Goal: Task Accomplishment & Management: Manage account settings

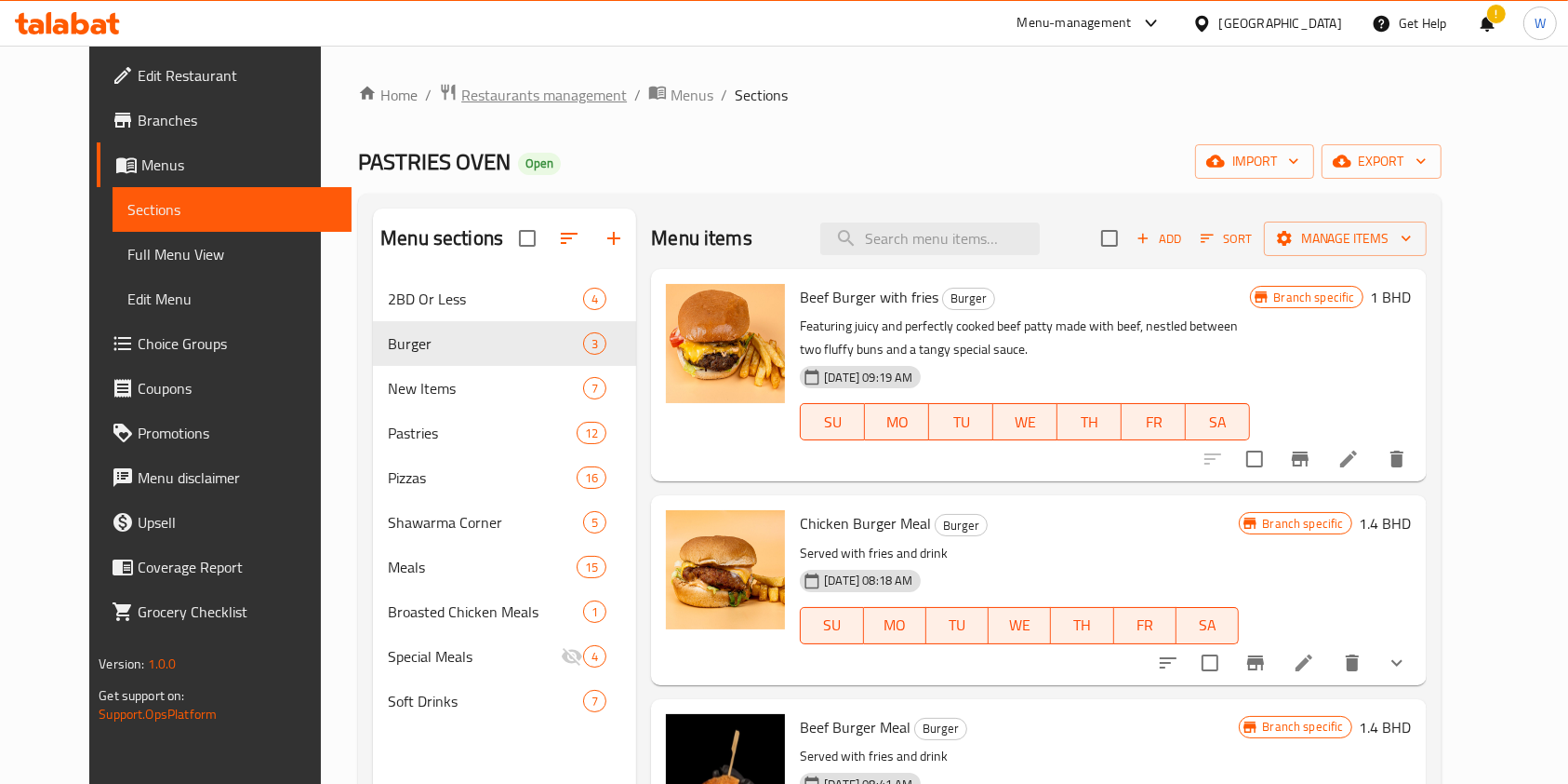
click at [482, 86] on span "Restaurants management" at bounding box center [544, 95] width 166 height 23
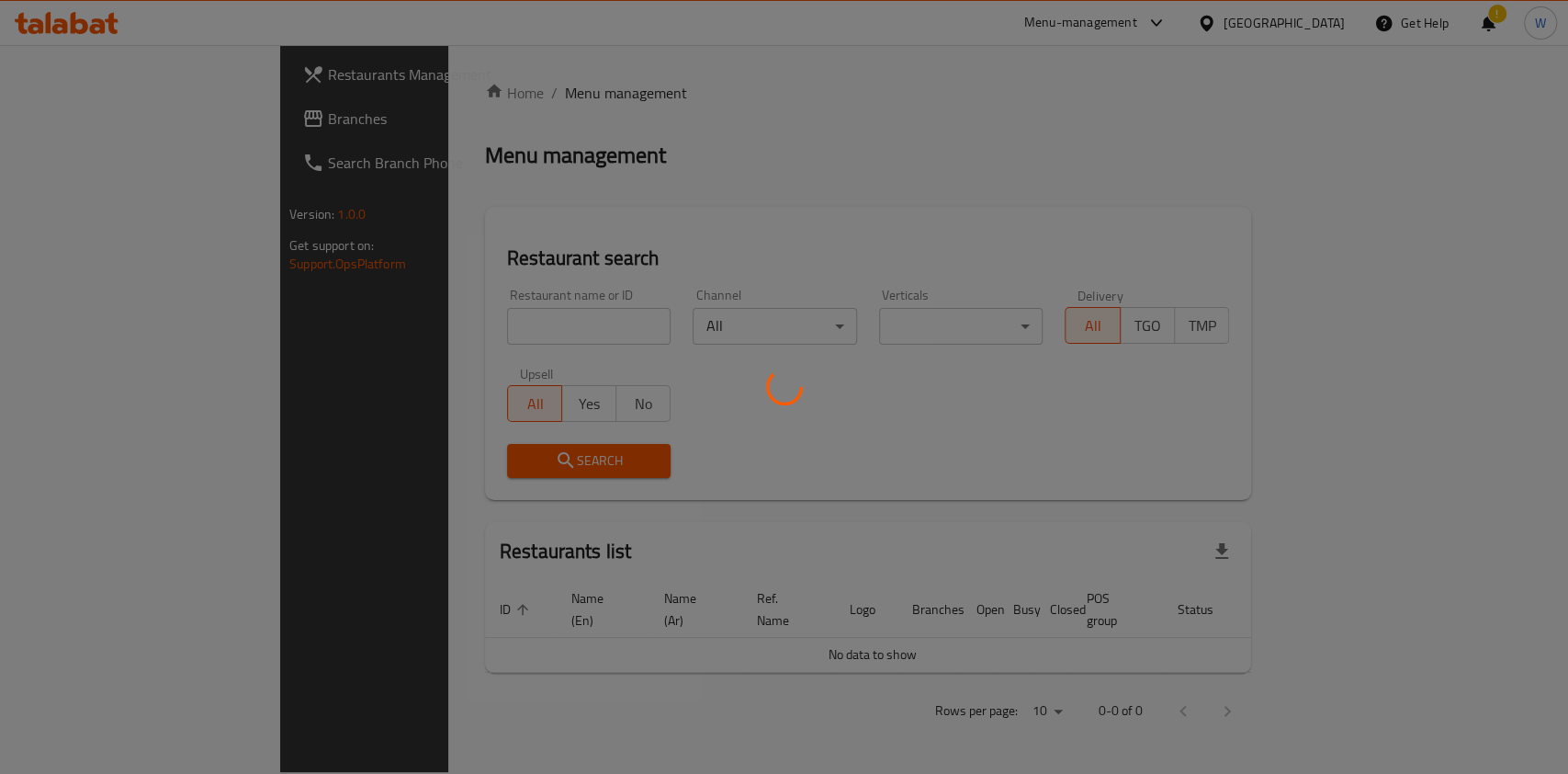
click at [505, 330] on div at bounding box center [784, 387] width 1568 height 774
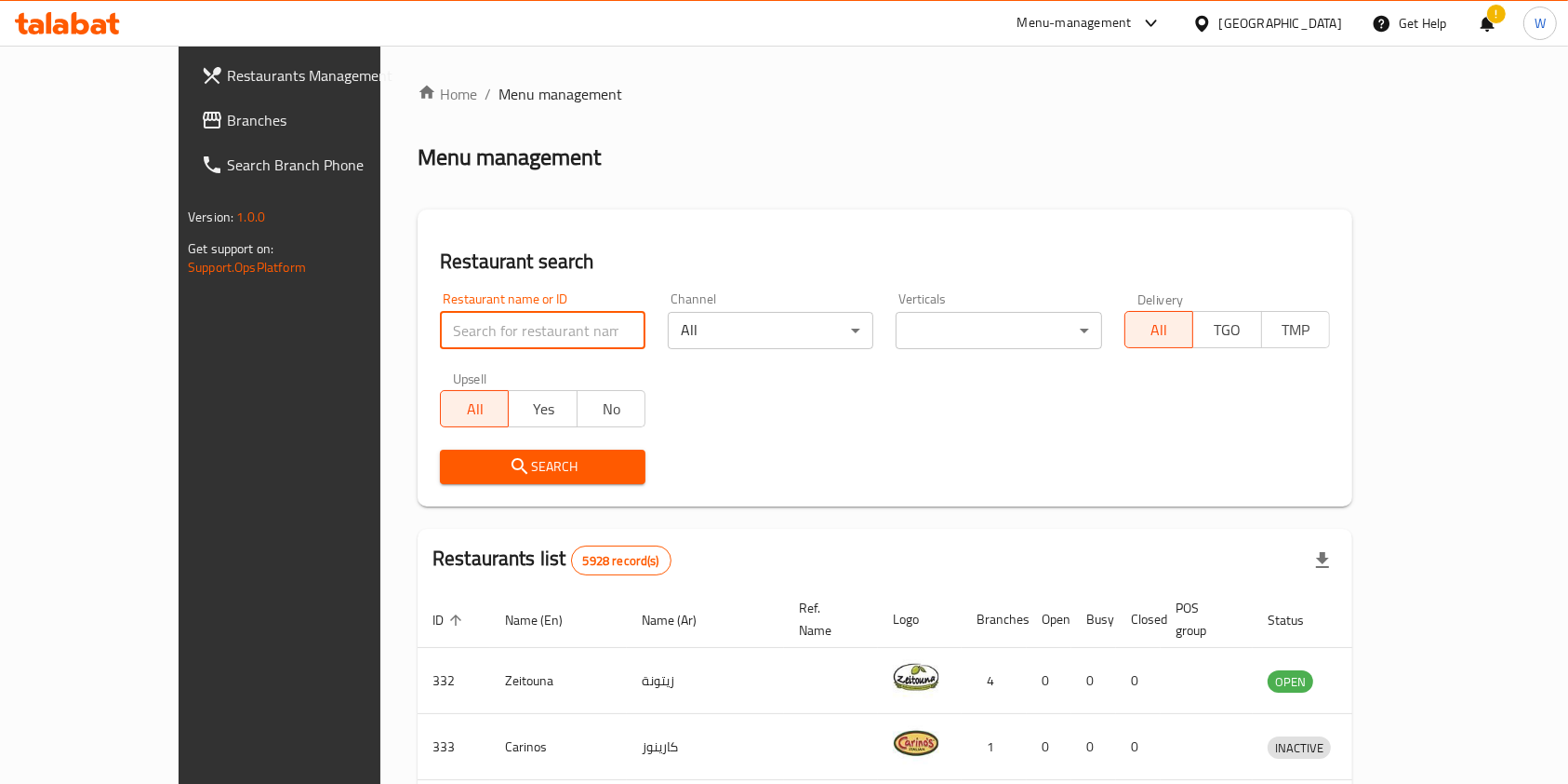
click at [511, 334] on input "search" at bounding box center [542, 330] width 206 height 37
click button "Search" at bounding box center [542, 466] width 206 height 35
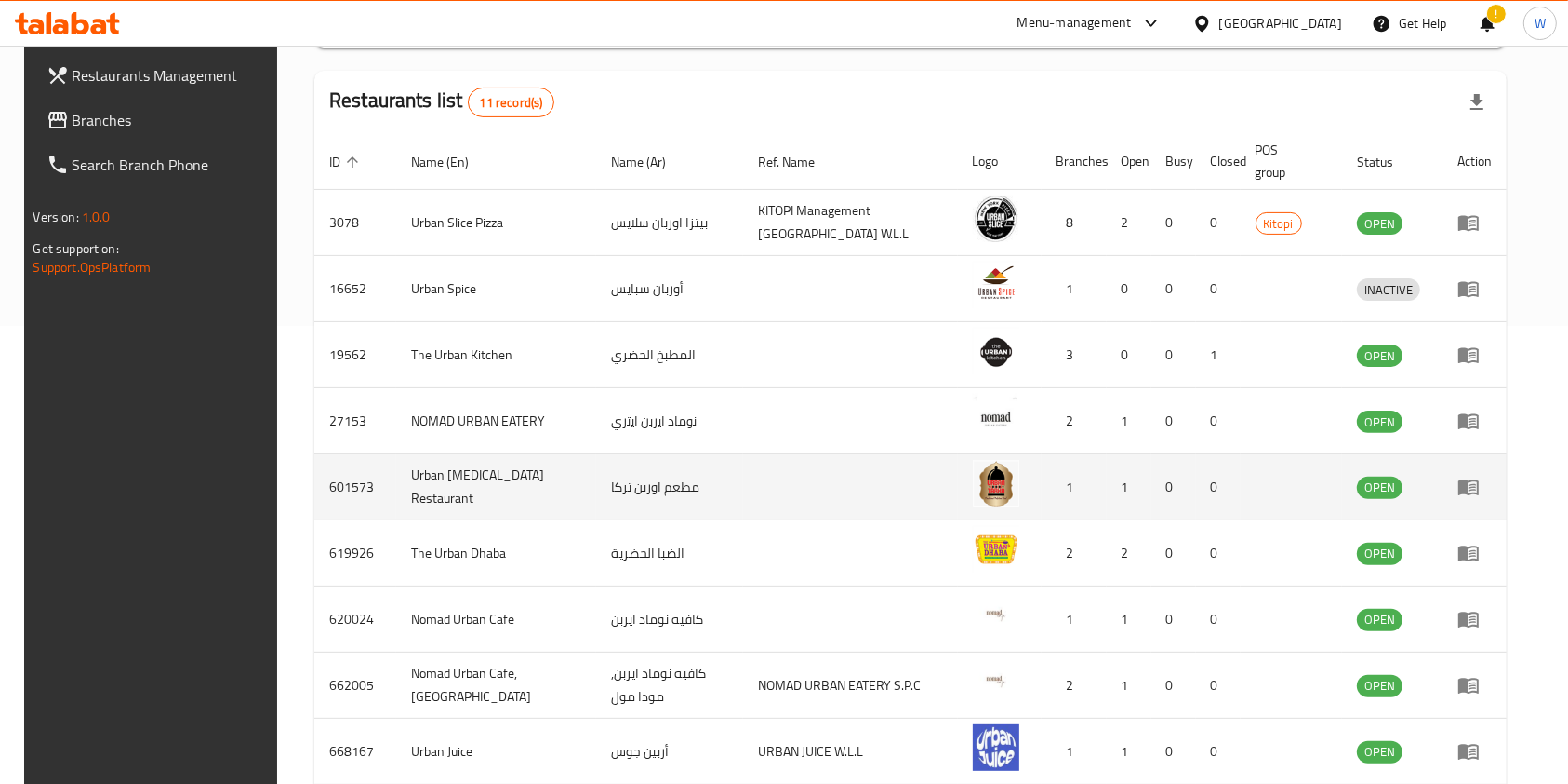
scroll to position [496, 0]
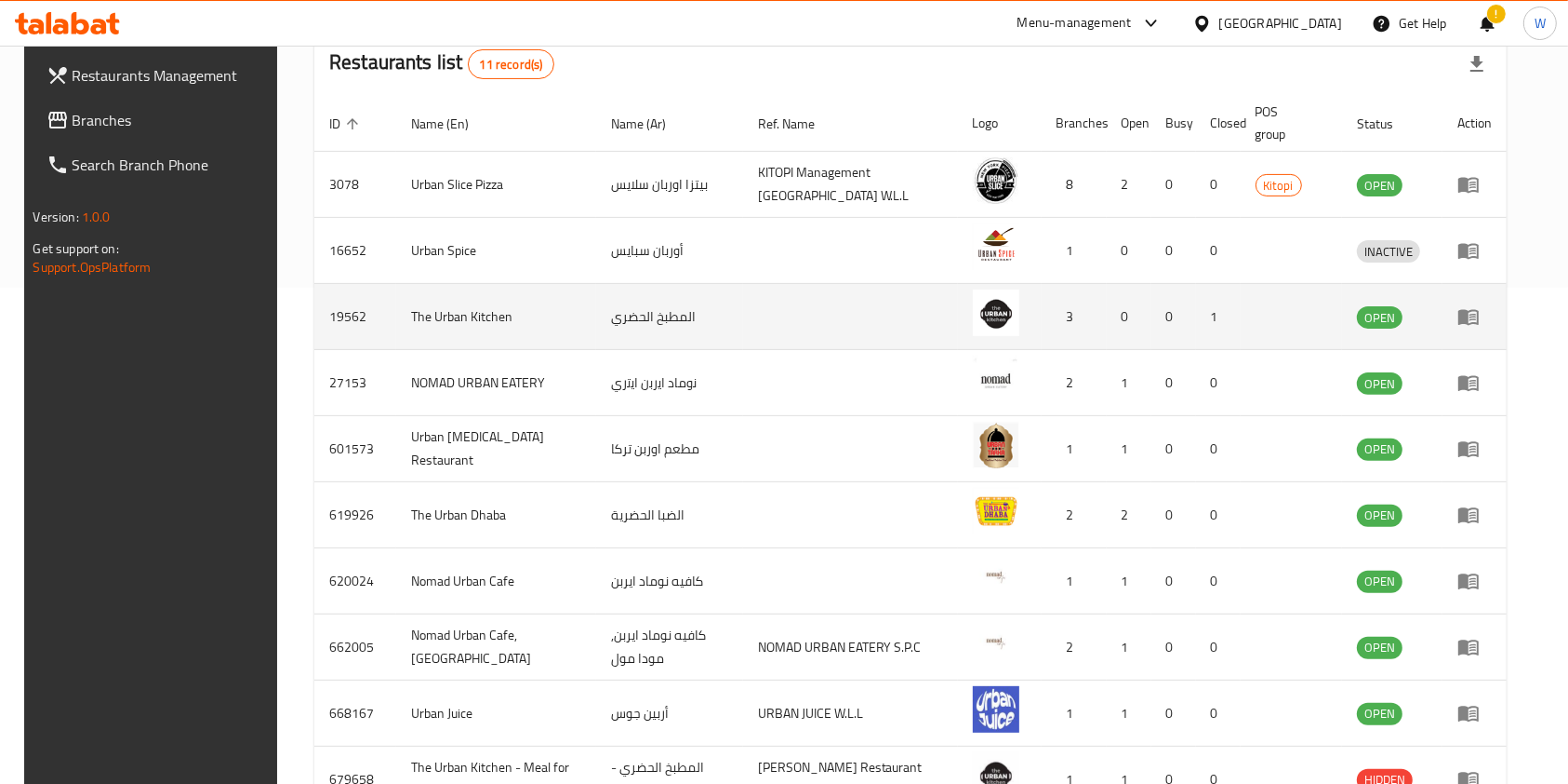
click at [432, 312] on td "The Urban Kitchen" at bounding box center [496, 317] width 200 height 66
copy td "The Urban Kitchen"
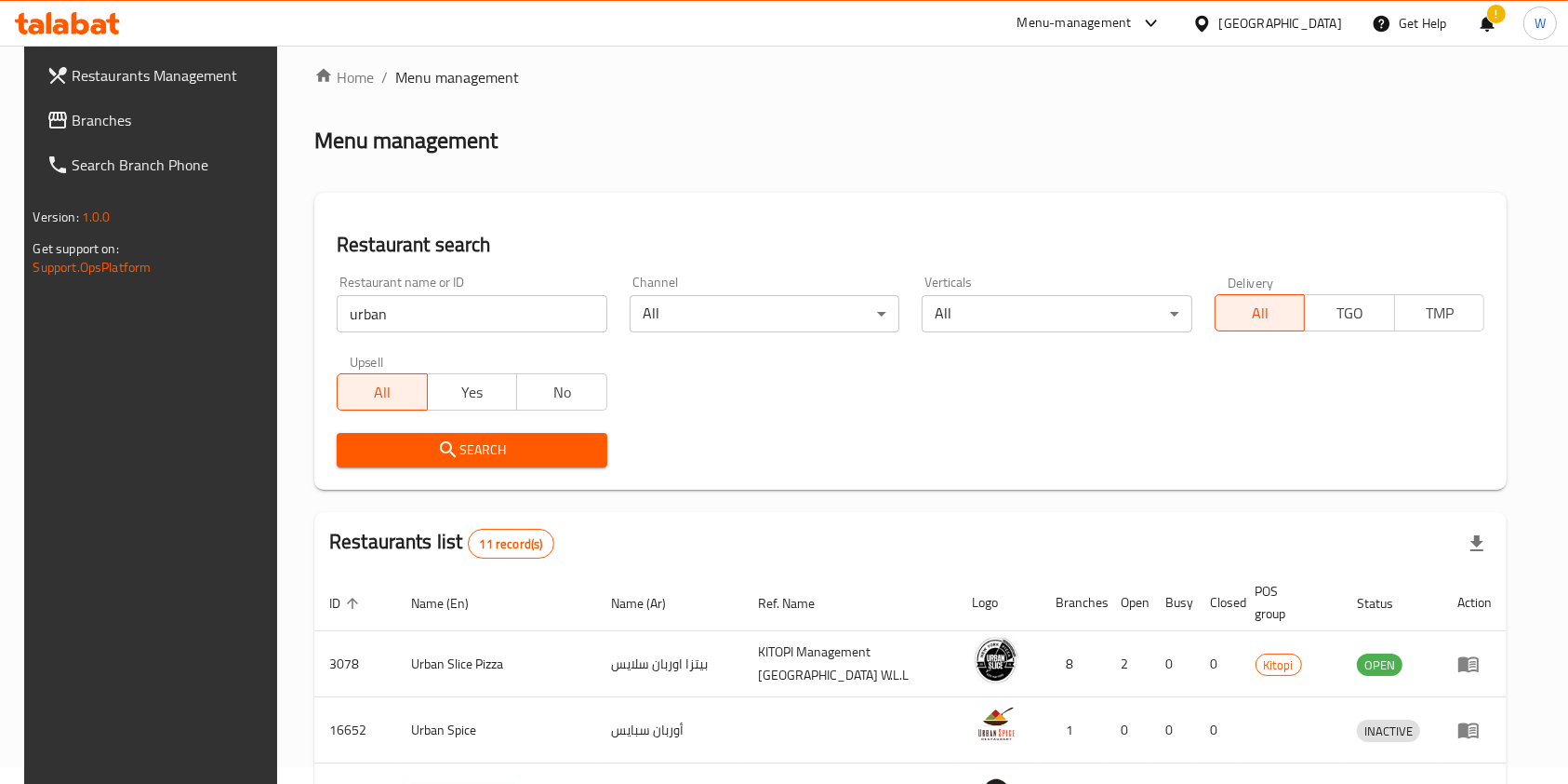
scroll to position [0, 0]
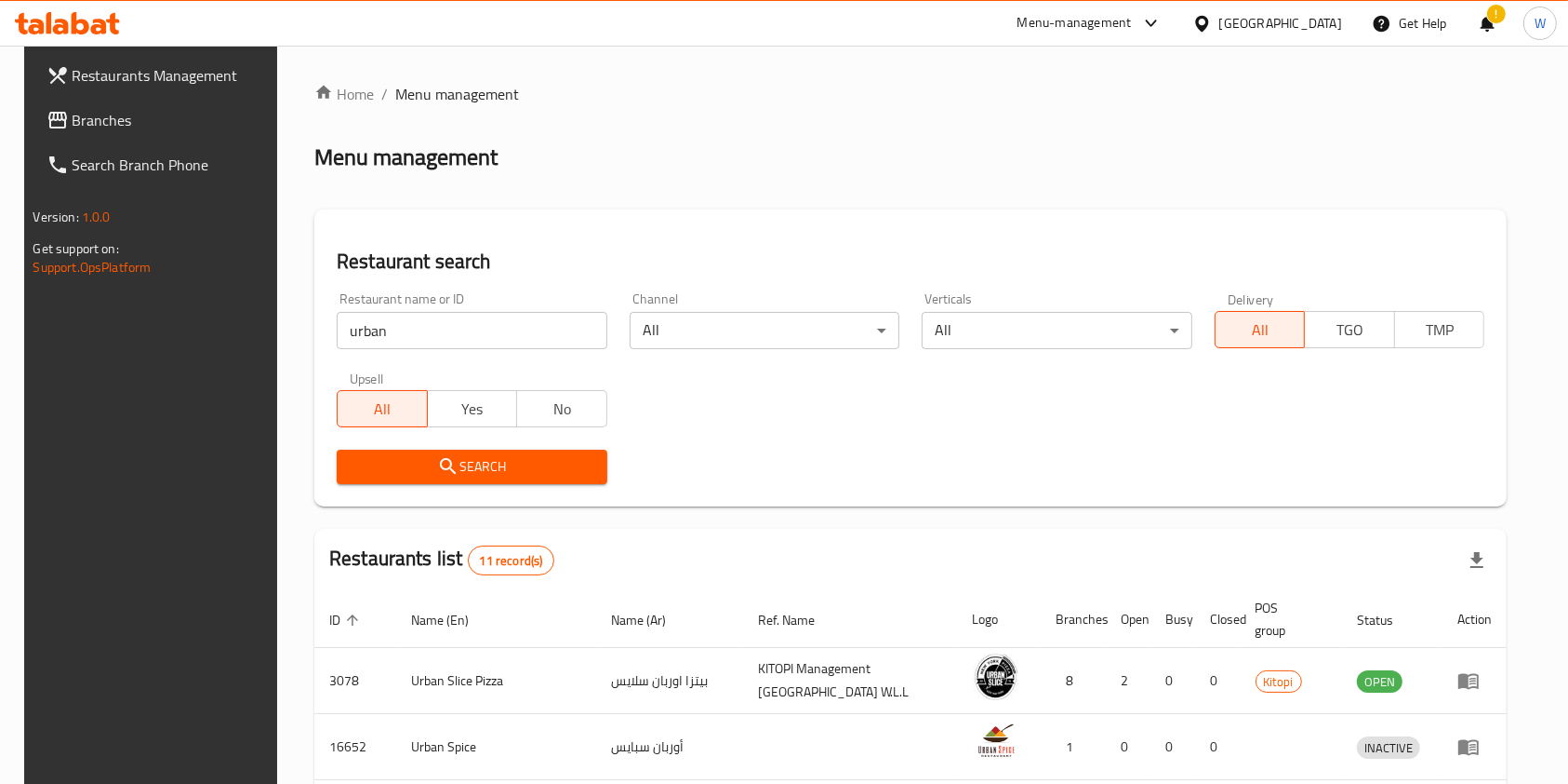
click at [406, 323] on input "urban" at bounding box center [472, 330] width 271 height 37
paste input "The Urban Kitchen"
type input "The Urban Kitchen"
click button "Search" at bounding box center [472, 466] width 271 height 35
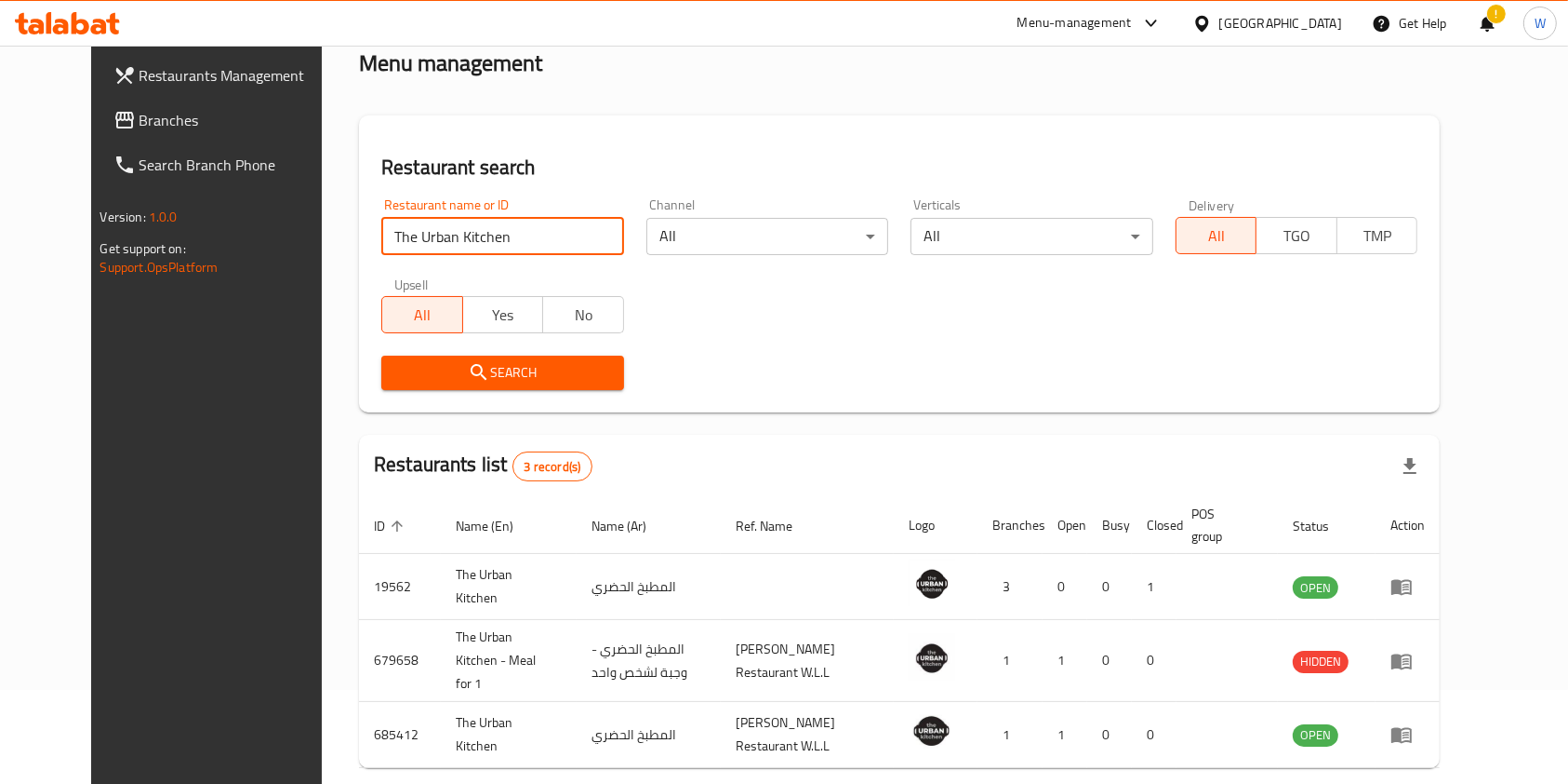
scroll to position [161, 0]
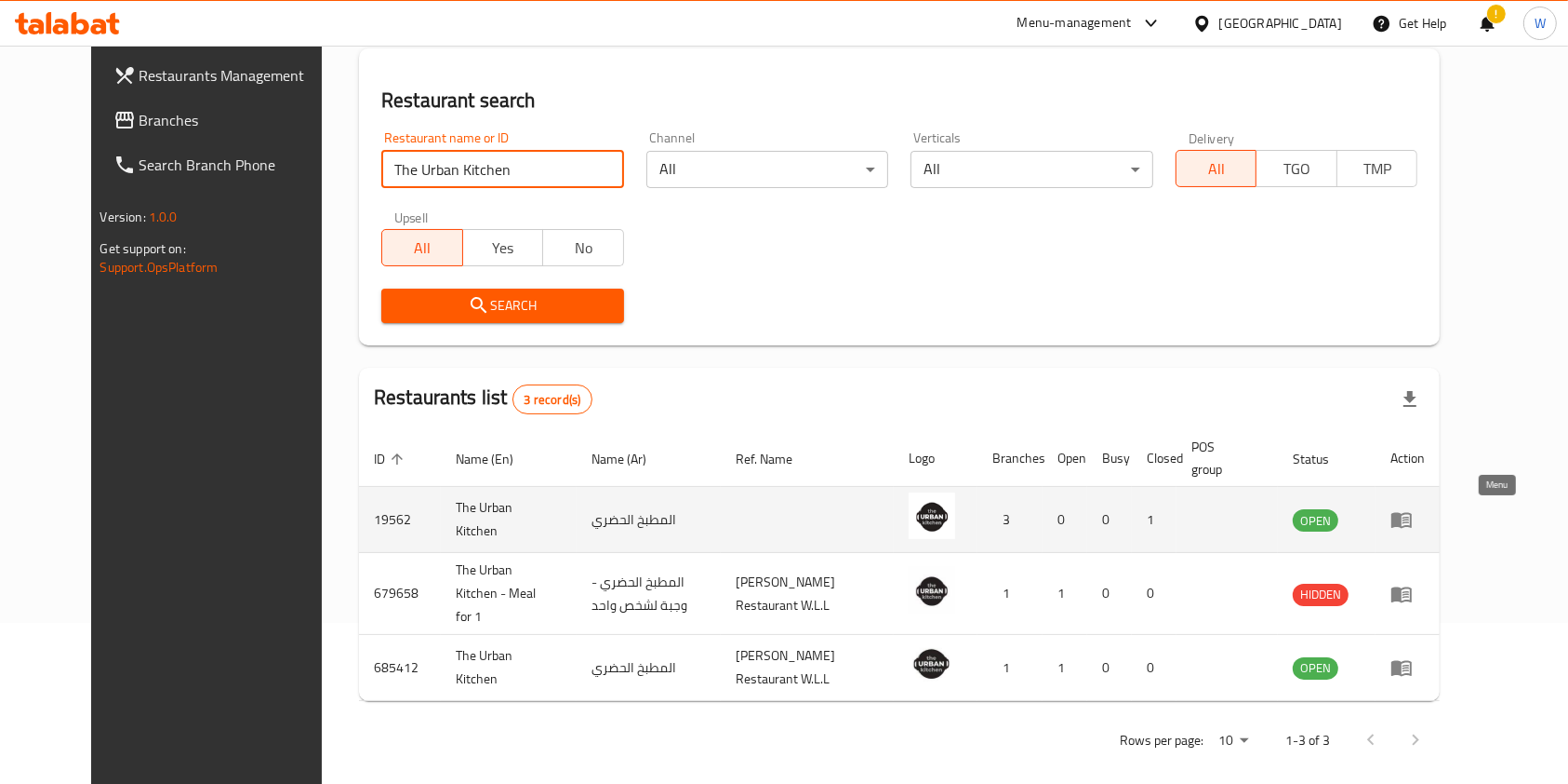
click at [1412, 524] on icon "enhanced table" at bounding box center [1401, 521] width 21 height 16
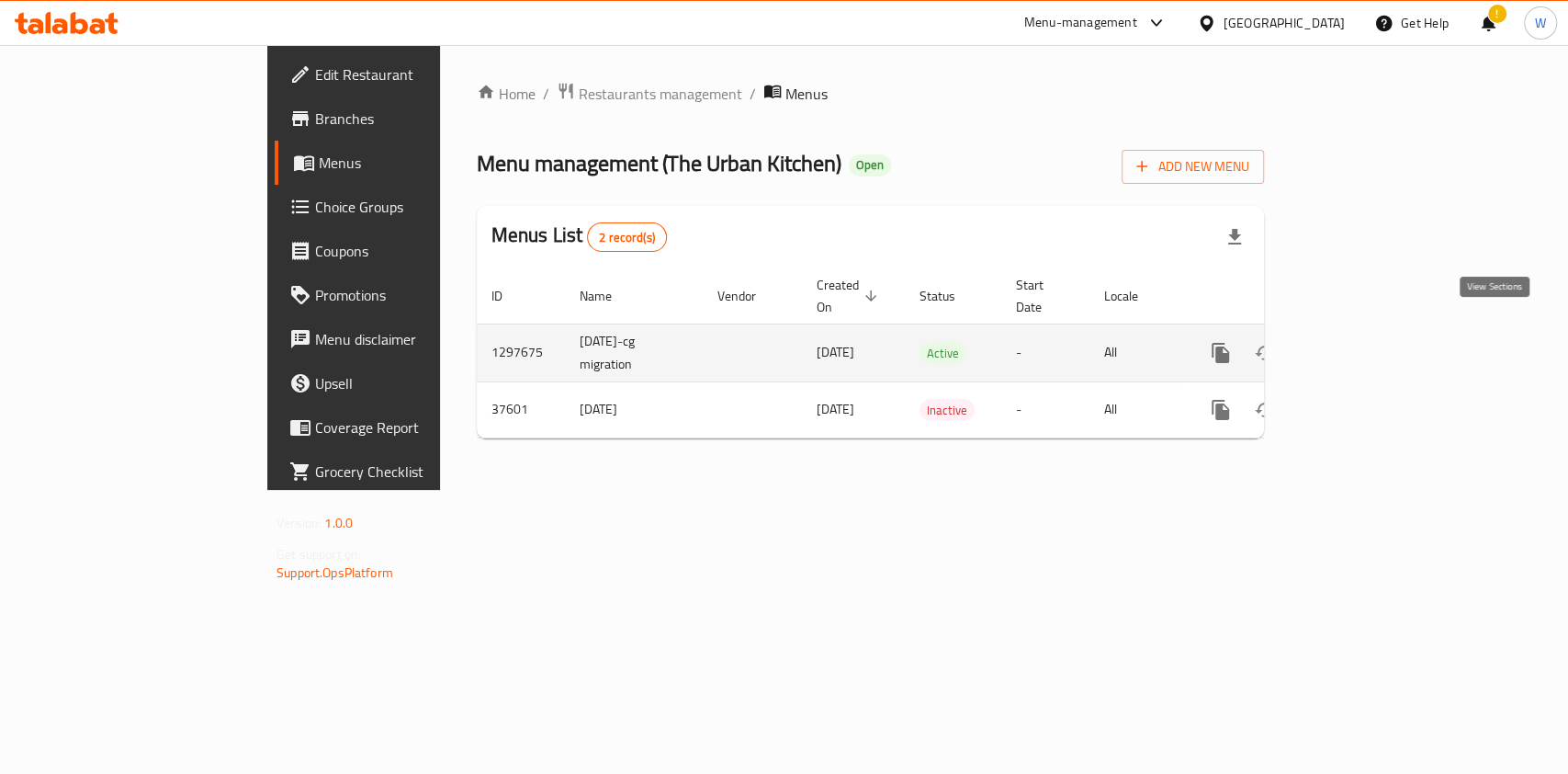
click at [1375, 337] on link "enhanced table" at bounding box center [1353, 352] width 44 height 44
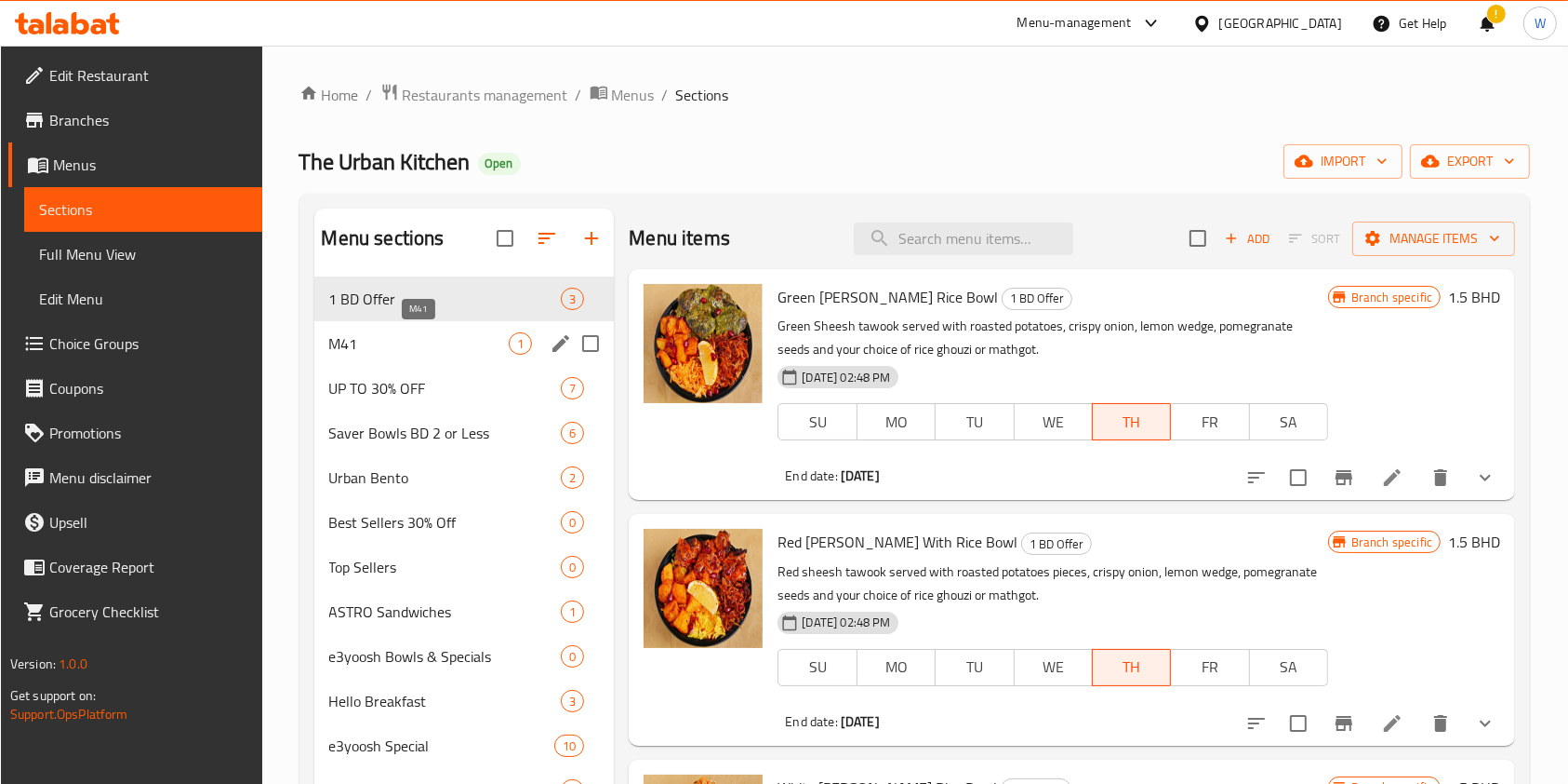
click at [402, 332] on span "M41" at bounding box center [419, 343] width 180 height 23
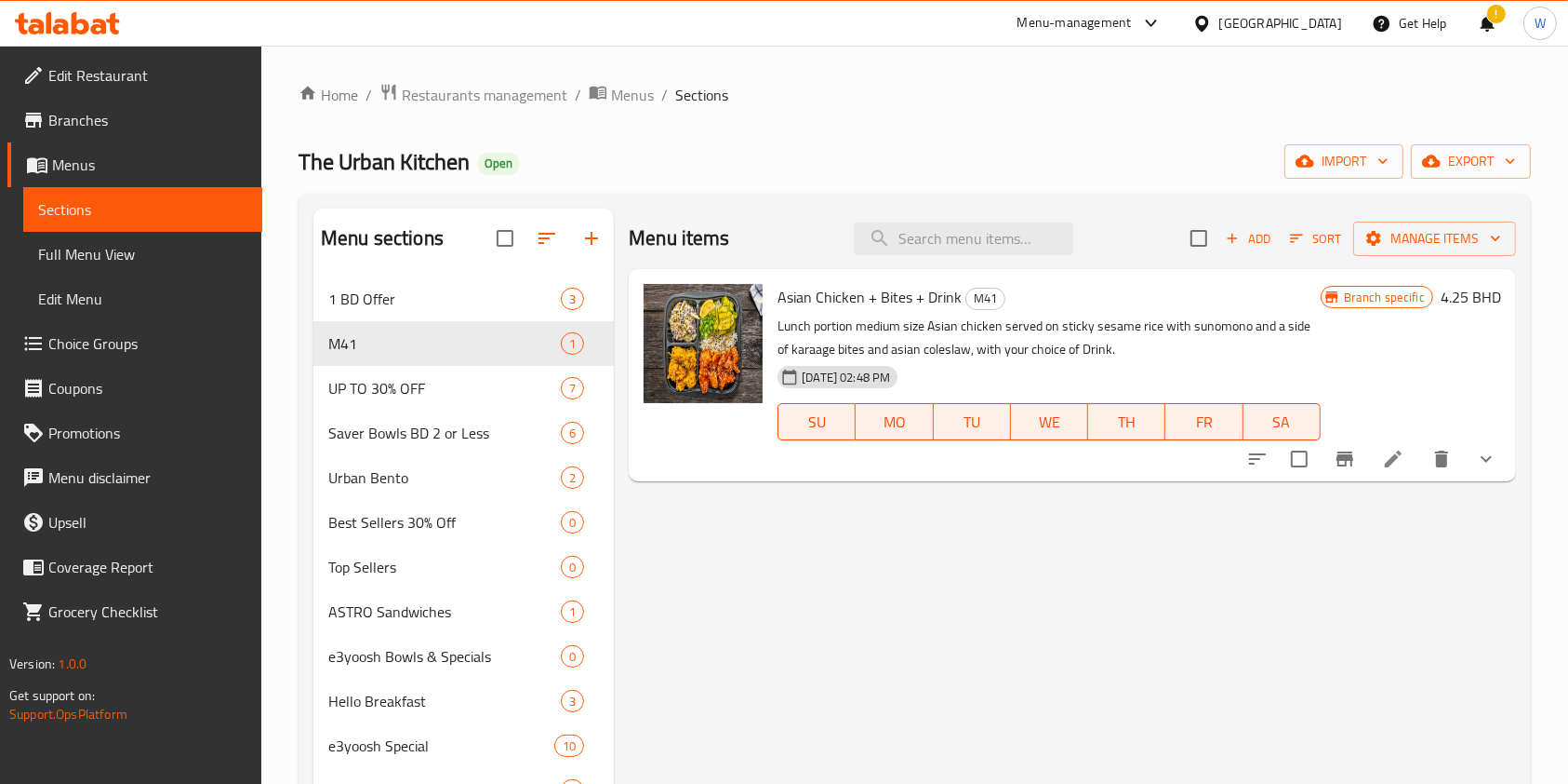
click at [1392, 449] on icon at bounding box center [1394, 459] width 23 height 23
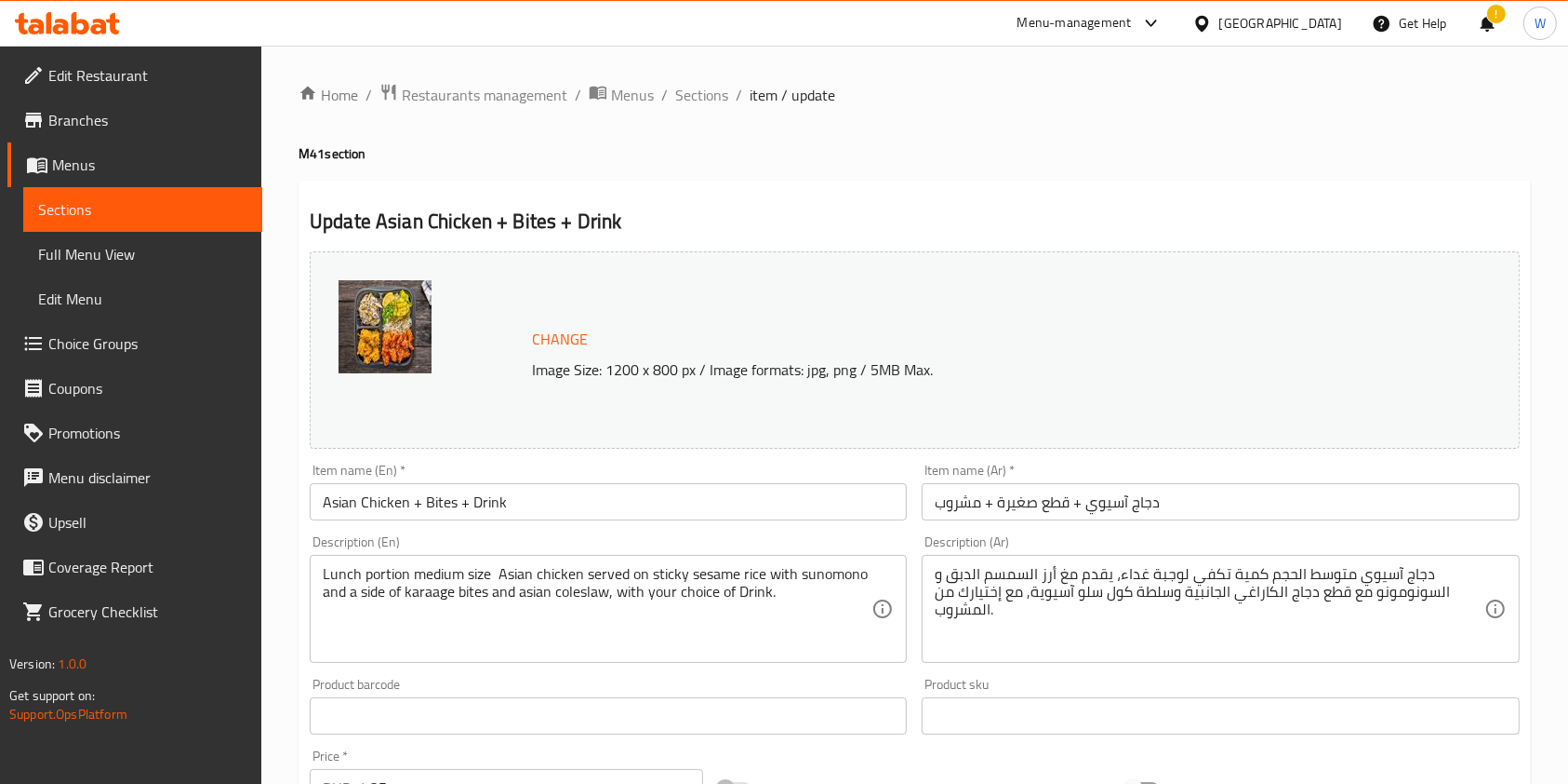
click at [425, 509] on input "Asian Chicken + Bites + Drink" at bounding box center [608, 502] width 597 height 37
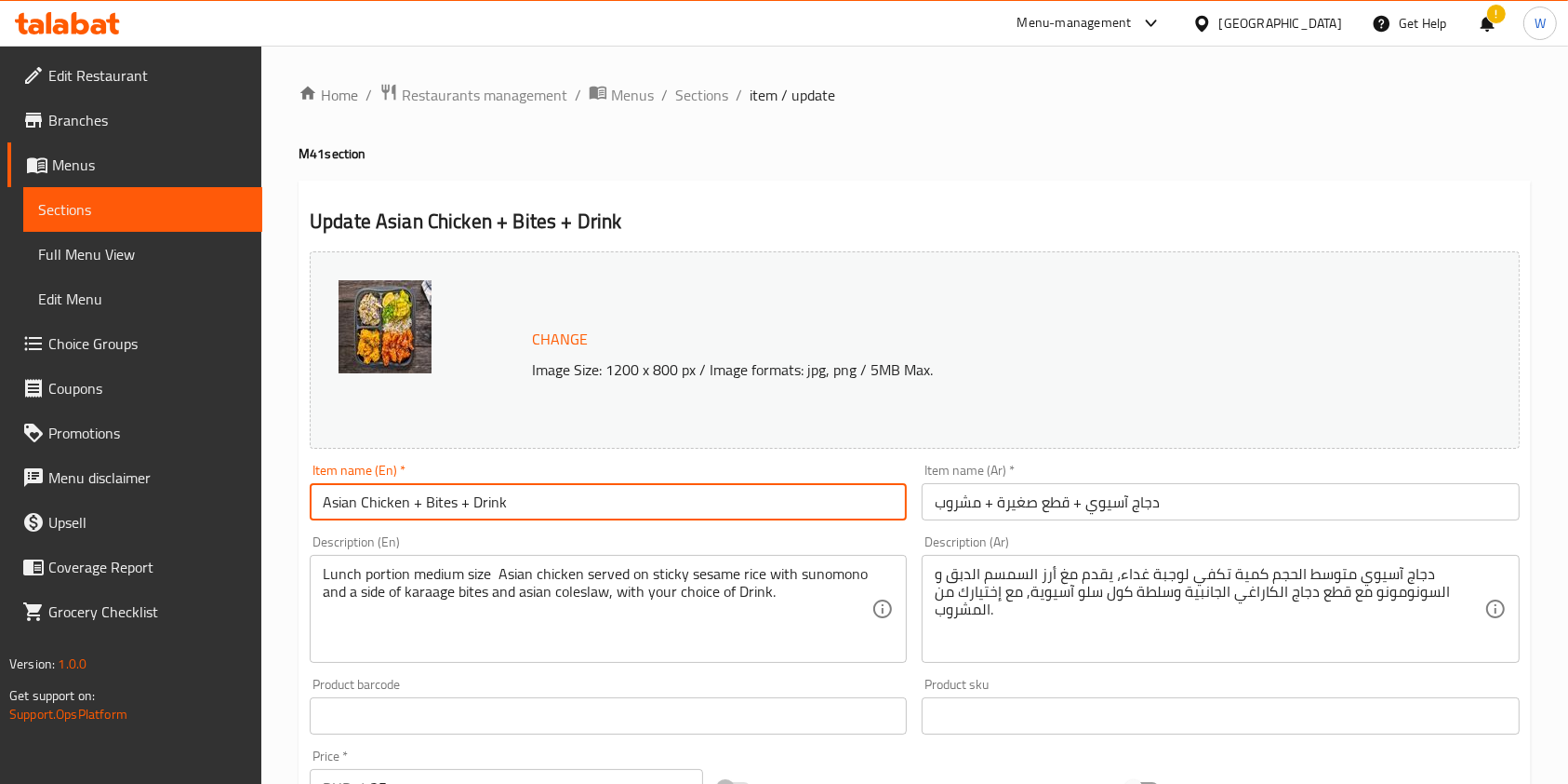
click at [425, 509] on input "Asian Chicken + Bites + Drink" at bounding box center [608, 502] width 597 height 37
paste input "Sticky toasted sesame chicken with asian rice + Coleslaw"
type input "Sticky toasted sesame chicken with asian rice + Coleslaw + Drink"
click at [692, 91] on span "Sections" at bounding box center [702, 95] width 53 height 23
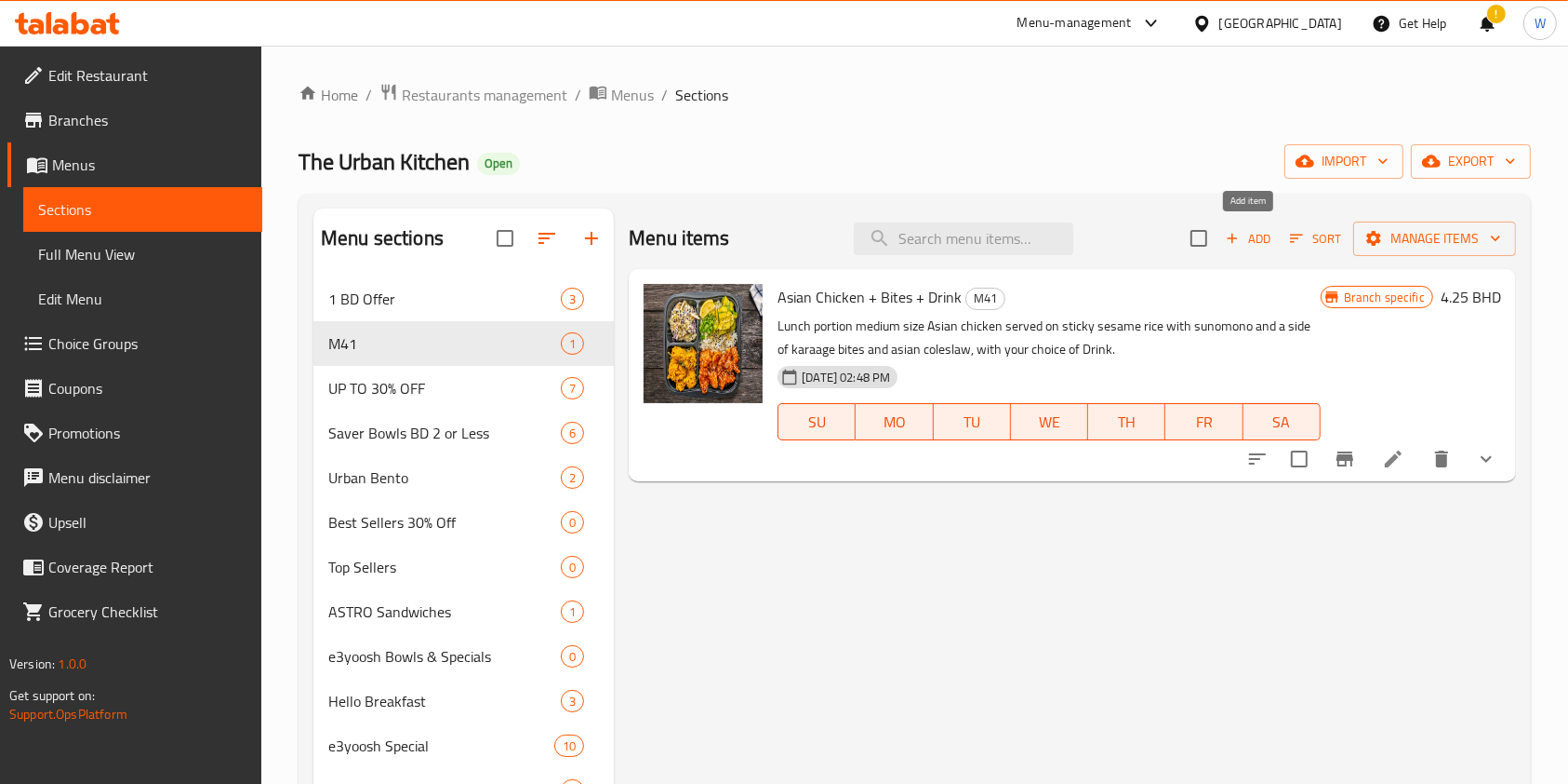
click at [1251, 240] on span "Add" at bounding box center [1248, 239] width 50 height 22
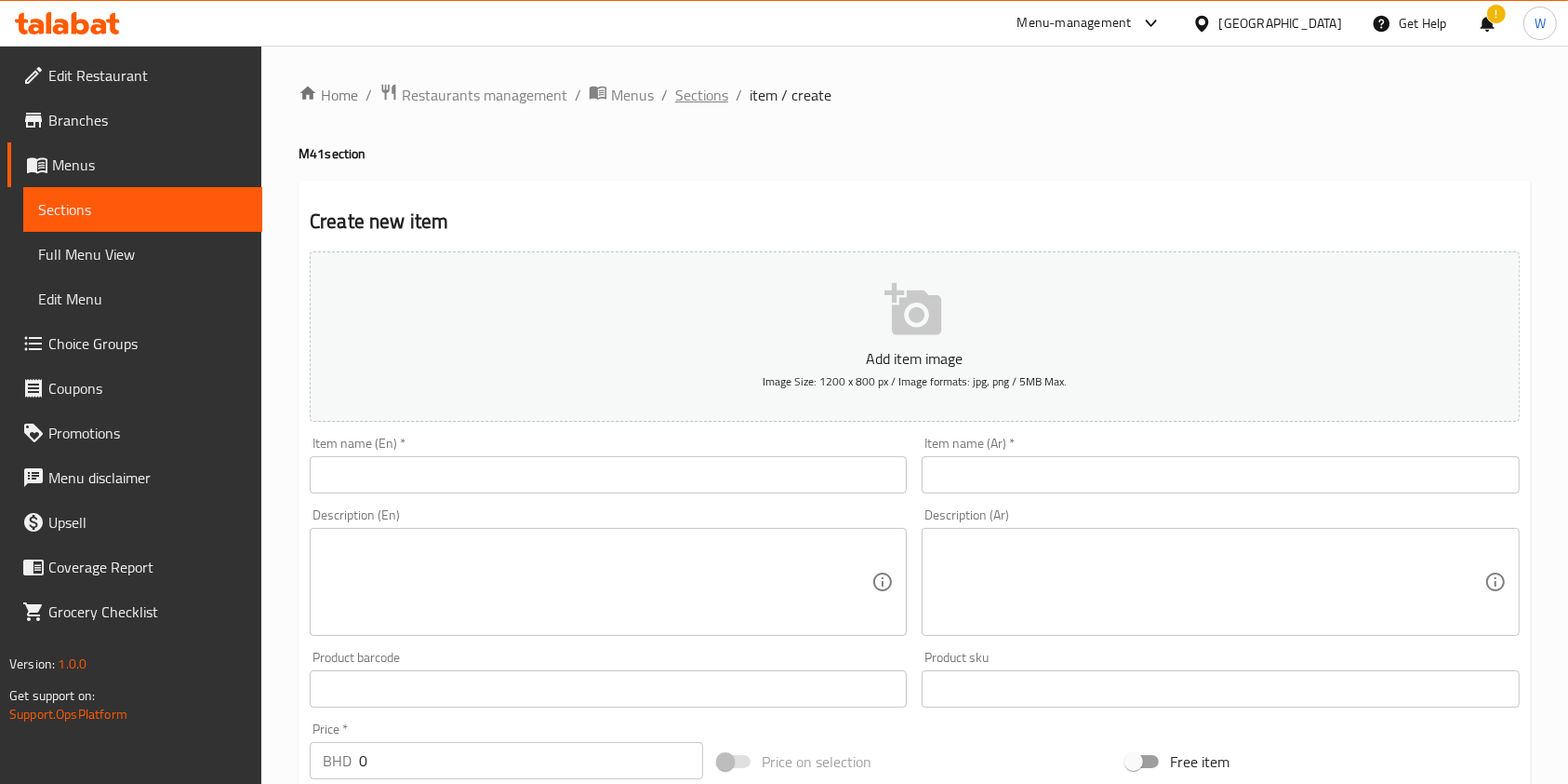
click at [696, 95] on span "Sections" at bounding box center [702, 95] width 53 height 23
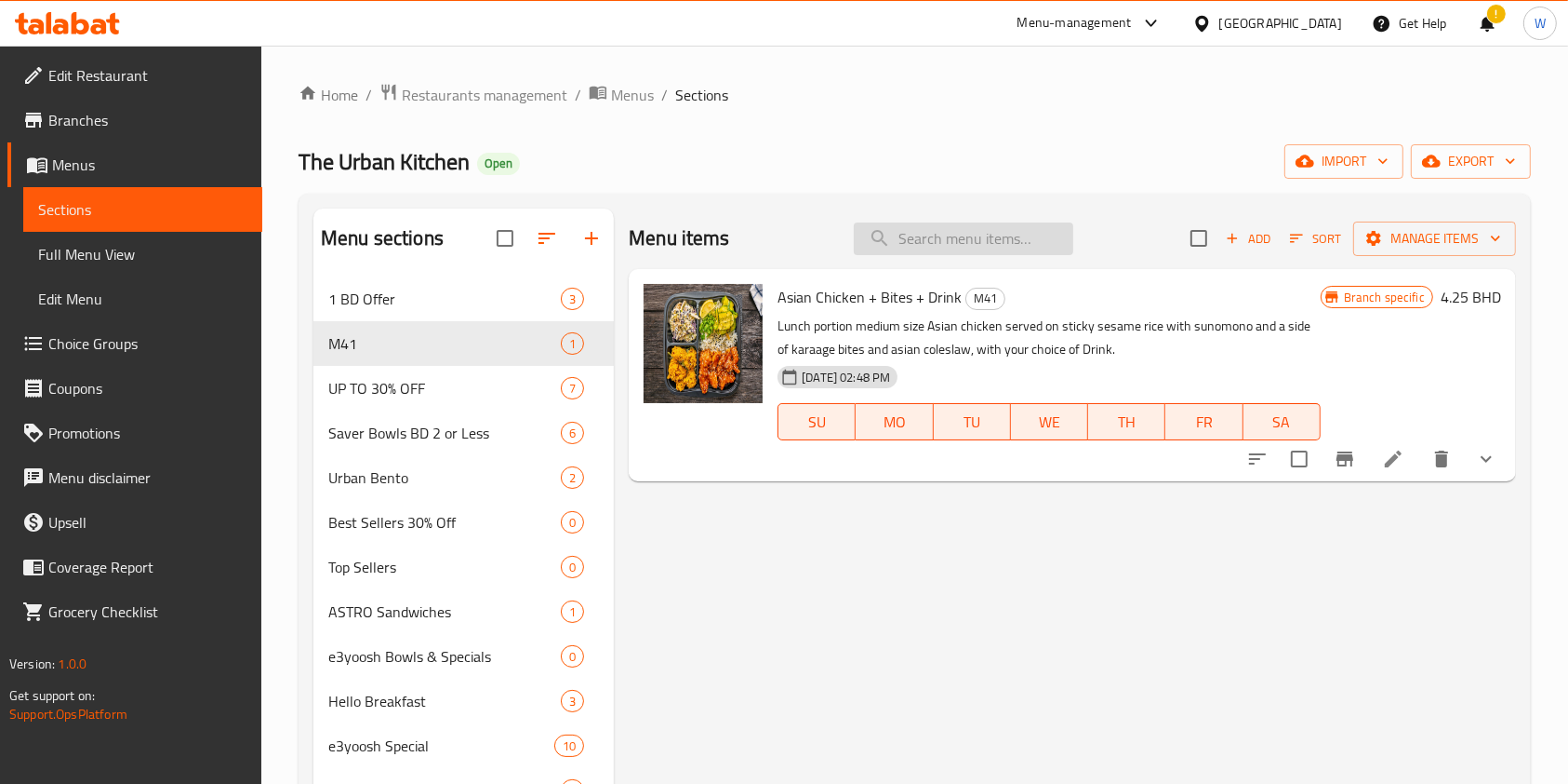
click at [989, 236] on input "search" at bounding box center [963, 239] width 220 height 33
paste input "Sticky toasted sesame chicken"
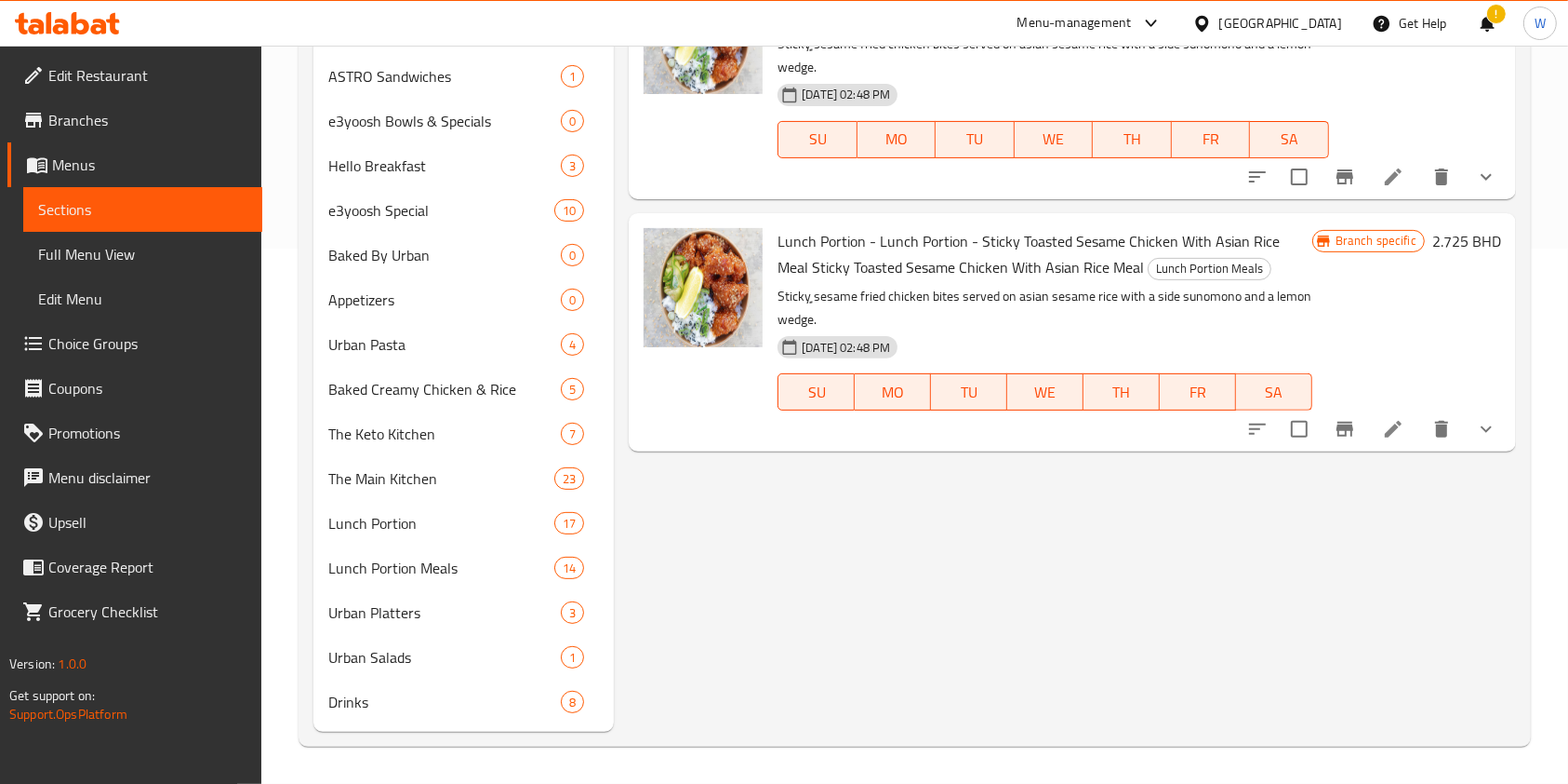
scroll to position [38, 0]
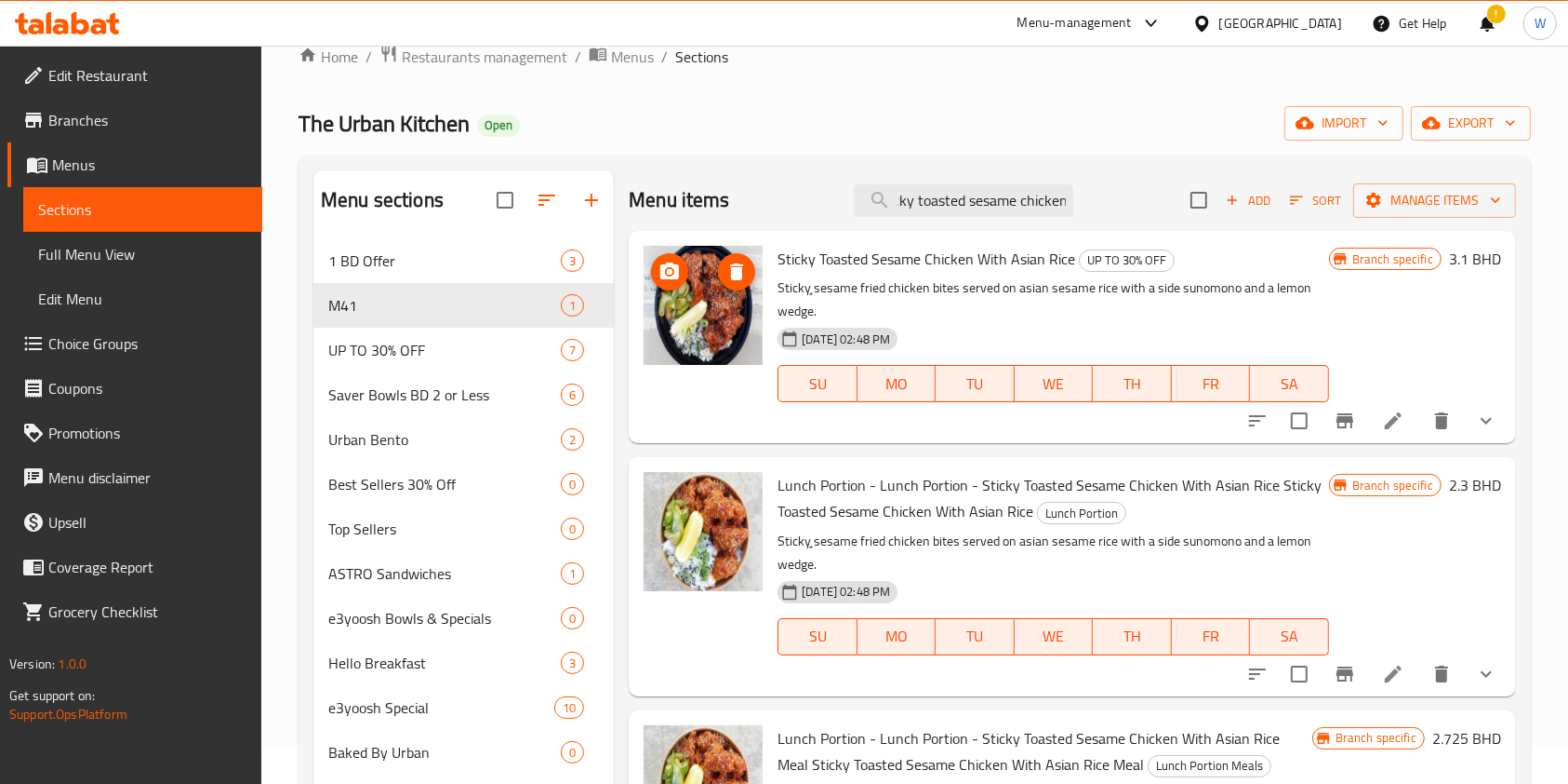
type input "Sticky toasted sesame chicken"
click at [454, 295] on span "M41" at bounding box center [418, 305] width 180 height 23
click at [1227, 209] on span "Add" at bounding box center [1248, 201] width 50 height 22
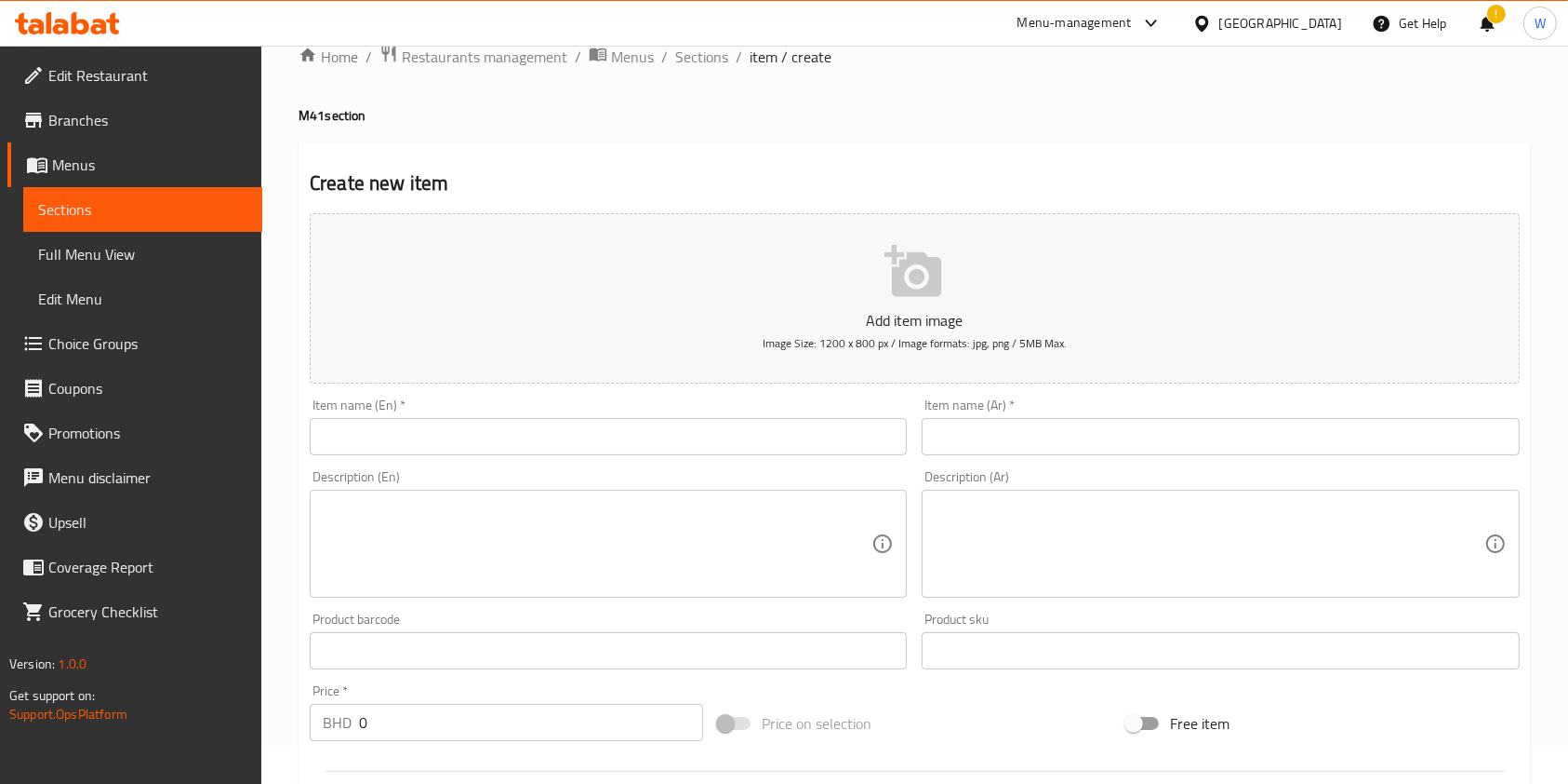
click at [478, 464] on div "Description (En) Description (En)" at bounding box center [608, 534] width 612 height 142
click at [511, 436] on input "text" at bounding box center [608, 437] width 597 height 37
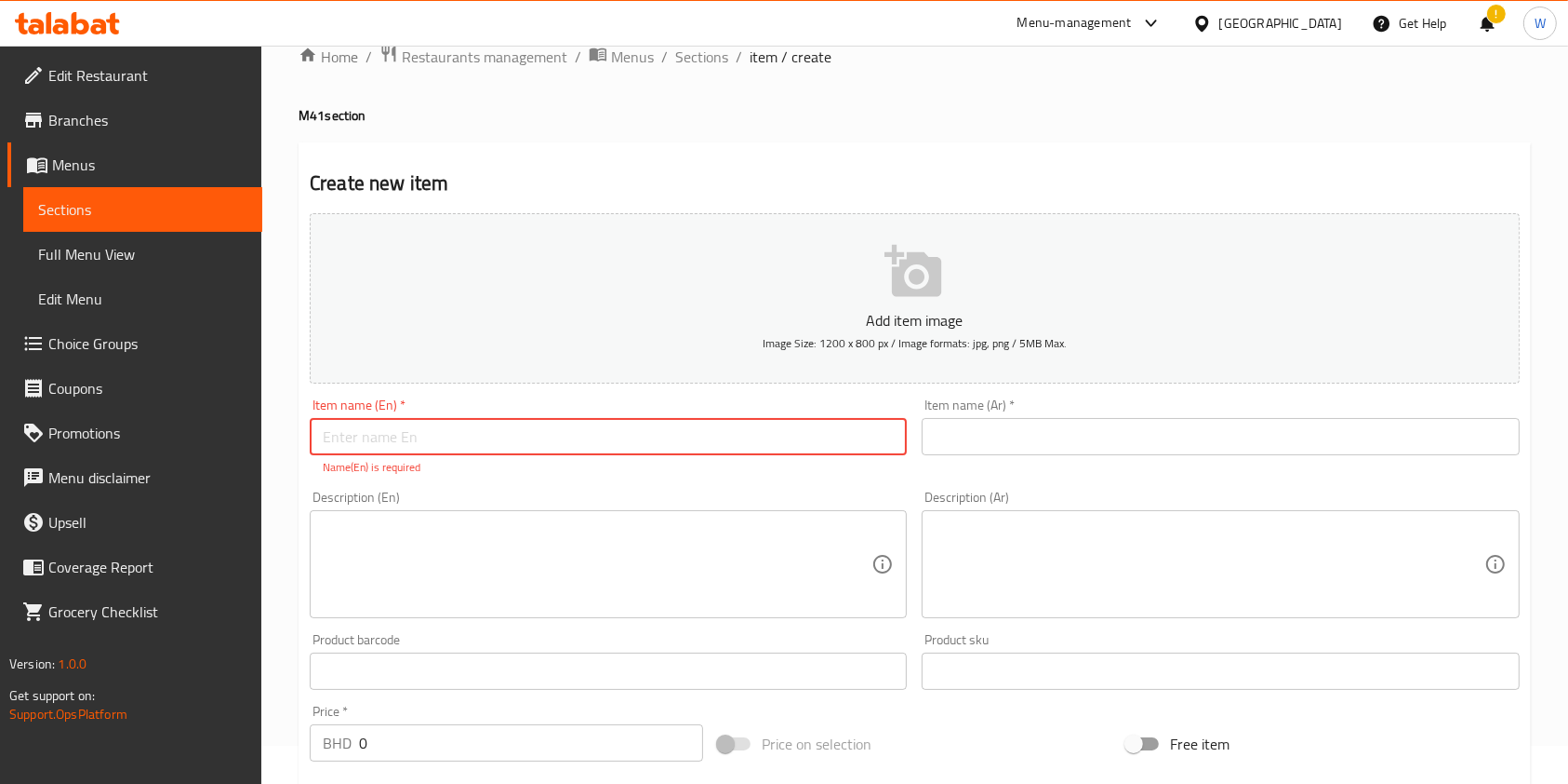
paste input "Sticky toasted sesame chicken with asian rice + Coleslaw + Drink"
type input "Sticky toasted sesame chicken with asian rice + Coleslaw + Drink"
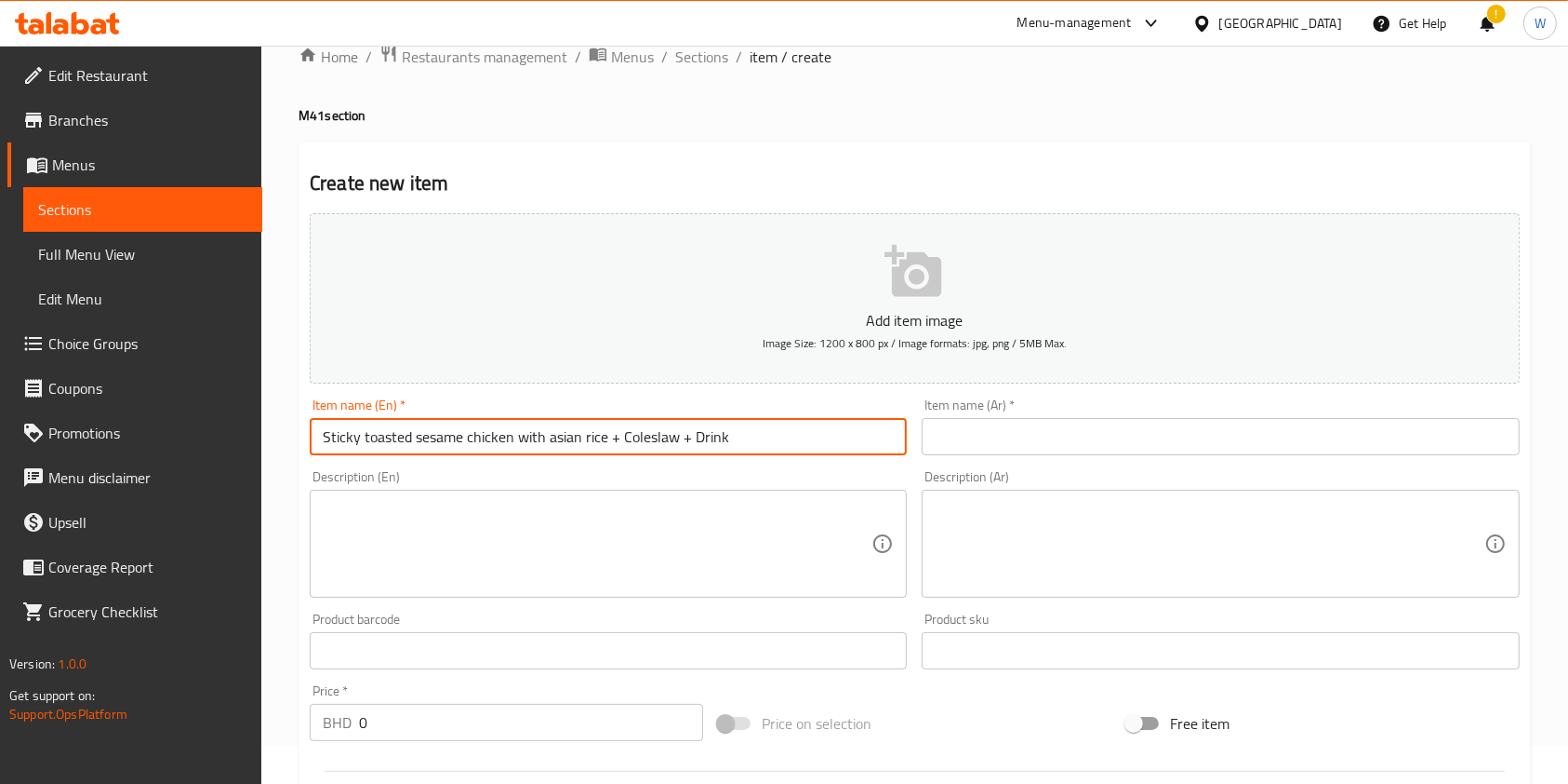
click at [990, 432] on input "text" at bounding box center [1220, 437] width 597 height 37
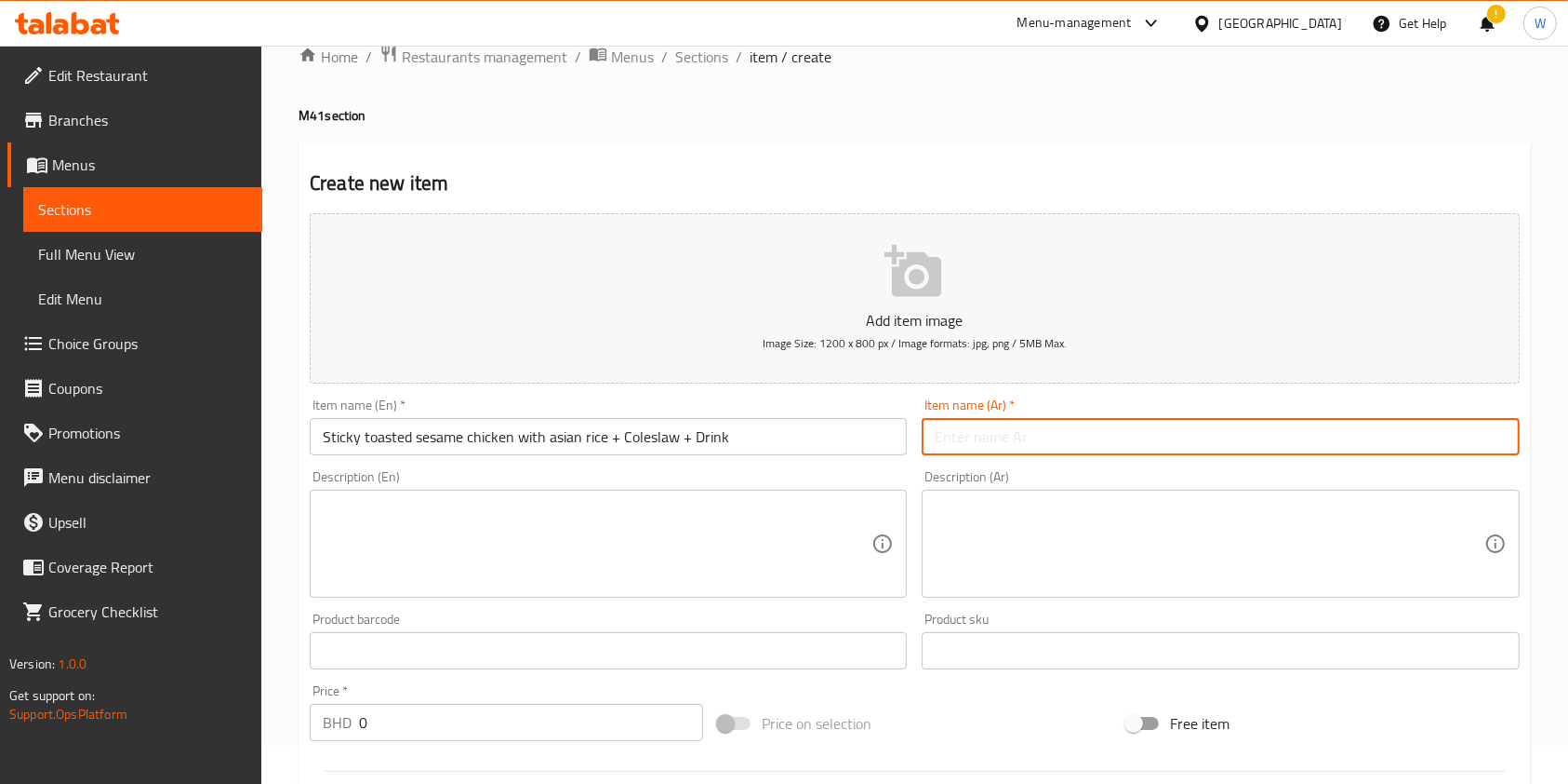
paste input "دجاج محمص بالسمسم مع أرز آسيوي + سلطة كول سلو + مشروب"
type input "دجاج محمص بالسمسم مع أرز آسيوي + سلطة كول سلو + مشروب"
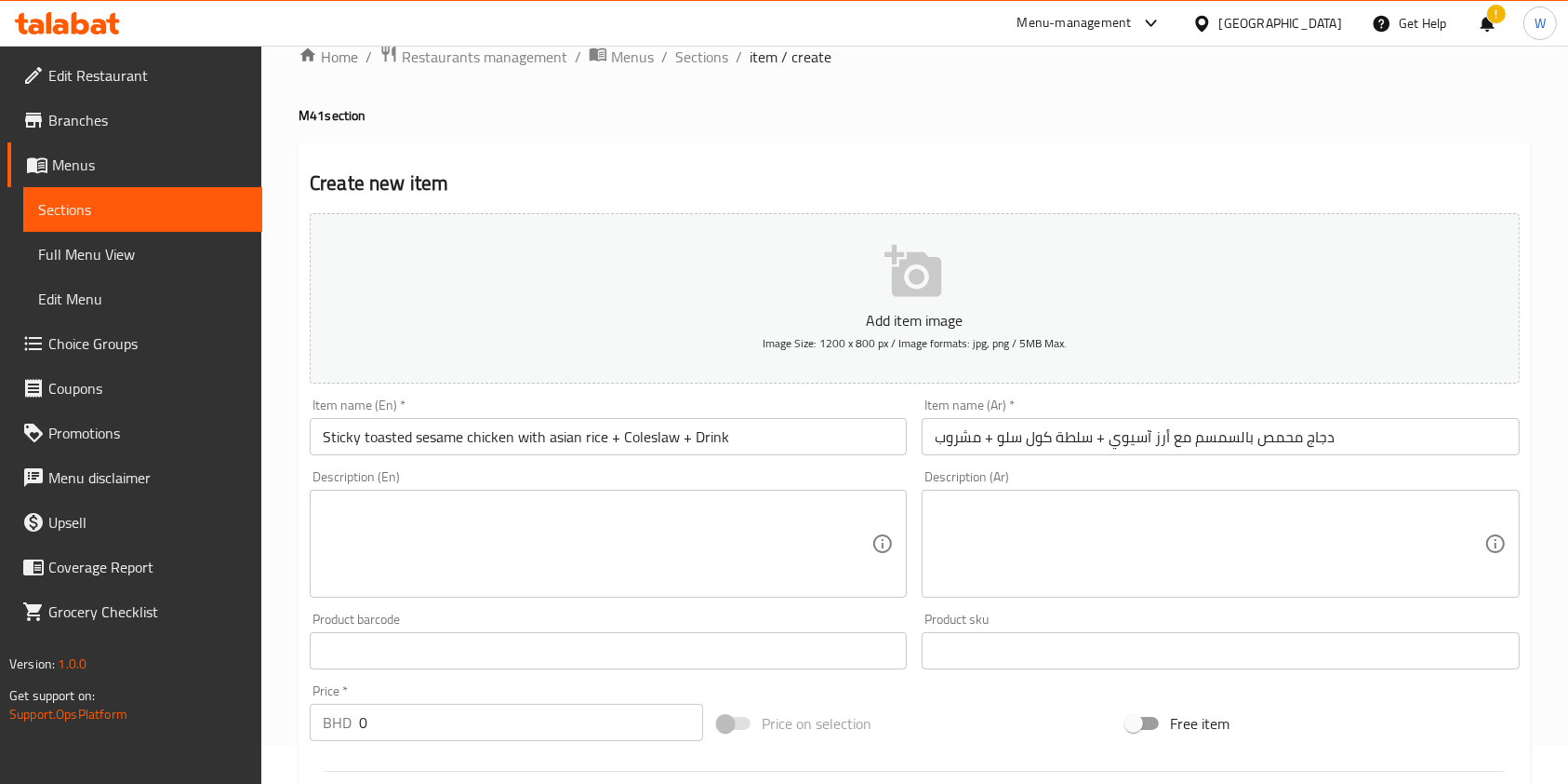
click at [364, 610] on div "Product barcode Product barcode" at bounding box center [608, 641] width 612 height 72
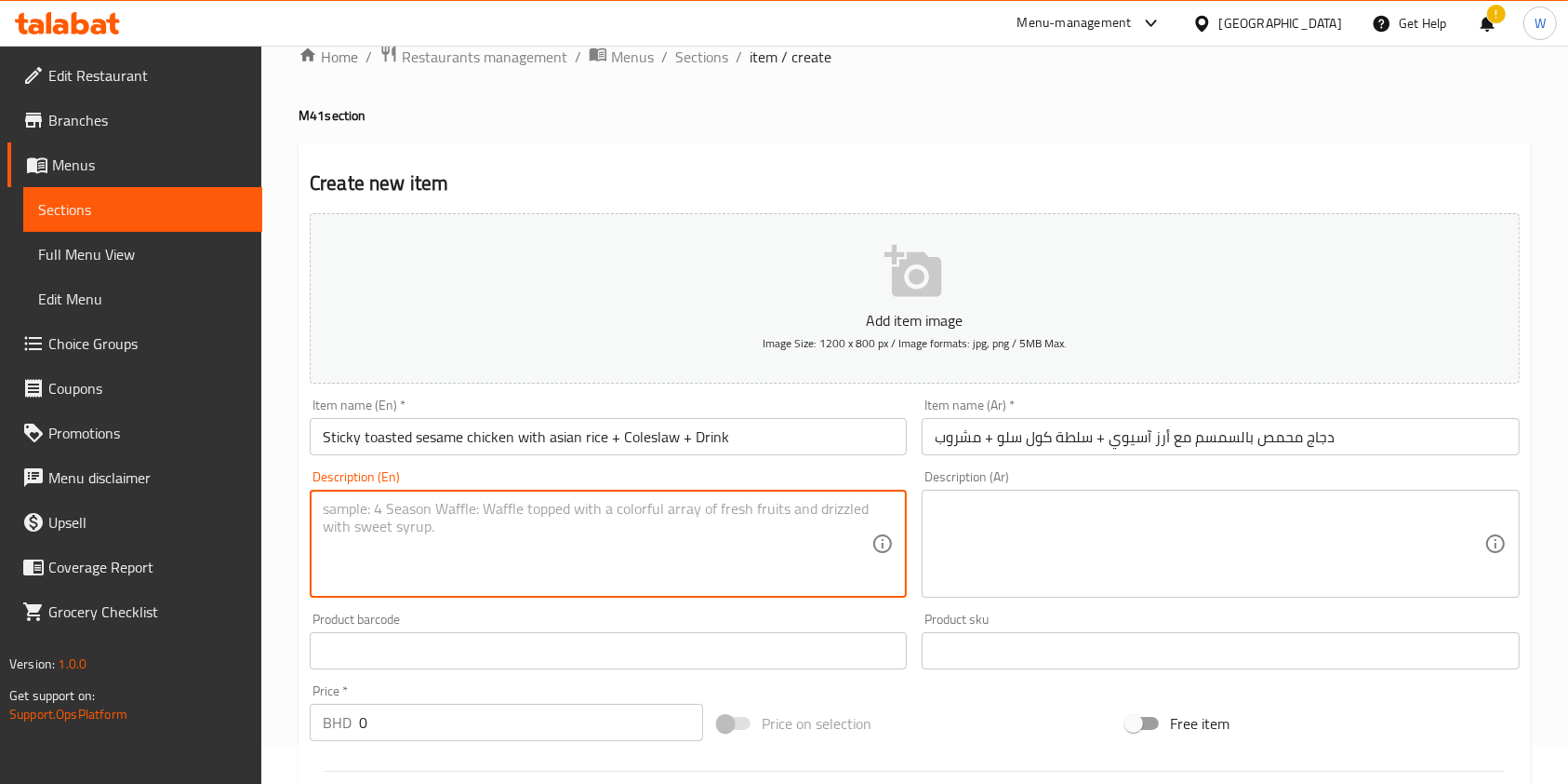
click at [441, 543] on textarea at bounding box center [597, 544] width 549 height 89
paste textarea "Sticky sesame fried chicken bites served on asian sesame rice with a side sunom…"
type textarea "Sticky sesame fried chicken bites served on asian sesame rice with a side sunom…"
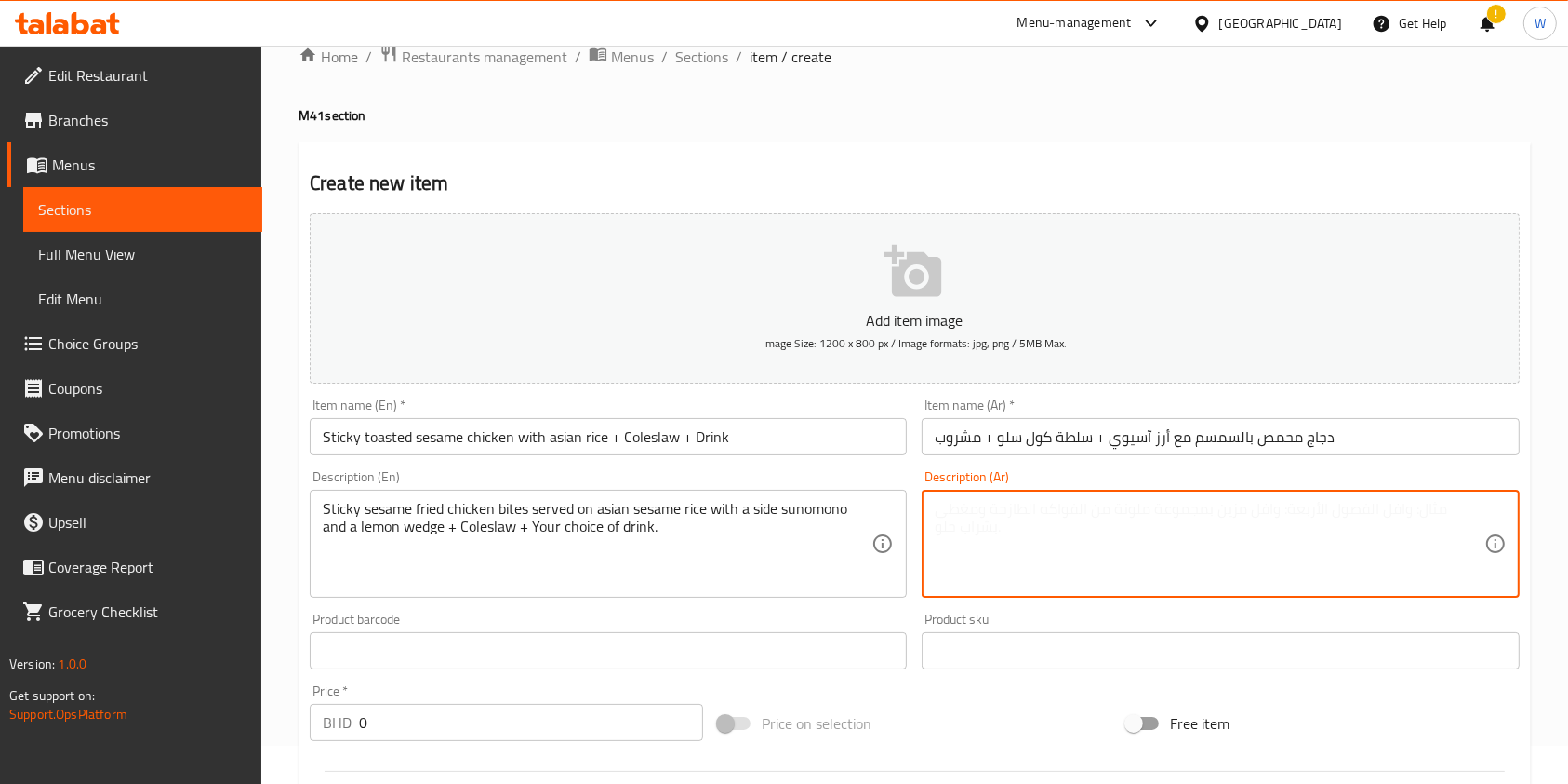
click at [1153, 517] on textarea at bounding box center [1209, 544] width 549 height 89
paste textarea "قطع دجاج مقلية بالسمسم تقدم على أرز السمسم الآسيوي مع طبق جانبي من السونومونو و…"
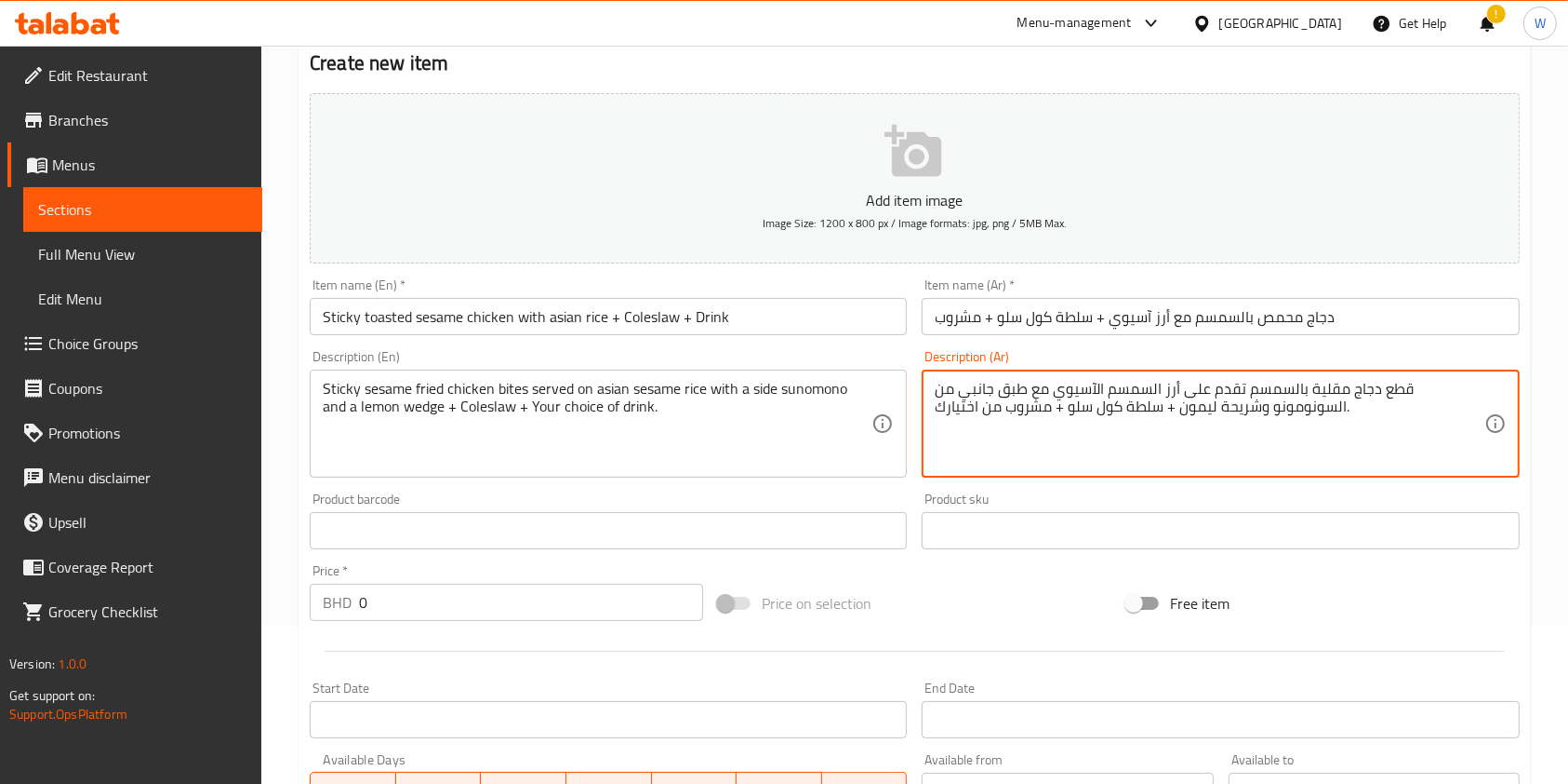
scroll to position [163, 0]
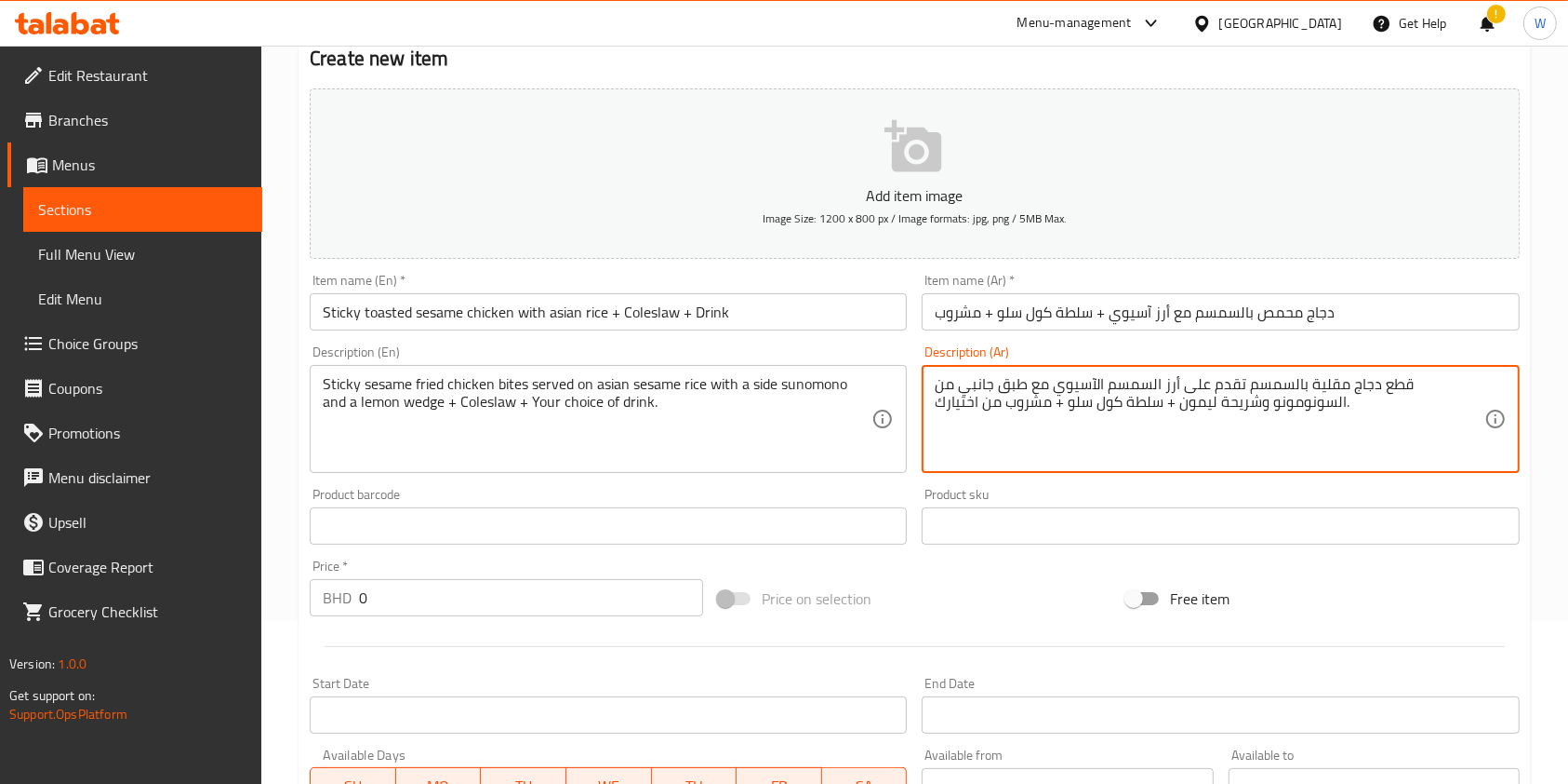
type textarea "قطع دجاج مقلية بالسمسم تقدم على أرز السمسم الآسيوي مع طبق جانبي من السونومونو و…"
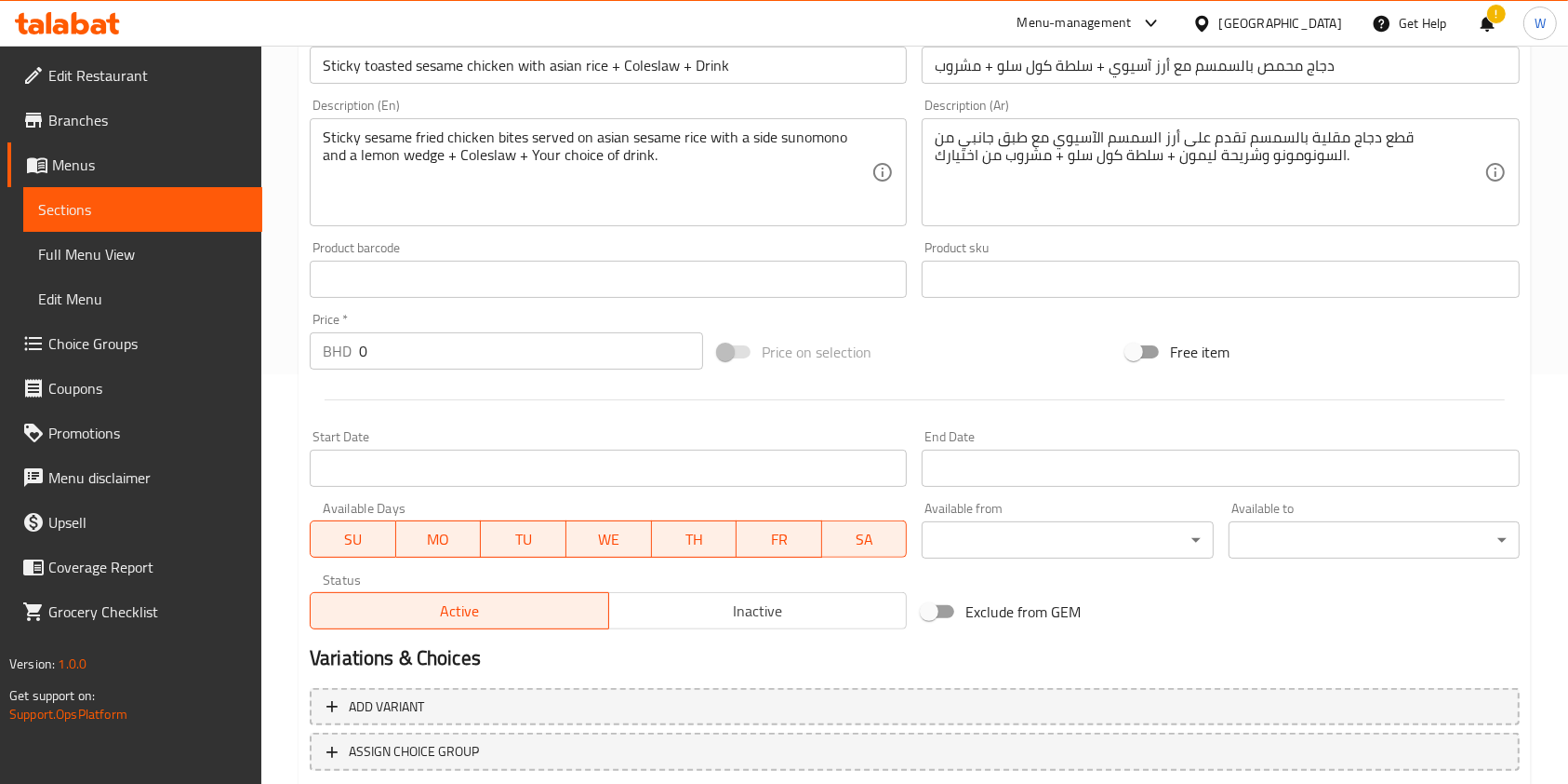
scroll to position [410, 0]
drag, startPoint x: 394, startPoint y: 357, endPoint x: 298, endPoint y: 357, distance: 96.0
click at [304, 355] on div "Price   * BHD 0 Price *" at bounding box center [507, 340] width 408 height 72
paste input "4.90"
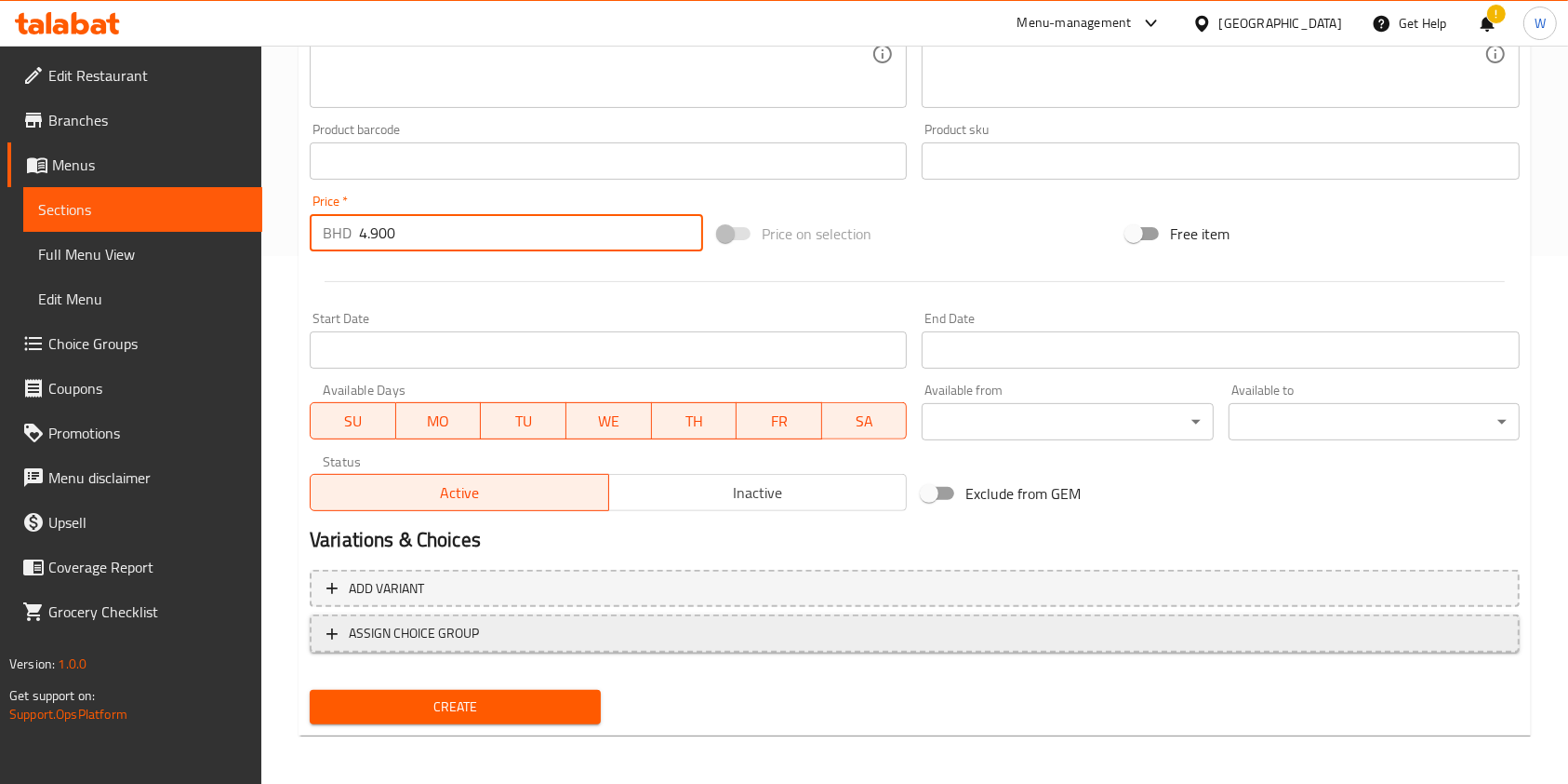
scroll to position [532, 0]
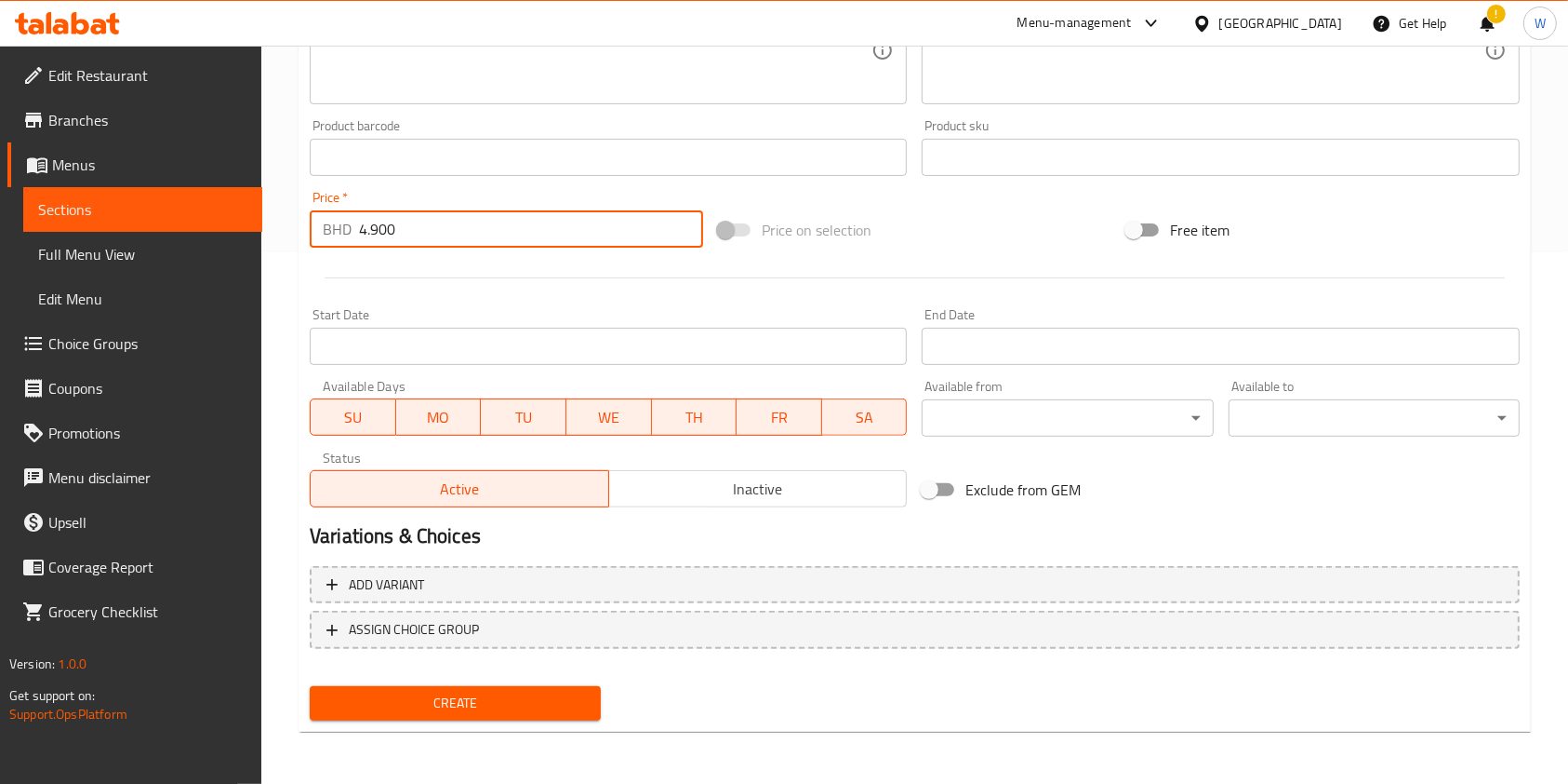
type input "4.900"
click at [443, 709] on span "Create" at bounding box center [454, 703] width 261 height 24
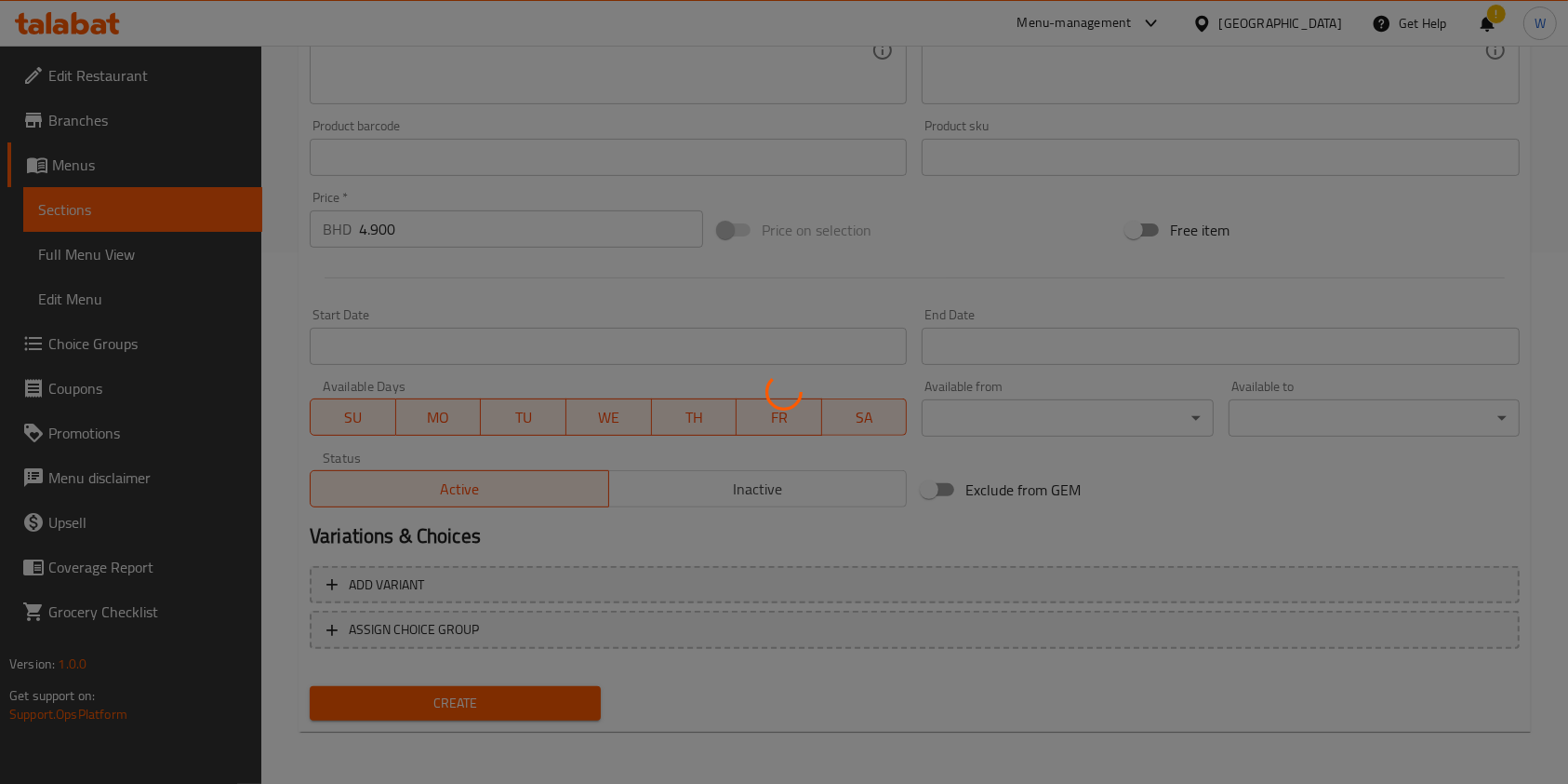
type input "0"
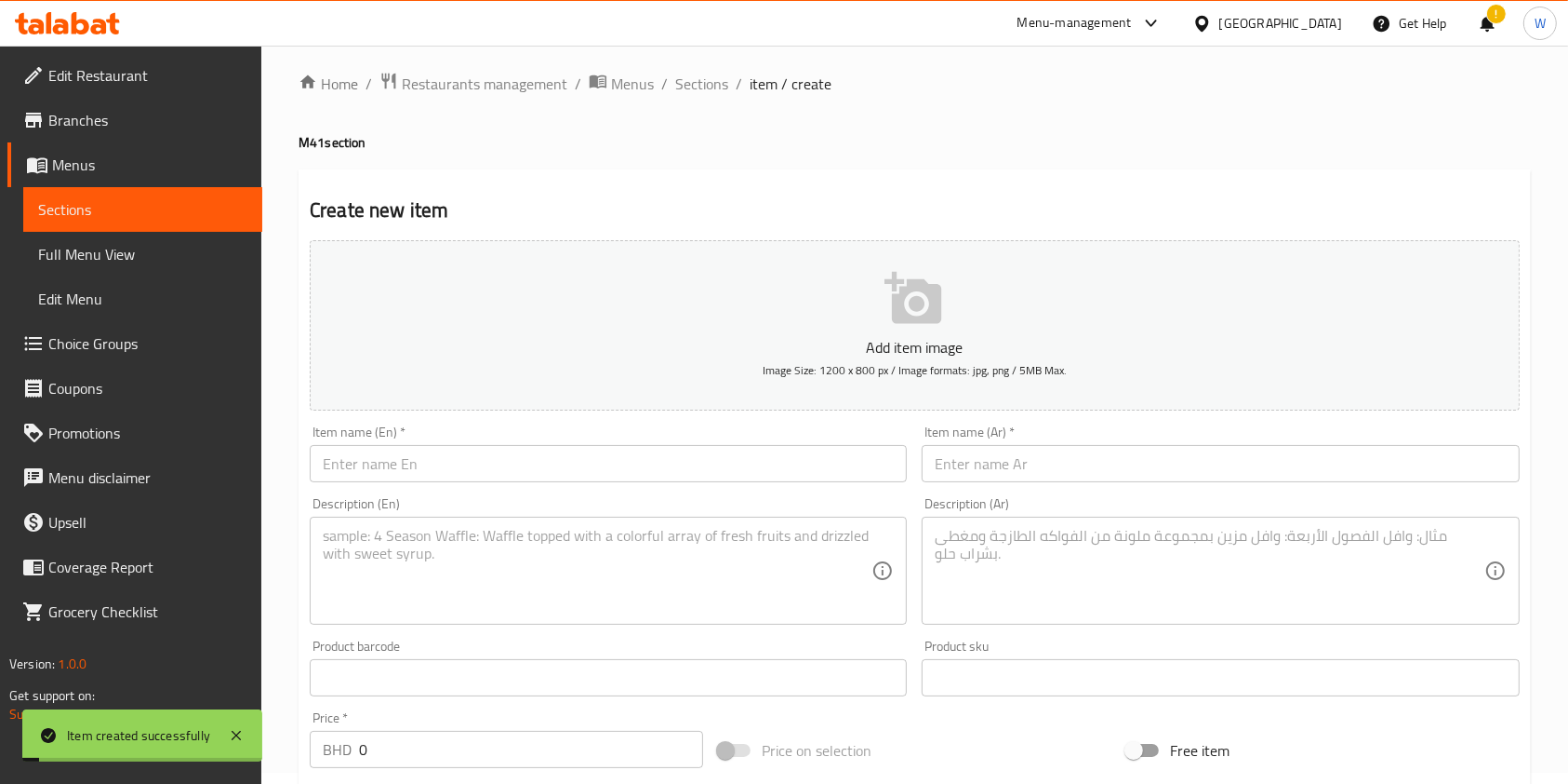
scroll to position [0, 0]
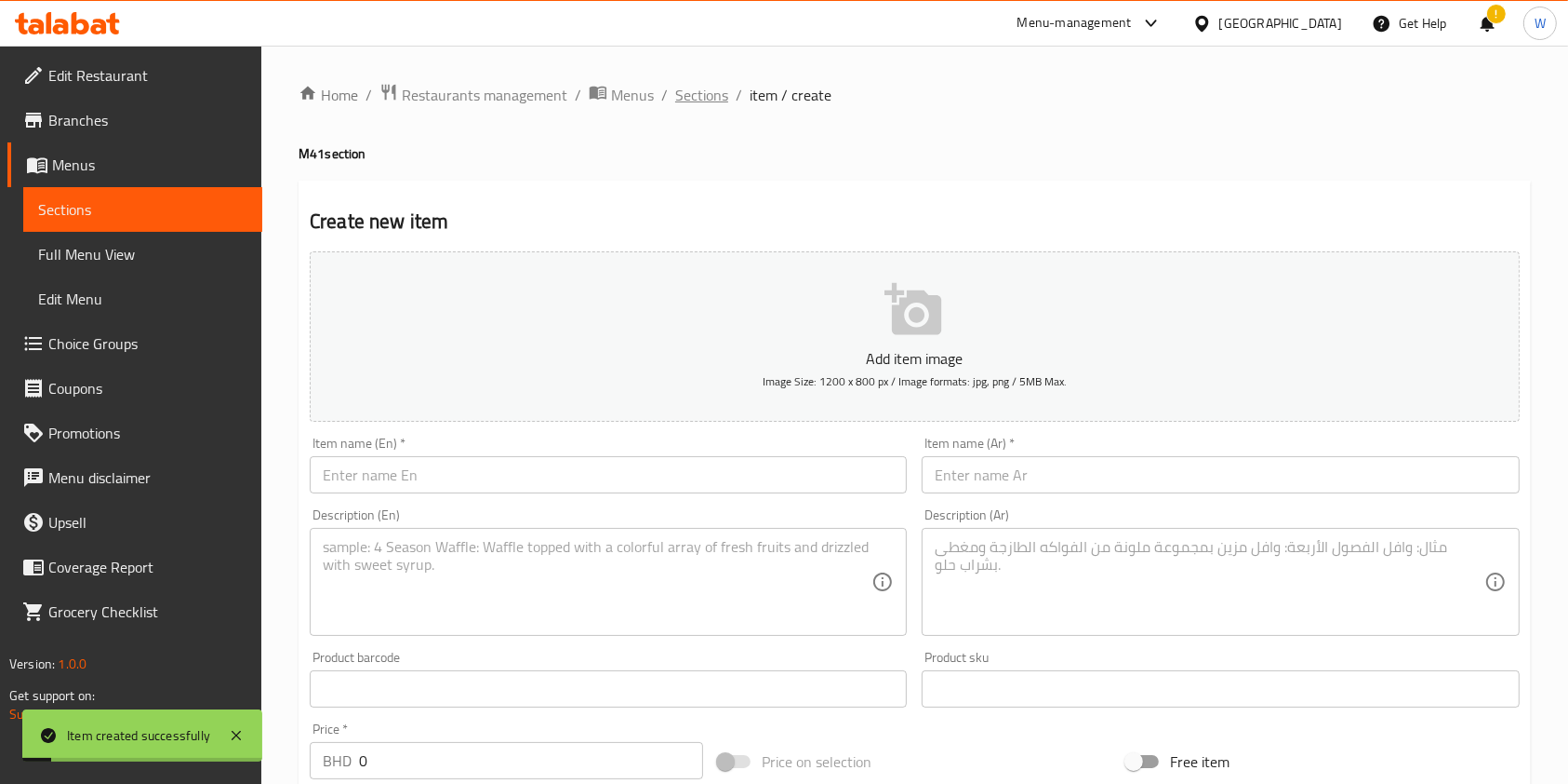
click at [705, 94] on span "Sections" at bounding box center [702, 95] width 53 height 23
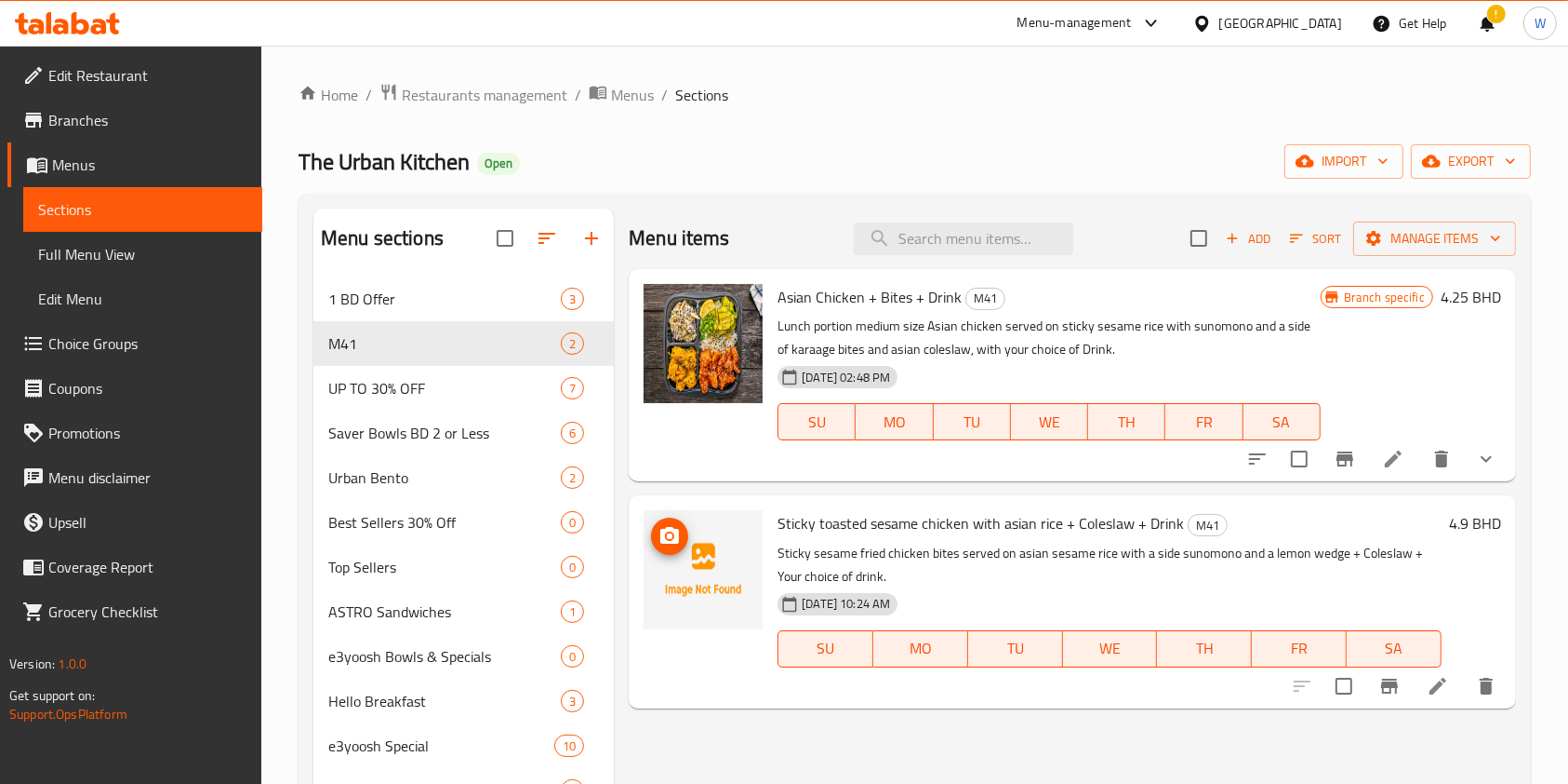
click at [680, 527] on icon "upload picture" at bounding box center [669, 535] width 23 height 23
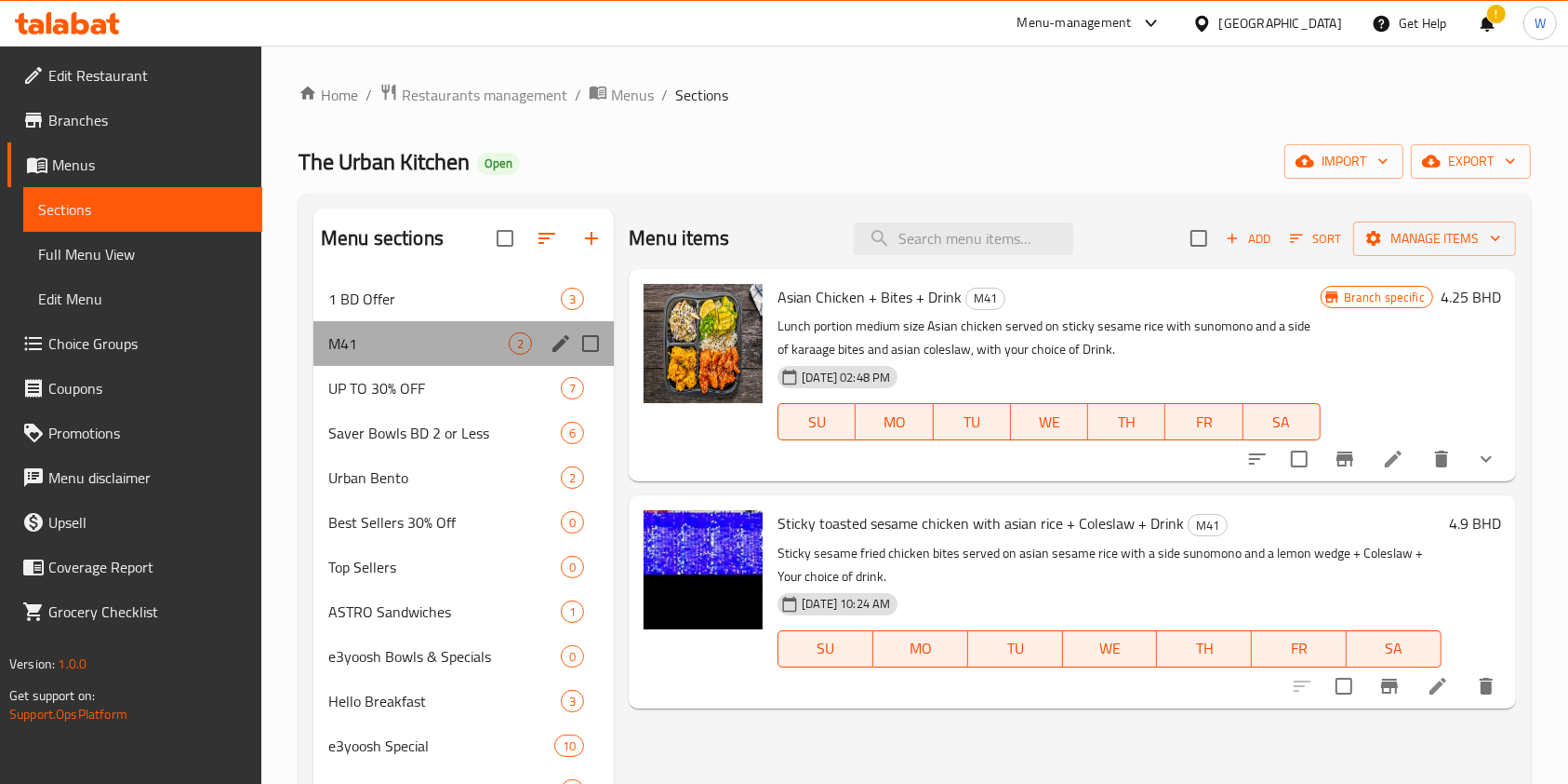
click at [383, 357] on div "M41 2" at bounding box center [463, 343] width 301 height 44
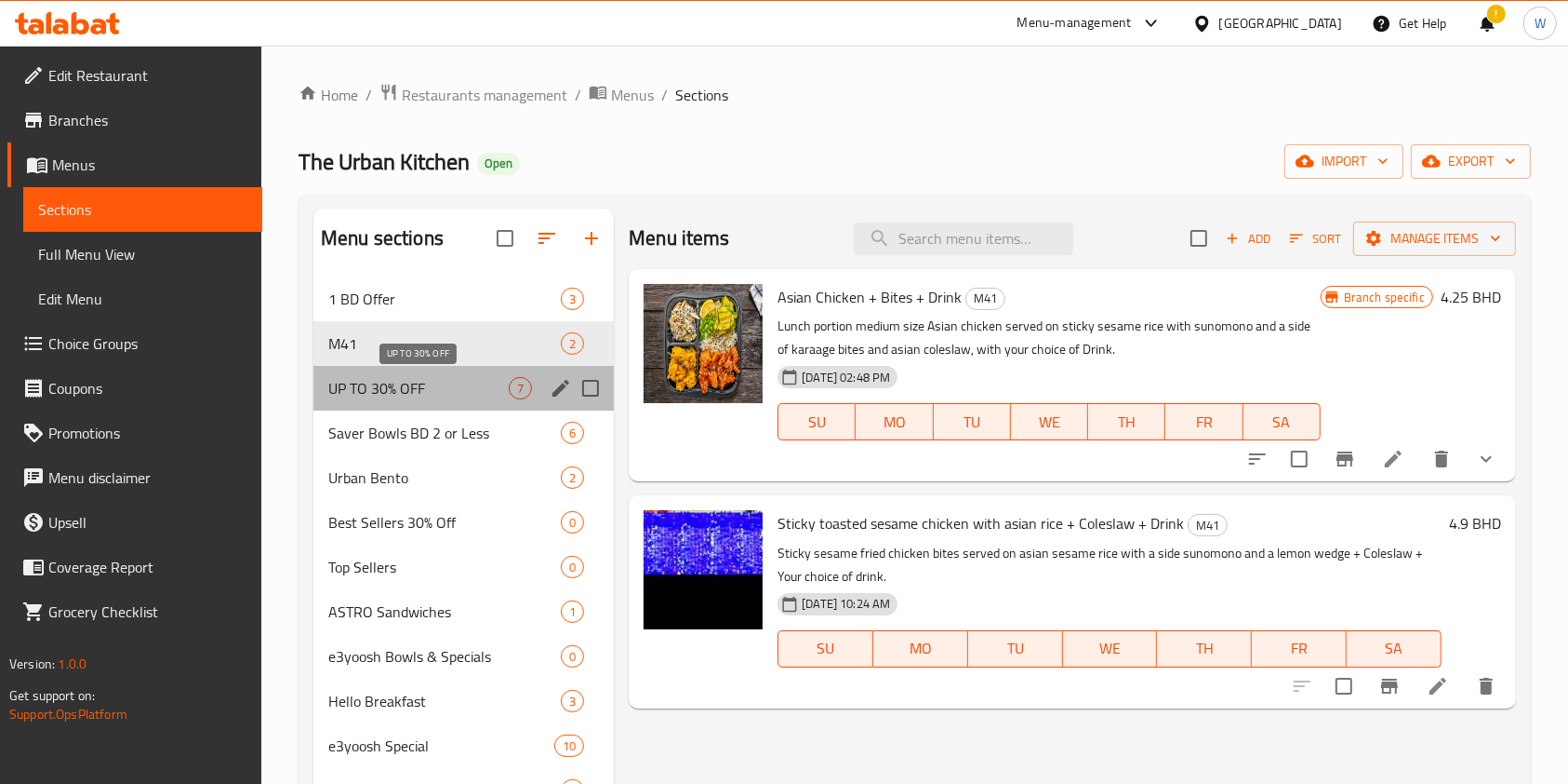
click at [383, 381] on span "UP TO 30% OFF" at bounding box center [418, 388] width 180 height 23
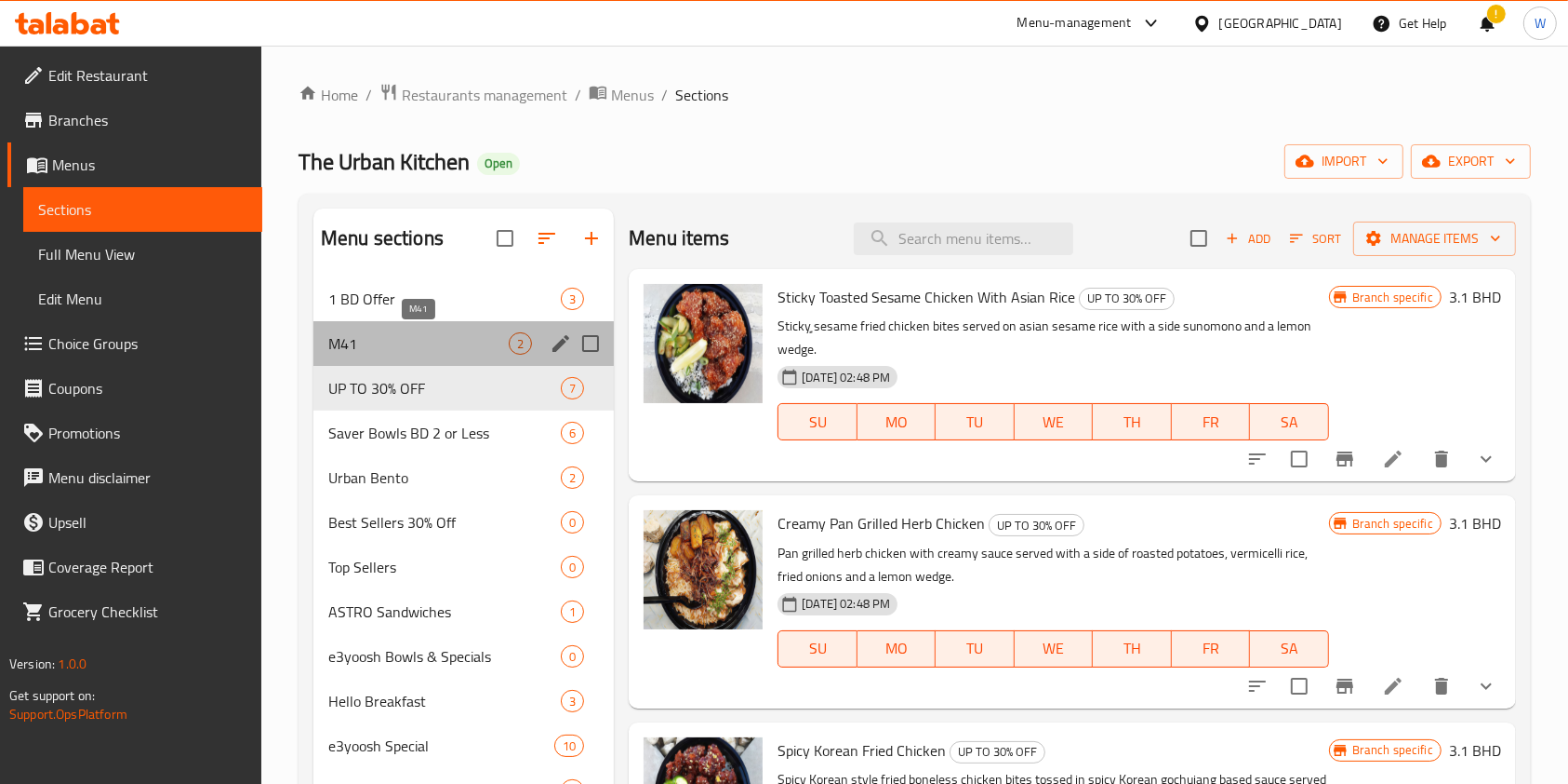
click at [404, 332] on span "M41" at bounding box center [418, 343] width 180 height 23
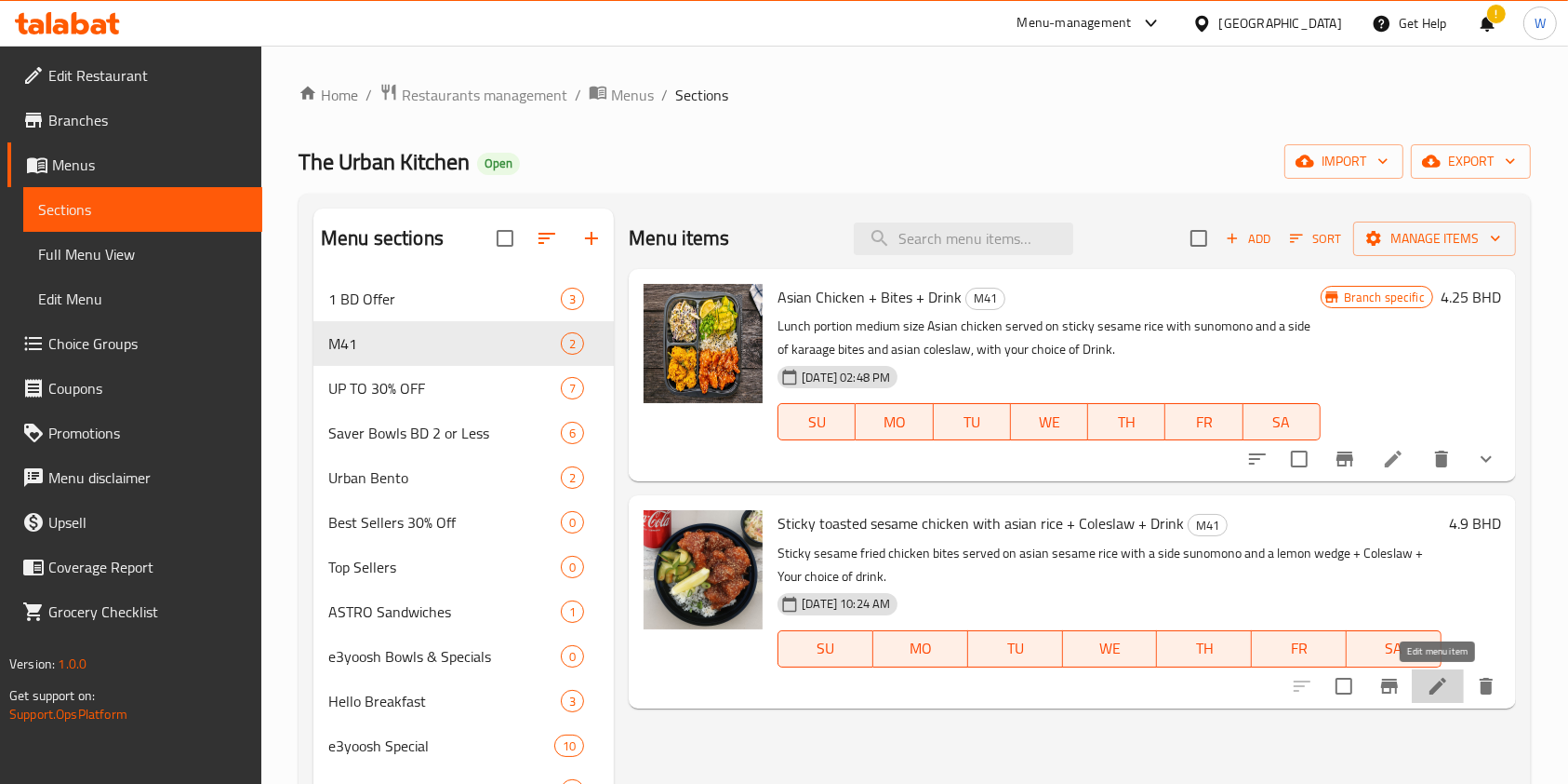
click at [1434, 688] on icon at bounding box center [1438, 685] width 17 height 17
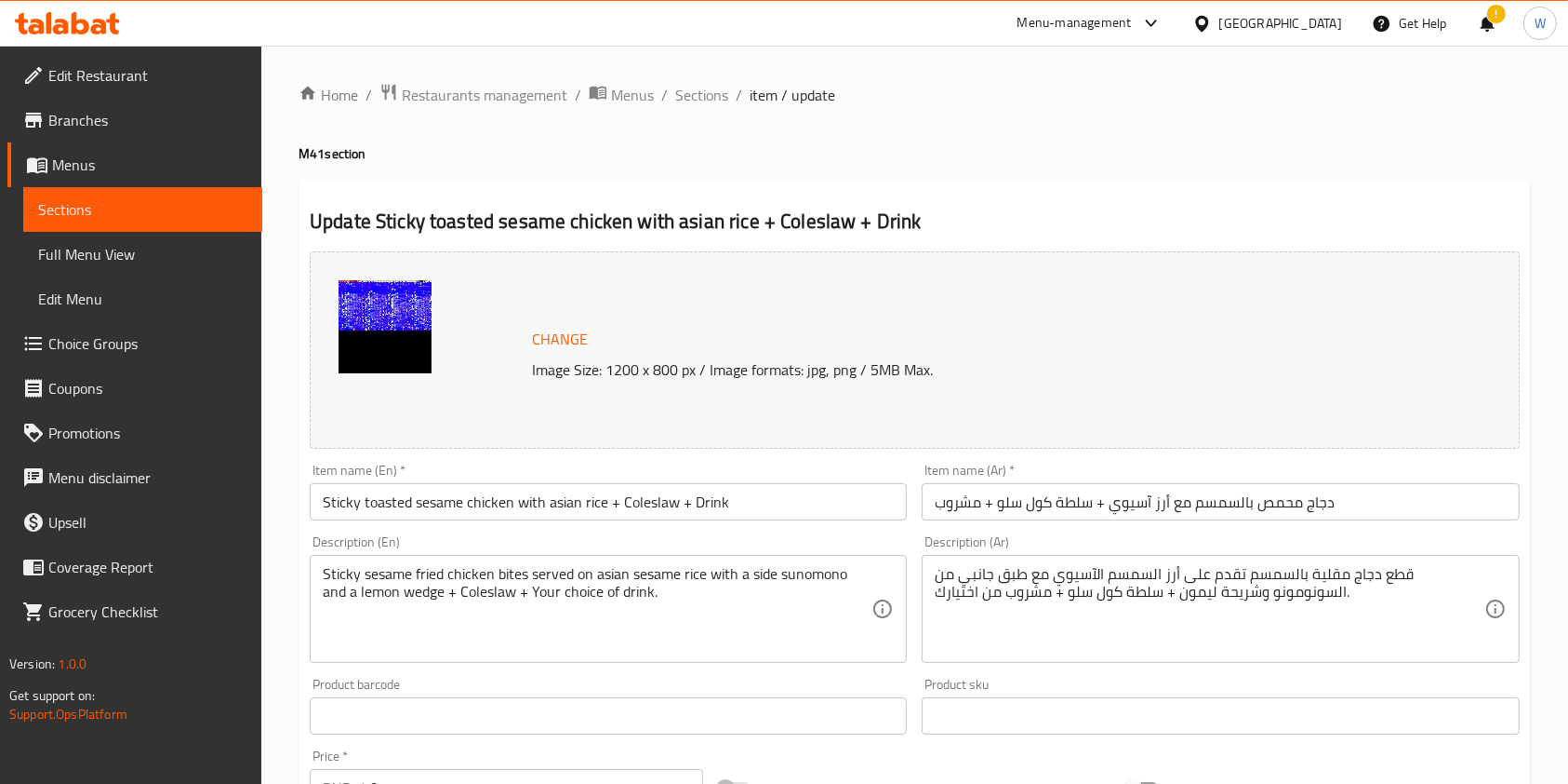
click at [160, 140] on link "Branches" at bounding box center [135, 119] width 255 height 44
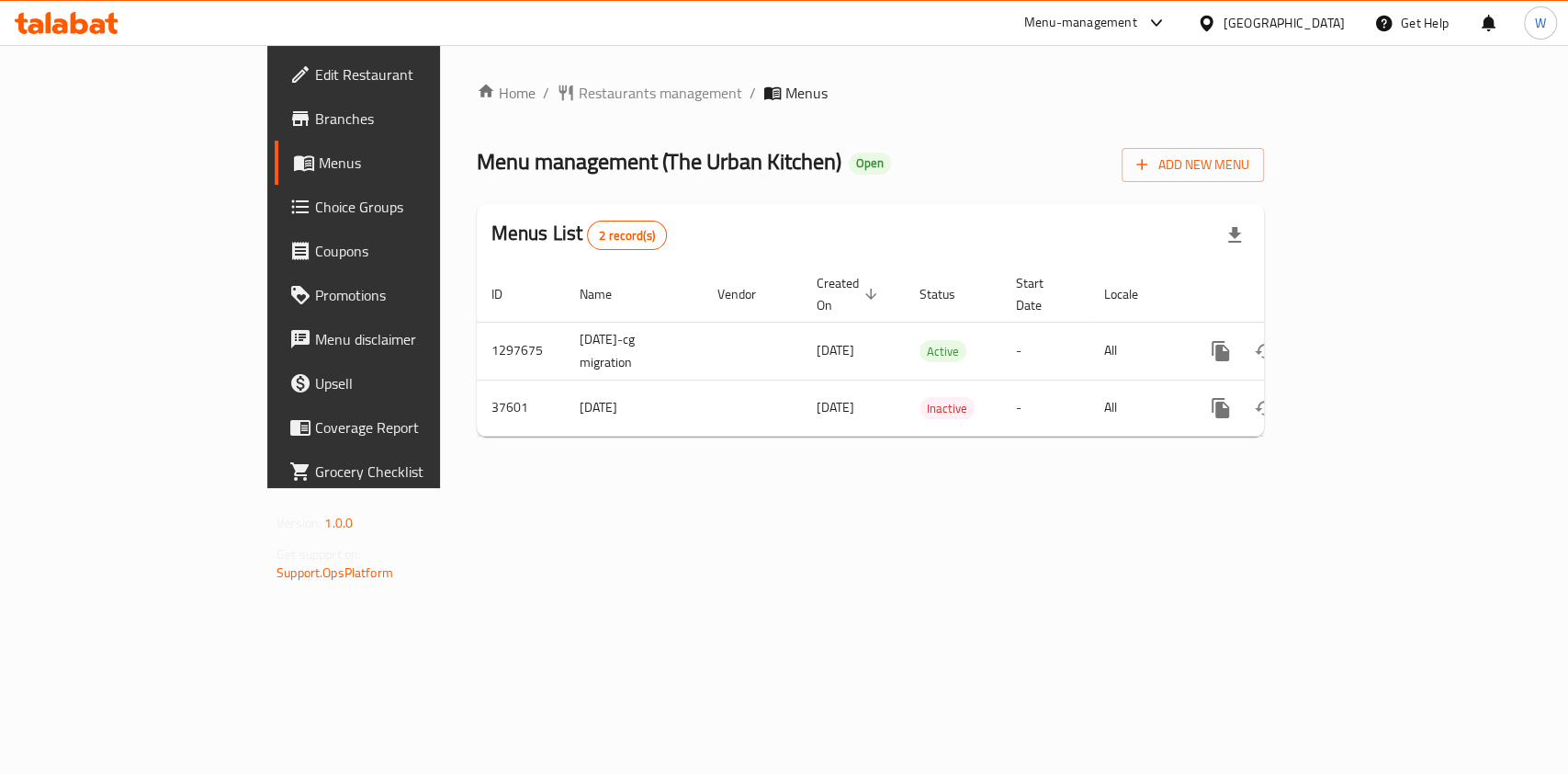
click at [315, 123] on span "Branches" at bounding box center [415, 118] width 200 height 22
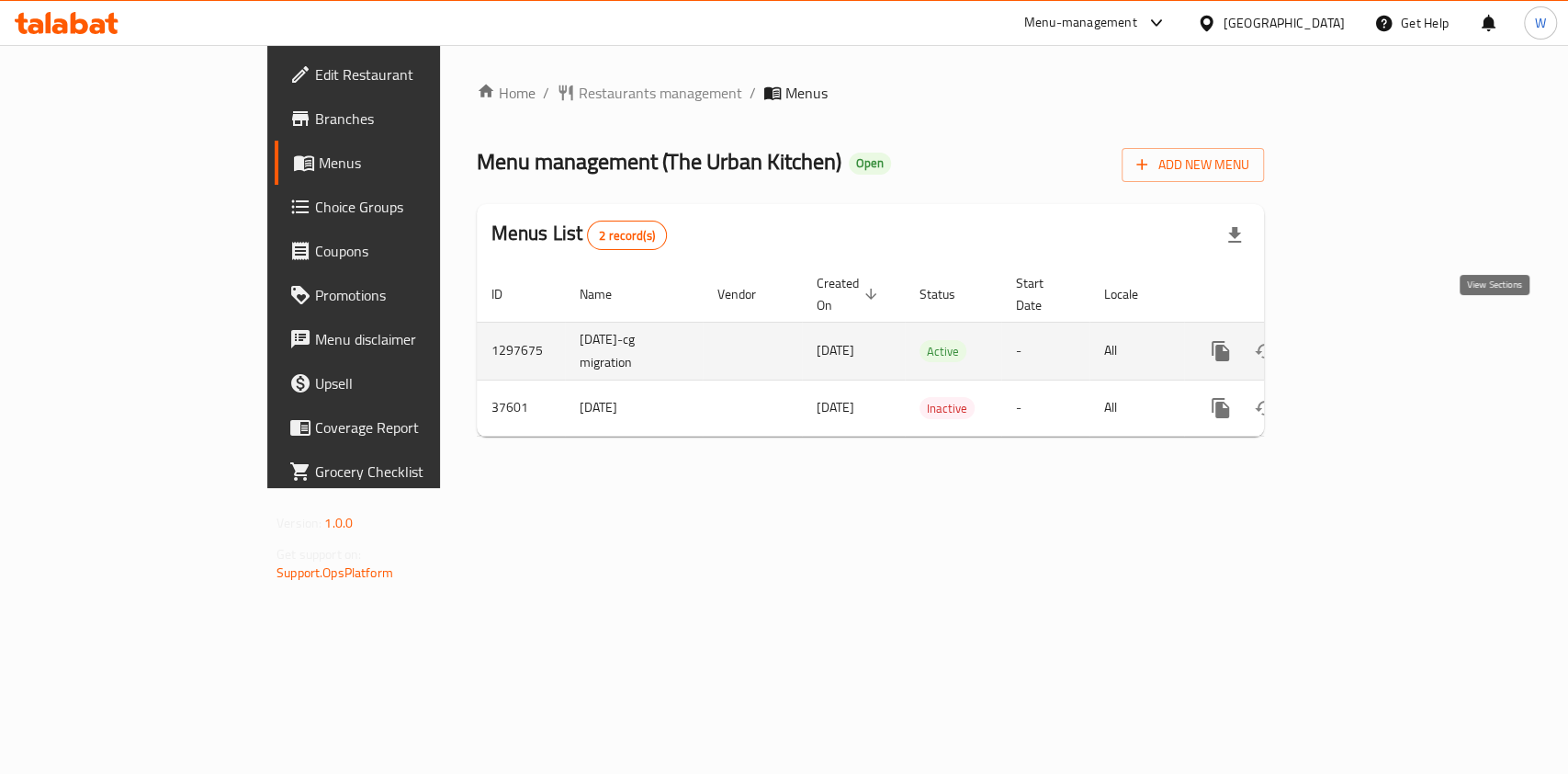
click at [1362, 343] on icon "enhanced table" at bounding box center [1353, 350] width 17 height 17
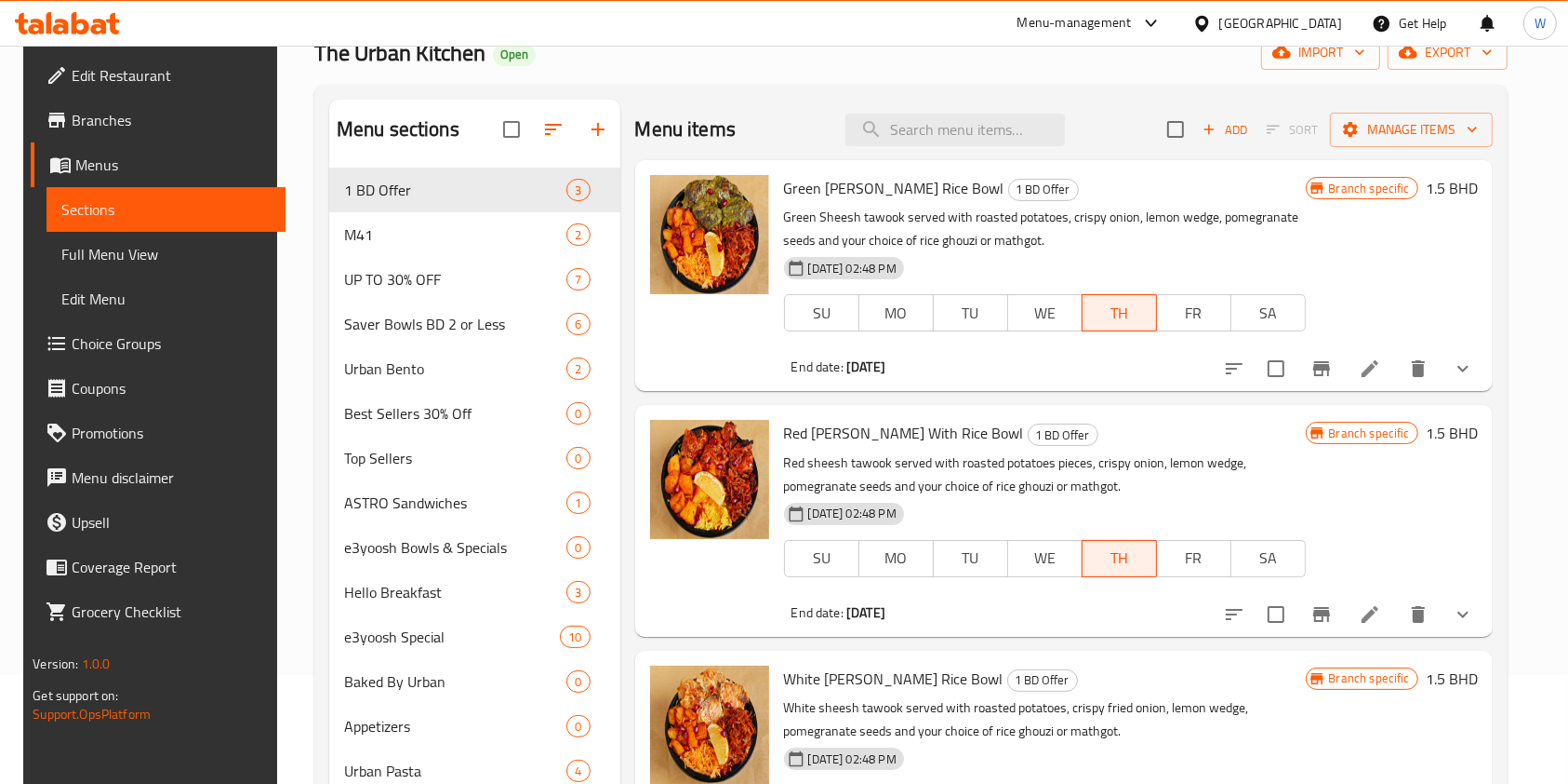
scroll to position [248, 0]
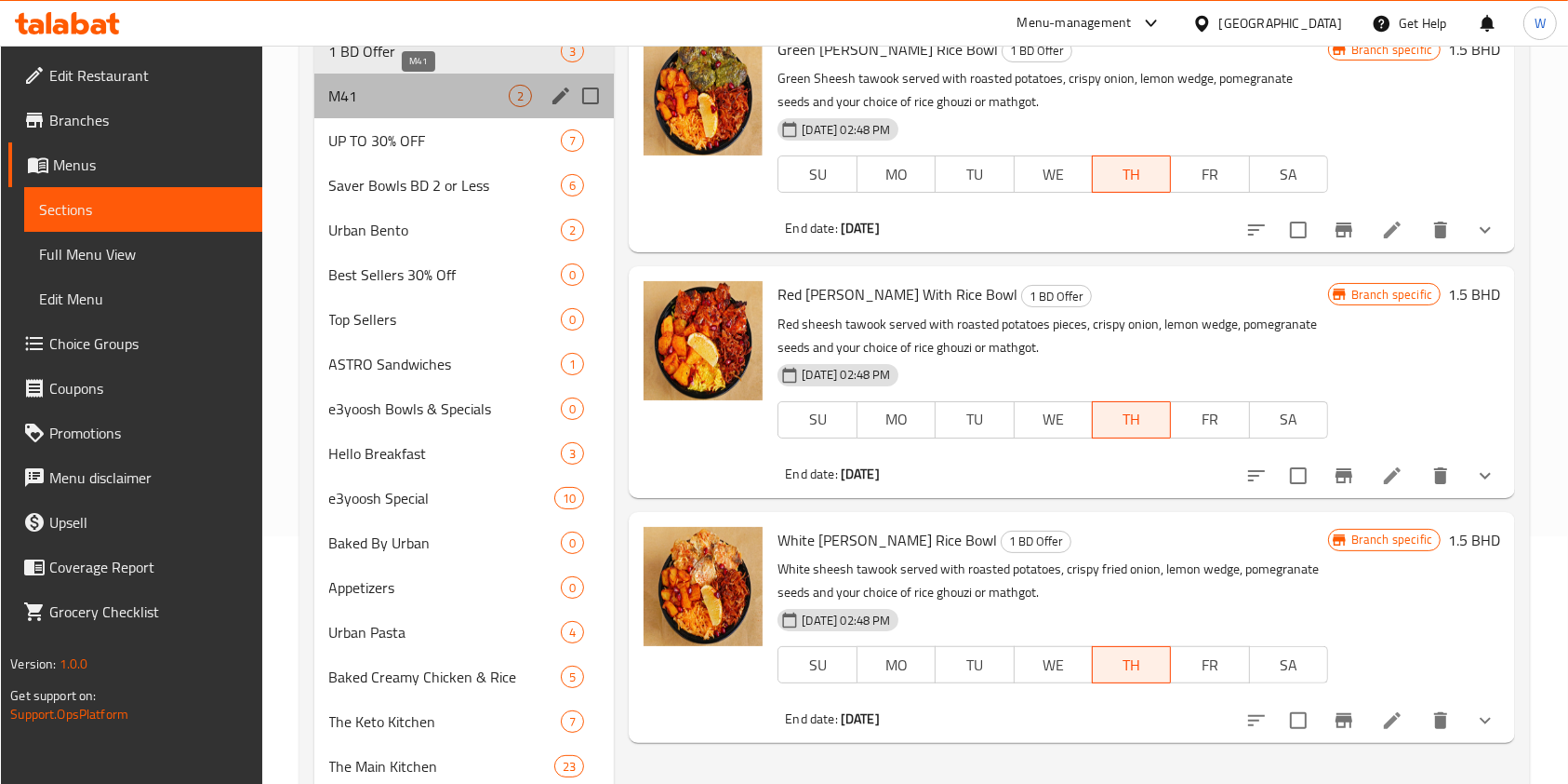
click at [389, 93] on span "M41" at bounding box center [419, 96] width 180 height 23
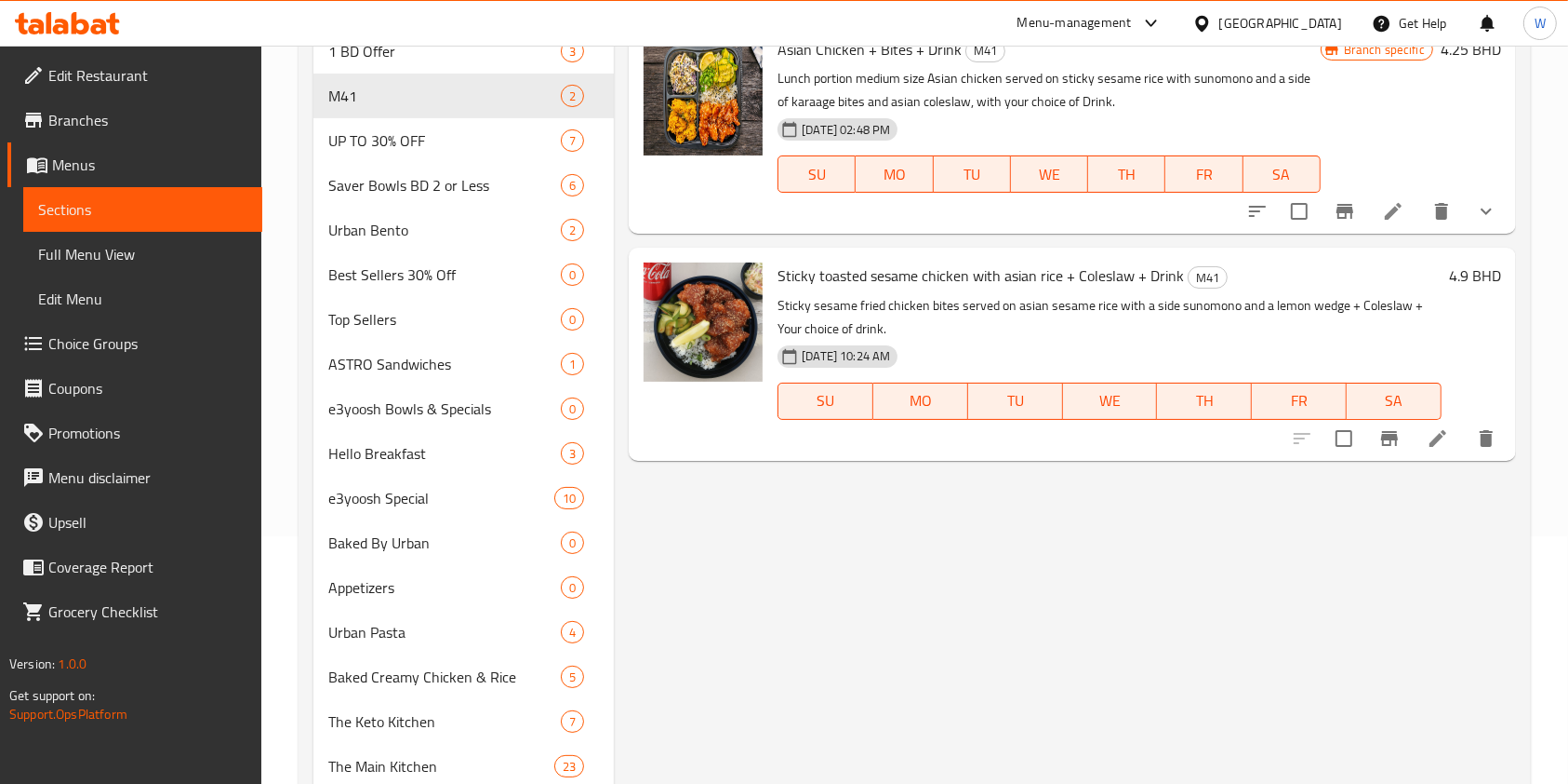
click at [1467, 220] on button "show more" at bounding box center [1486, 211] width 44 height 44
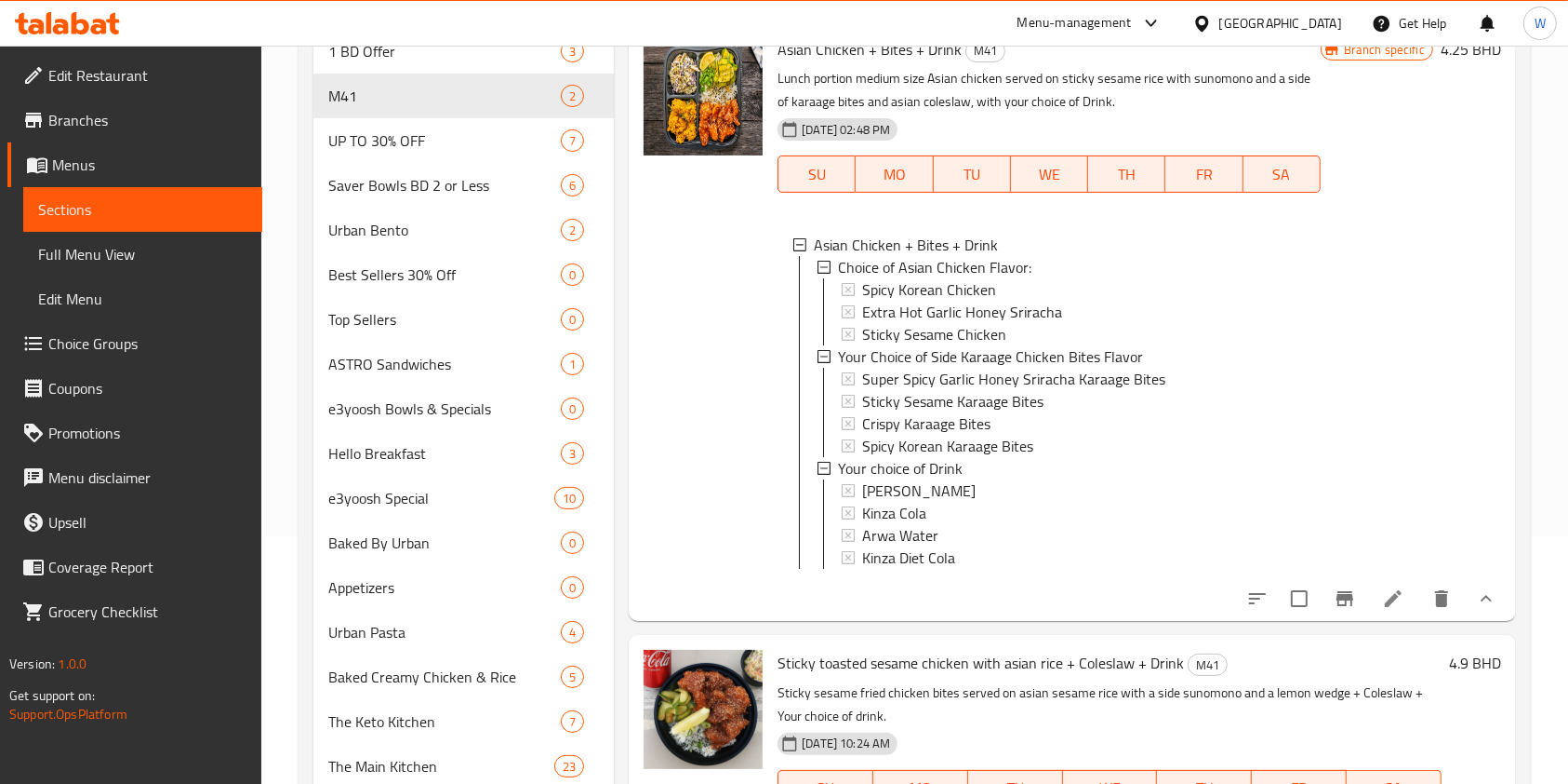
scroll to position [2, 0]
click at [1390, 606] on icon at bounding box center [1393, 598] width 17 height 17
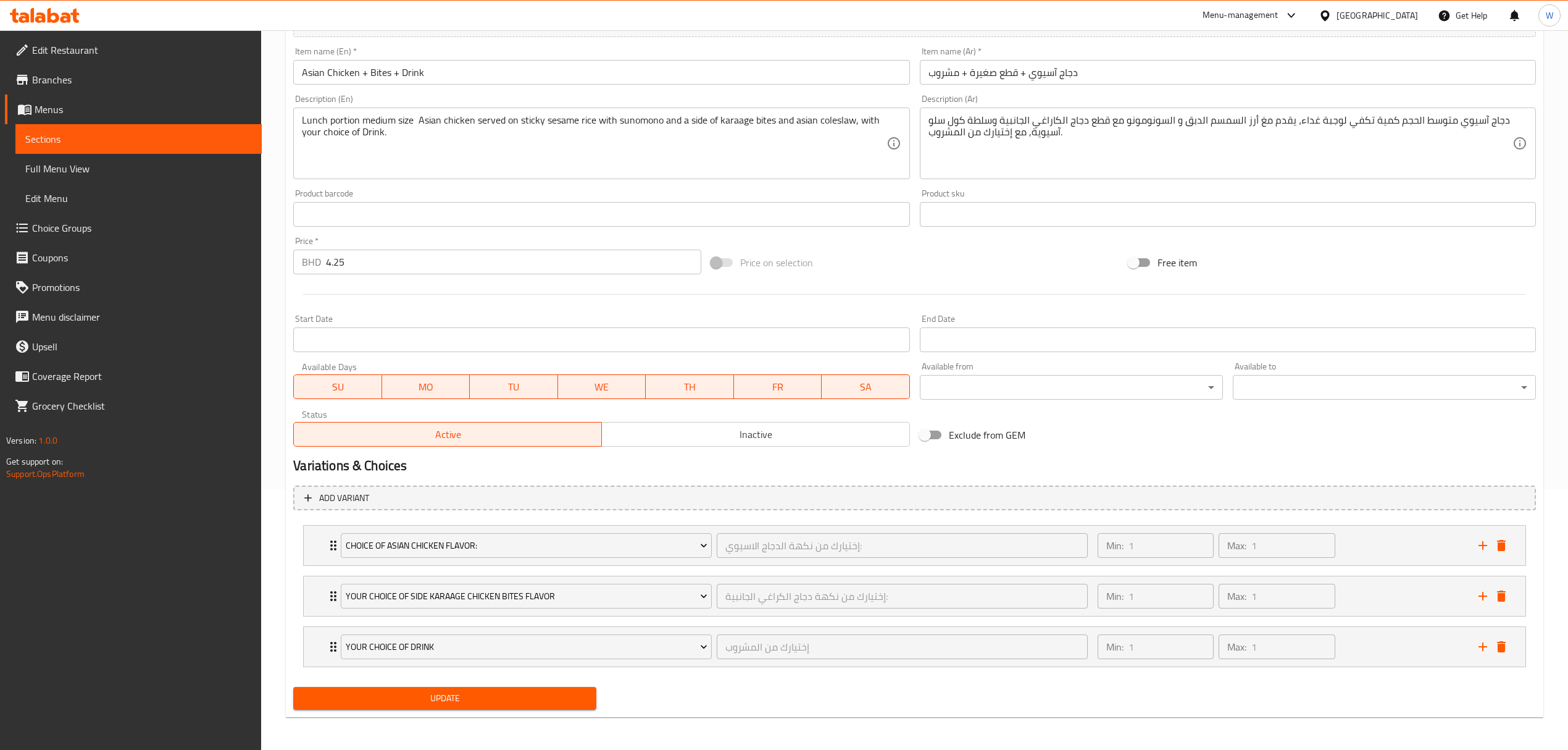
scroll to position [264, 0]
click at [324, 520] on div "Your choice of Drink إختيارك من المشروب ​ Min: 1 ​ Max: 1 ​" at bounding box center [915, 543] width 1222 height 39
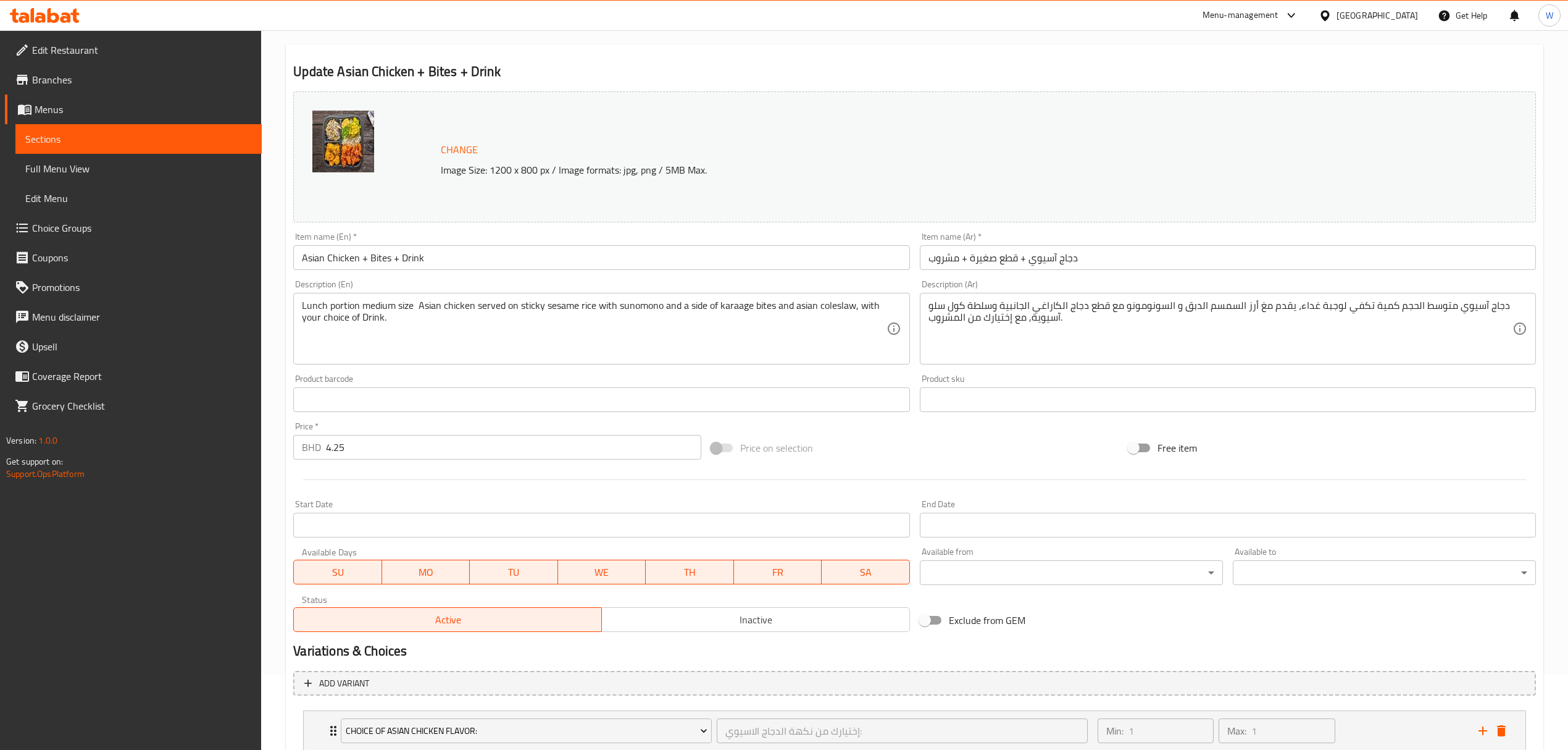
scroll to position [0, 0]
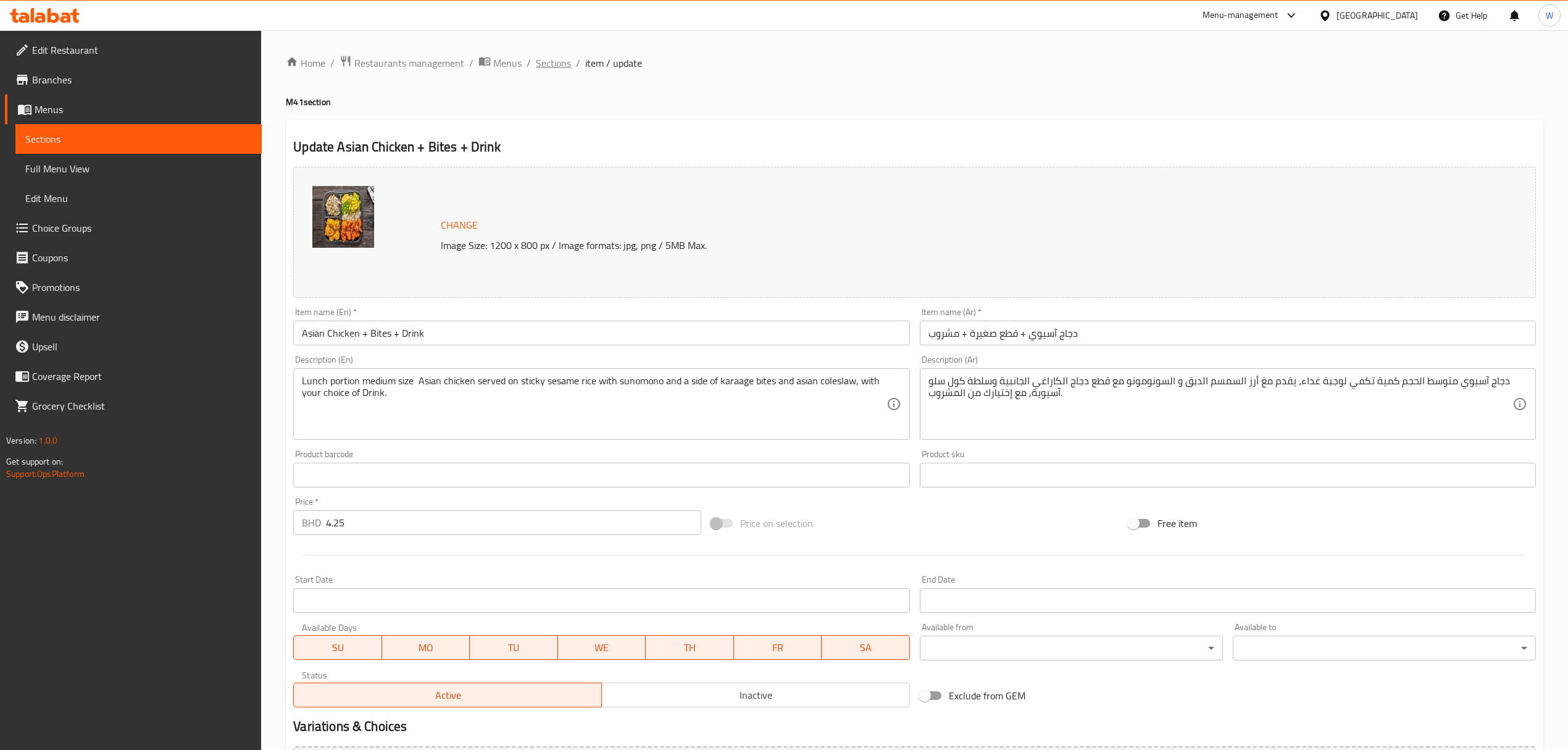
click at [542, 65] on span "Sections" at bounding box center [553, 63] width 35 height 15
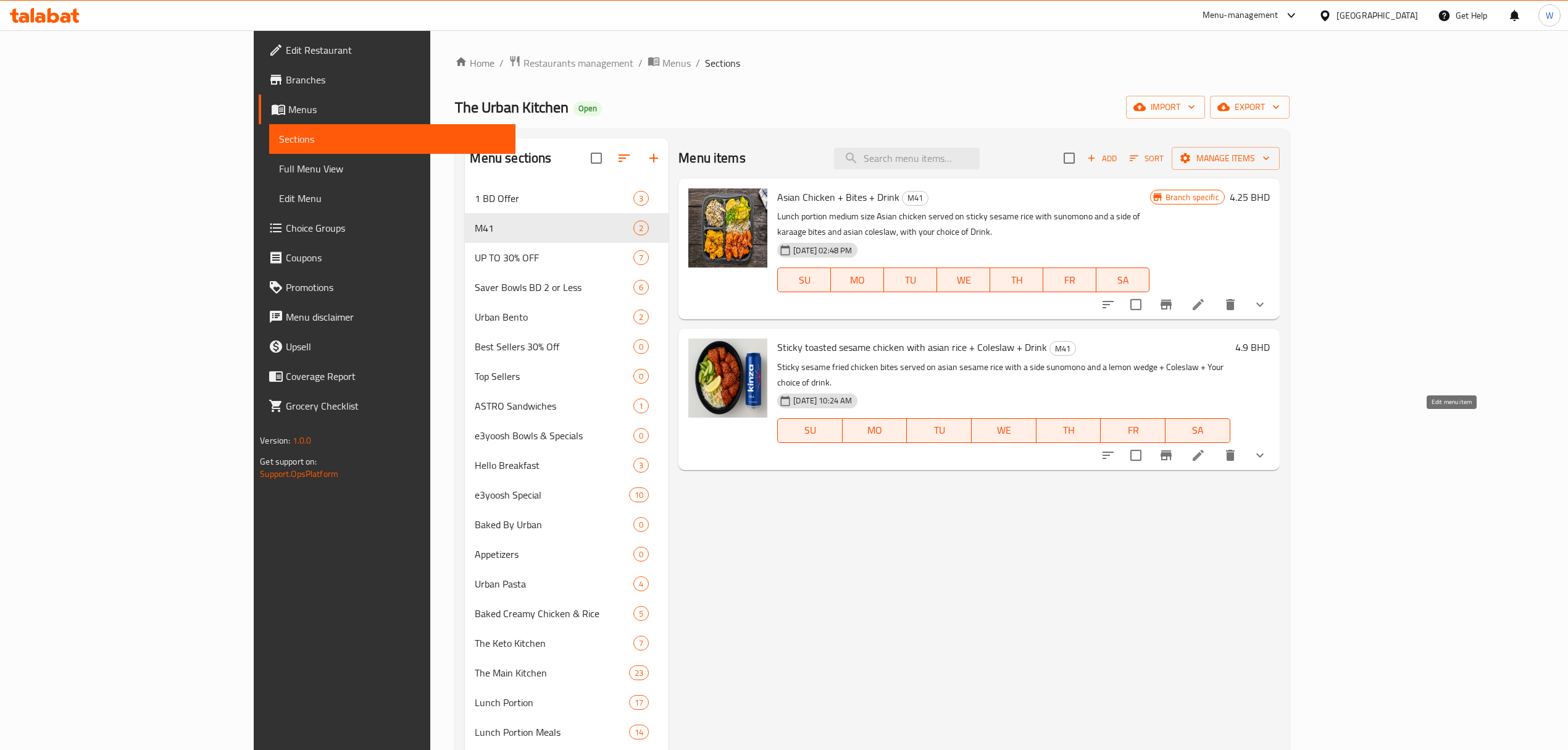
click at [1053, 450] on icon at bounding box center [1198, 455] width 11 height 11
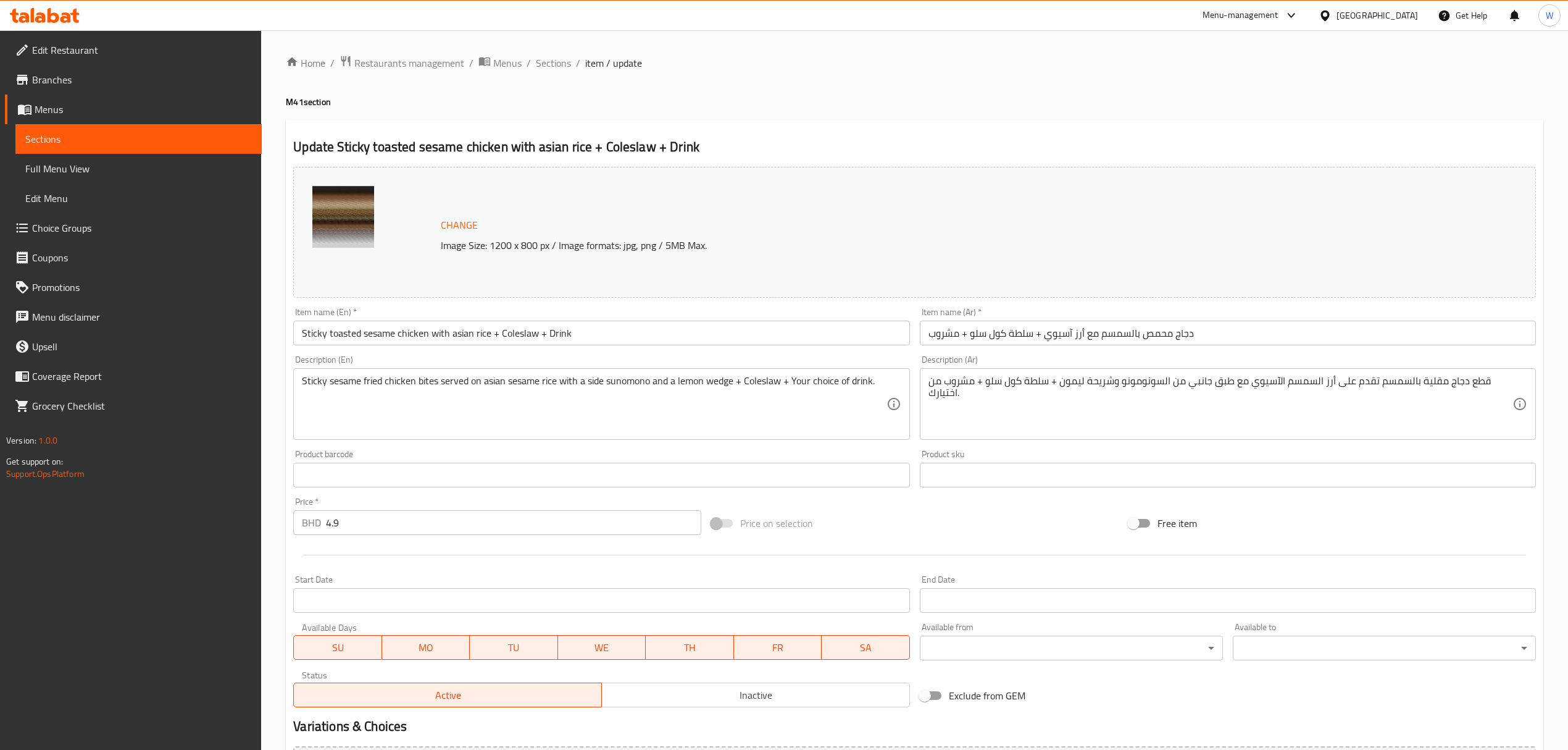
click at [481, 317] on div "Item name (En)   * Sticky toasted sesame chicken with asian rice + Coleslaw + D…" at bounding box center [601, 327] width 616 height 38
click at [476, 334] on input "Sticky toasted sesame chicken with asian rice + Coleslaw + Drink" at bounding box center [601, 333] width 616 height 25
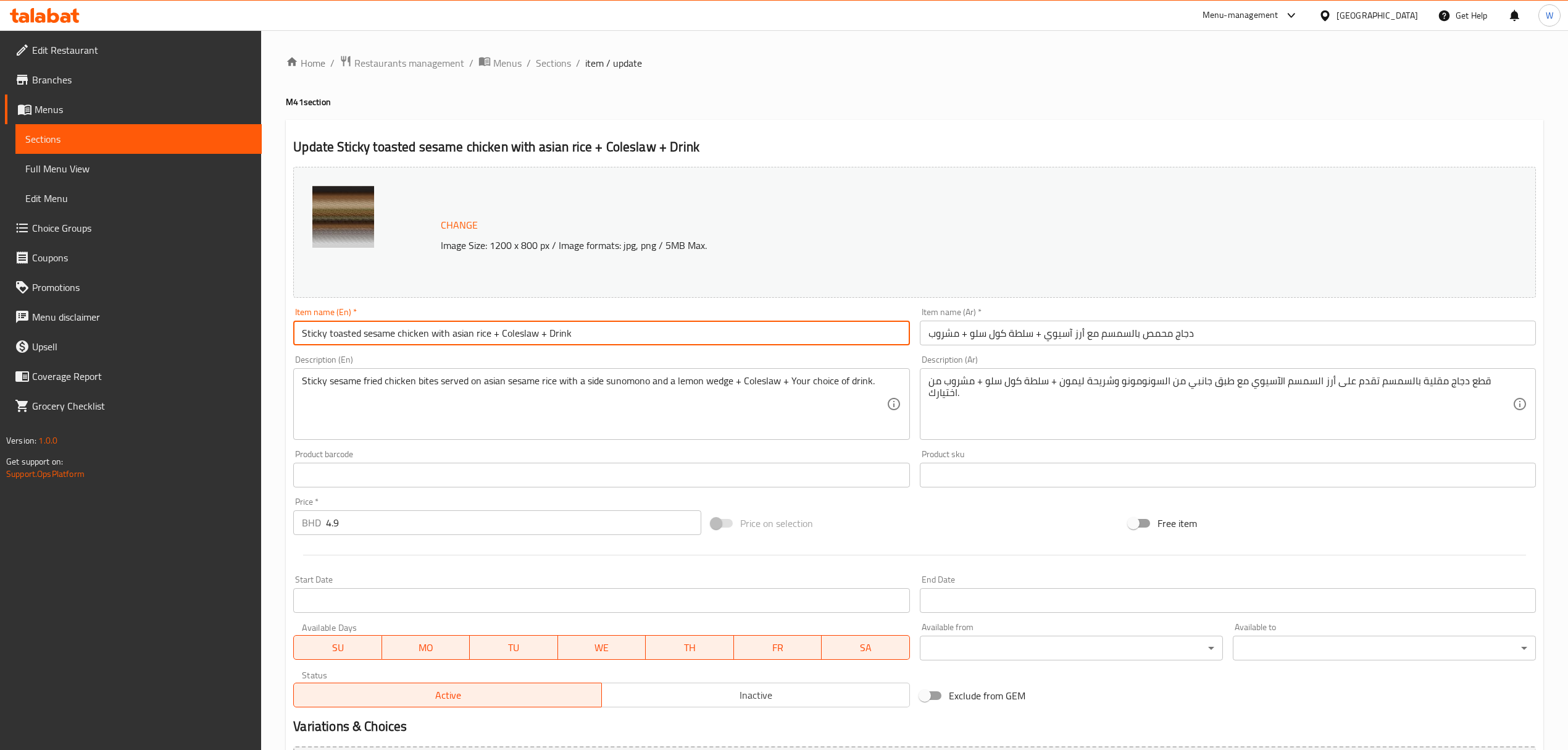
click at [476, 334] on input "Sticky toasted sesame chicken with asian rice + Coleslaw + Drink" at bounding box center [601, 333] width 616 height 25
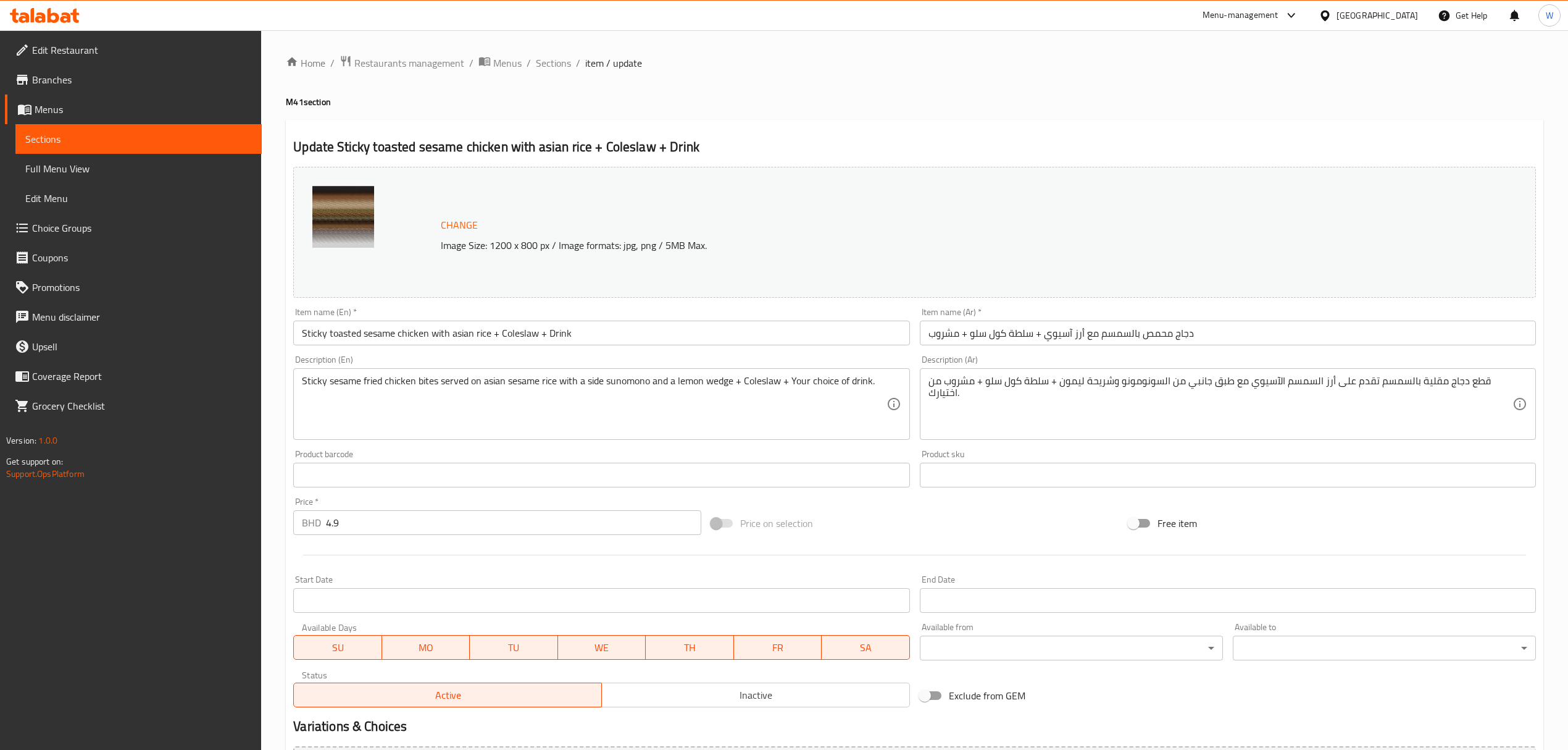
click at [1048, 336] on input "دجاج محمص بالسمسم مع أرز آسيوي + سلطة كول سلو + مشروب" at bounding box center [1228, 333] width 616 height 25
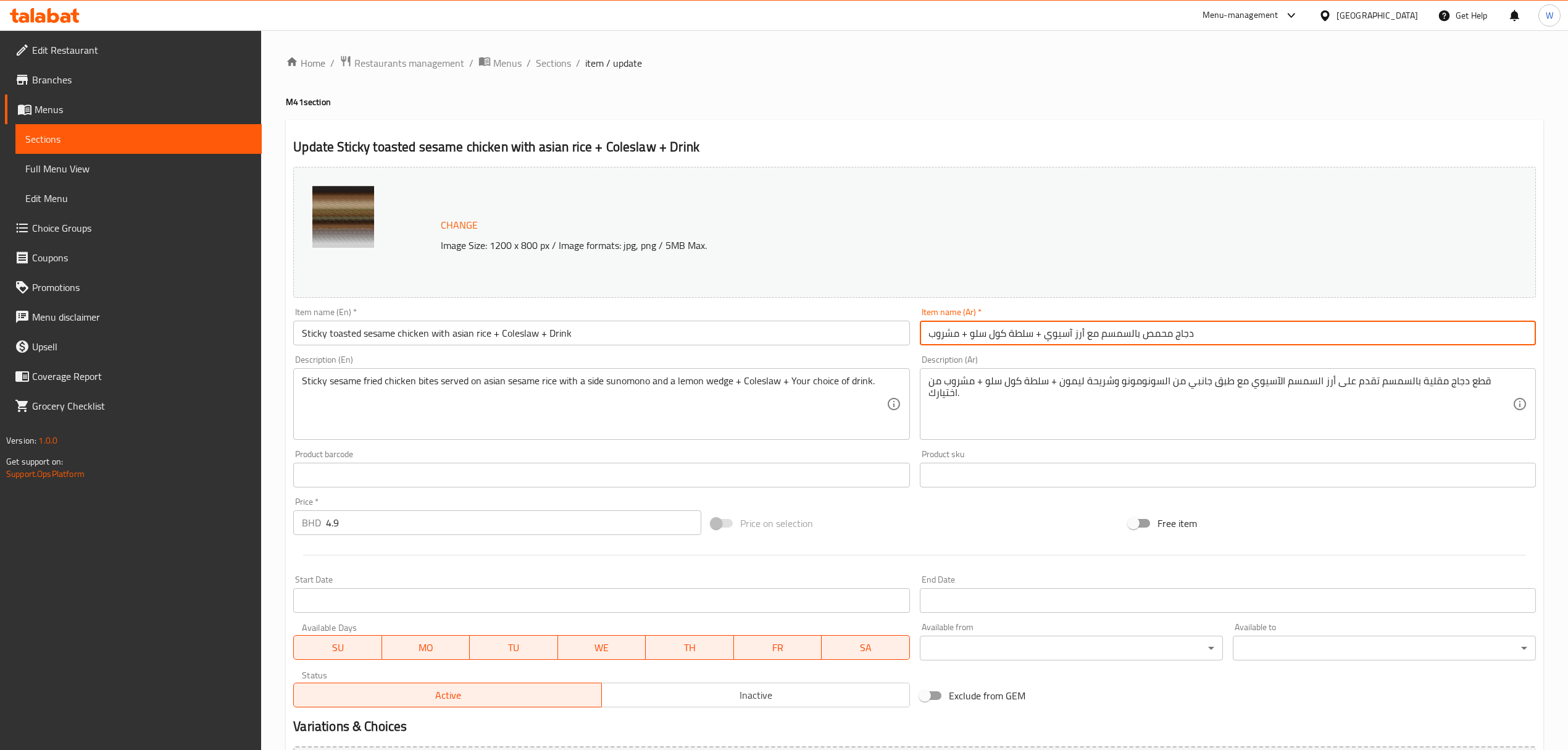
click at [1048, 336] on input "دجاج محمص بالسمسم مع أرز آسيوي + سلطة كول سلو + مشروب" at bounding box center [1228, 333] width 616 height 25
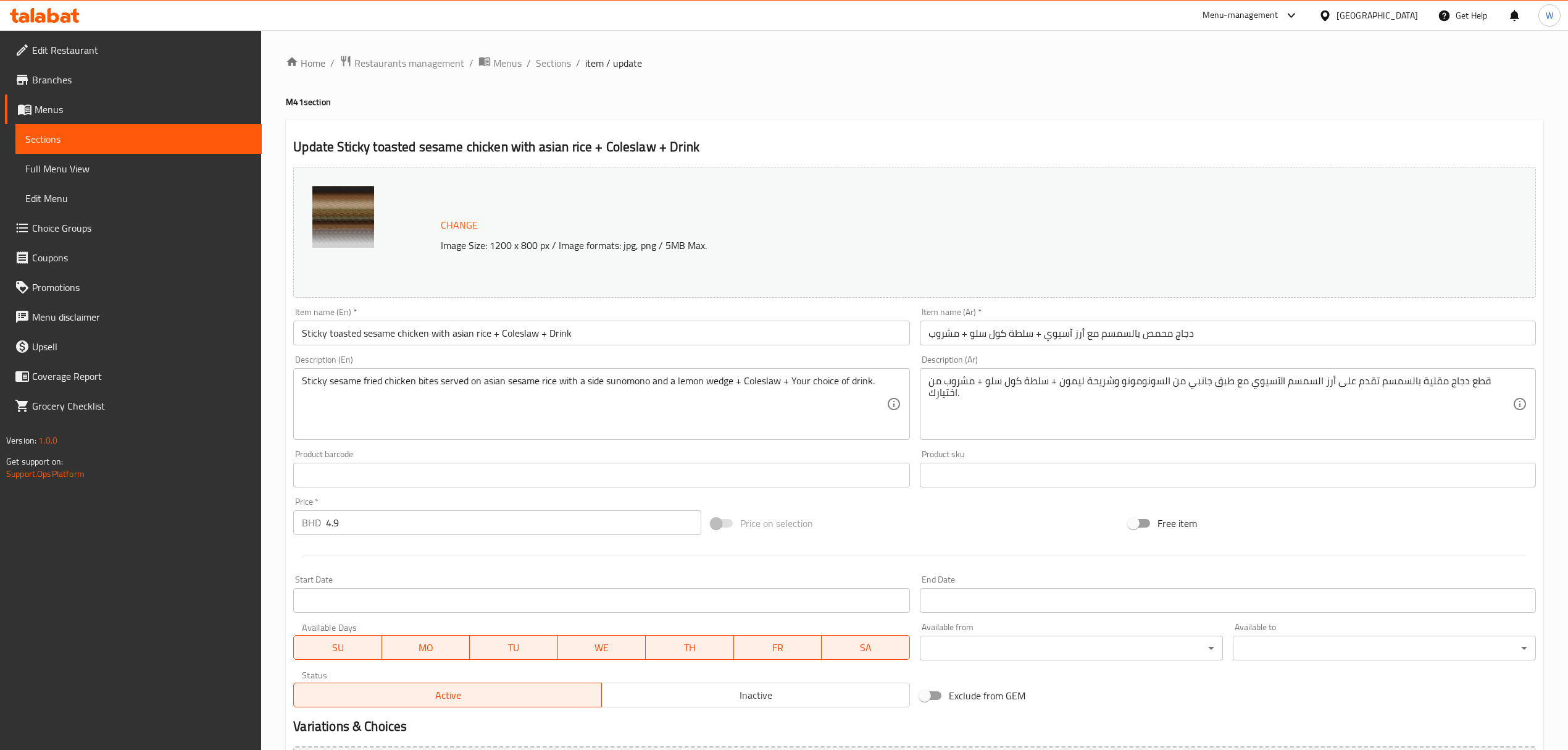
click at [790, 384] on textarea "Sticky sesame fried chicken bites served on asian sesame rice with a side sunom…" at bounding box center [594, 404] width 584 height 59
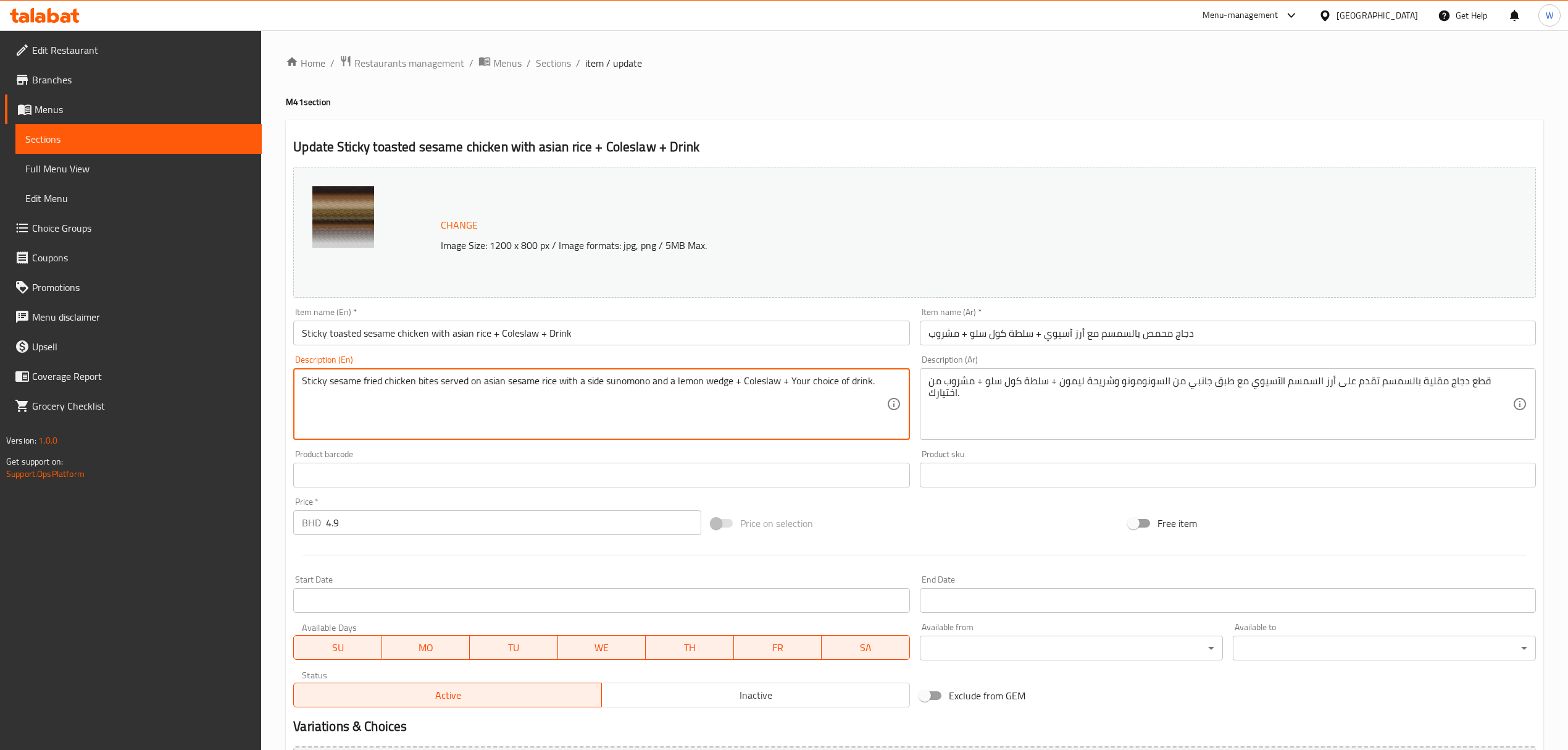
click at [790, 384] on textarea "Sticky sesame fried chicken bites served on asian sesame rice with a side sunom…" at bounding box center [594, 404] width 584 height 59
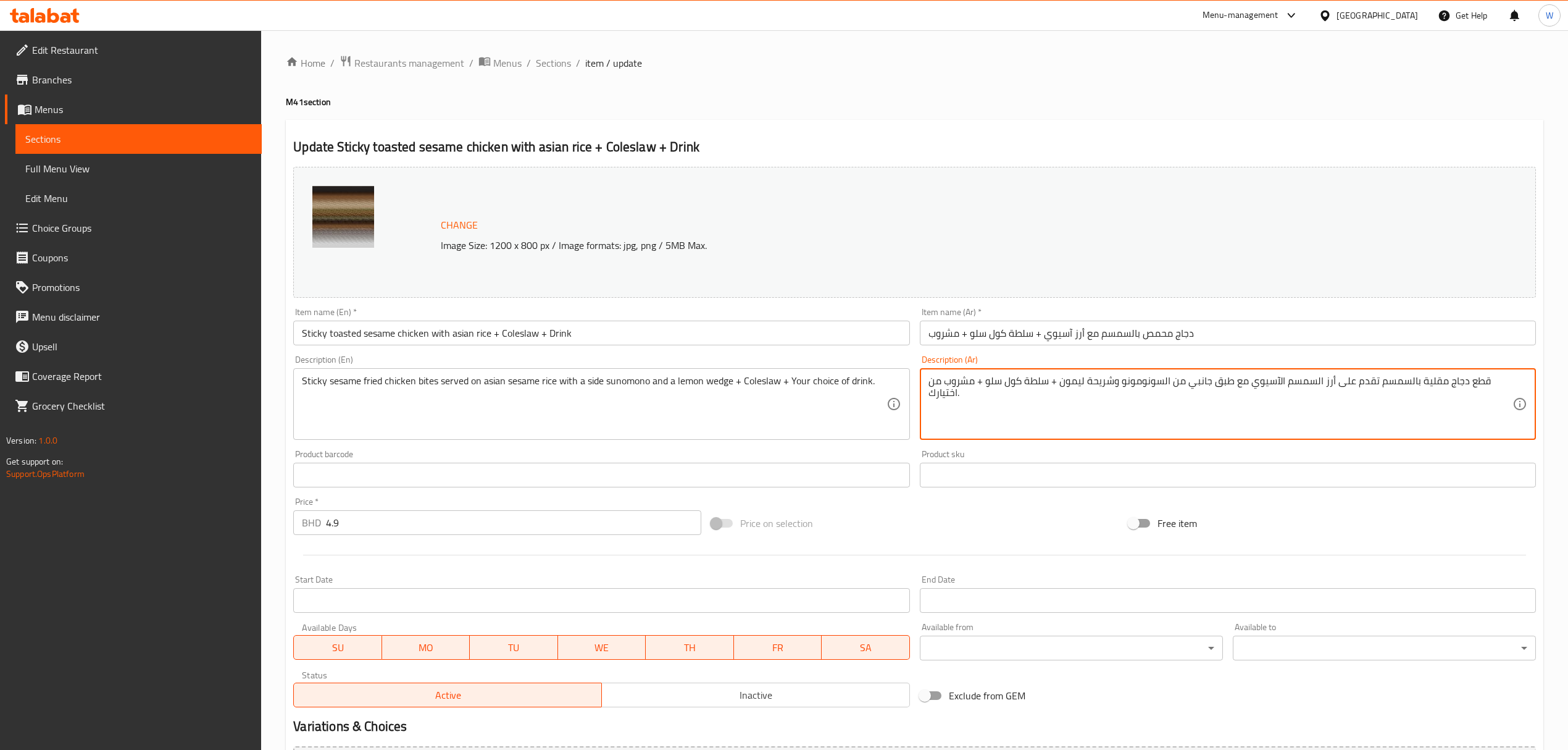
click at [976, 398] on textarea "قطع دجاج مقلية بالسمسم تقدم على أرز السمسم الآسيوي مع طبق جانبي من السونومونو و…" at bounding box center [1221, 404] width 584 height 59
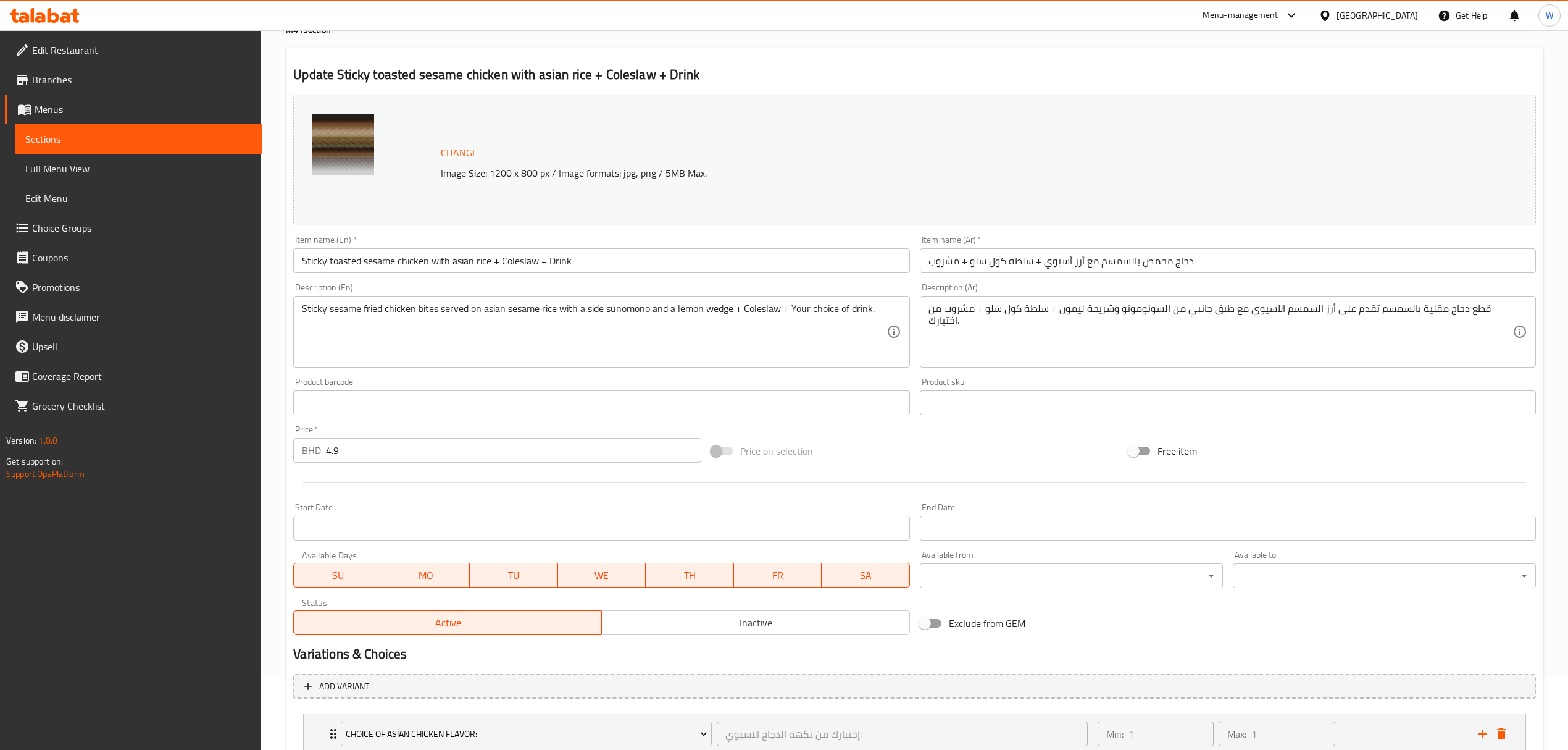
scroll to position [164, 0]
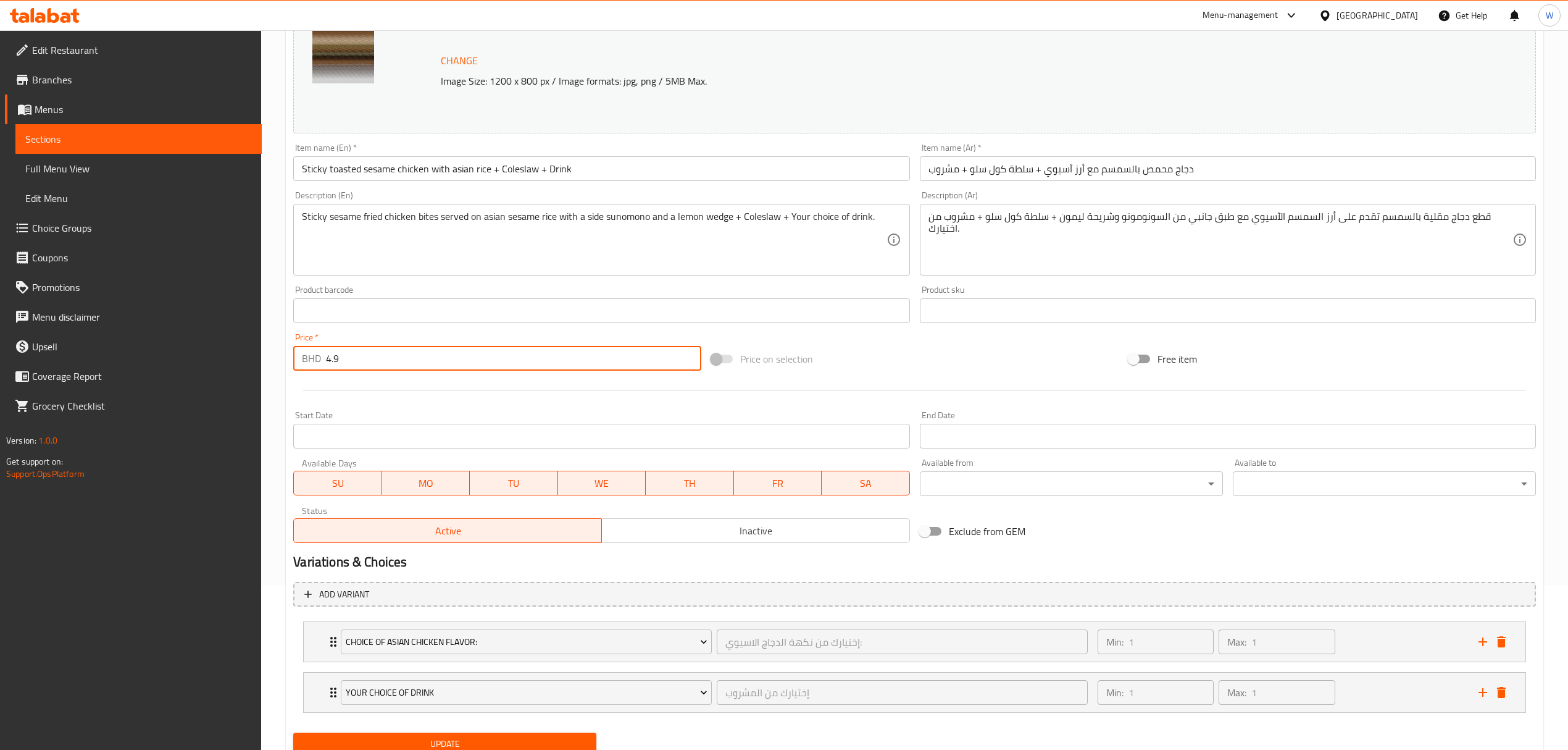
drag, startPoint x: 346, startPoint y: 366, endPoint x: 270, endPoint y: 367, distance: 76.0
click at [270, 367] on div "Home / Restaurants management / Menus / Sections / item / update M41 section Up…" at bounding box center [915, 331] width 1307 height 931
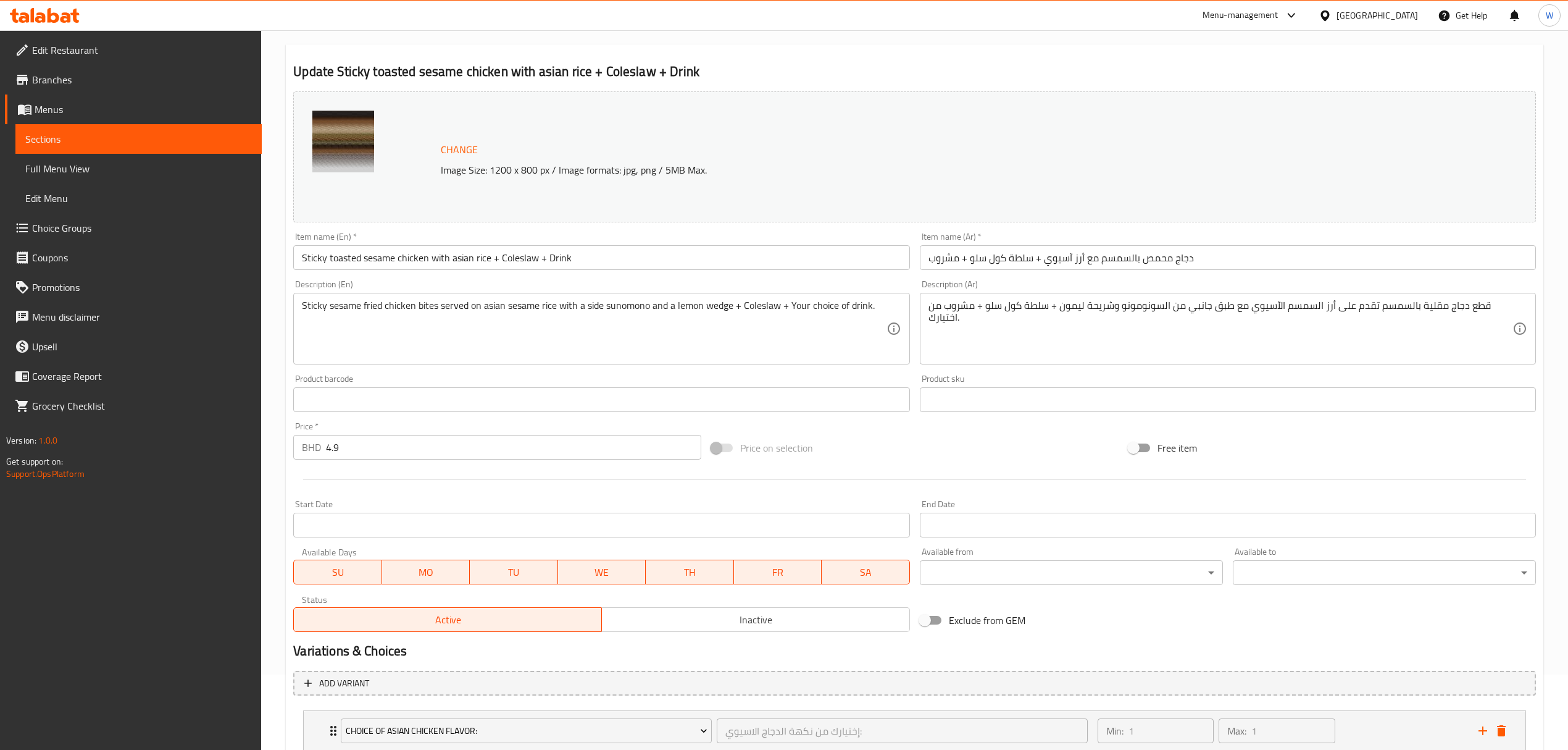
scroll to position [0, 0]
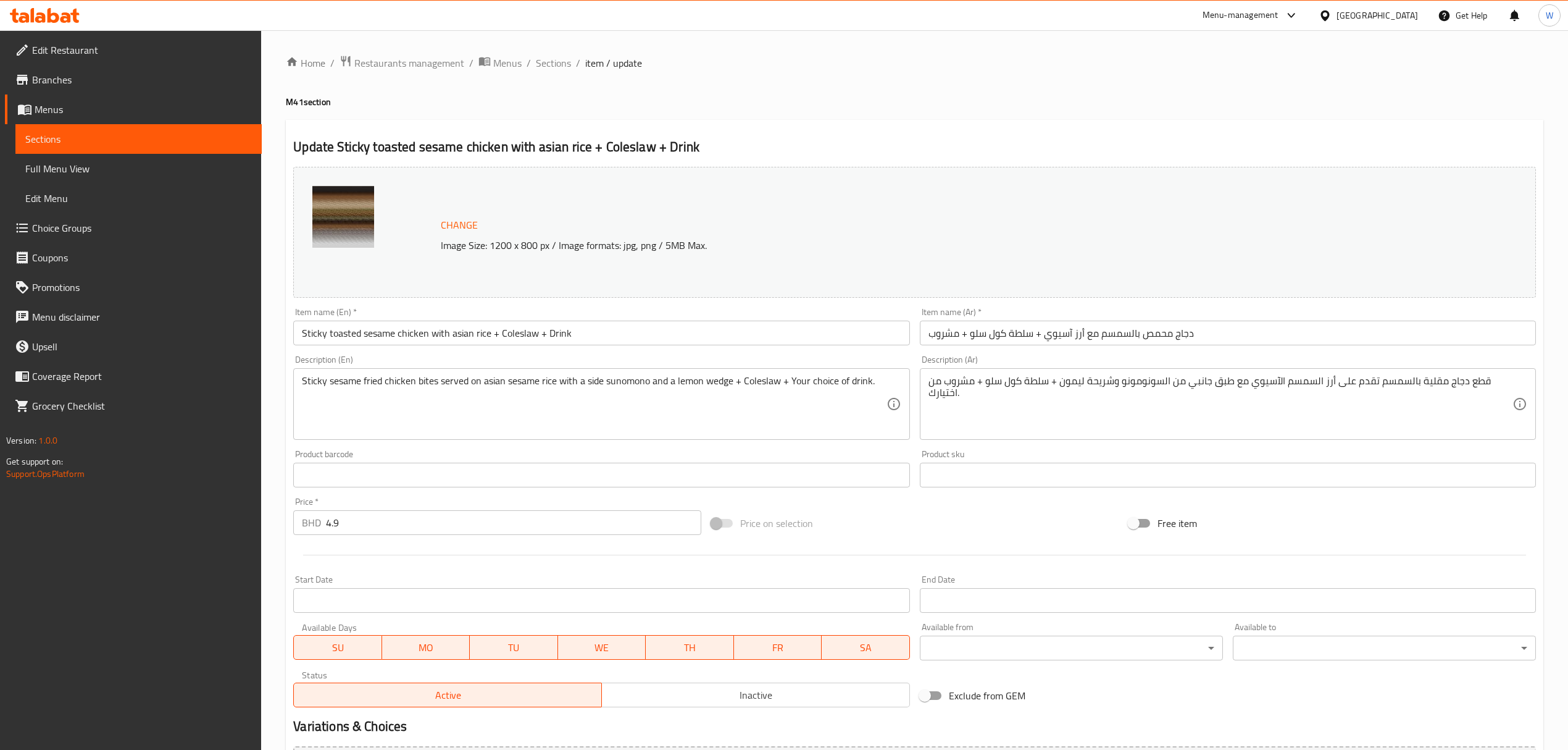
click at [765, 520] on div at bounding box center [915, 555] width 1253 height 30
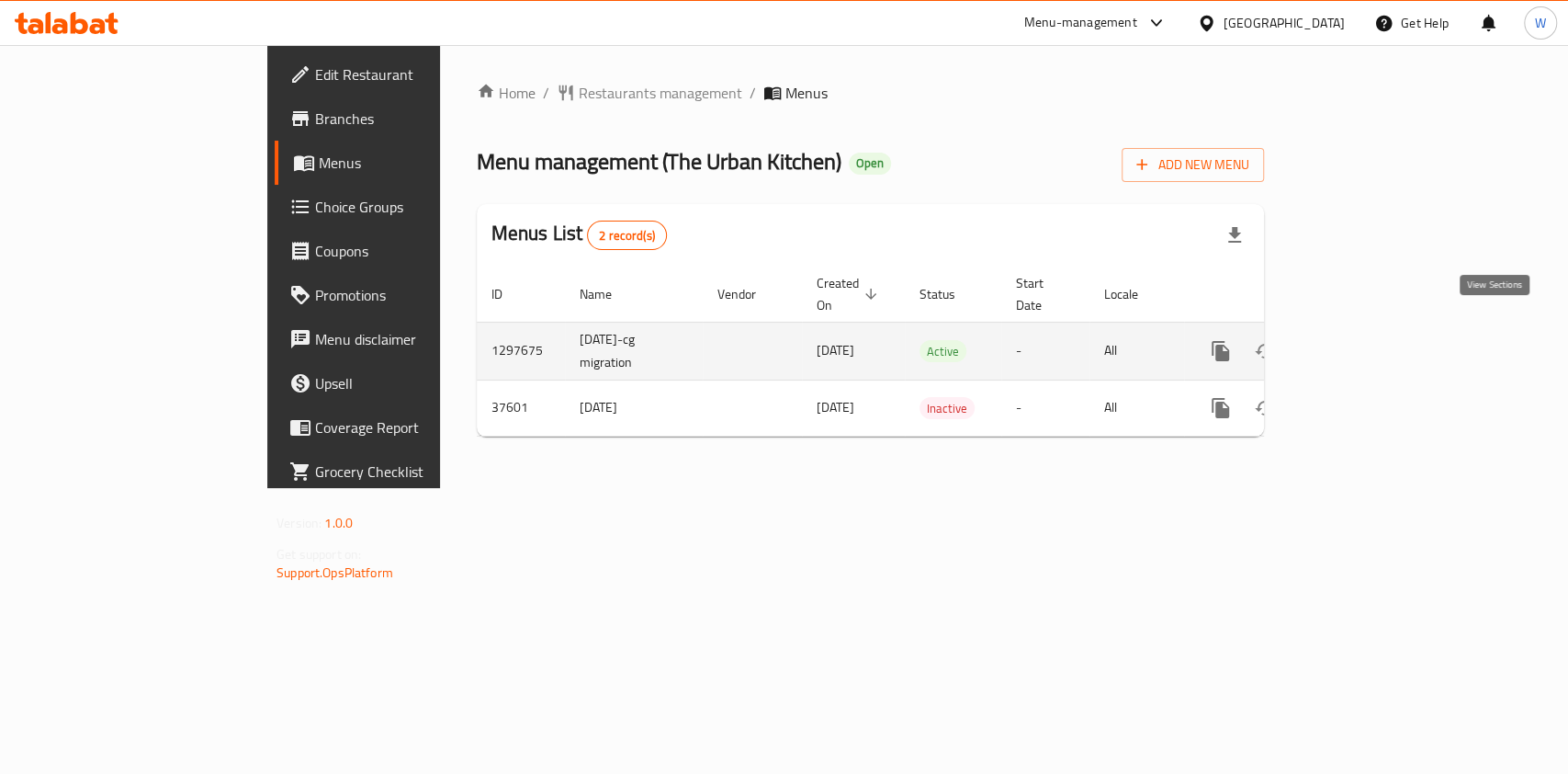
click at [1362, 343] on icon "enhanced table" at bounding box center [1353, 350] width 17 height 17
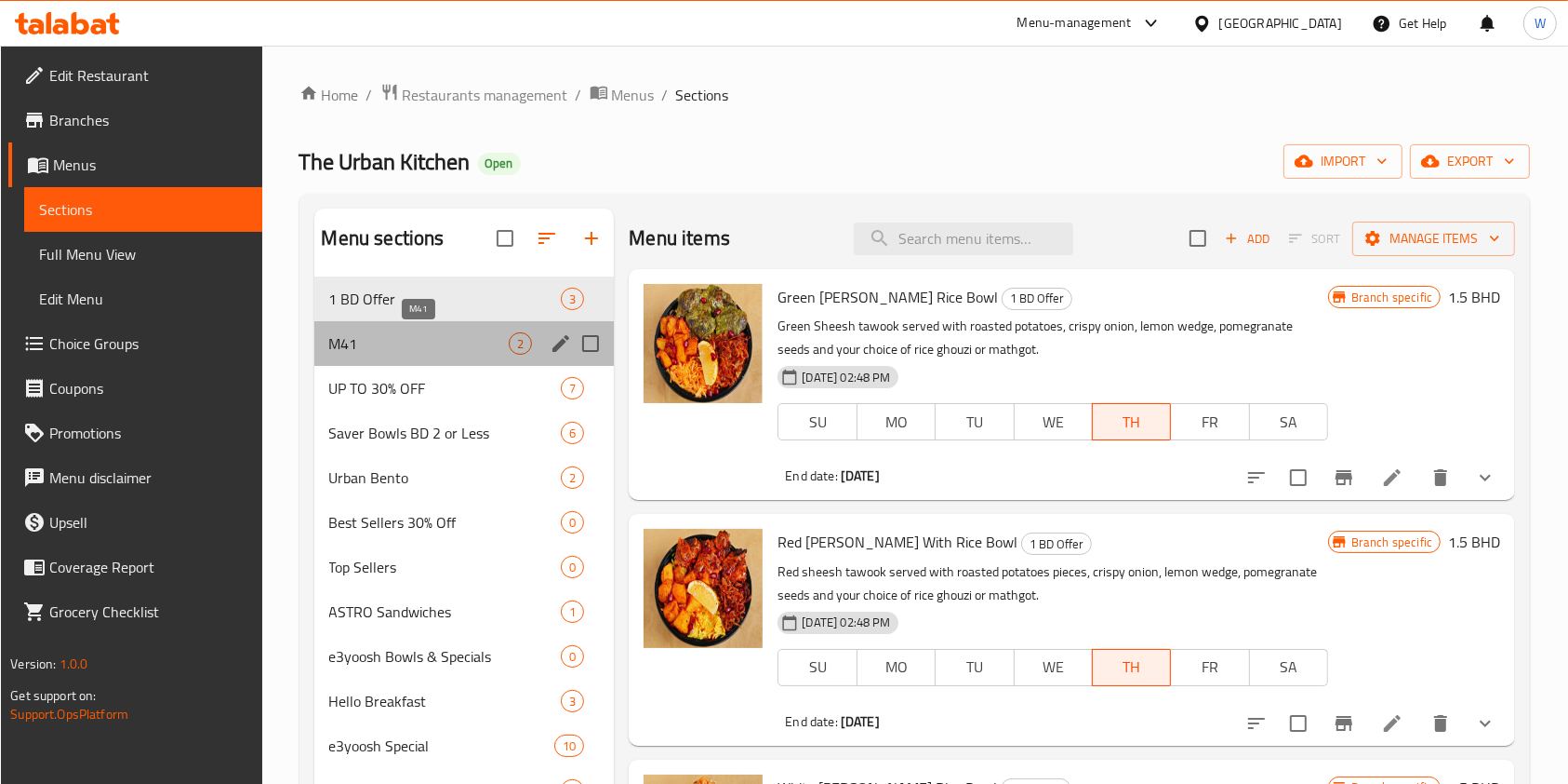
click at [479, 344] on span "M41" at bounding box center [419, 343] width 180 height 23
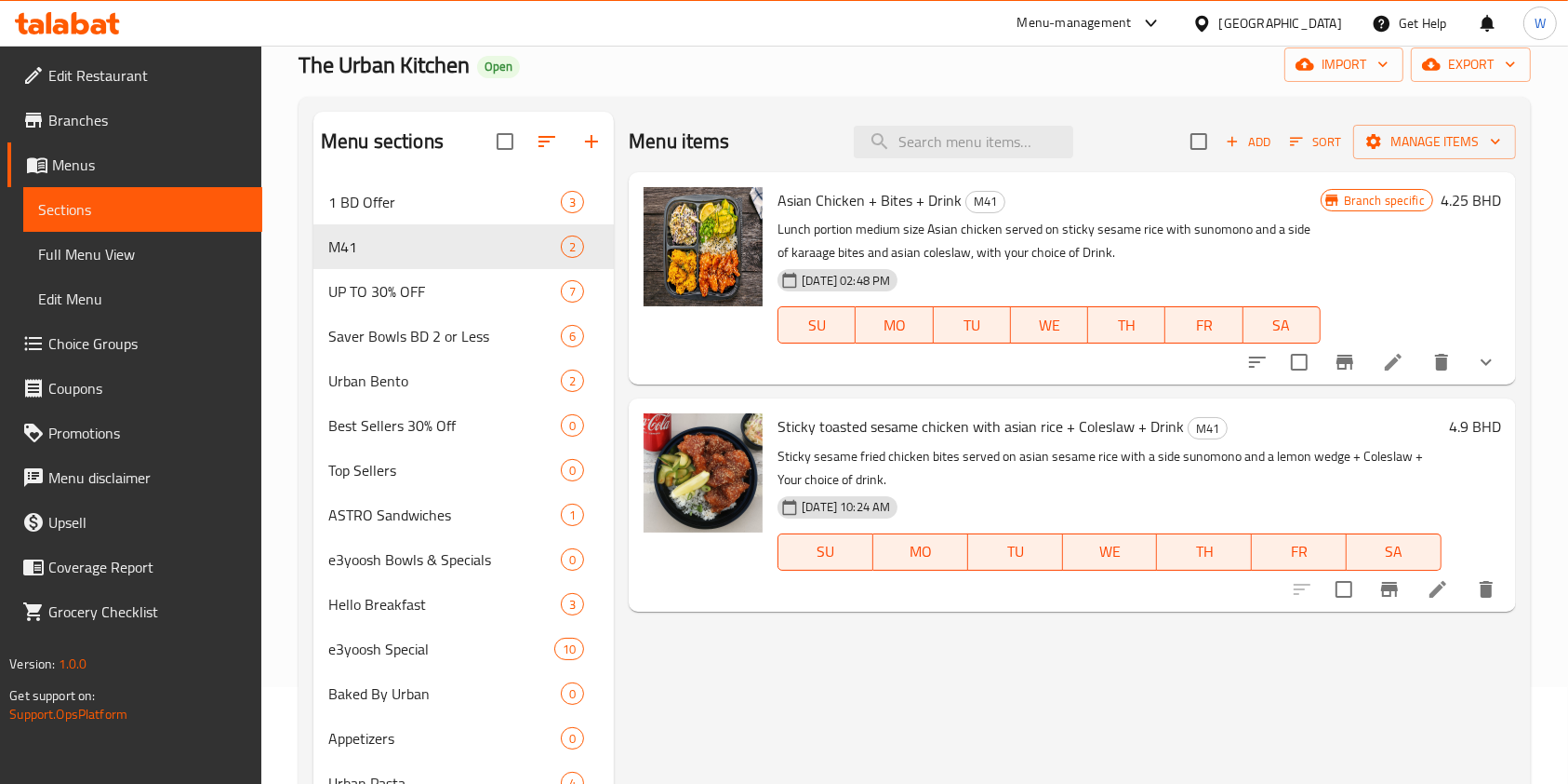
scroll to position [248, 0]
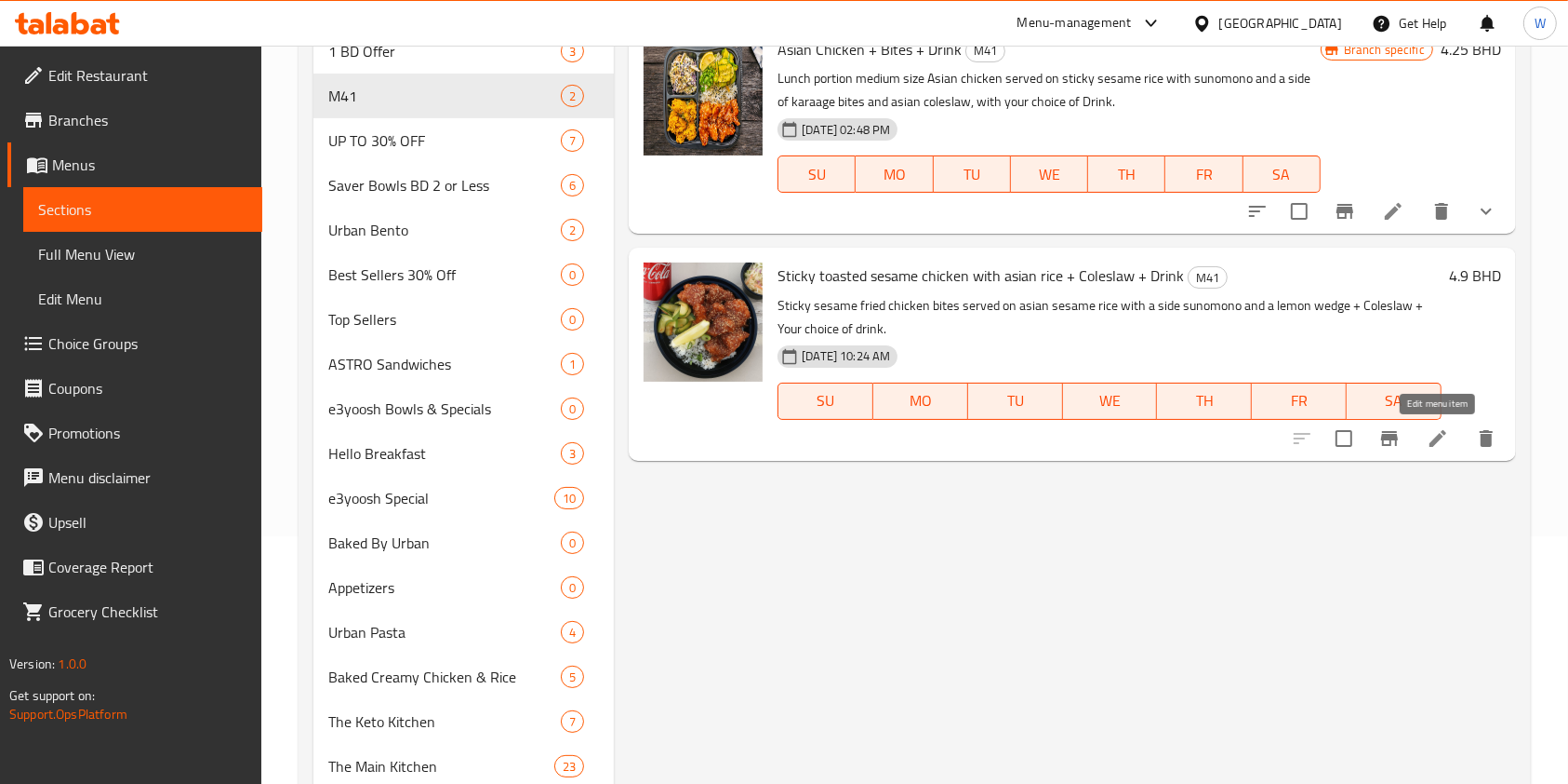
click at [1434, 443] on icon at bounding box center [1438, 438] width 17 height 17
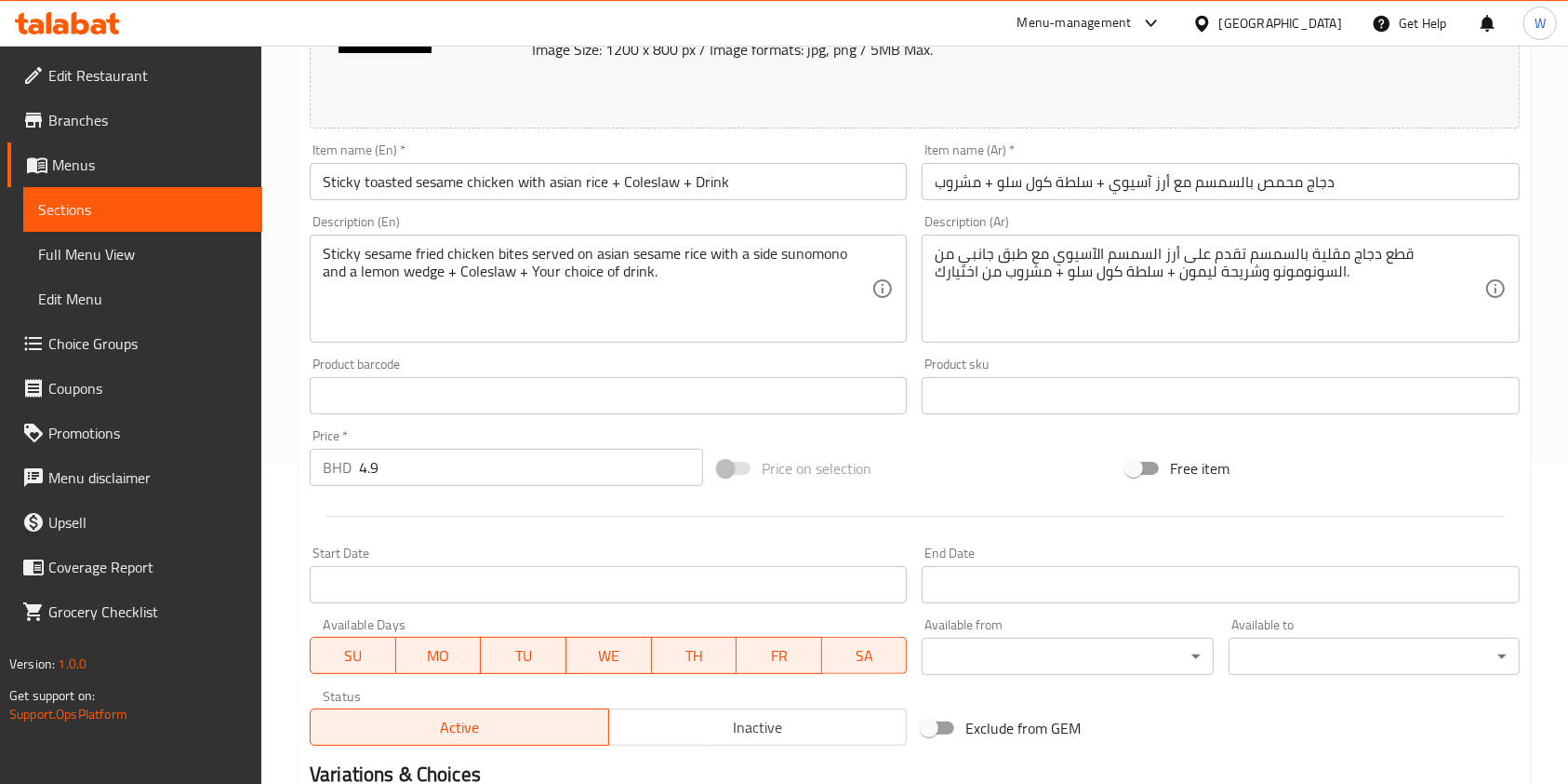
scroll to position [558, 0]
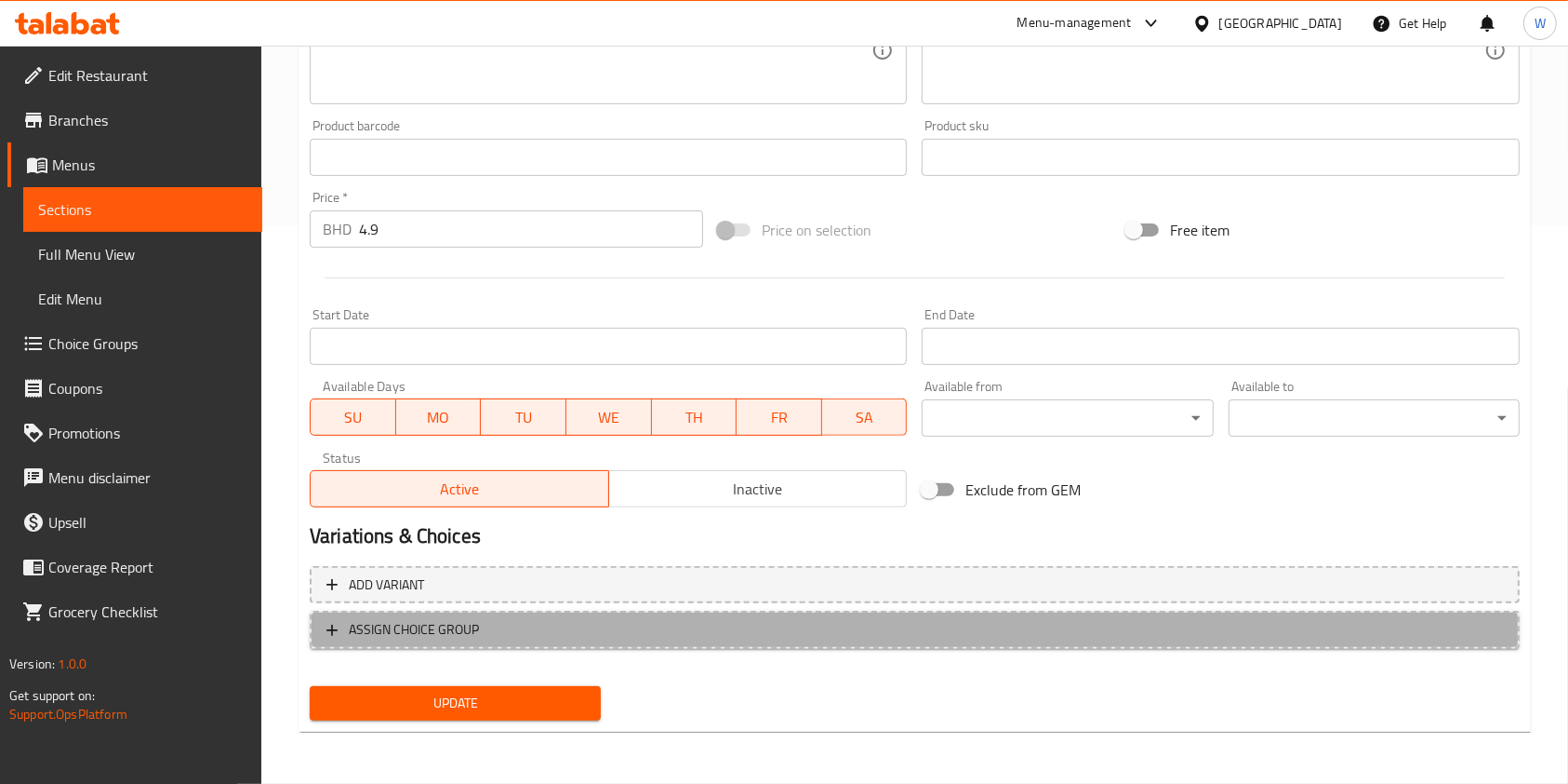
click at [357, 635] on span "ASSIGN CHOICE GROUP" at bounding box center [414, 630] width 130 height 24
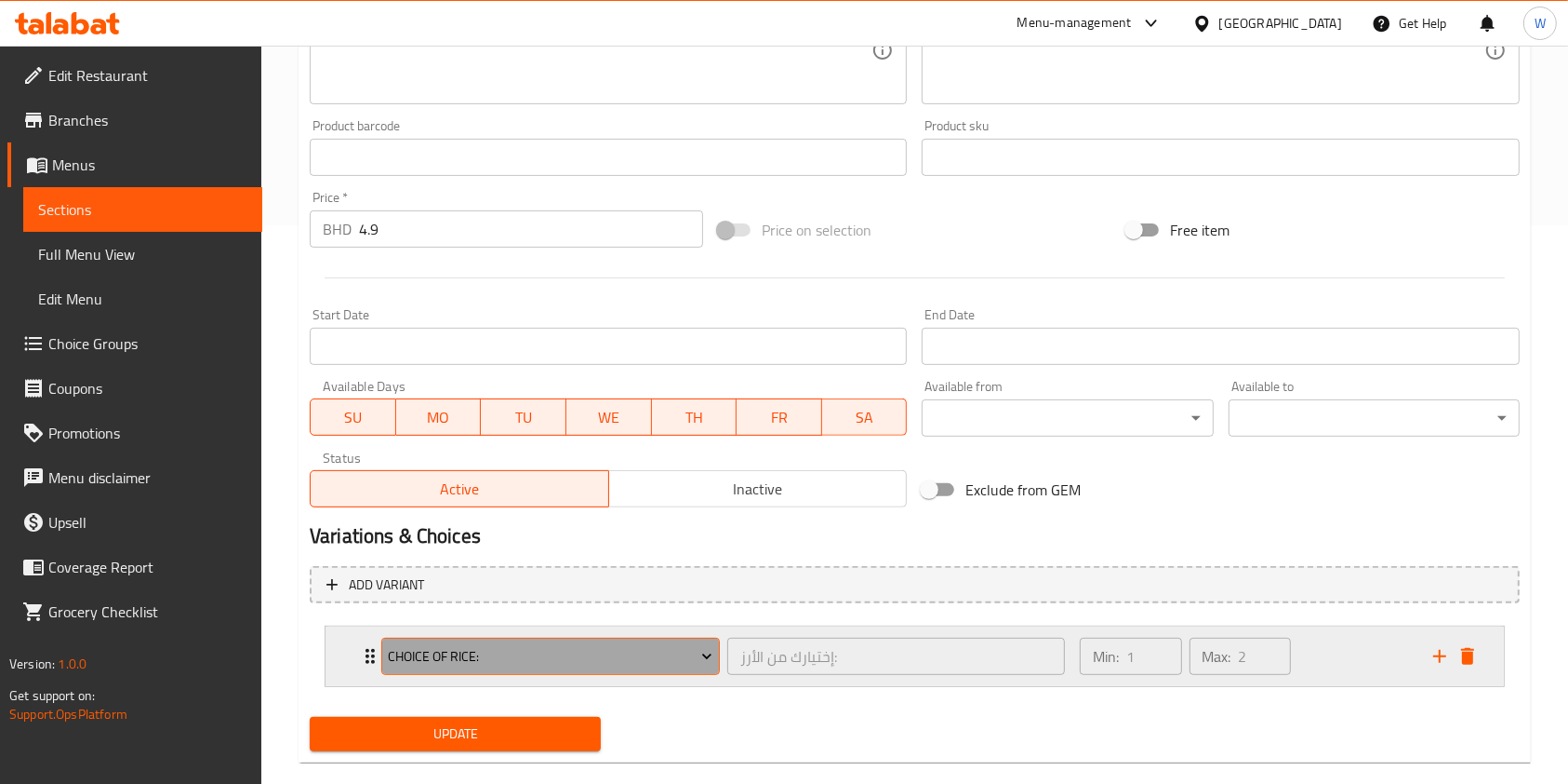
click at [679, 649] on span "Choice of Rice:" at bounding box center [550, 657] width 324 height 24
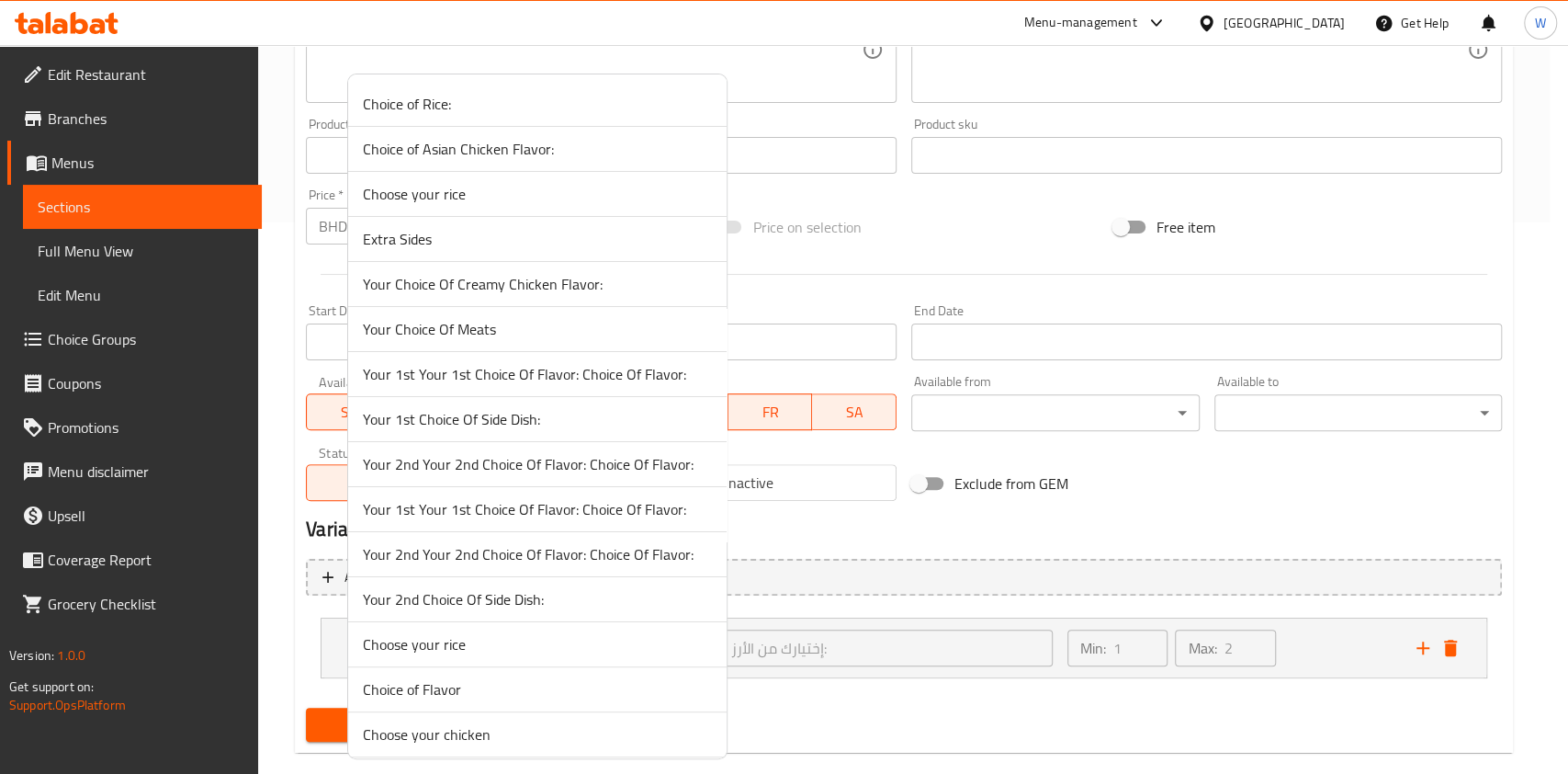
click at [481, 150] on span "Choice of Asian Chicken Flavor:" at bounding box center [537, 149] width 349 height 22
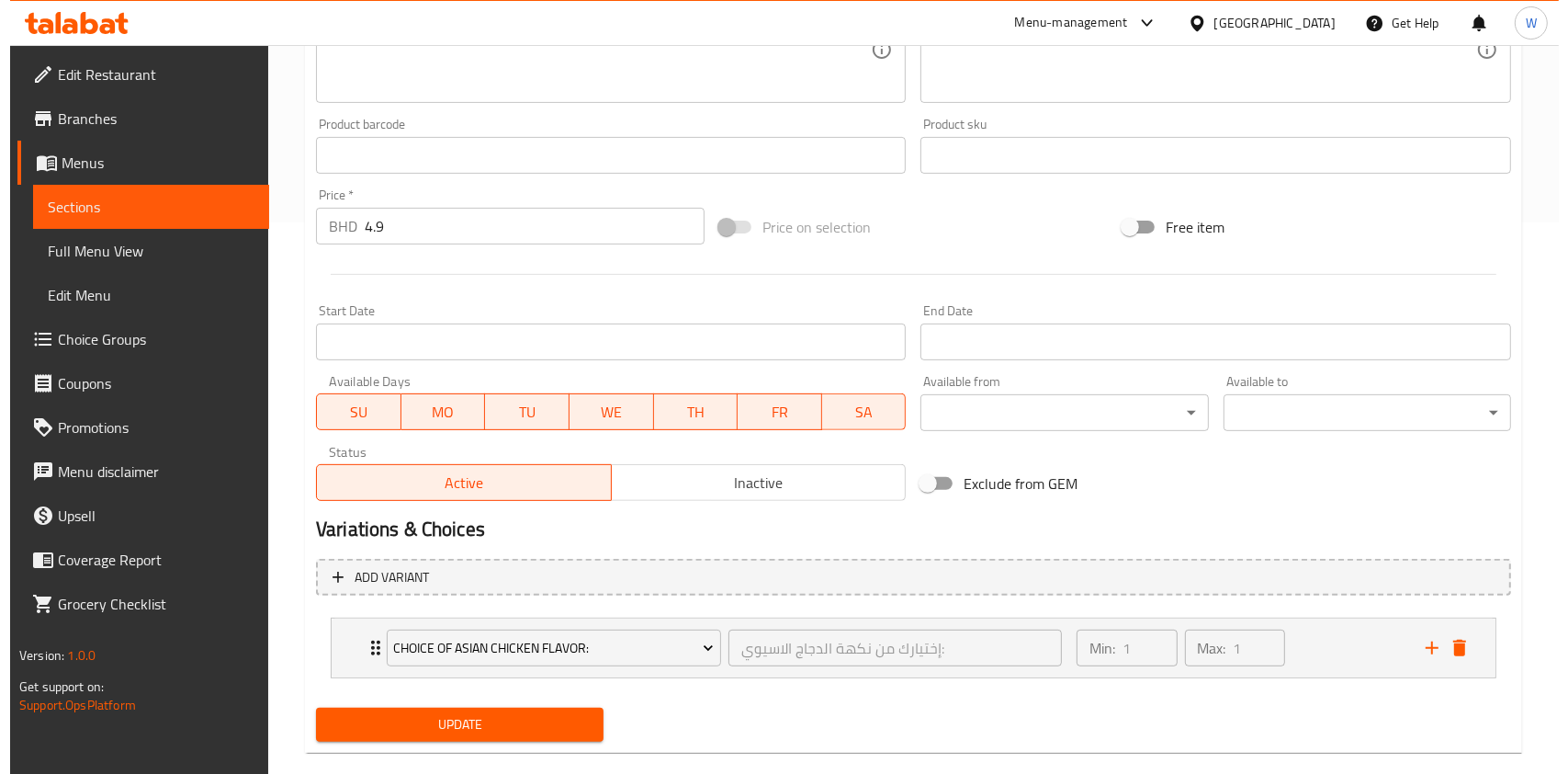
scroll to position [581, 0]
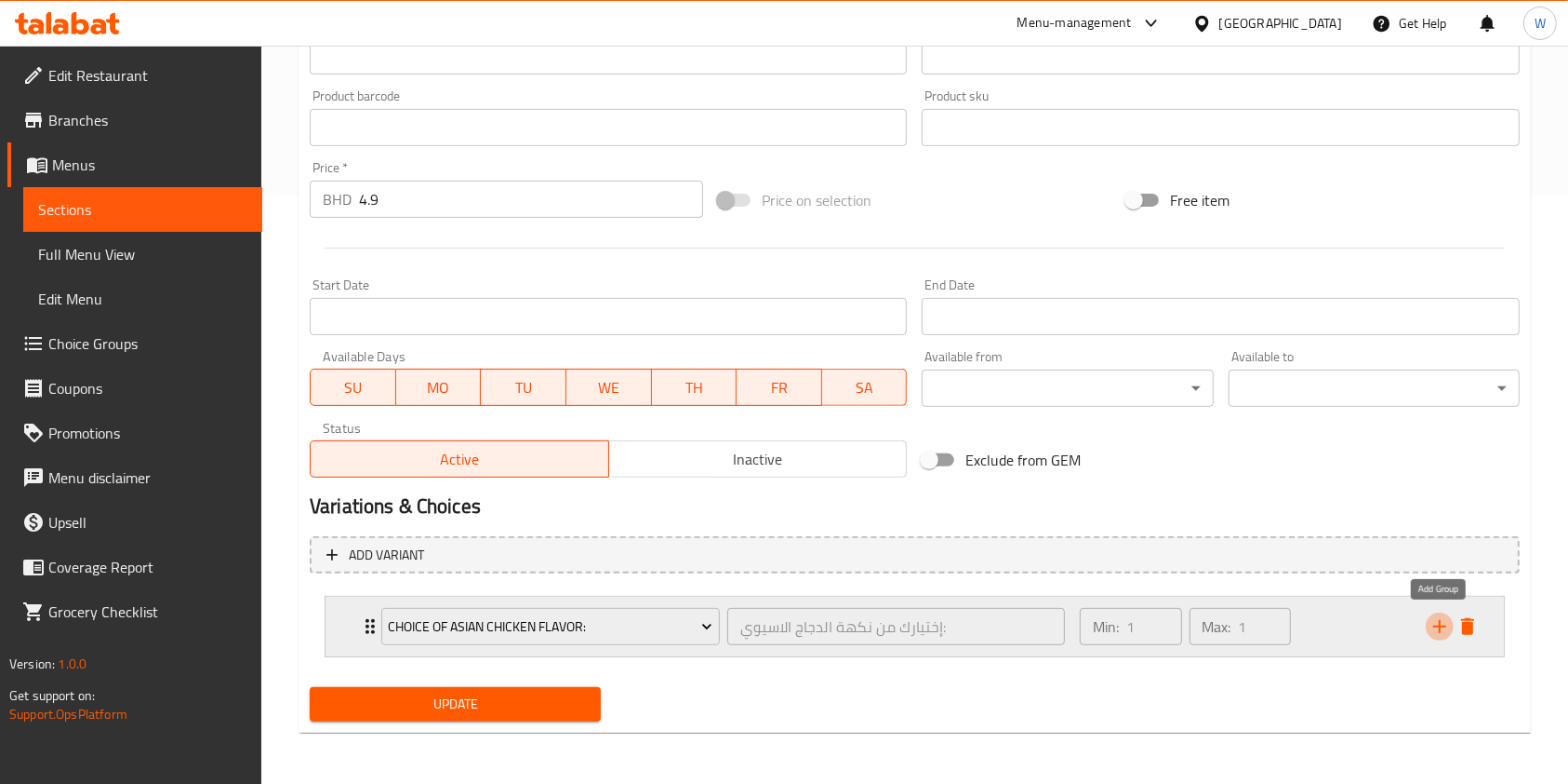
click at [1444, 630] on icon "add" at bounding box center [1440, 626] width 23 height 23
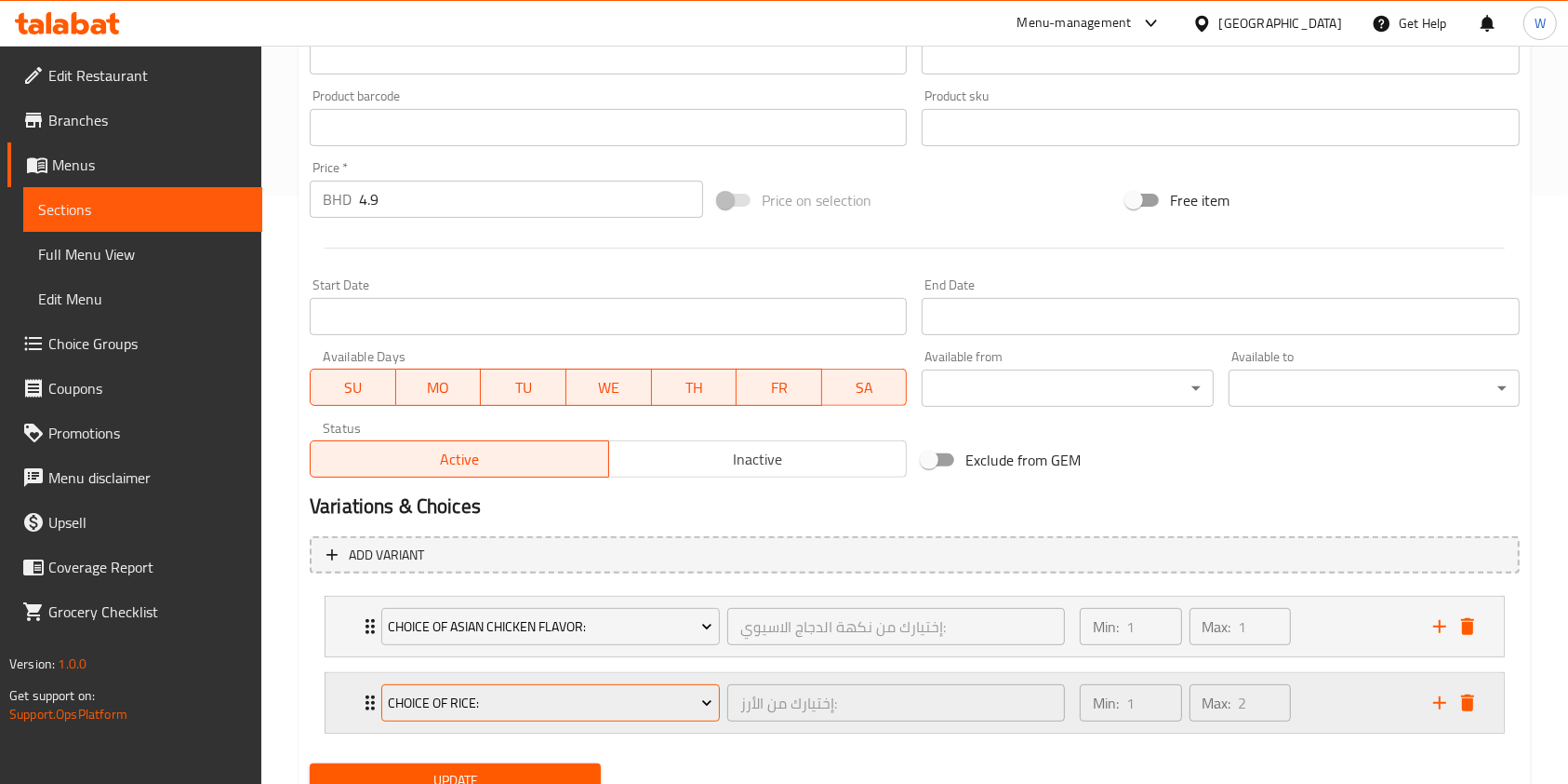
click at [469, 698] on span "Choice of Rice:" at bounding box center [550, 703] width 324 height 24
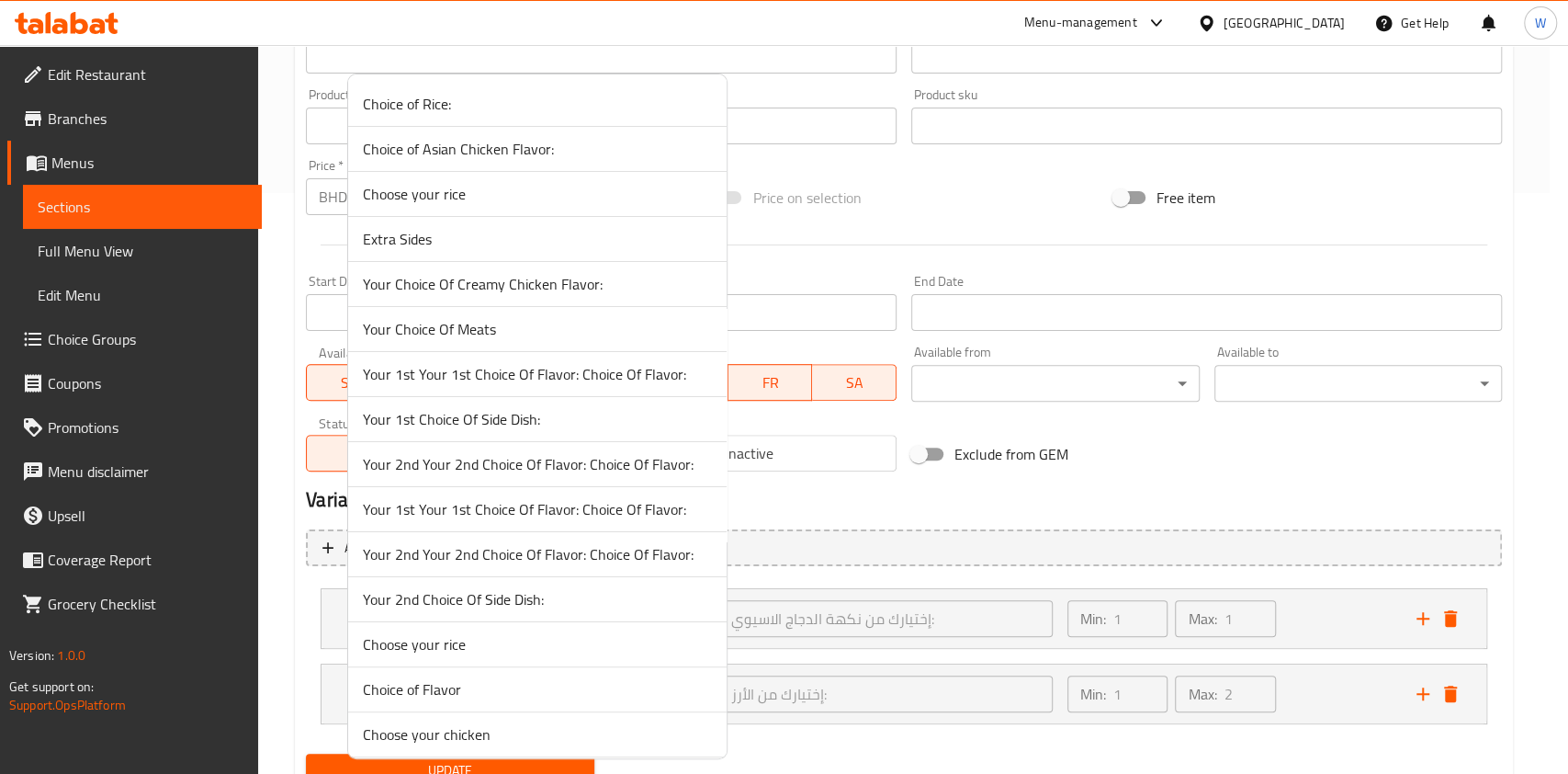
click at [896, 758] on div at bounding box center [784, 387] width 1568 height 774
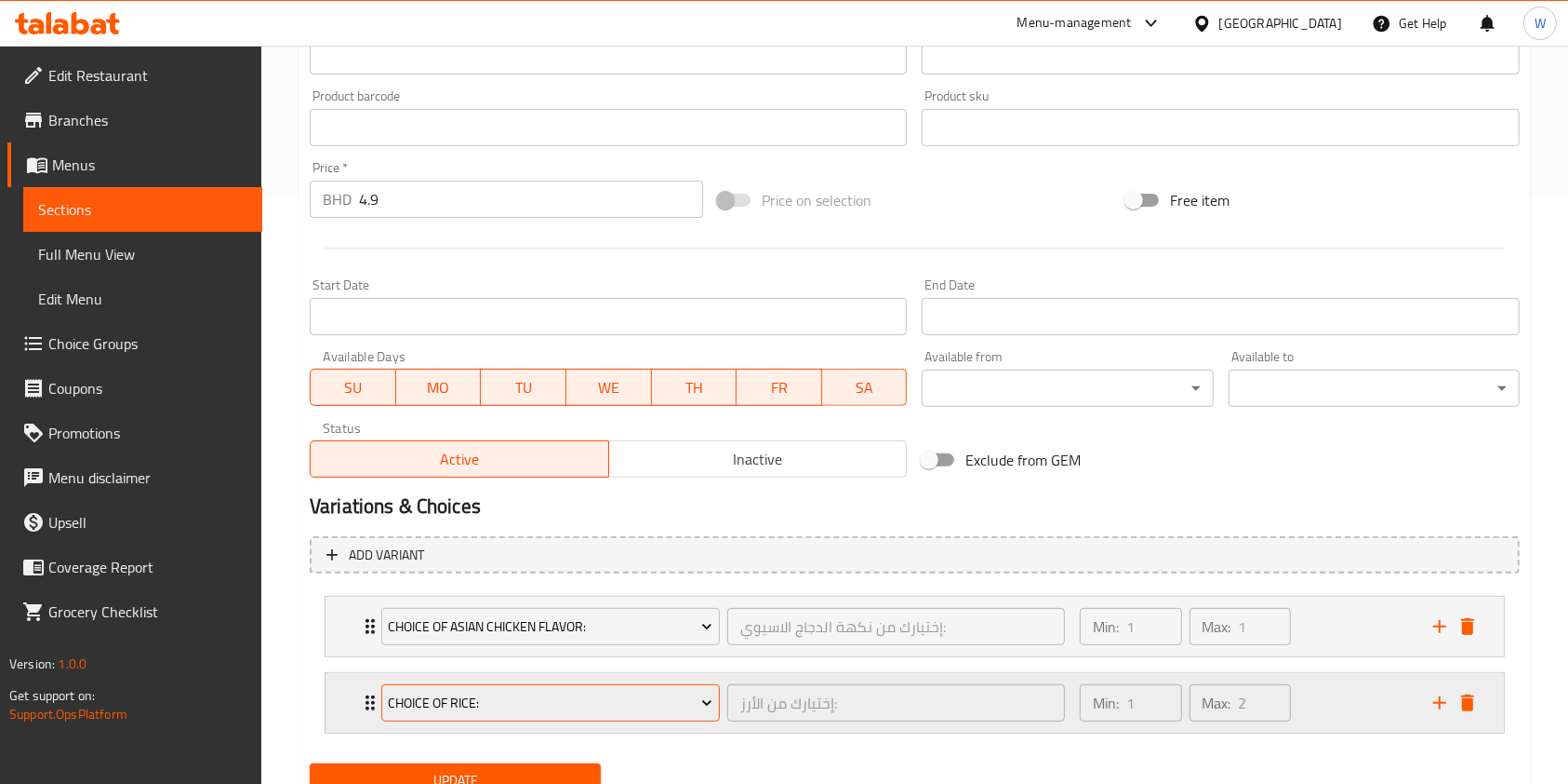
click at [557, 705] on span "Choice of Rice:" at bounding box center [550, 703] width 324 height 24
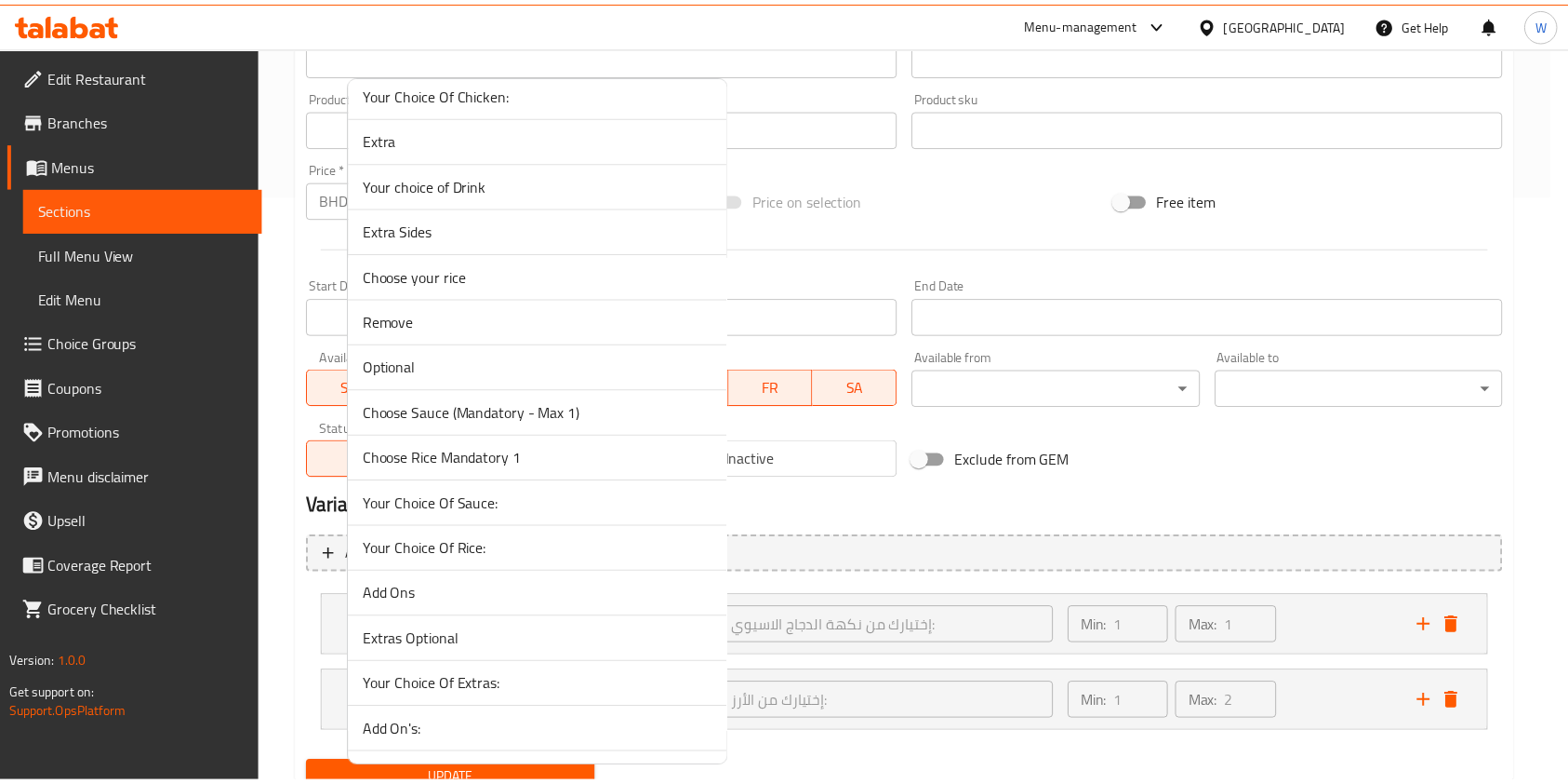
scroll to position [1795, 0]
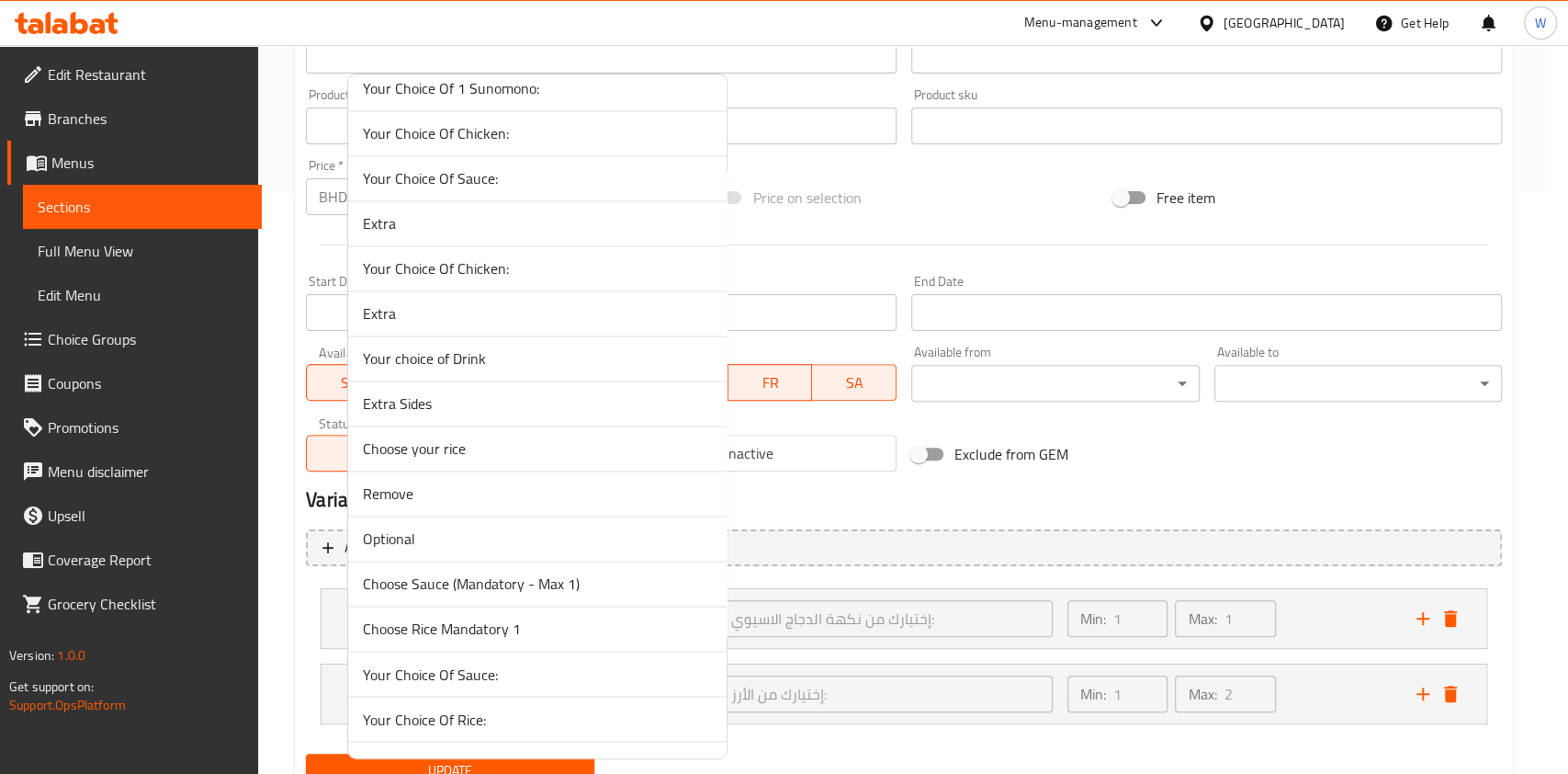
click at [401, 361] on span "Your choice of Drink" at bounding box center [537, 358] width 349 height 22
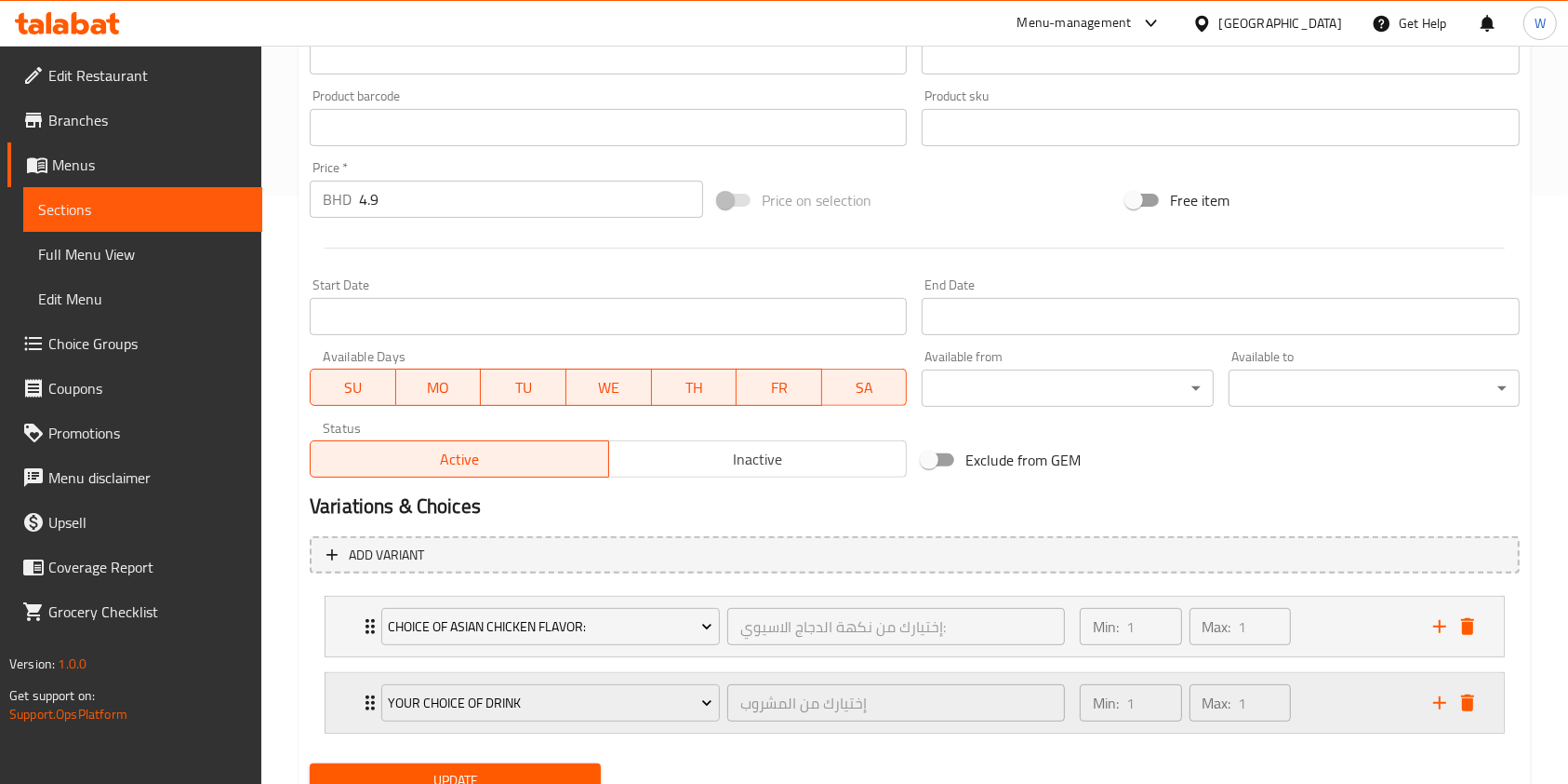
click at [368, 724] on div "Your choice of Drink إختيارك من المشروب ​ Min: 1 ​ Max: 1 ​" at bounding box center [920, 702] width 1123 height 59
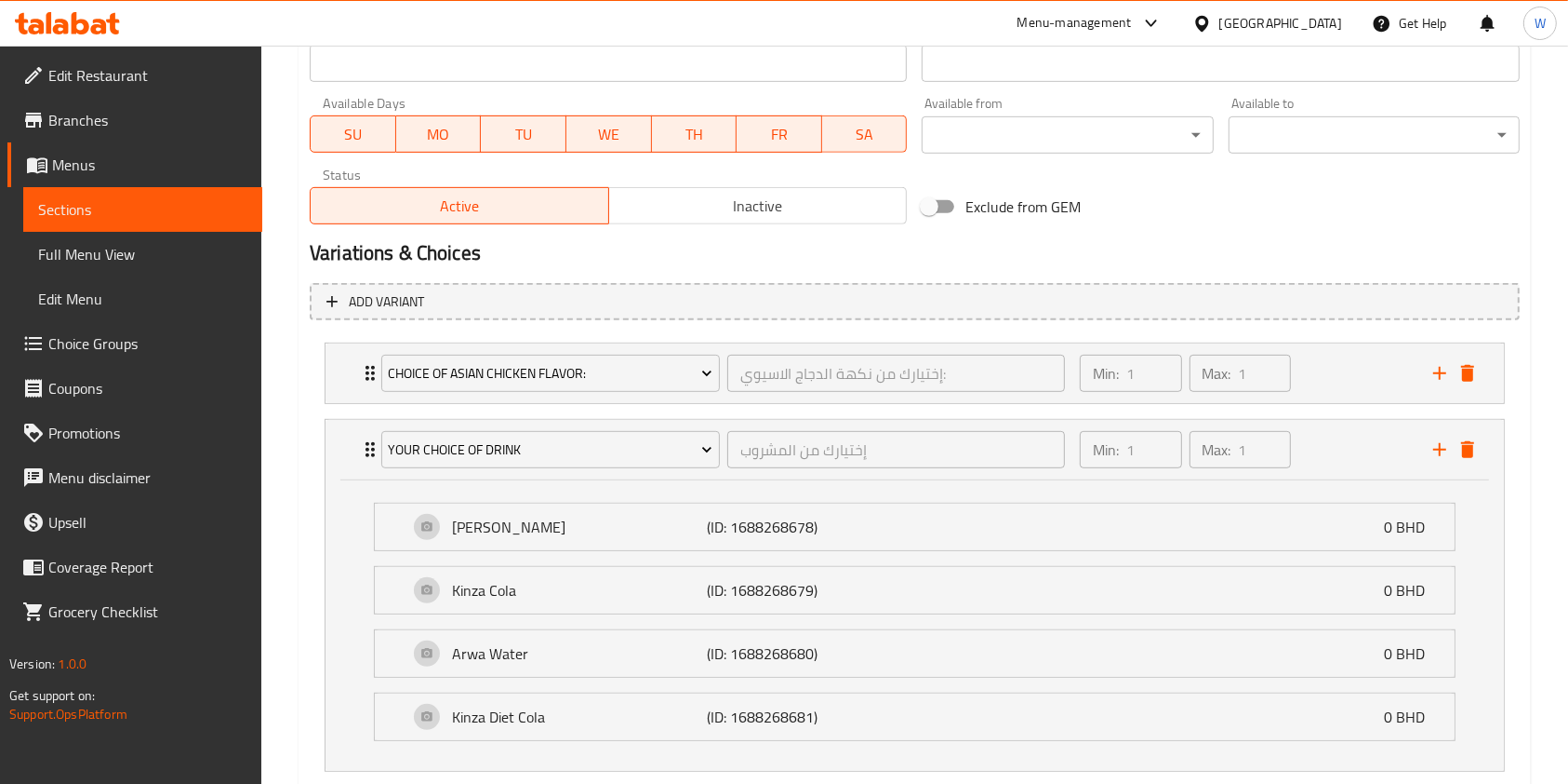
scroll to position [955, 0]
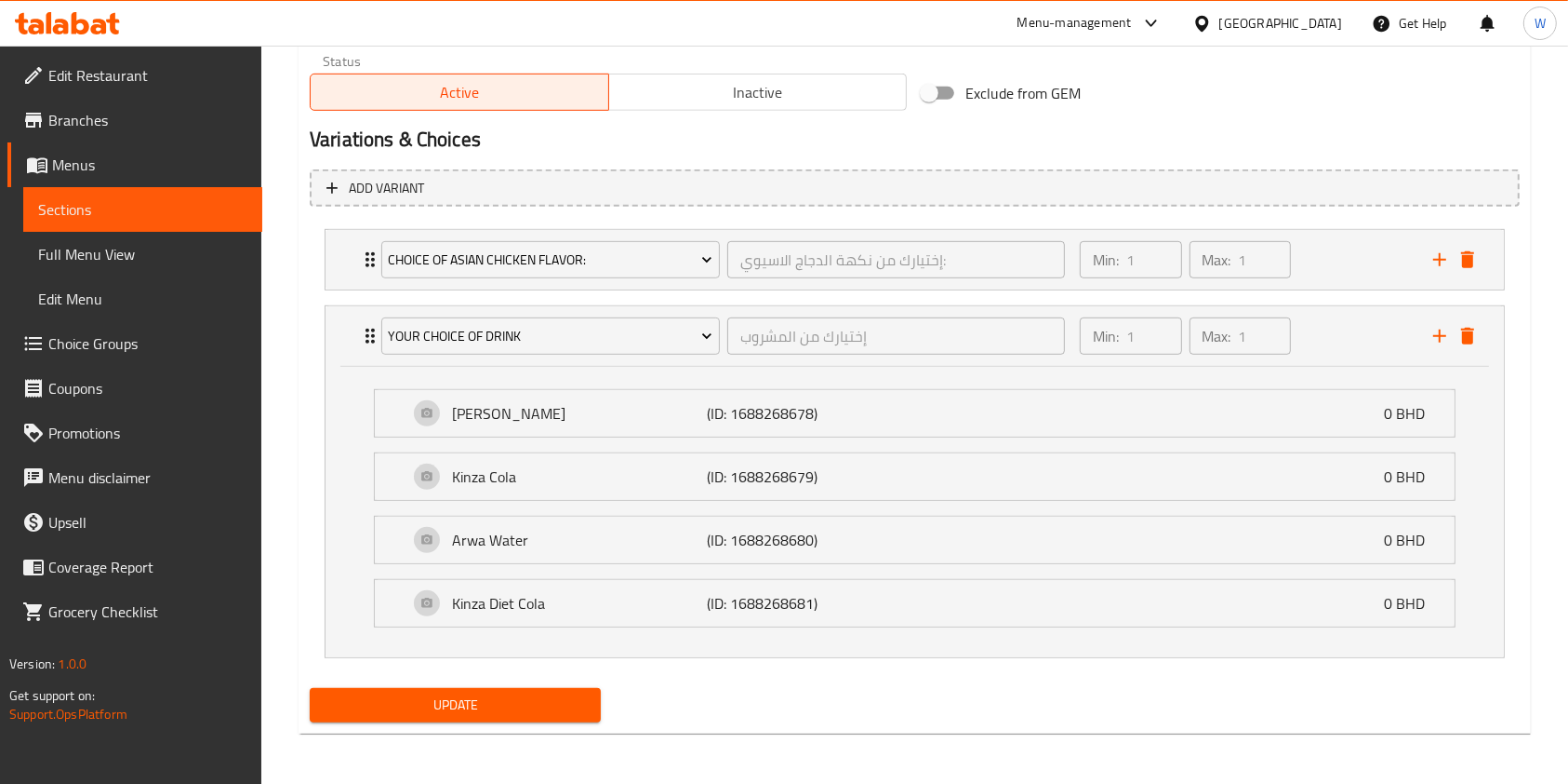
click at [474, 709] on span "Update" at bounding box center [454, 705] width 261 height 24
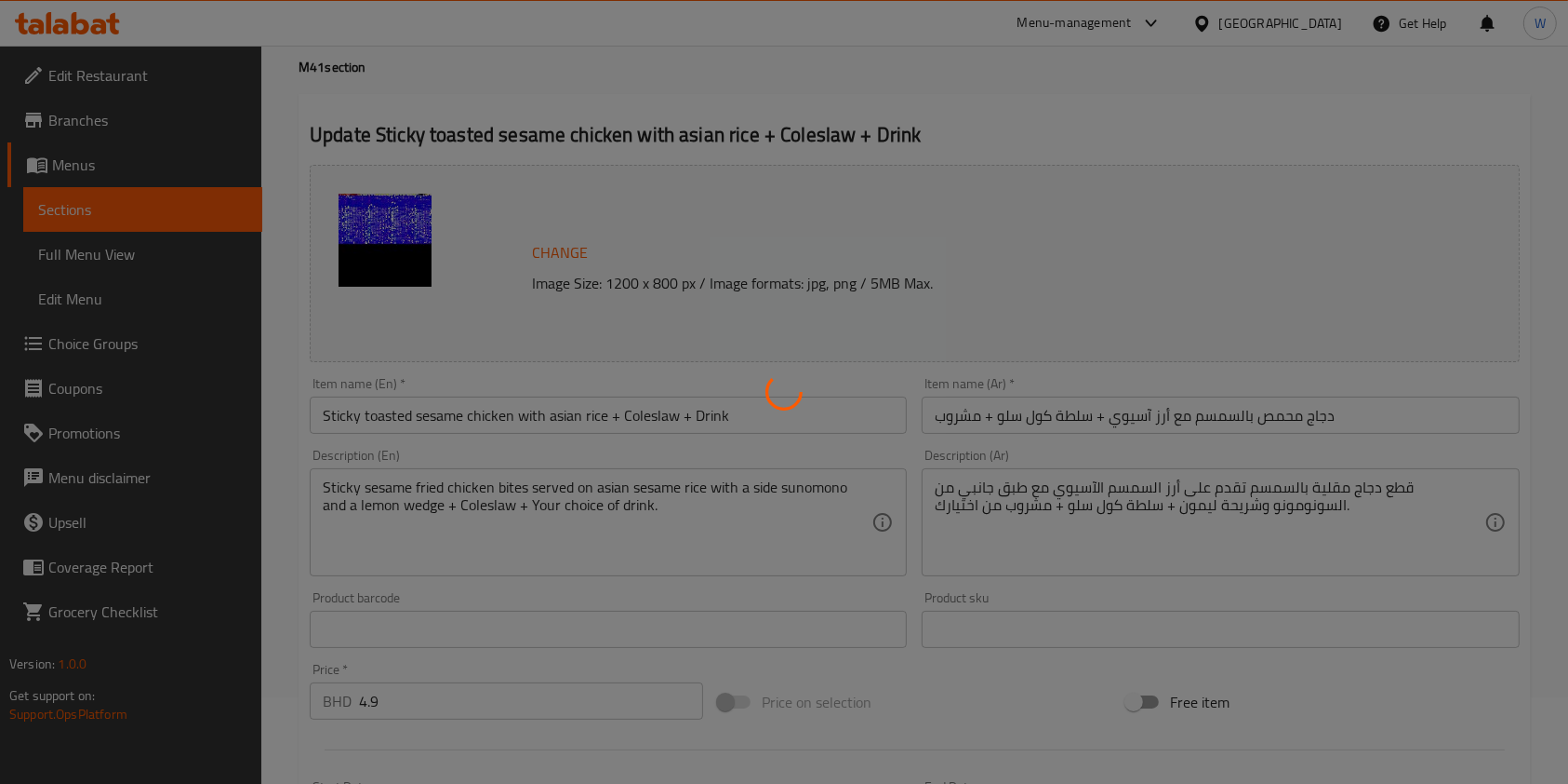
scroll to position [0, 0]
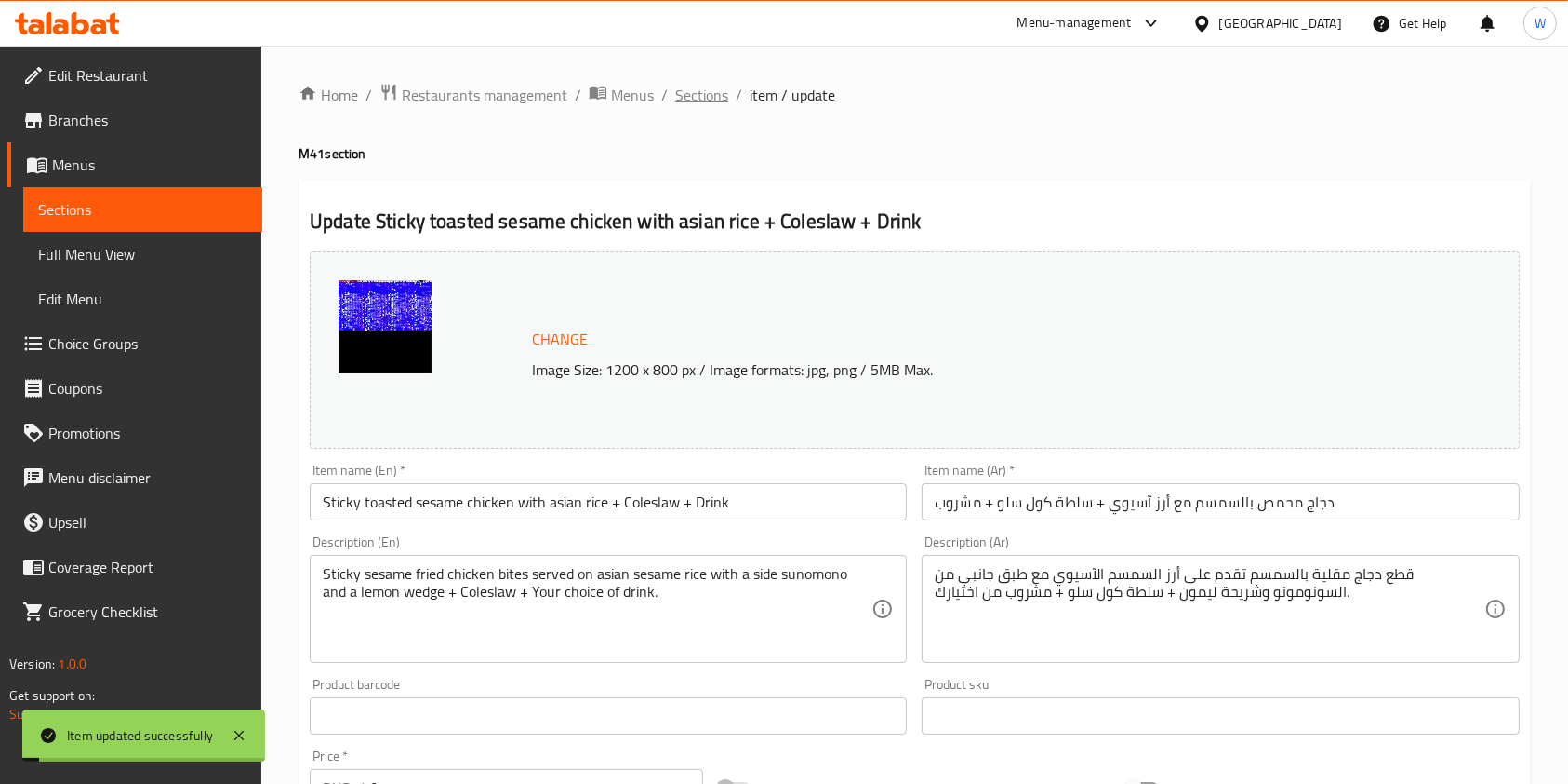
click at [712, 92] on span "Sections" at bounding box center [702, 95] width 53 height 23
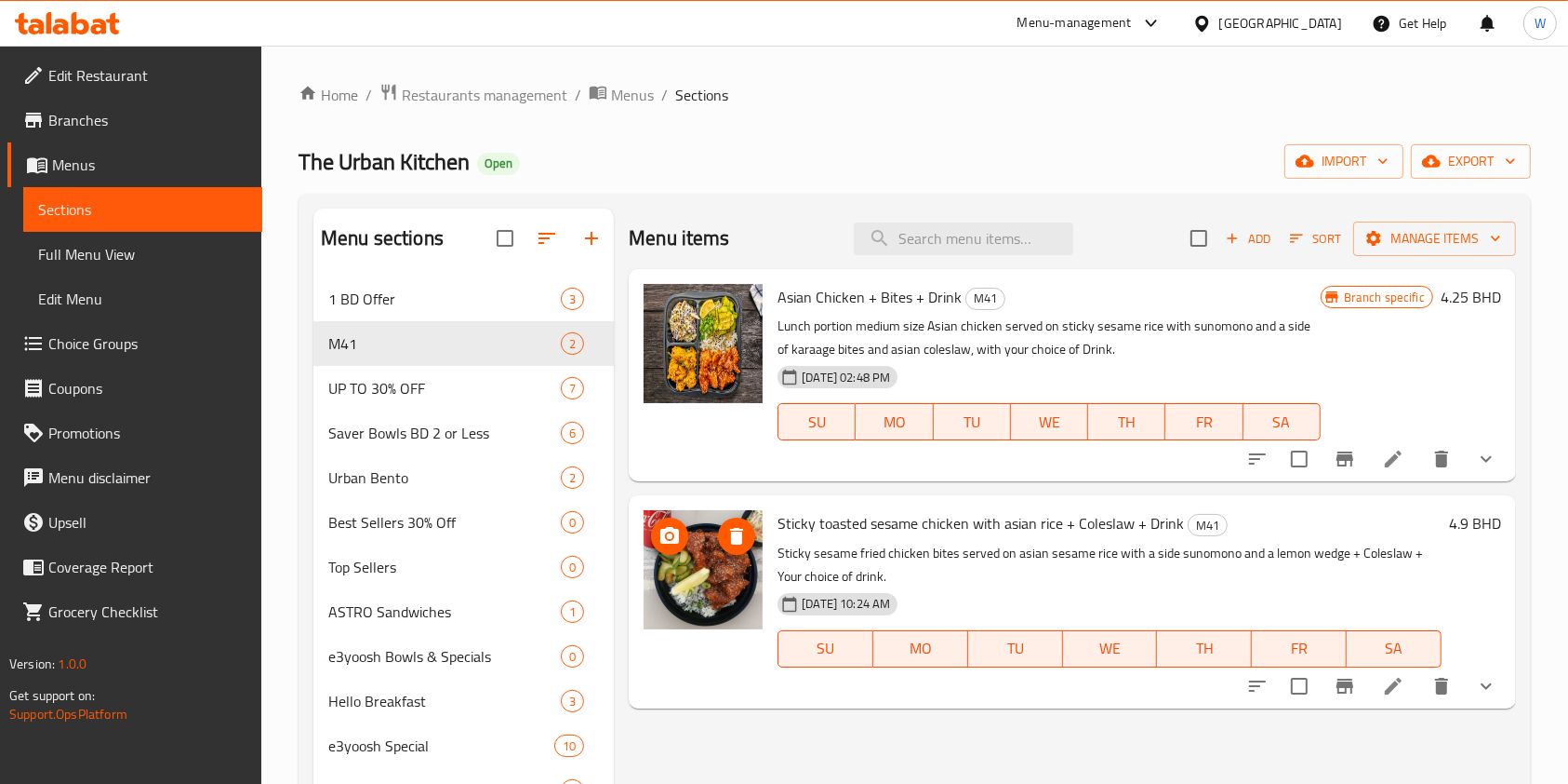
click at [686, 562] on img at bounding box center [703, 569] width 119 height 119
click at [677, 545] on icon "upload picture" at bounding box center [669, 535] width 23 height 23
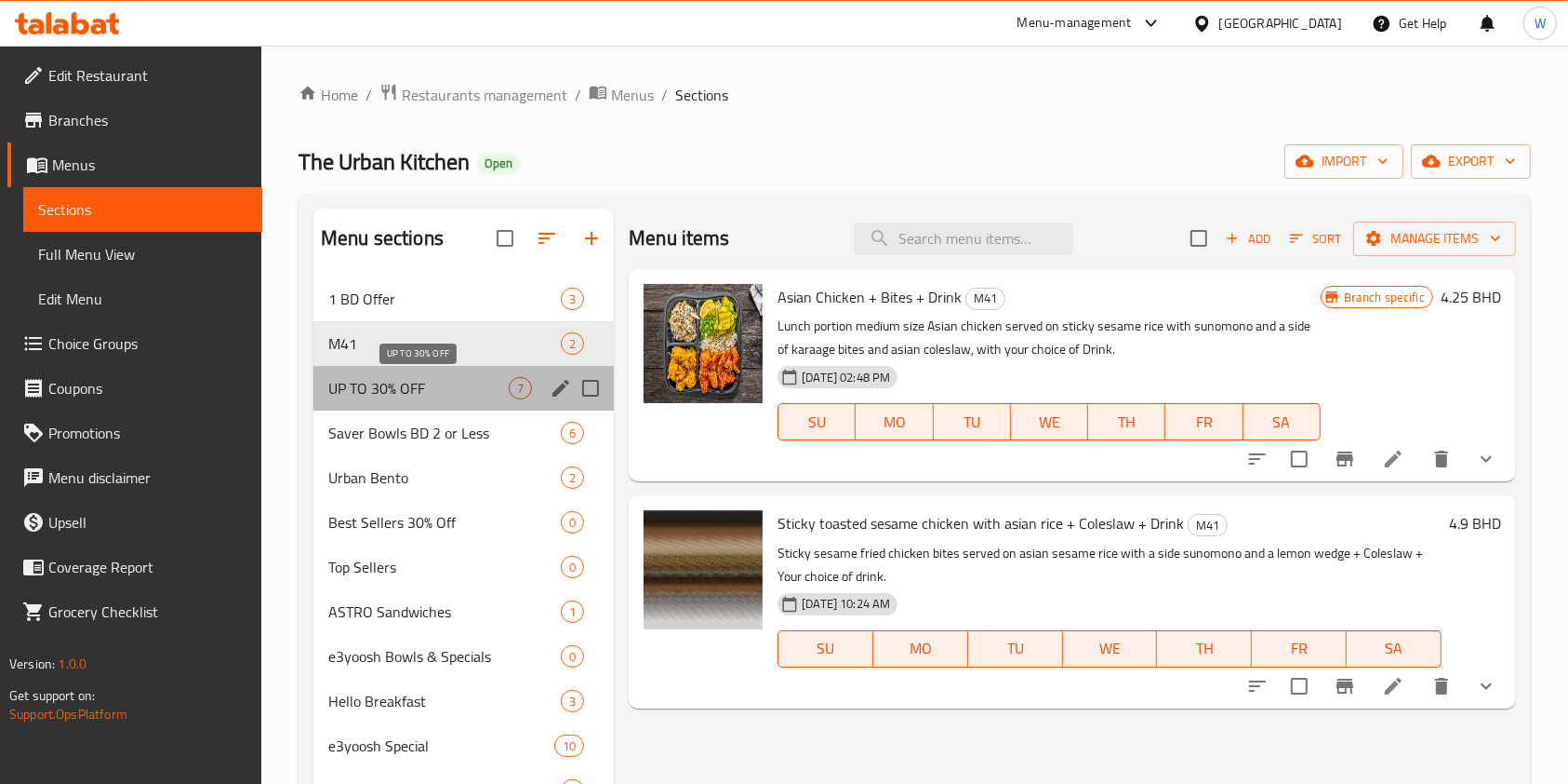
click at [402, 394] on span "UP TO 30% OFF" at bounding box center [418, 388] width 180 height 23
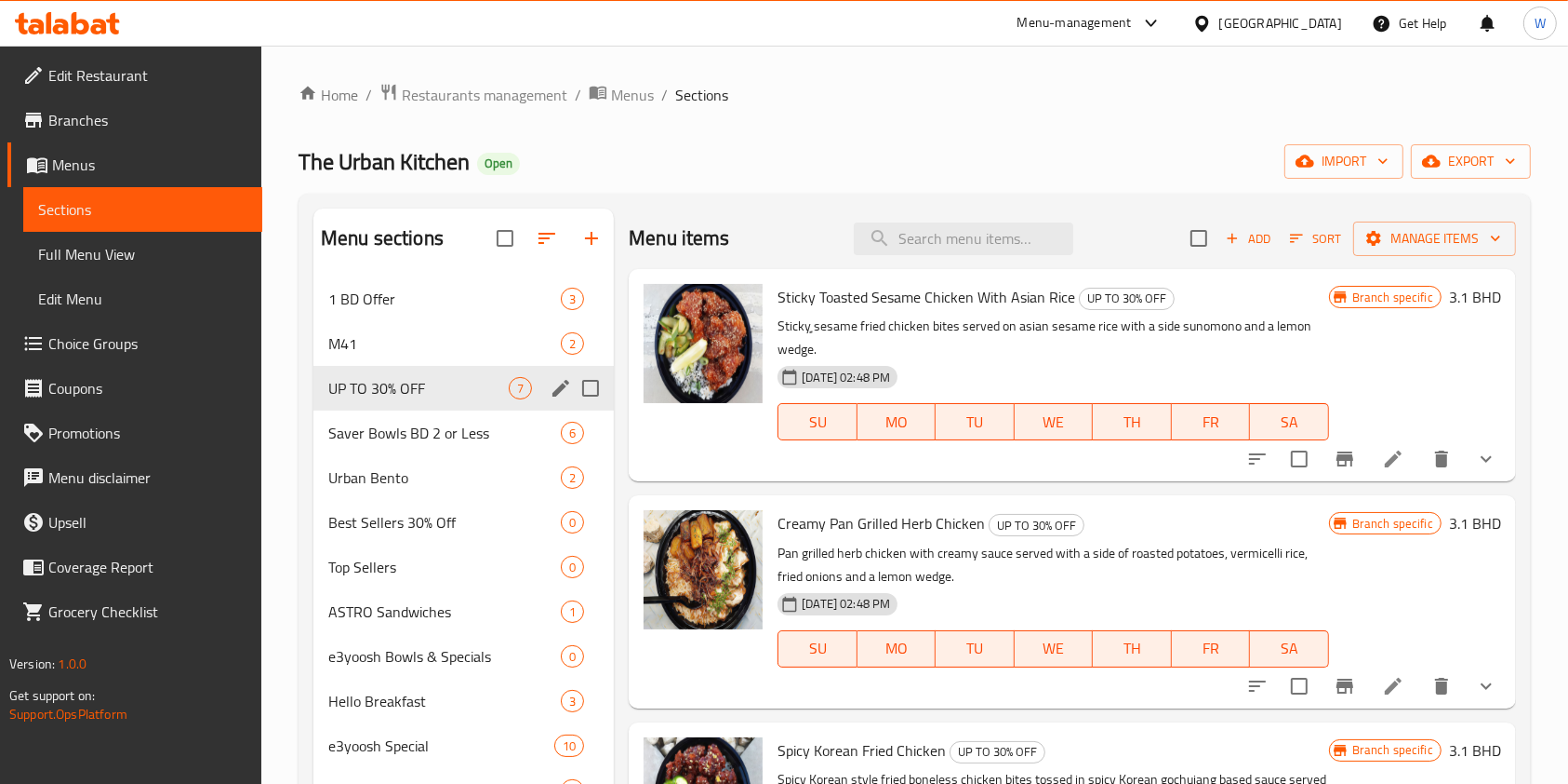
click at [415, 360] on div "M41 2" at bounding box center [463, 343] width 301 height 44
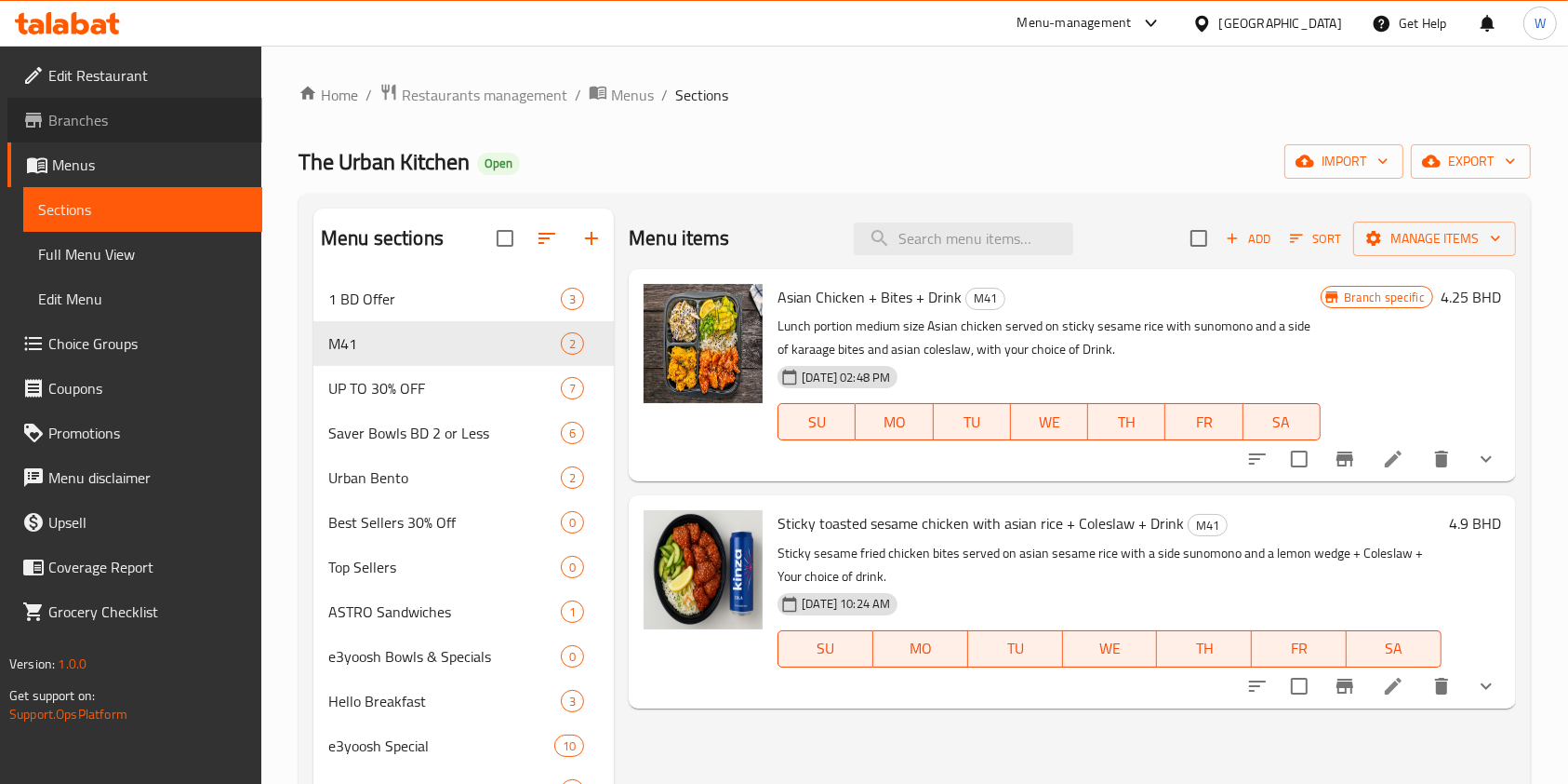
click at [57, 117] on span "Branches" at bounding box center [148, 119] width 199 height 23
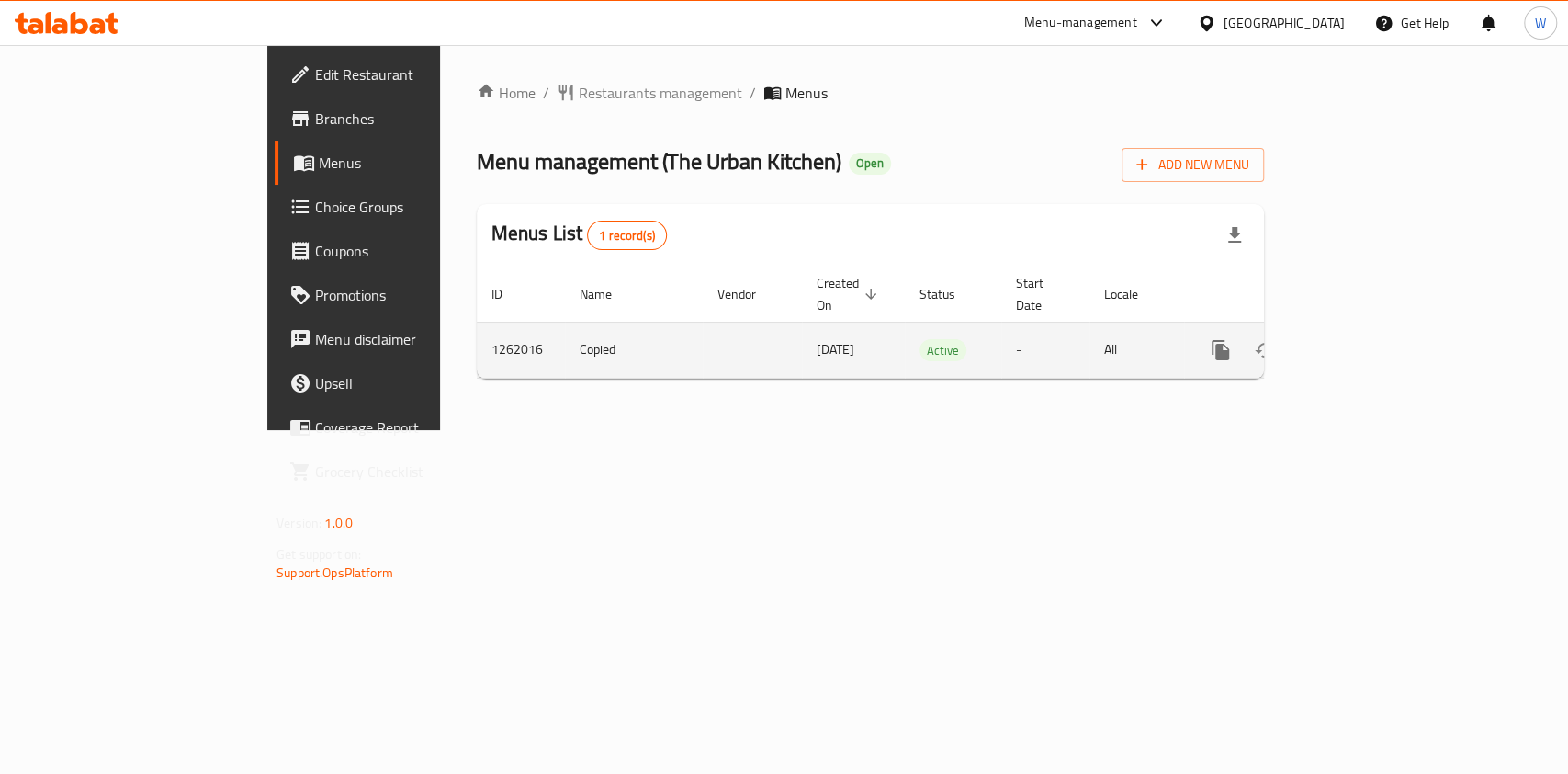
click at [1375, 341] on link "enhanced table" at bounding box center [1353, 350] width 44 height 44
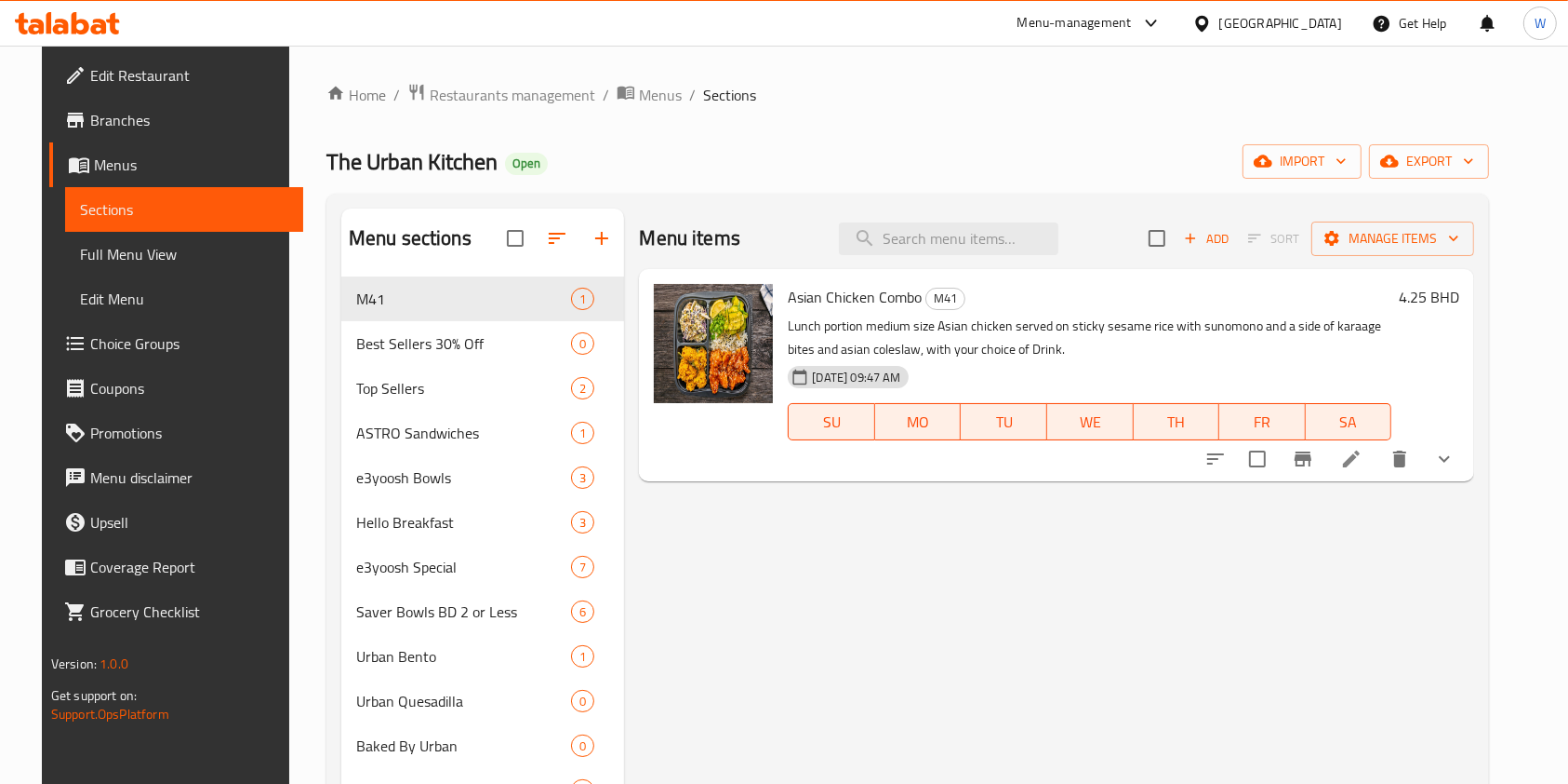
click at [1242, 253] on div "Add Sort Manage items" at bounding box center [1312, 239] width 325 height 39
click at [1232, 238] on span "Add" at bounding box center [1206, 239] width 50 height 22
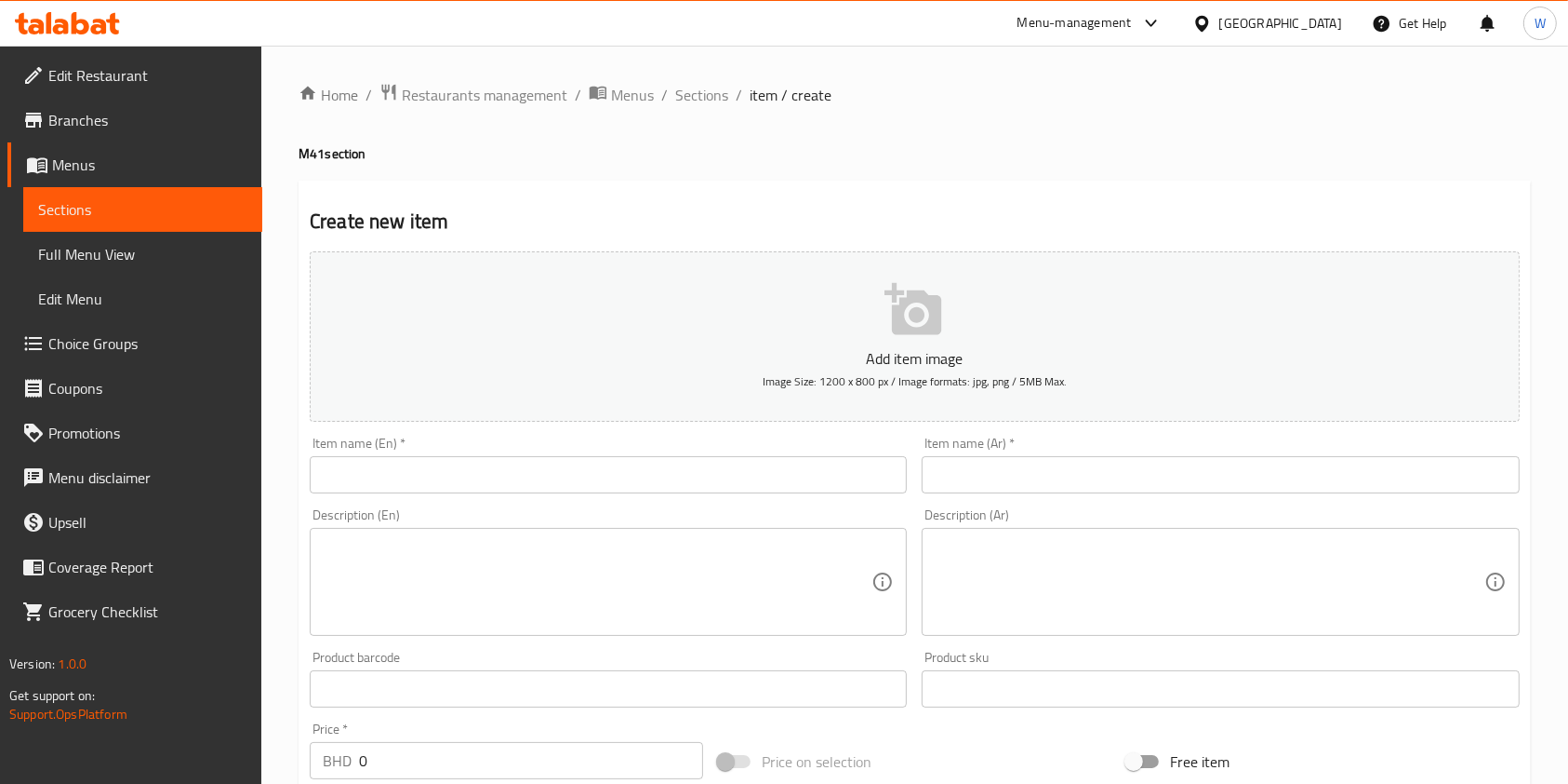
click at [601, 477] on input "text" at bounding box center [608, 475] width 597 height 37
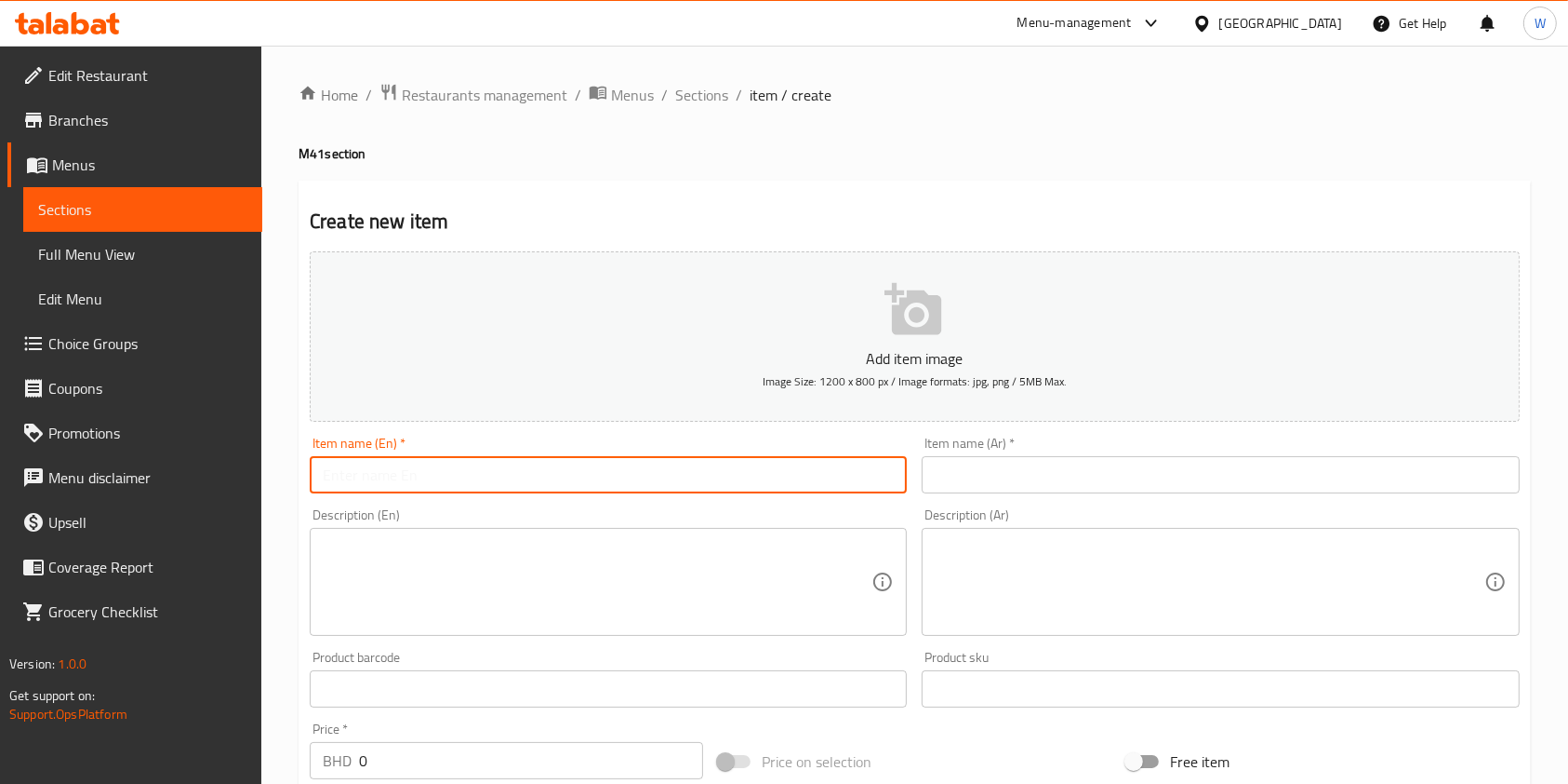
paste input "Sticky toasted sesame chicken with asian rice + Coleslaw + Drink"
type input "Sticky toasted sesame chicken with asian rice + Coleslaw + Drink"
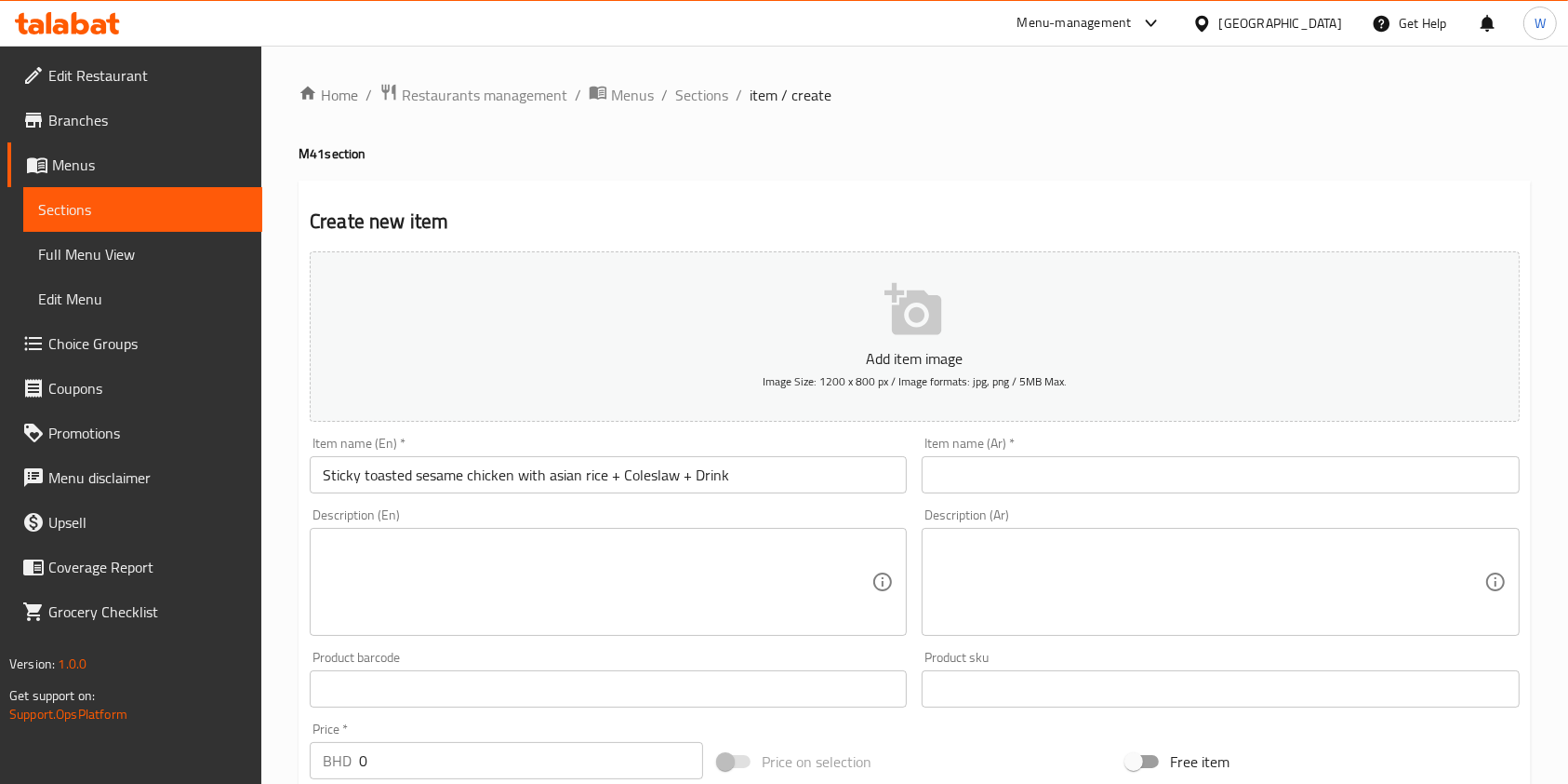
click at [1096, 472] on input "text" at bounding box center [1220, 475] width 597 height 37
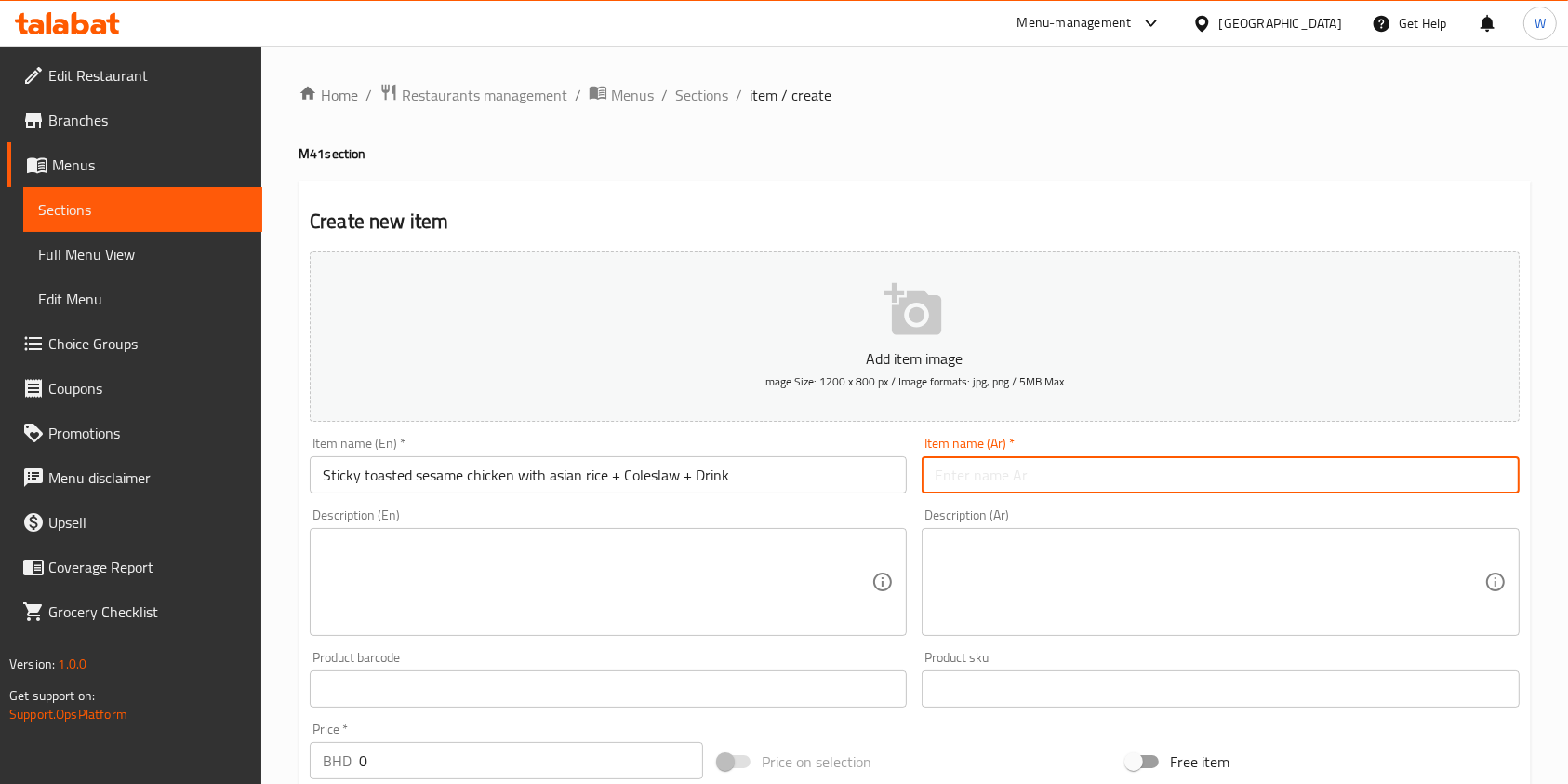
paste input "دجاج محمص بالسمسم مع أرز آسيوي + سلطة كول سلو + مشروب"
type input "دجاج محمص بالسمسم مع أرز آسيوي + سلطة كول سلو + مشروب"
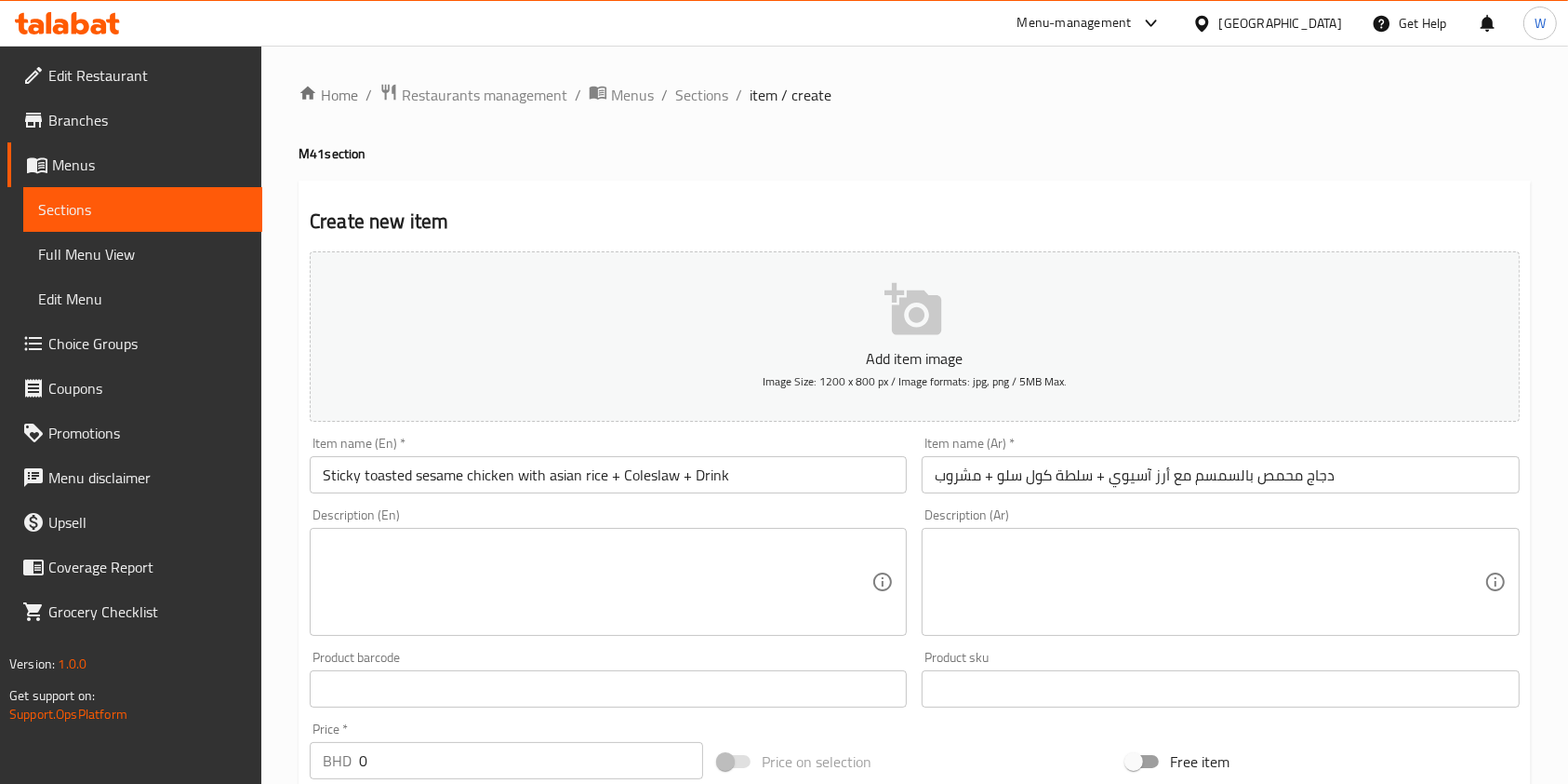
click at [662, 590] on textarea at bounding box center [597, 583] width 549 height 89
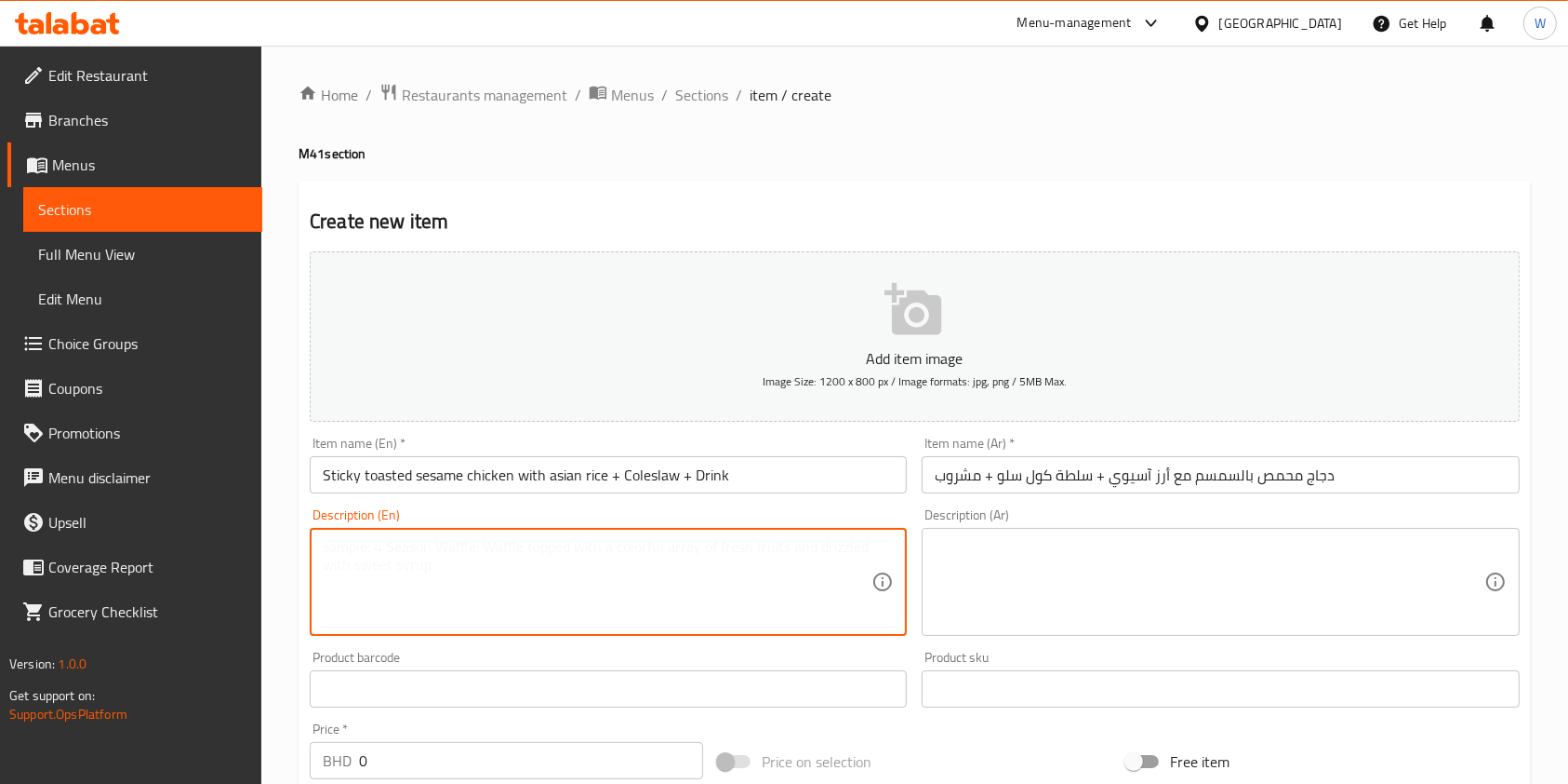
paste textarea "Sticky sesame fried chicken bites served on asian sesame rice with a side sunom…"
type textarea "Sticky sesame fried chicken bites served on asian sesame rice with a side sunom…"
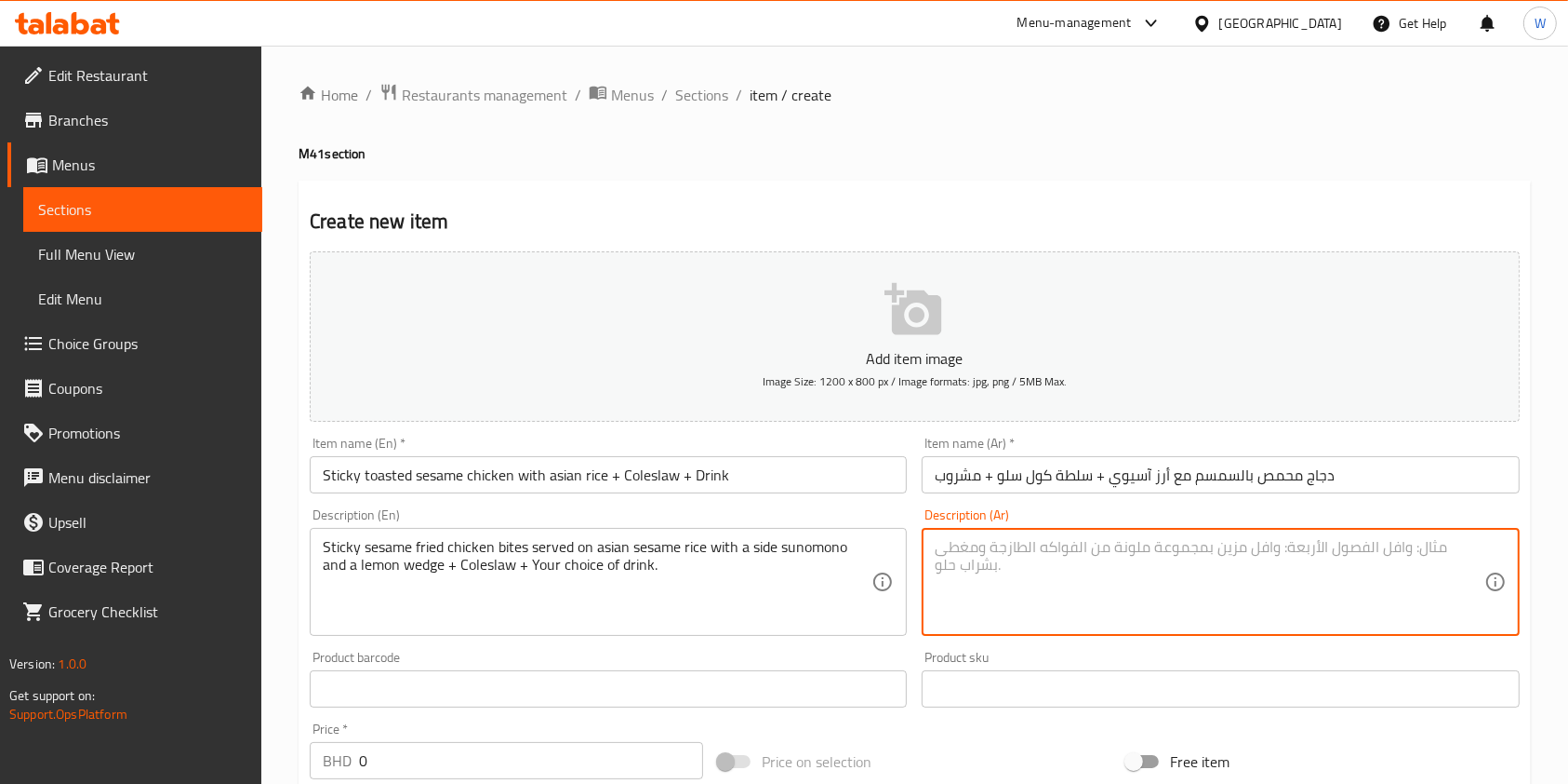
click at [1053, 540] on textarea at bounding box center [1209, 583] width 549 height 89
paste textarea "قطع دجاج مقلية بالسمسم تقدم على أرز السمسم الآسيوي مع طبق جانبي من السونومونو و…"
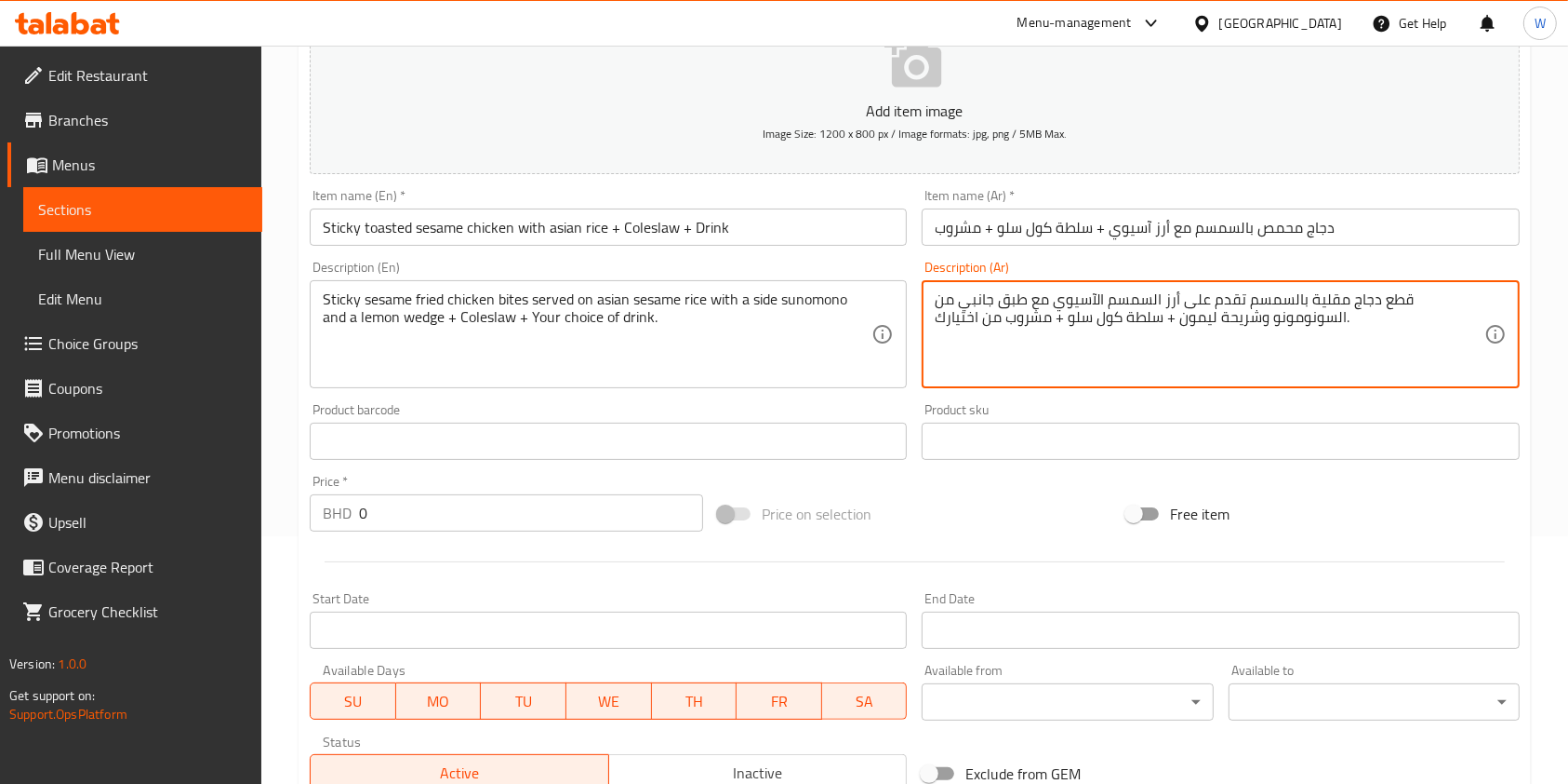
type textarea "قطع دجاج مقلية بالسمسم تقدم على أرز السمسم الآسيوي مع طبق جانبي من السونومونو و…"
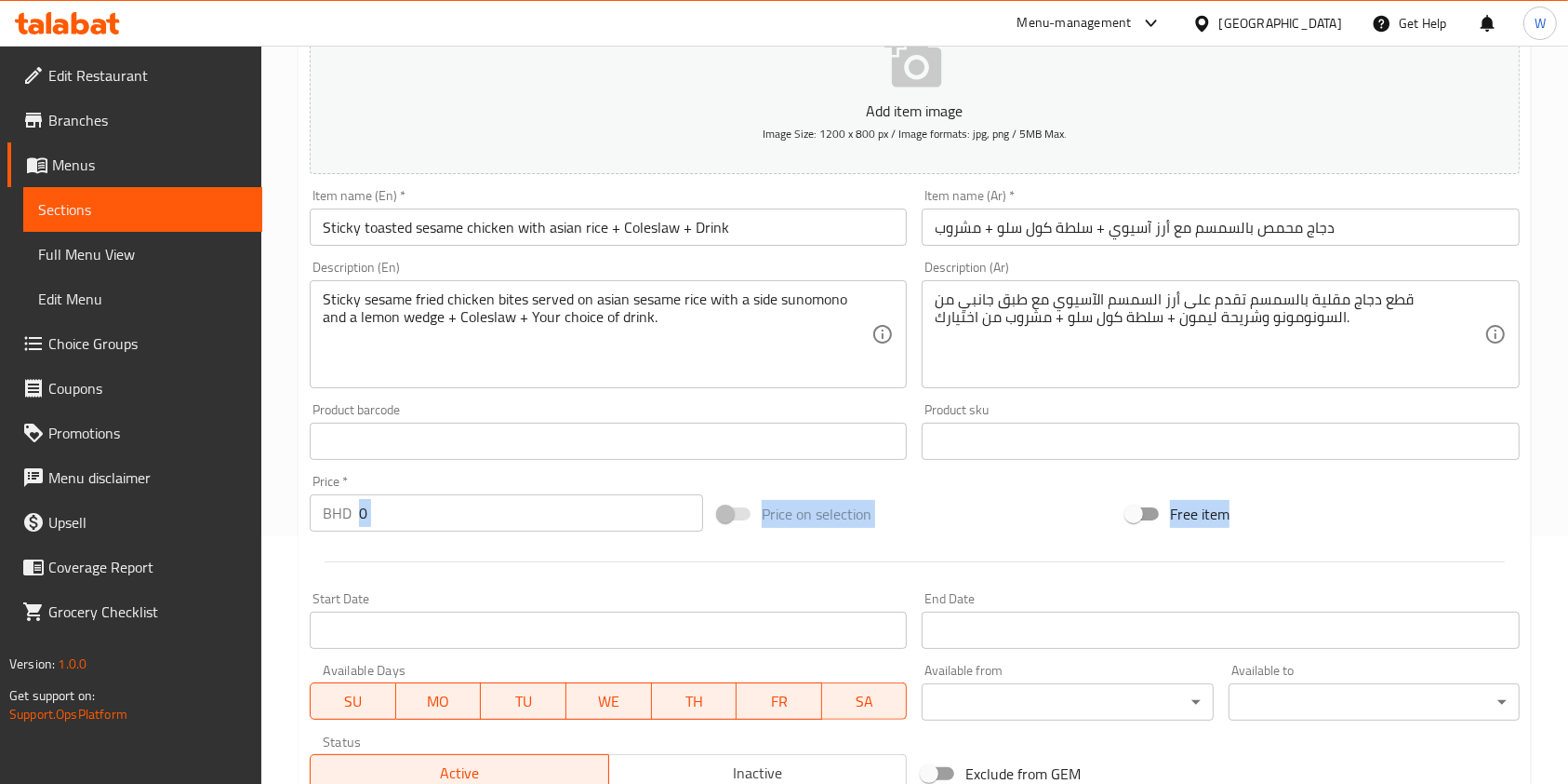
drag, startPoint x: 397, startPoint y: 543, endPoint x: 386, endPoint y: 518, distance: 27.3
click at [373, 530] on div "Add item image Image Size: 1200 x 800 px / Image formats: jpg, png / 5MB Max. I…" at bounding box center [915, 397] width 1225 height 803
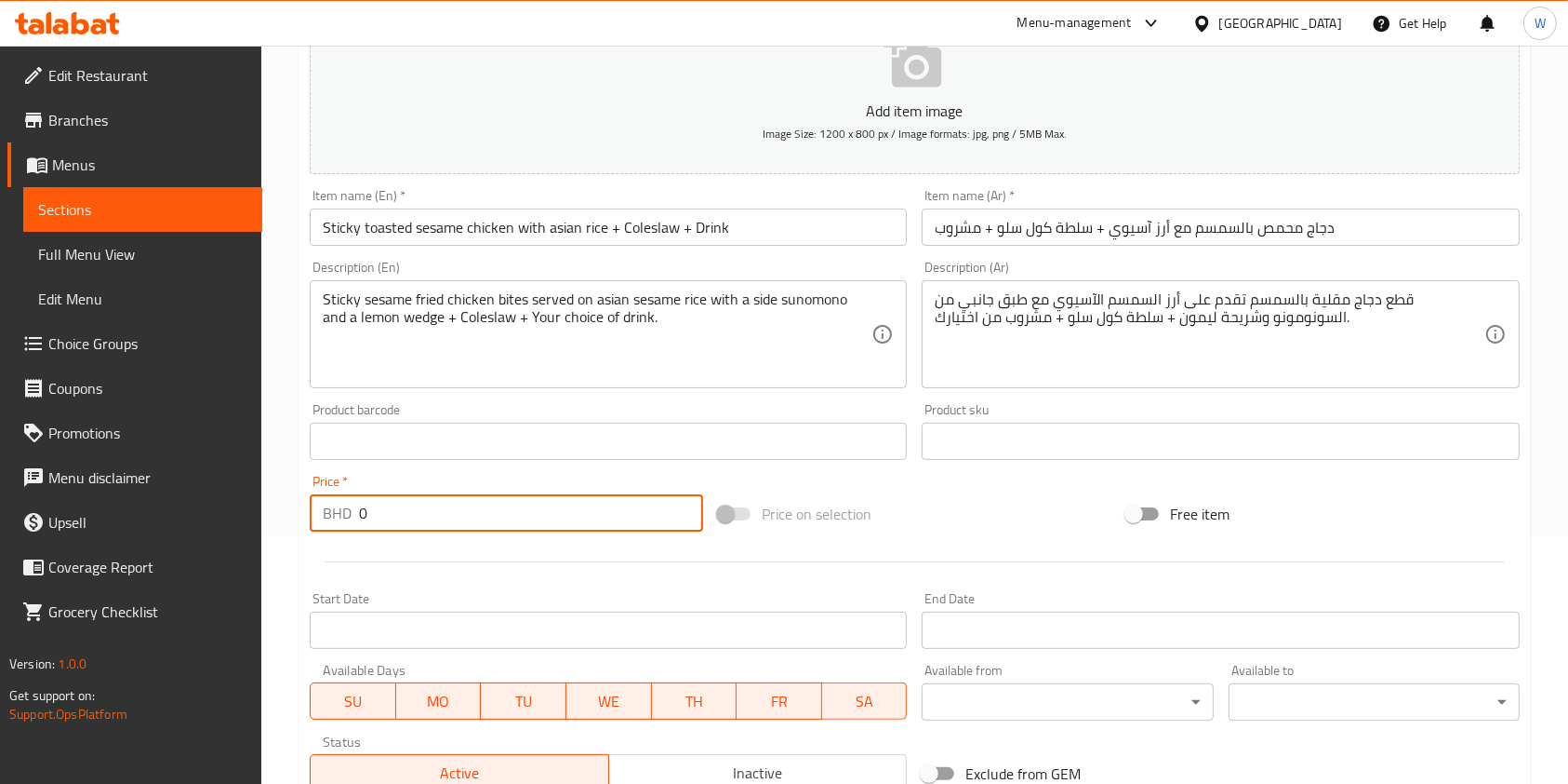
drag, startPoint x: 386, startPoint y: 518, endPoint x: 271, endPoint y: 536, distance: 116.4
click at [272, 536] on div "Home / Restaurants management / Menus / Sections / item / create M41 section Cr…" at bounding box center [915, 432] width 1307 height 1269
paste input "4.9"
type input "4.9"
click at [423, 558] on div at bounding box center [915, 562] width 1225 height 45
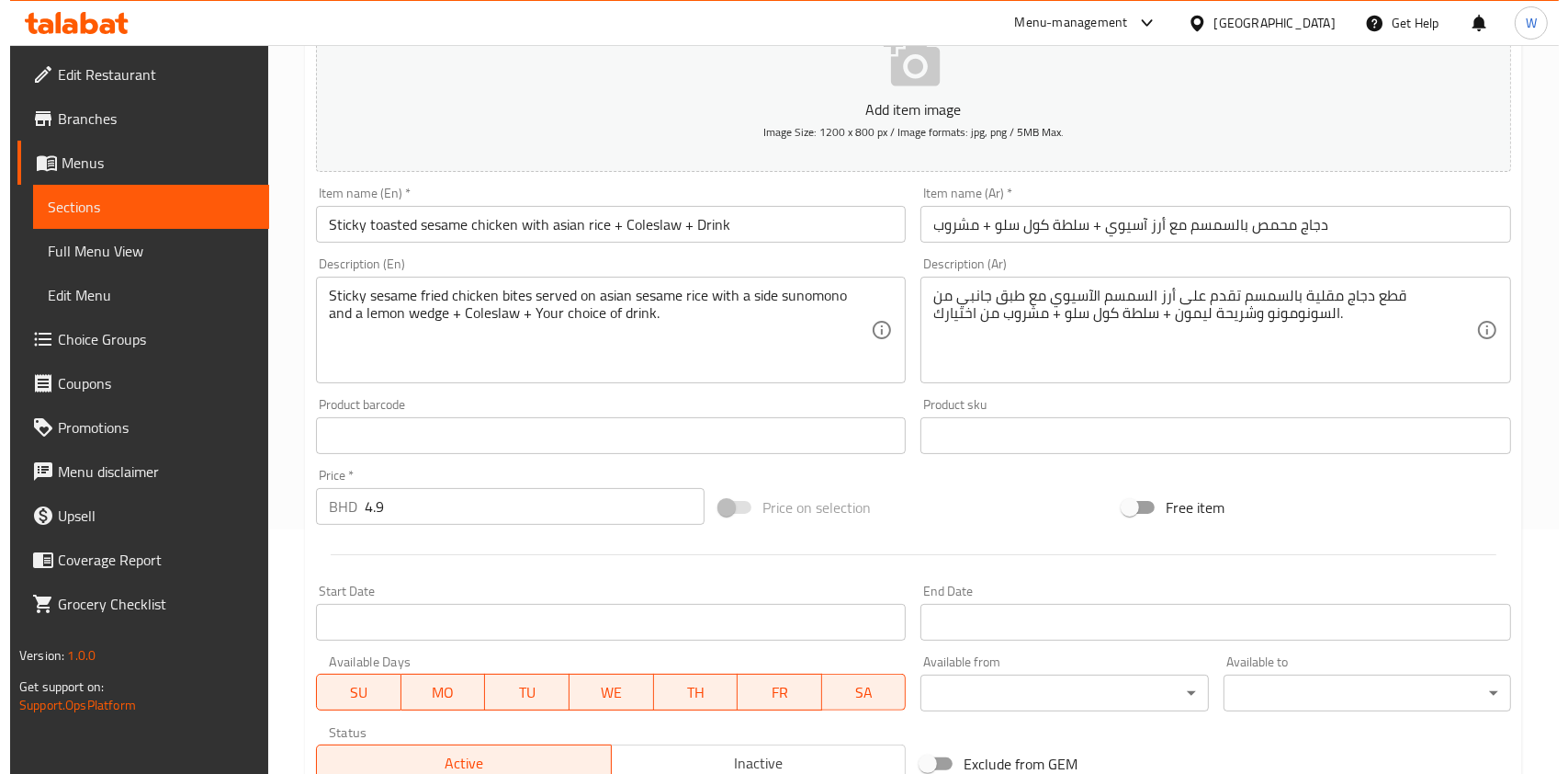
scroll to position [525, 0]
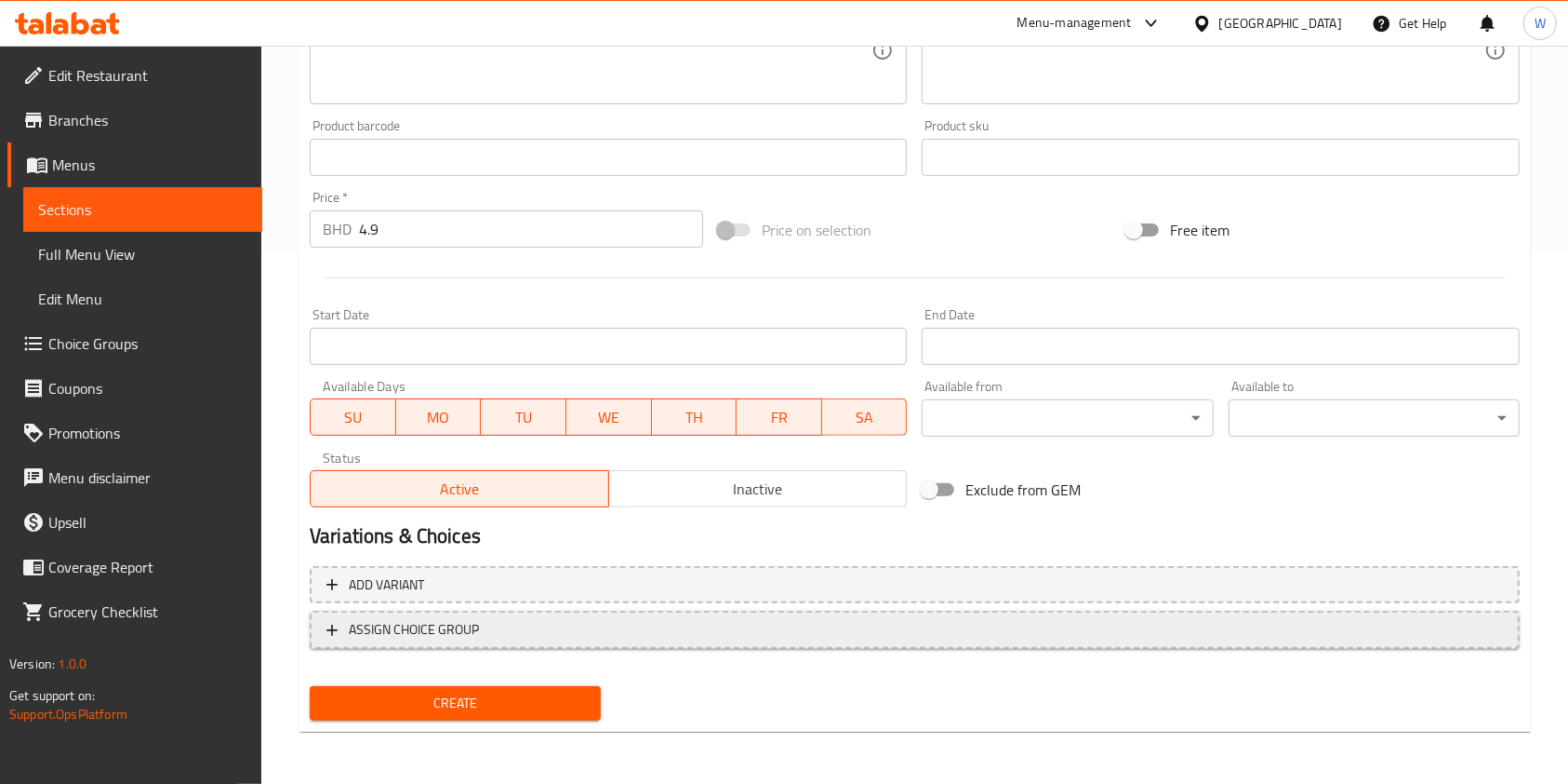
click at [440, 629] on span "ASSIGN CHOICE GROUP" at bounding box center [414, 630] width 130 height 24
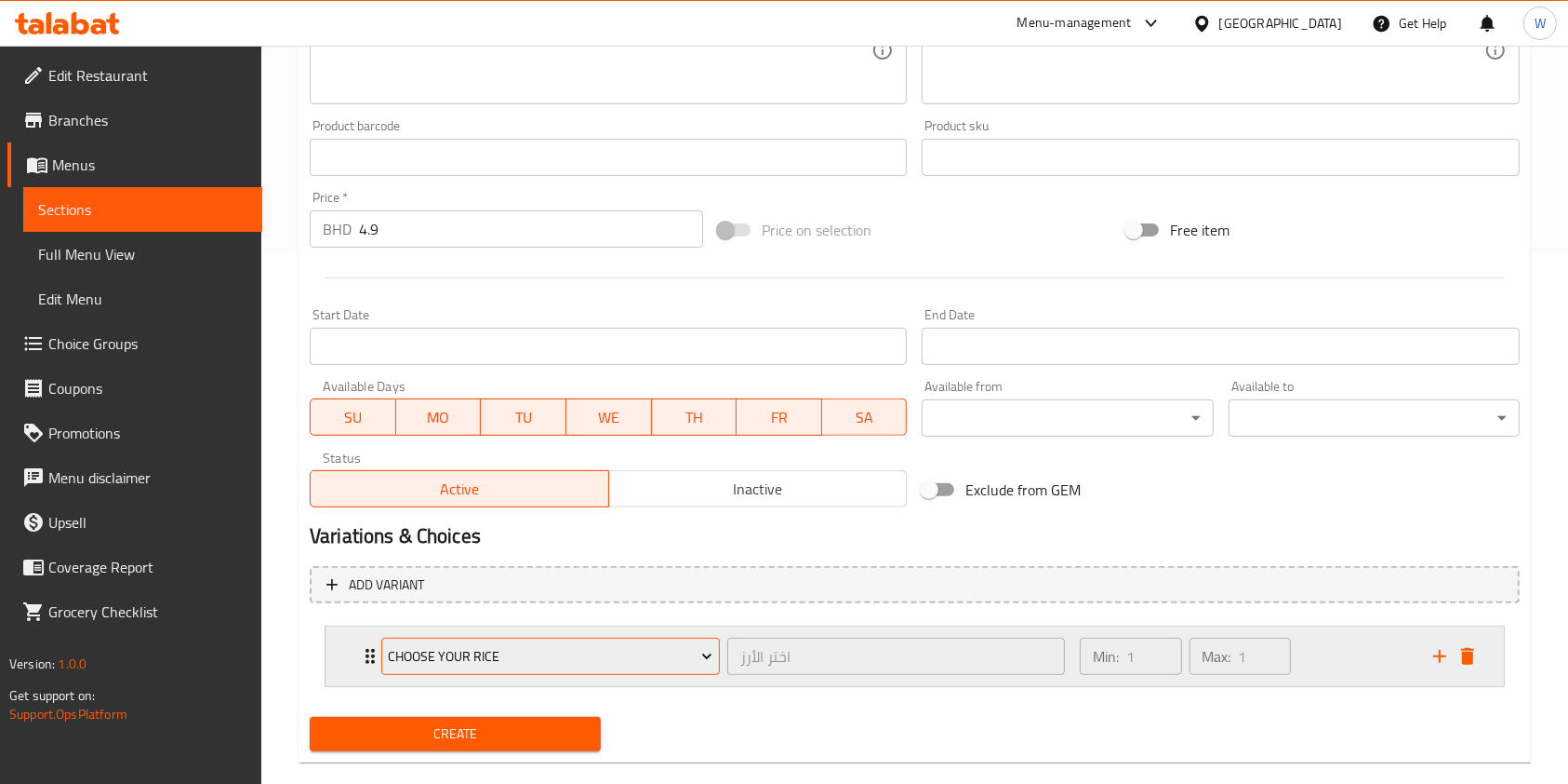
click at [472, 658] on span "Choose your rice" at bounding box center [550, 657] width 324 height 24
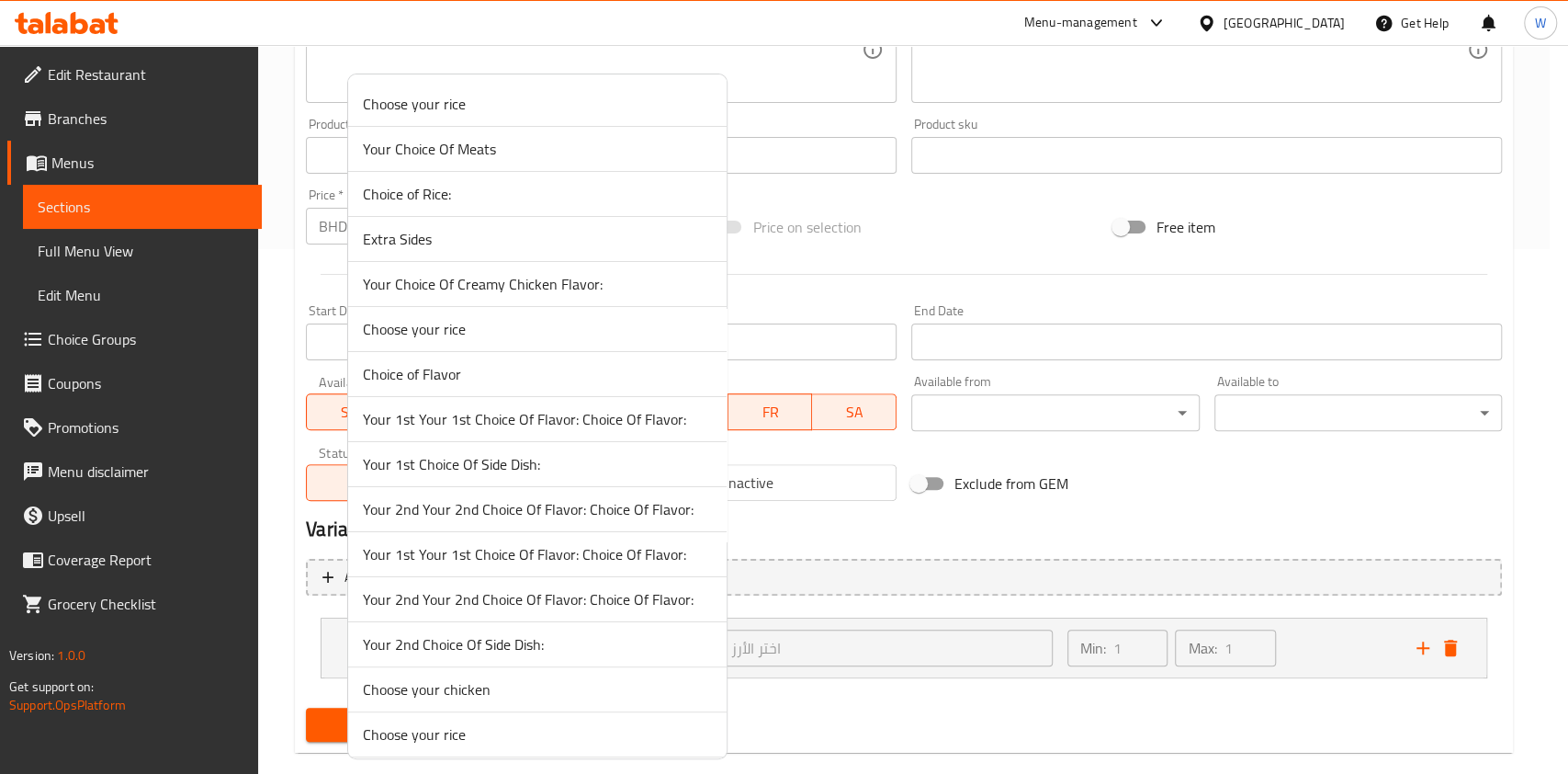
scroll to position [497, 0]
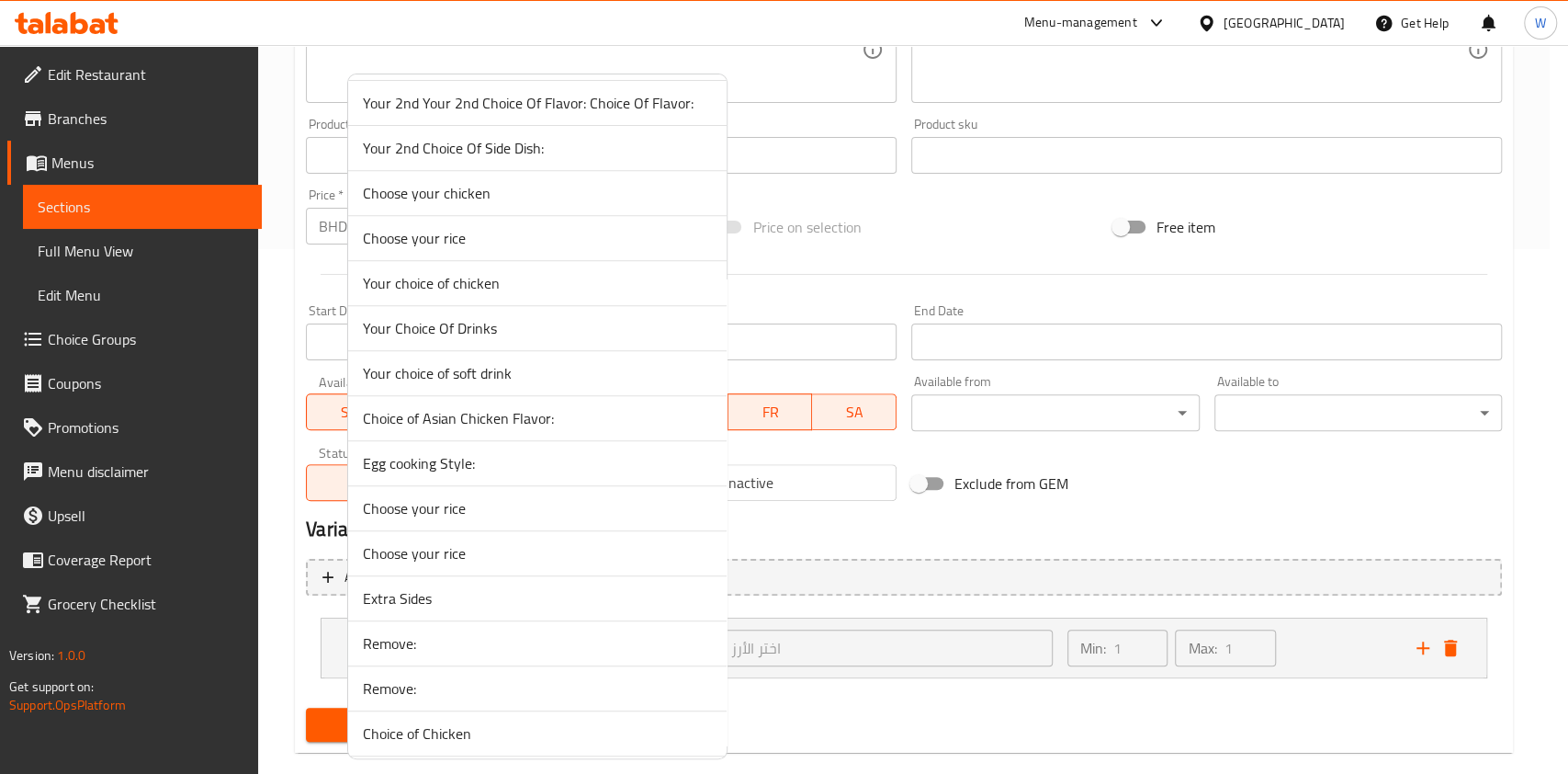
click at [516, 424] on span "Choice of Asian Chicken Flavor:" at bounding box center [537, 418] width 349 height 22
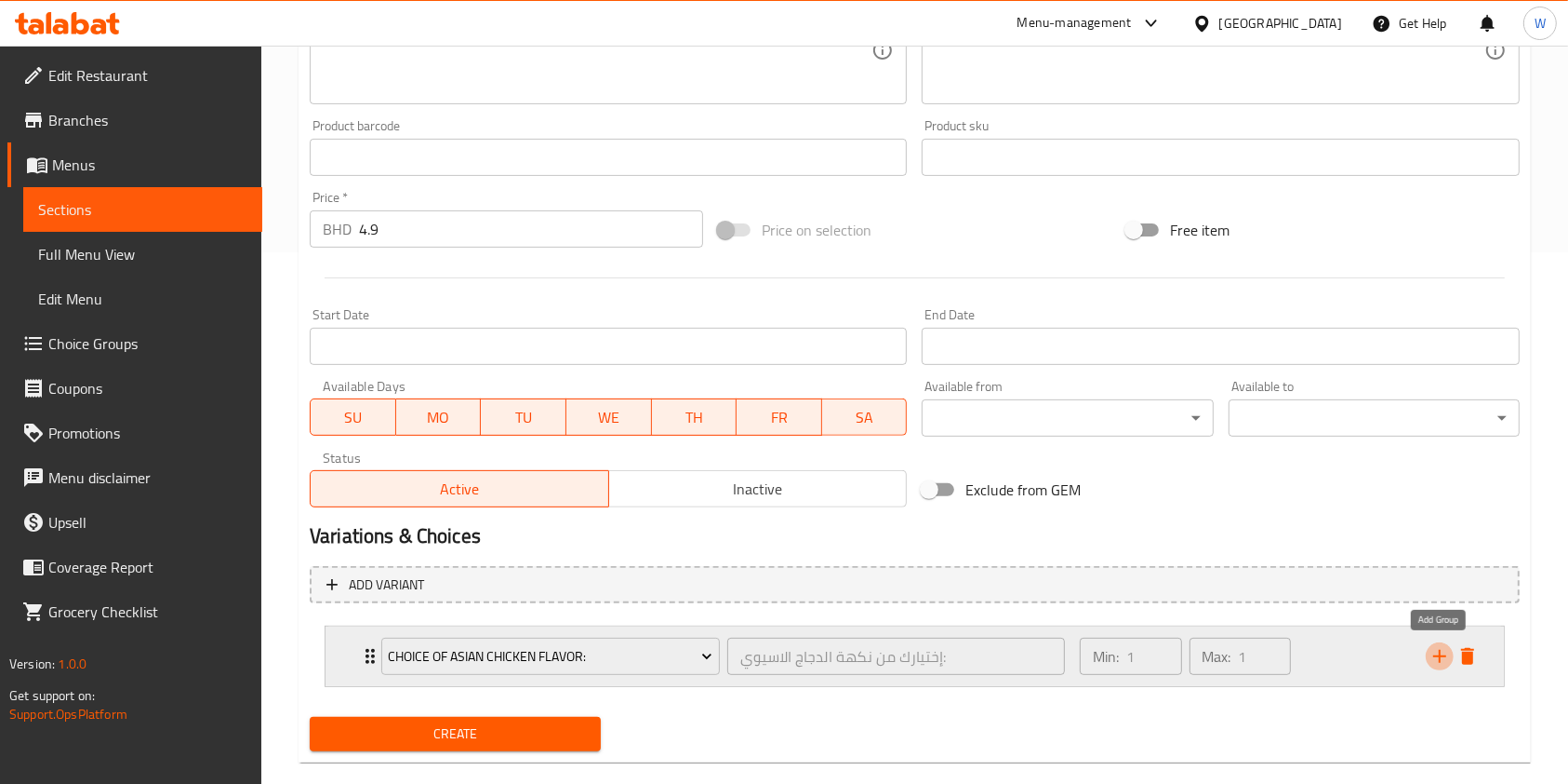
click at [1442, 654] on icon "add" at bounding box center [1440, 656] width 23 height 23
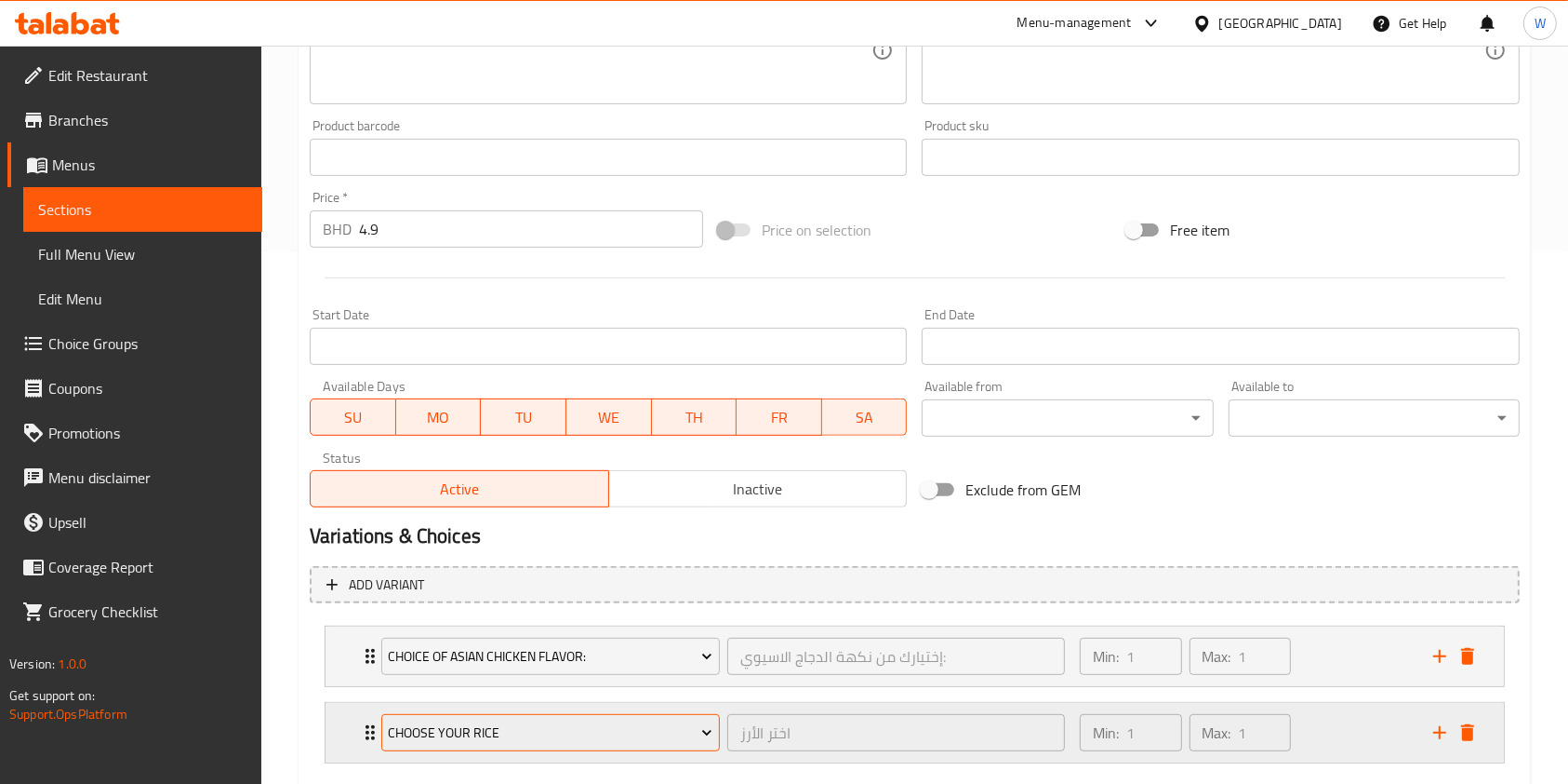
click at [655, 741] on span "Choose your rice" at bounding box center [550, 734] width 324 height 24
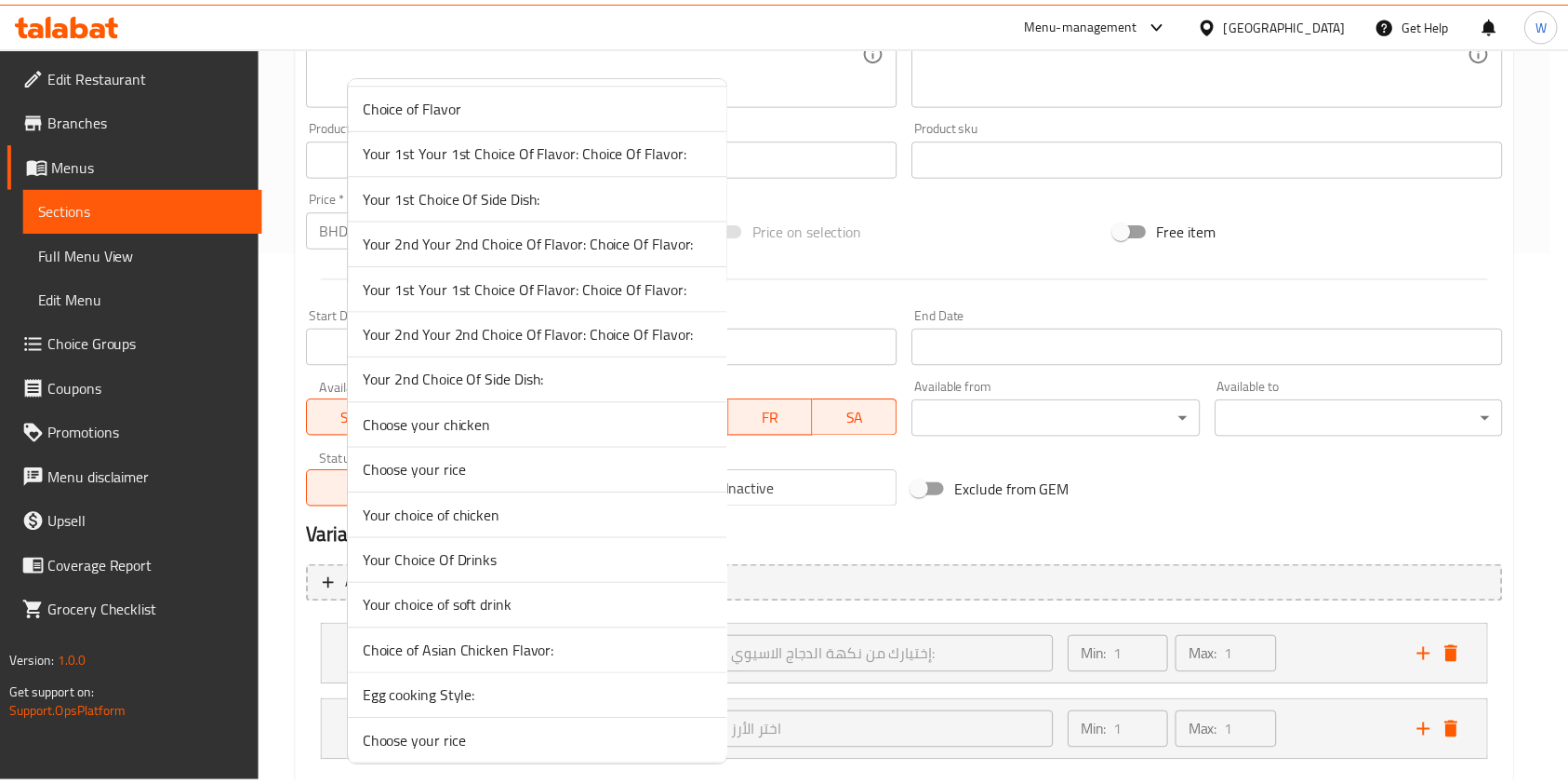
scroll to position [260, 0]
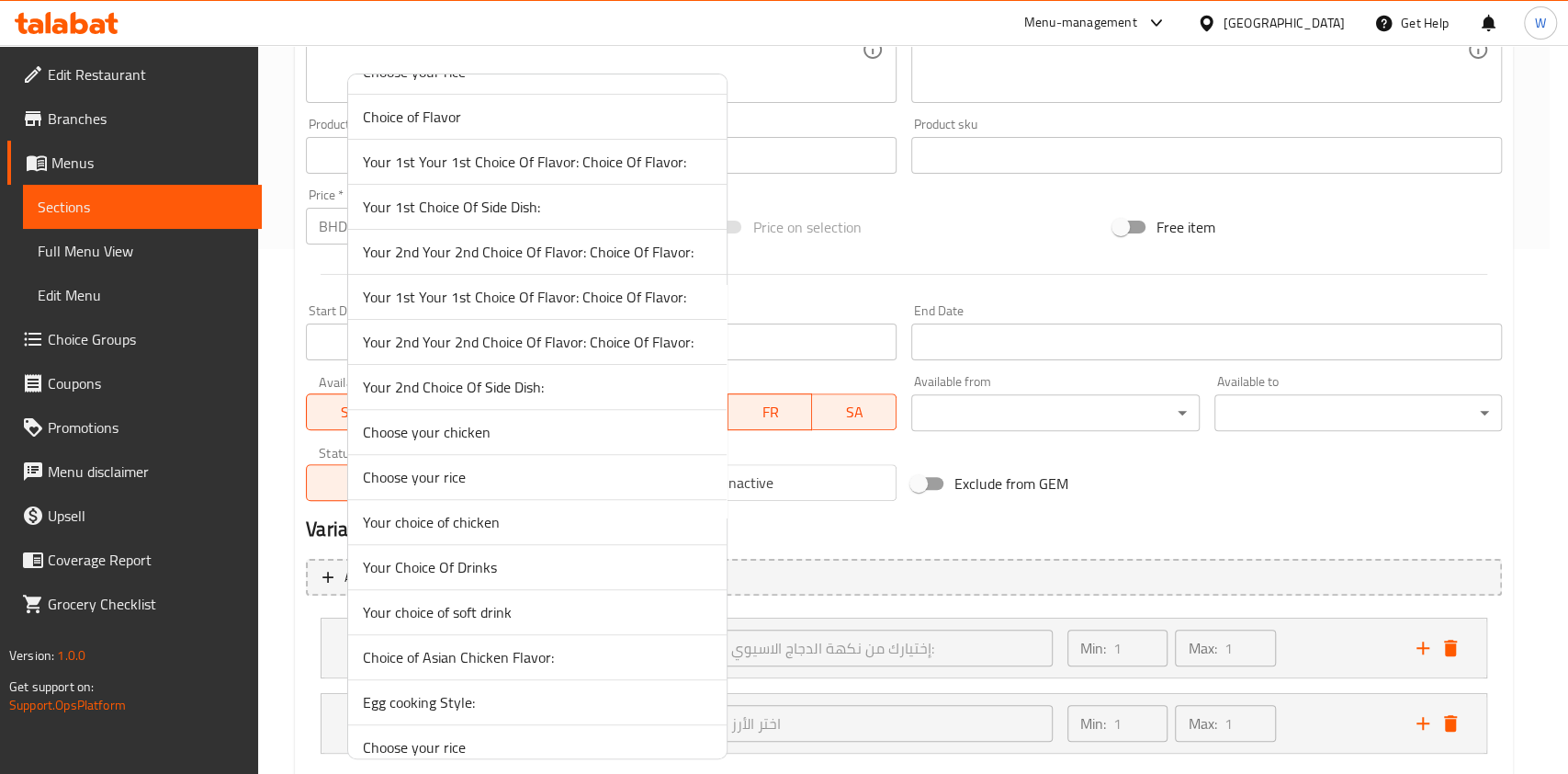
click at [493, 563] on span "Your Choice Of Drinks" at bounding box center [537, 567] width 349 height 22
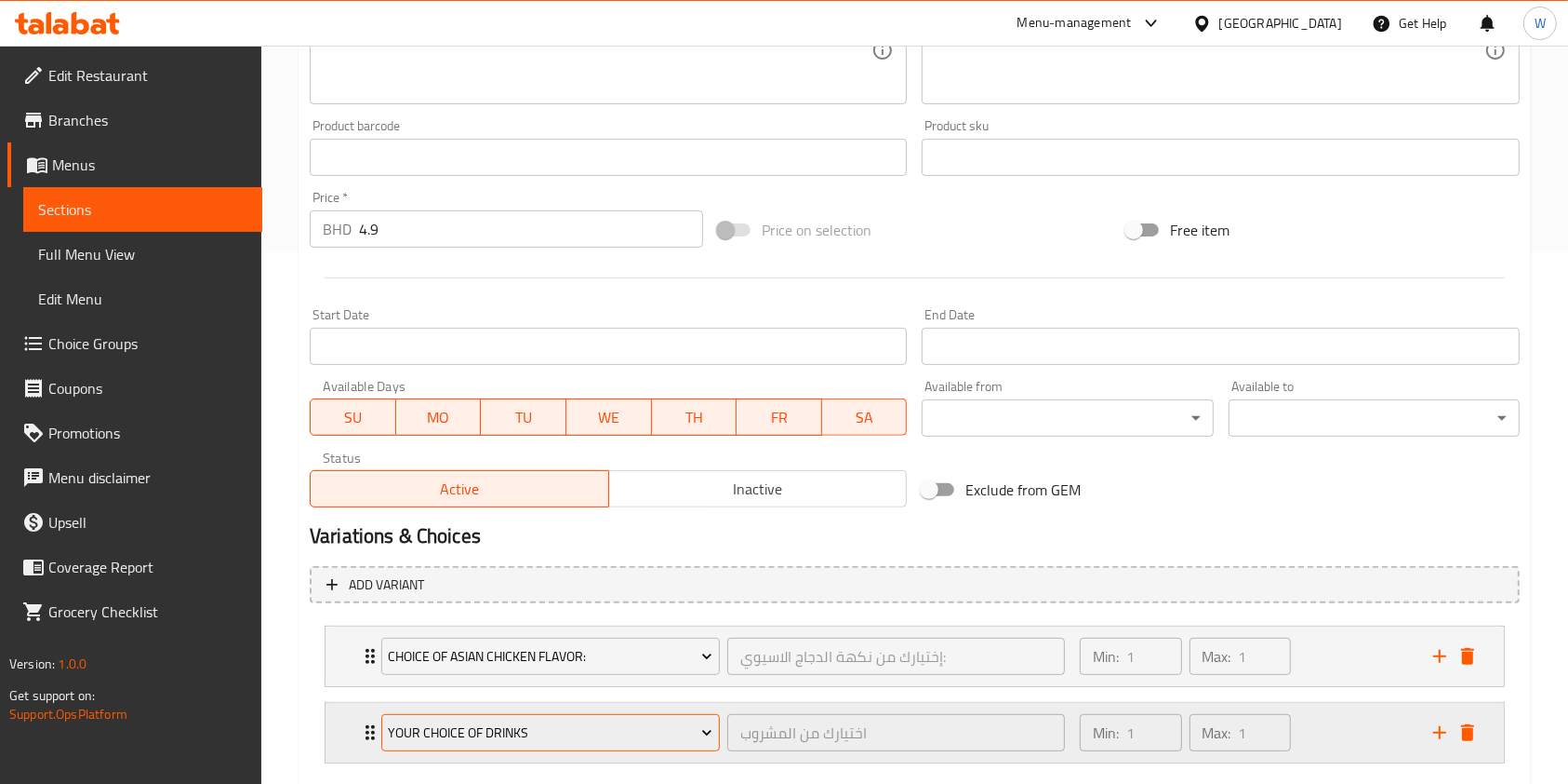
drag, startPoint x: 361, startPoint y: 726, endPoint x: 381, endPoint y: 719, distance: 21.2
click at [362, 726] on icon "Expand" at bounding box center [370, 733] width 23 height 23
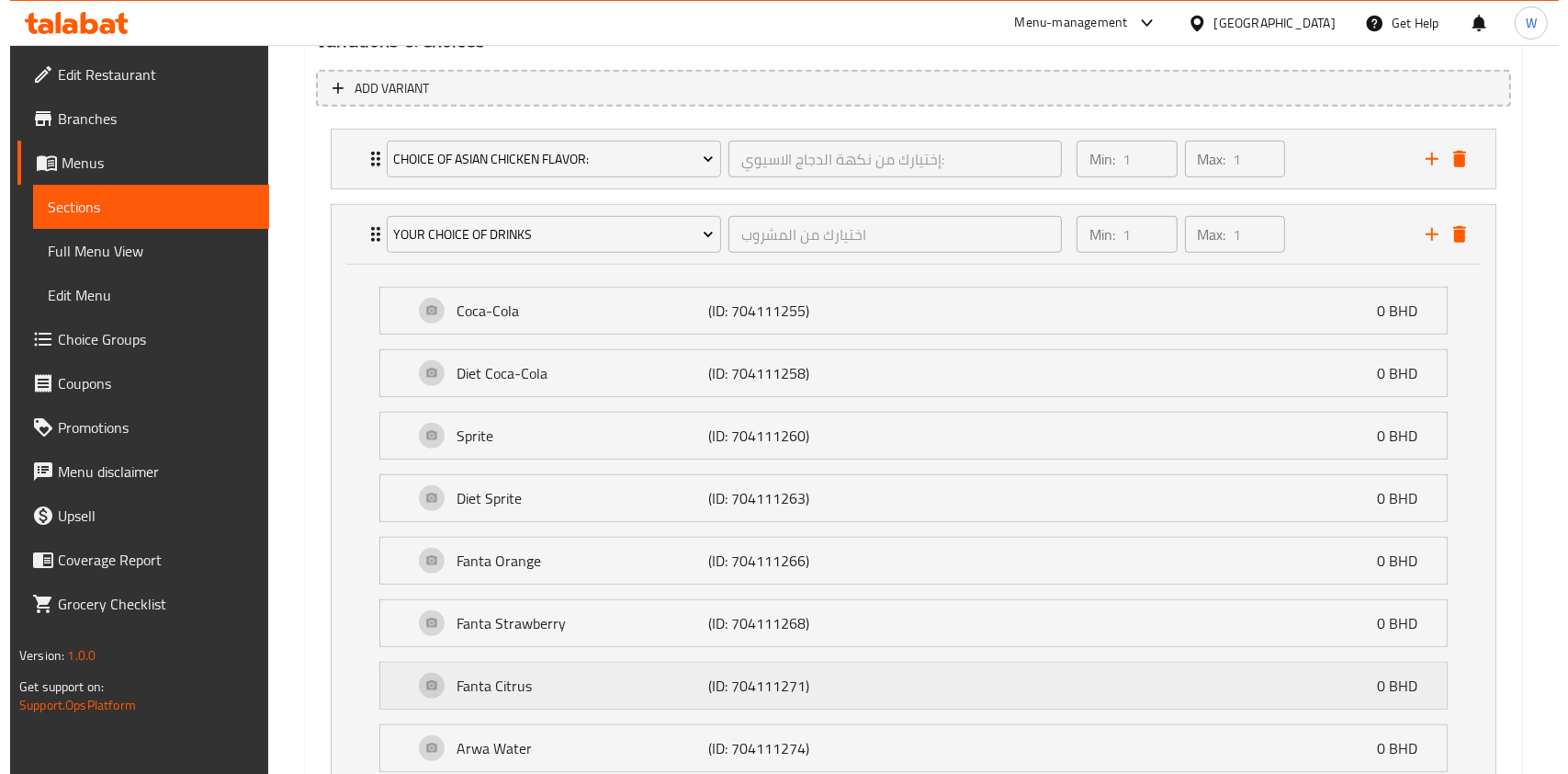
scroll to position [1138, 0]
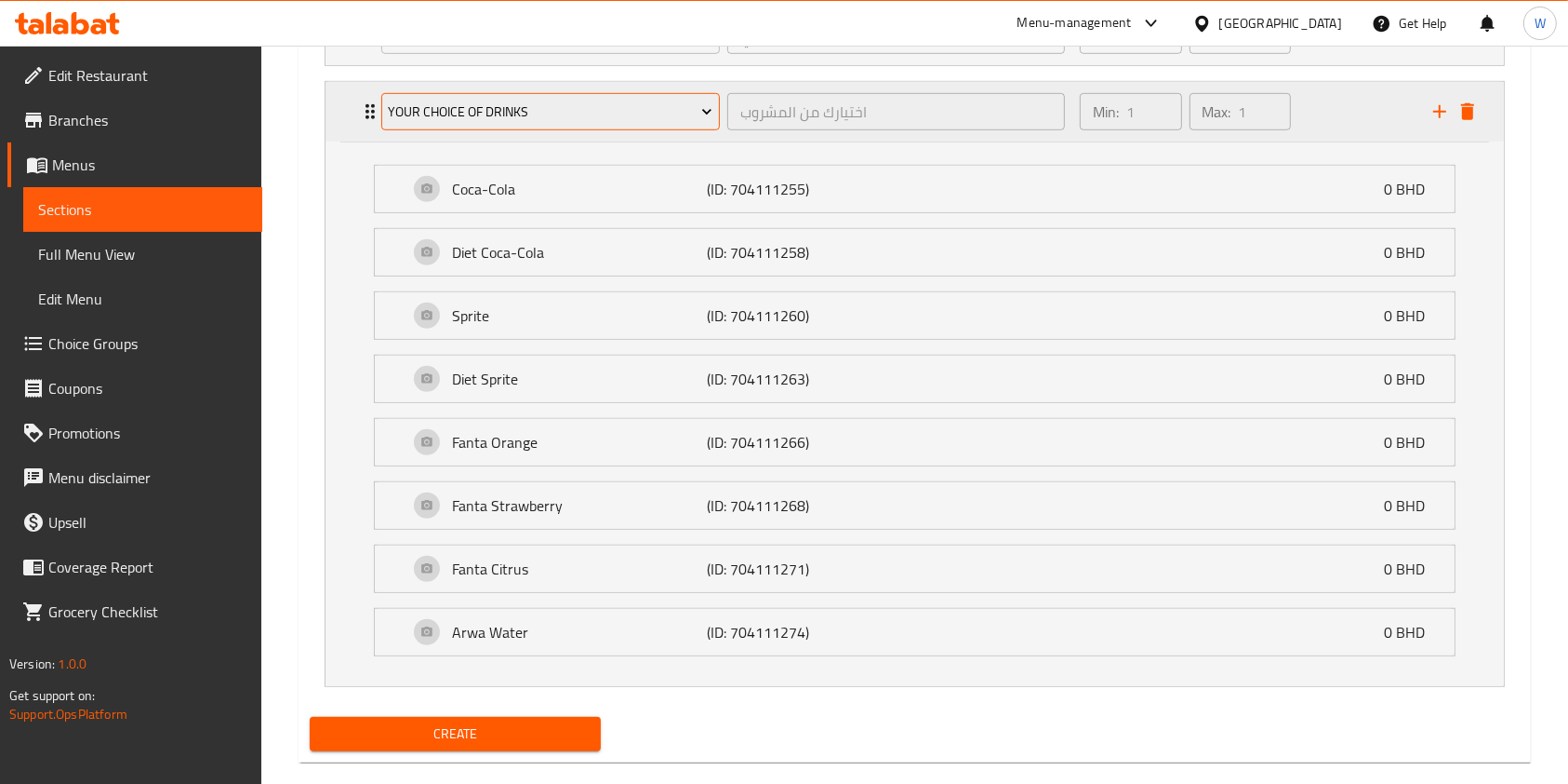
click at [603, 107] on span "Your Choice Of Drinks" at bounding box center [550, 112] width 324 height 24
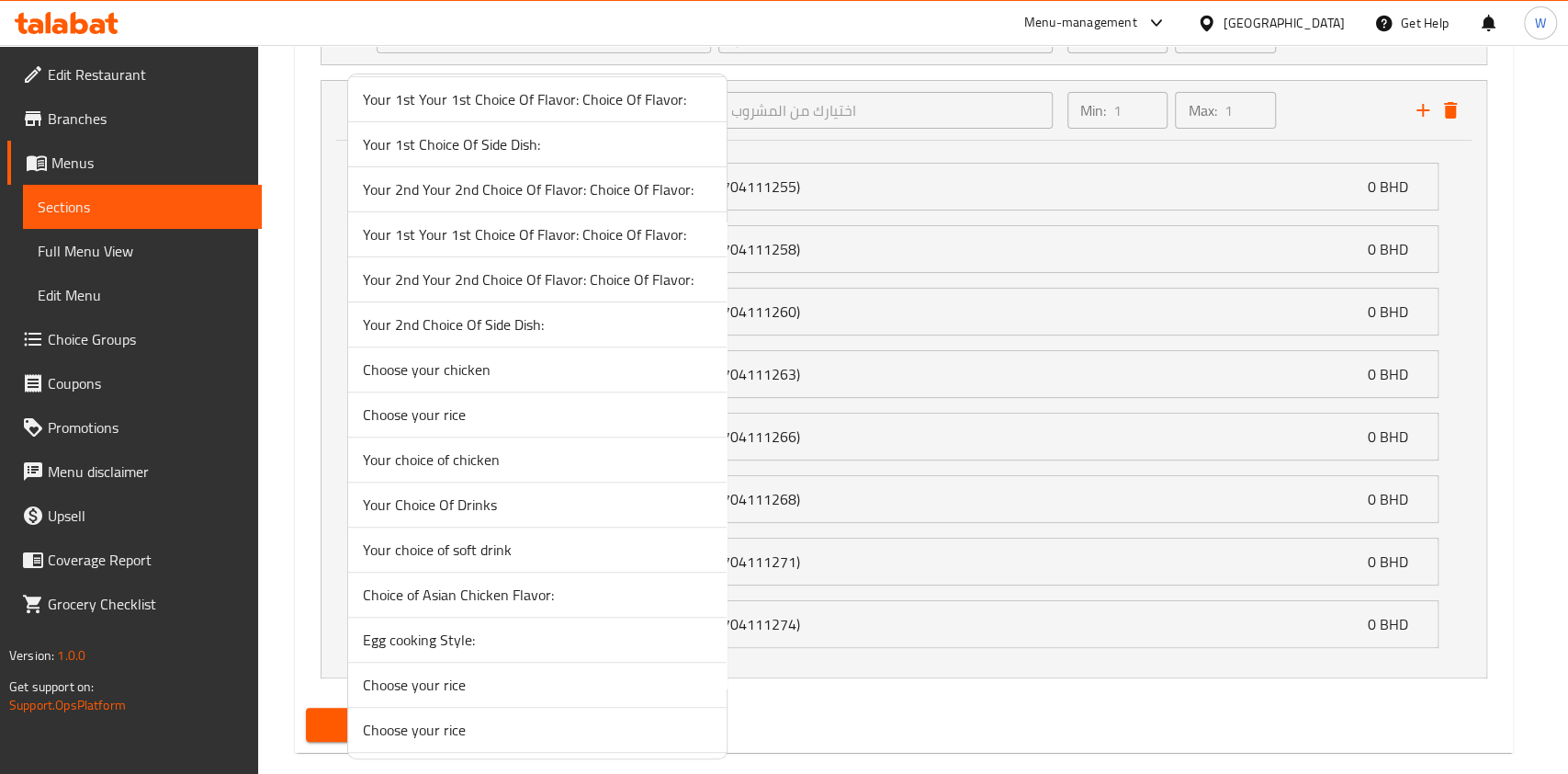
scroll to position [257, 0]
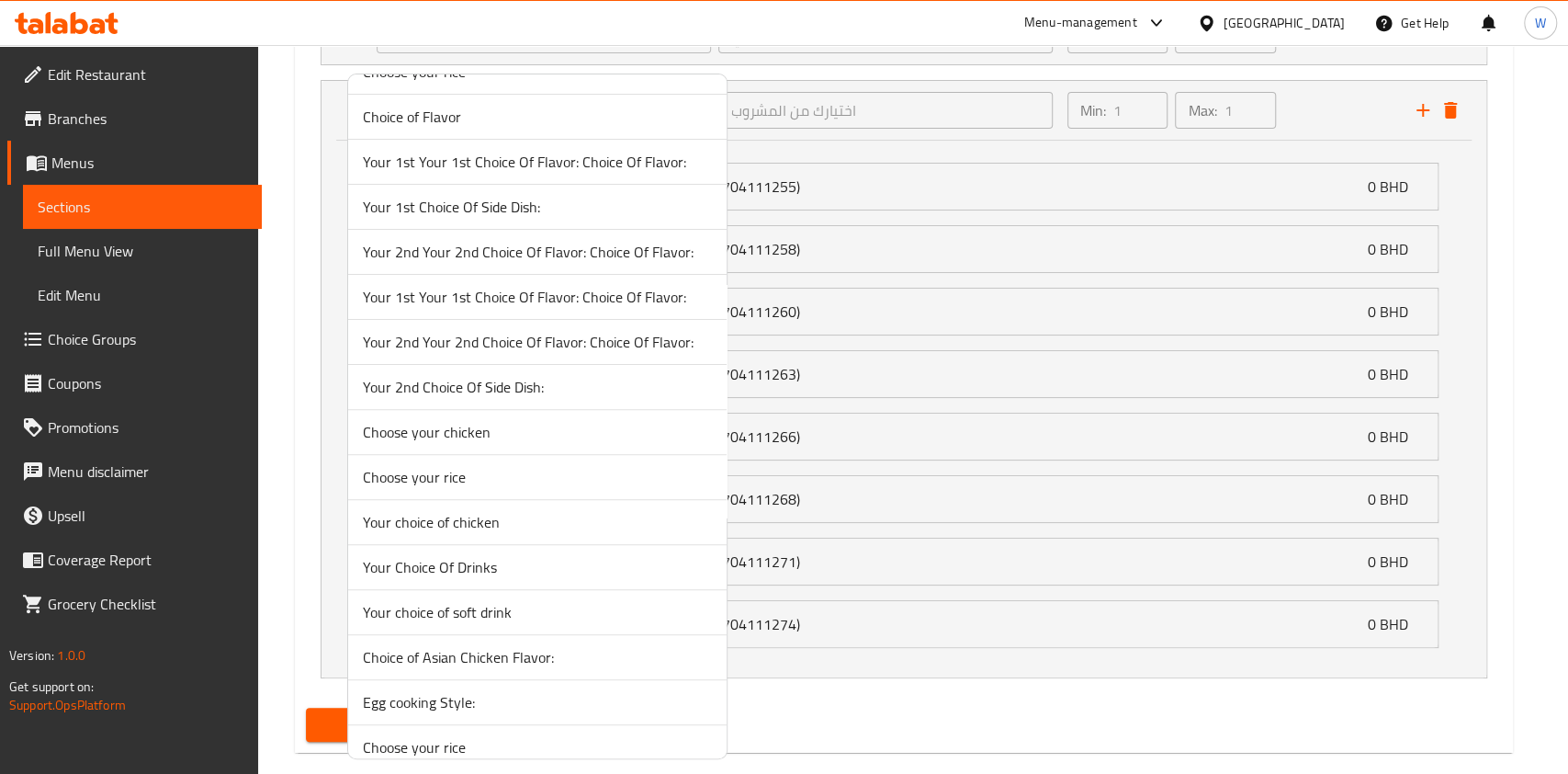
click at [448, 608] on span "Your choice of soft drink" at bounding box center [537, 611] width 349 height 22
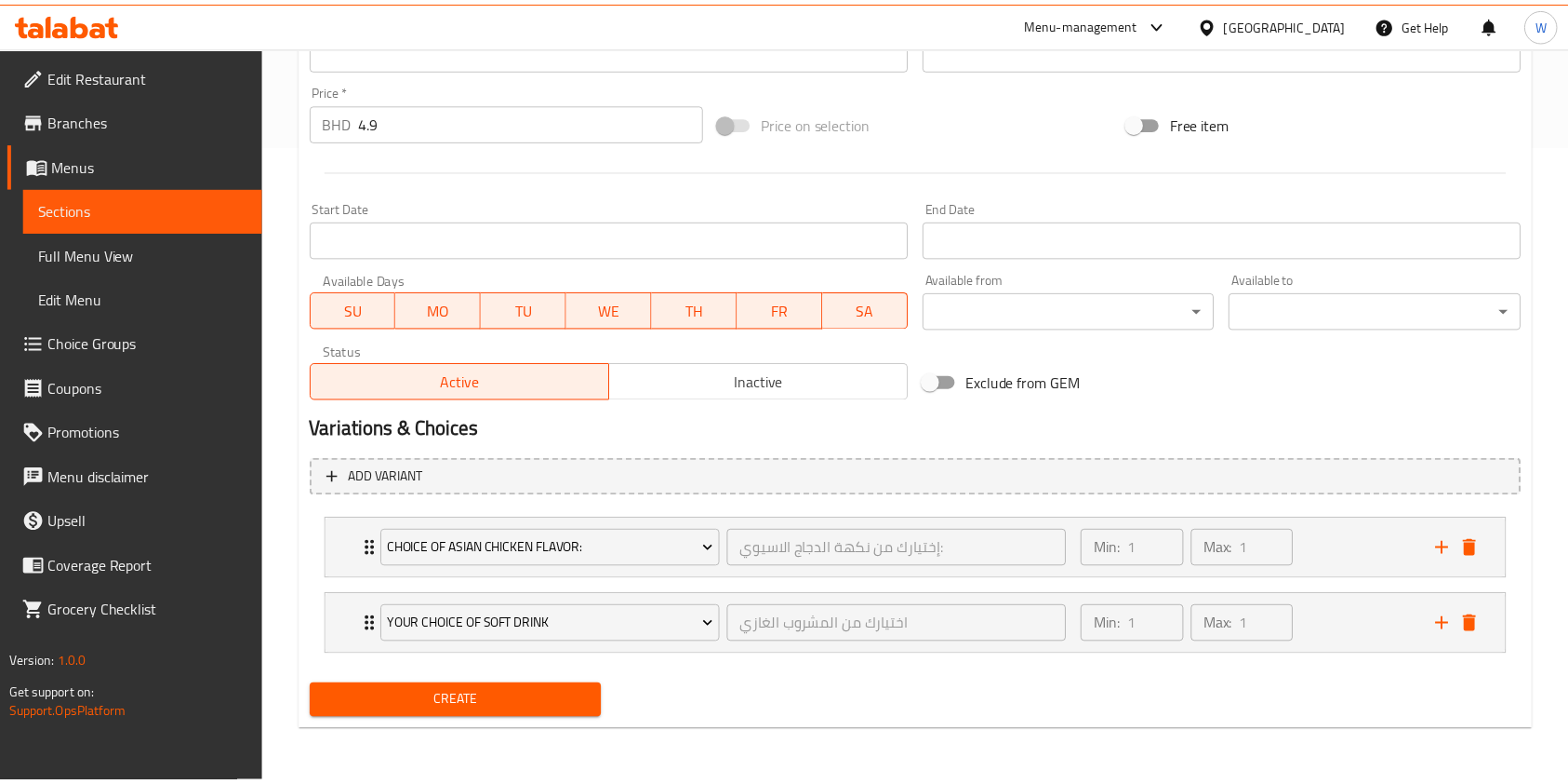
scroll to position [639, 0]
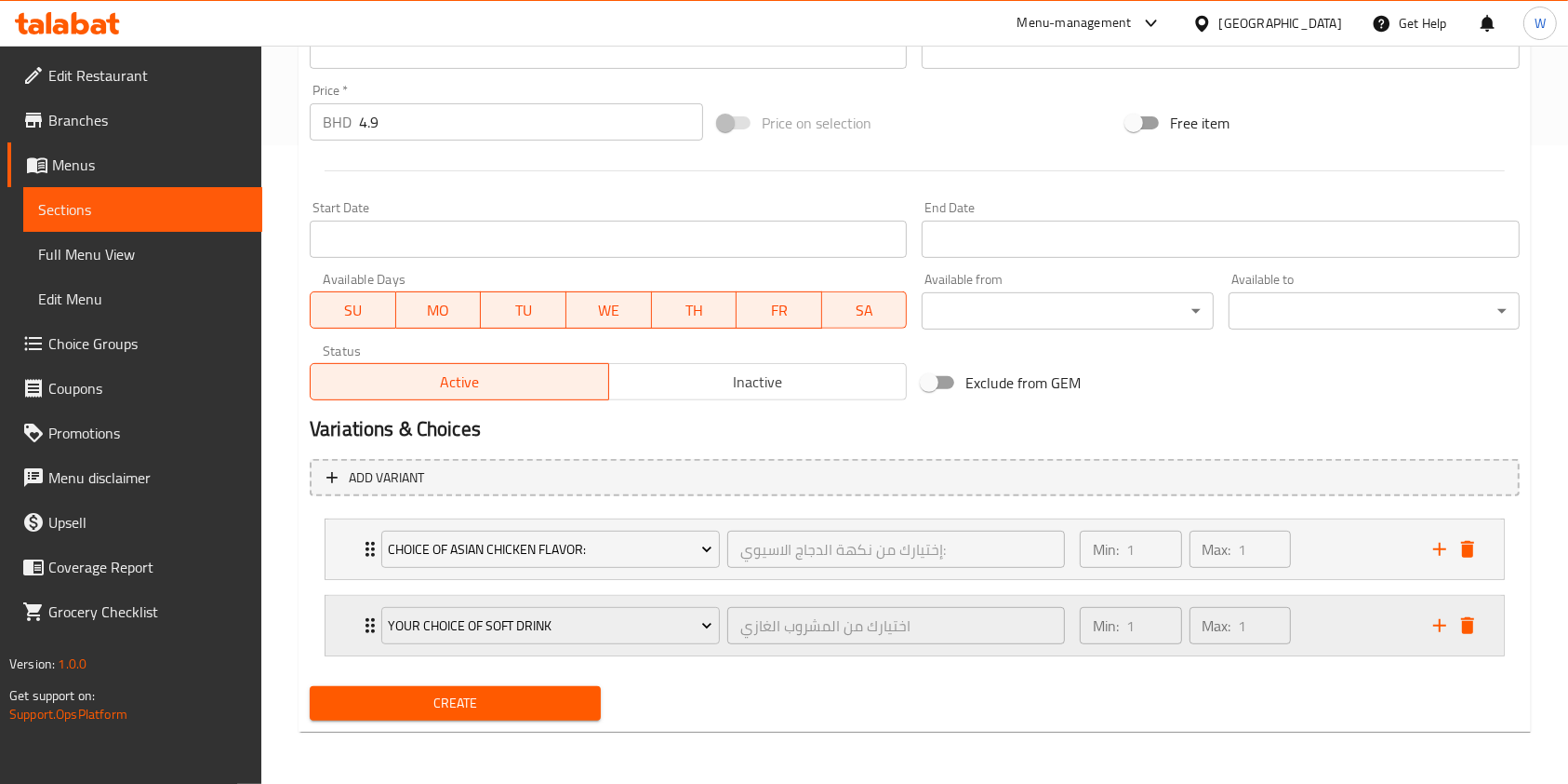
click at [367, 619] on icon "Expand" at bounding box center [370, 625] width 9 height 15
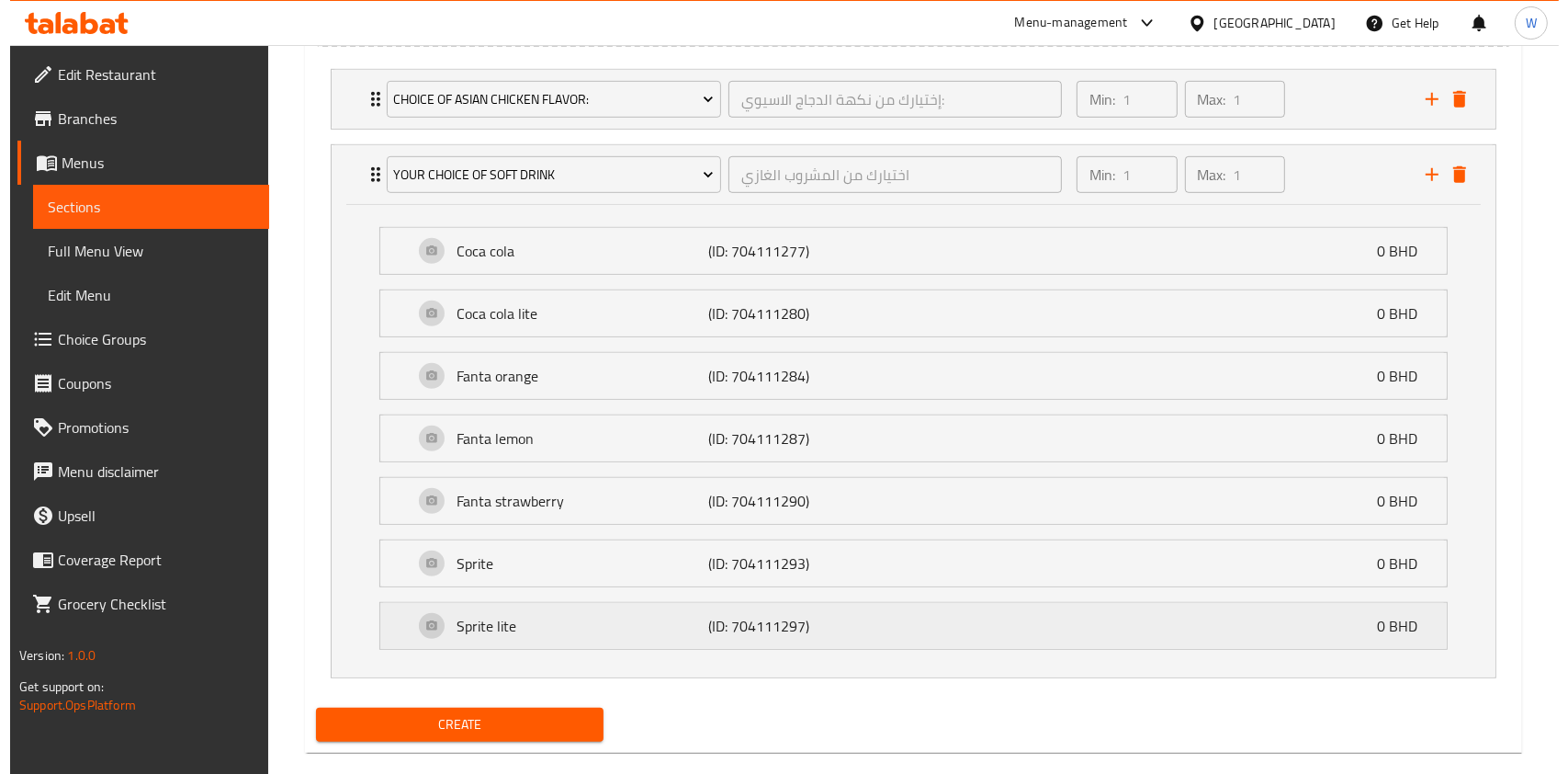
scroll to position [1104, 0]
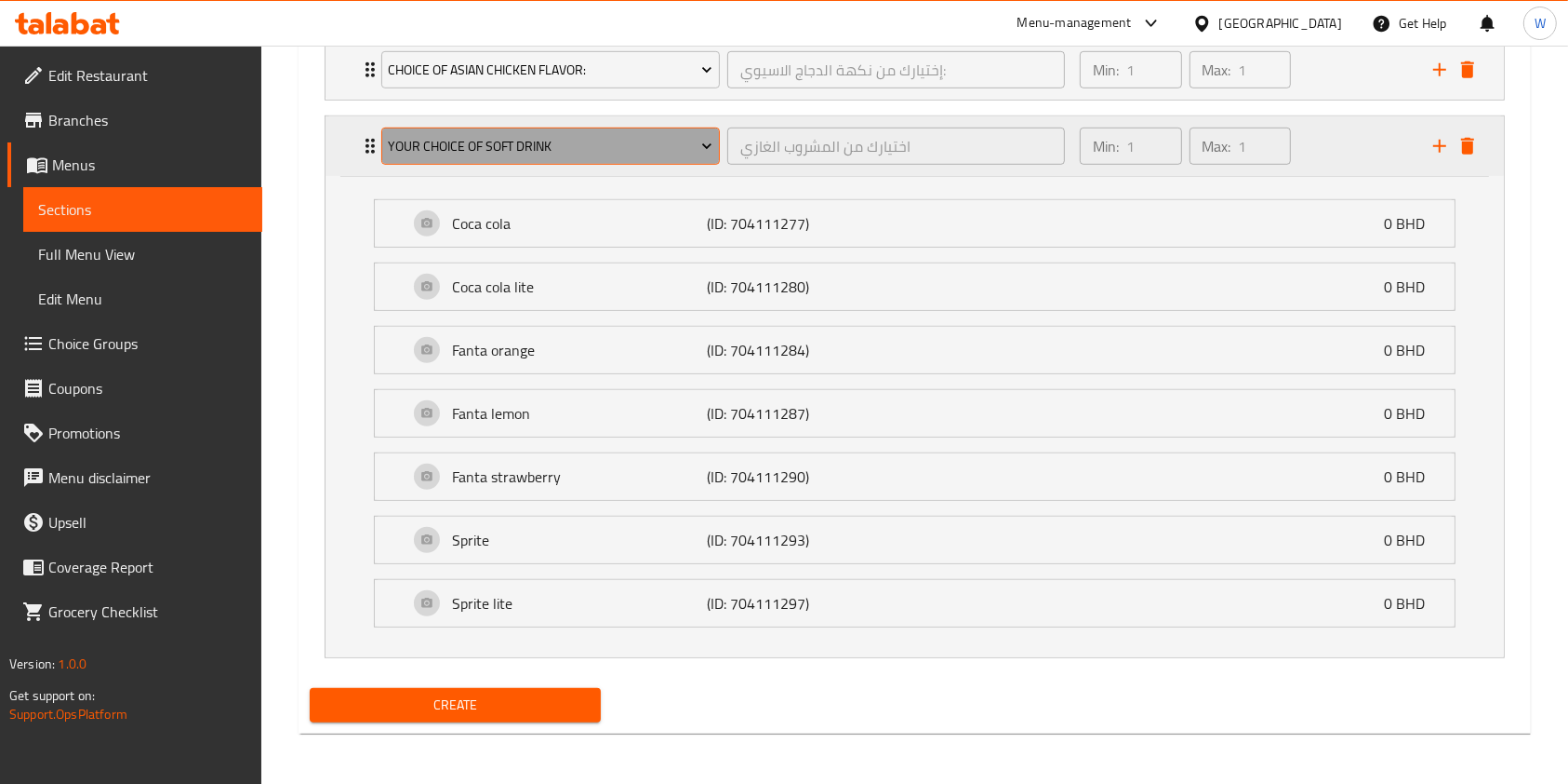
click at [489, 141] on span "Your choice of soft drink" at bounding box center [550, 147] width 324 height 24
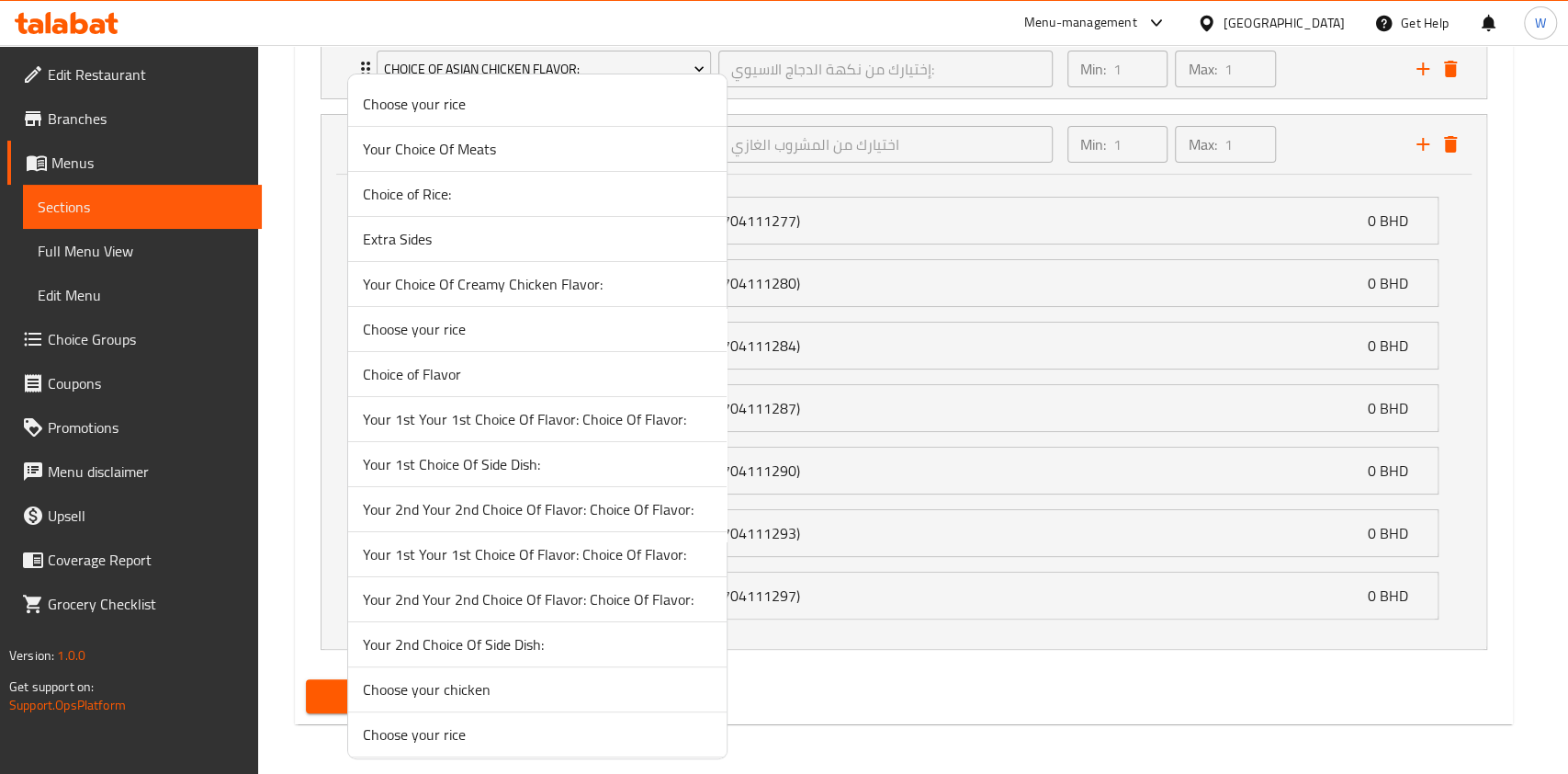
scroll to position [406, 0]
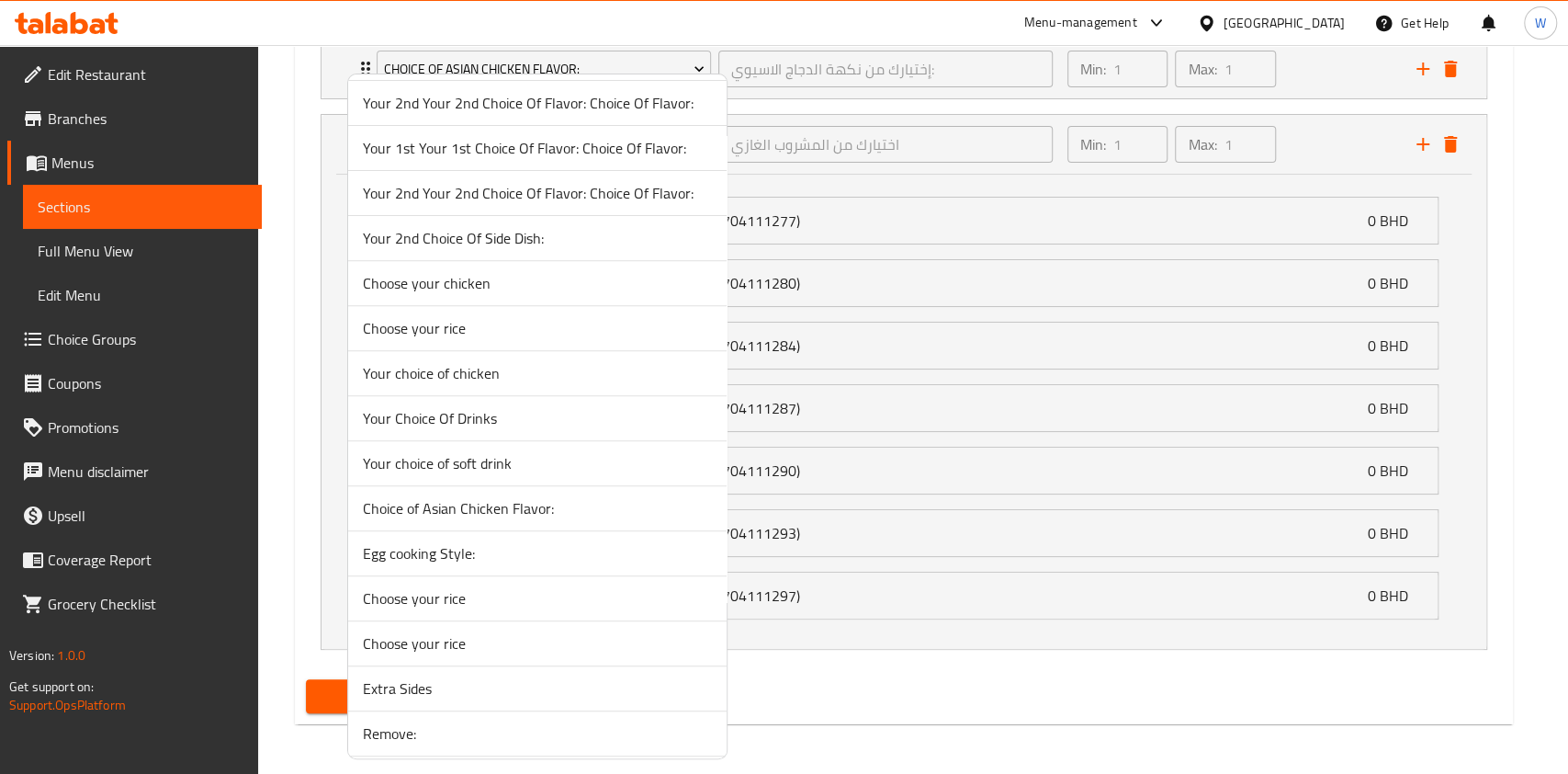
click at [416, 418] on span "Your Choice Of Drinks" at bounding box center [537, 418] width 349 height 22
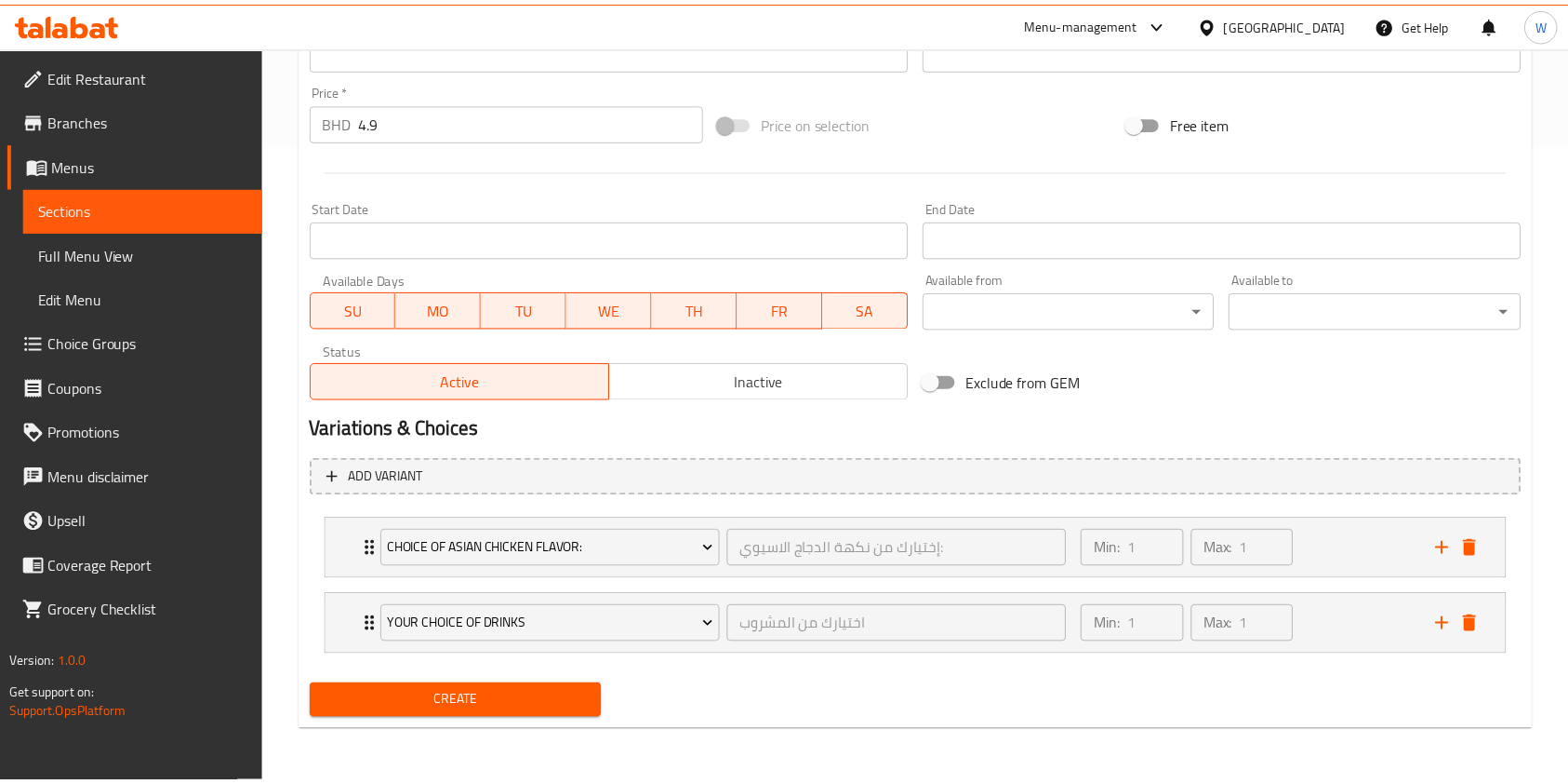
scroll to position [639, 0]
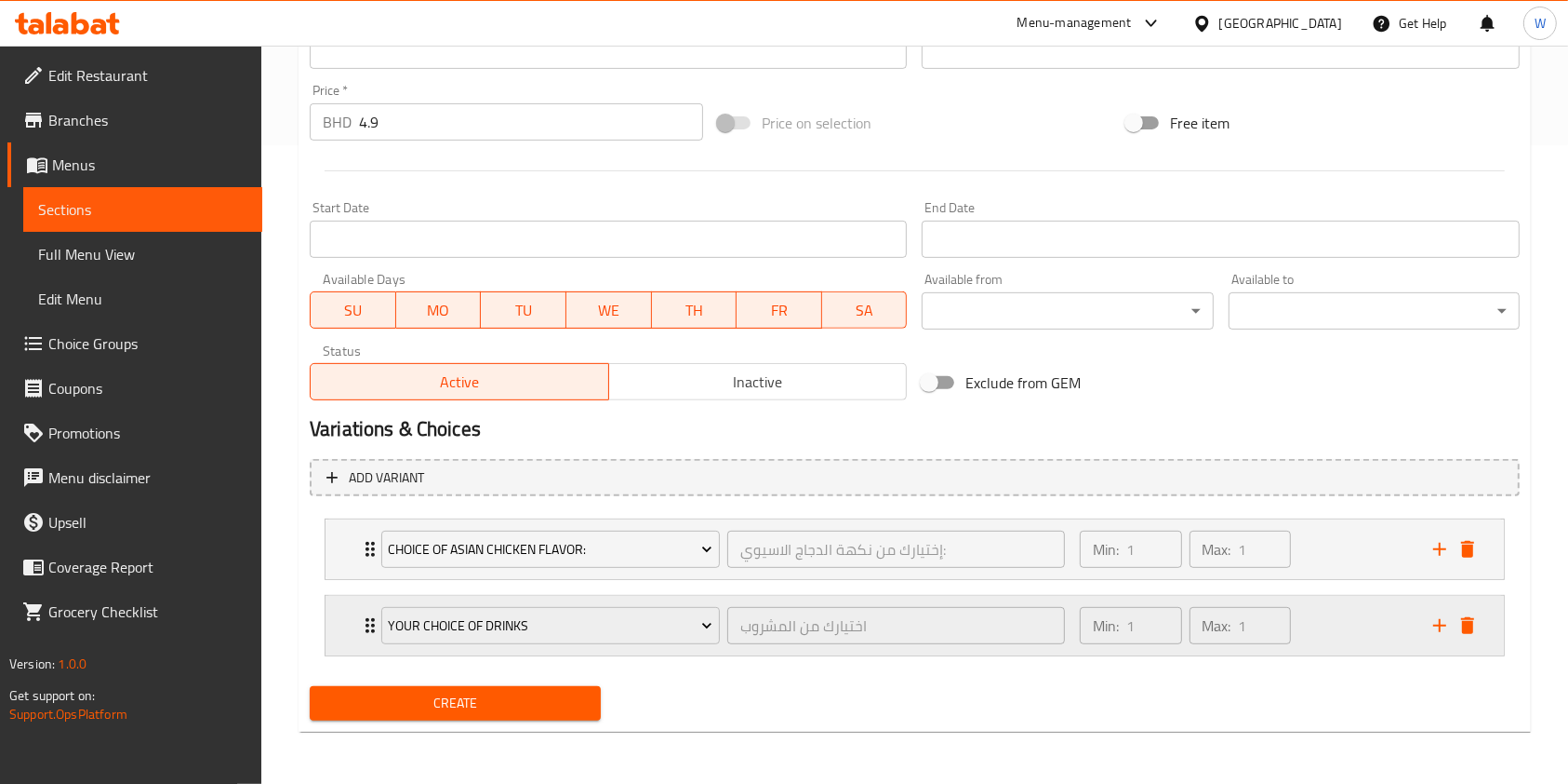
click at [371, 631] on div "Your Choice Of Drinks اختيارك من المشروب ​" at bounding box center [723, 625] width 706 height 59
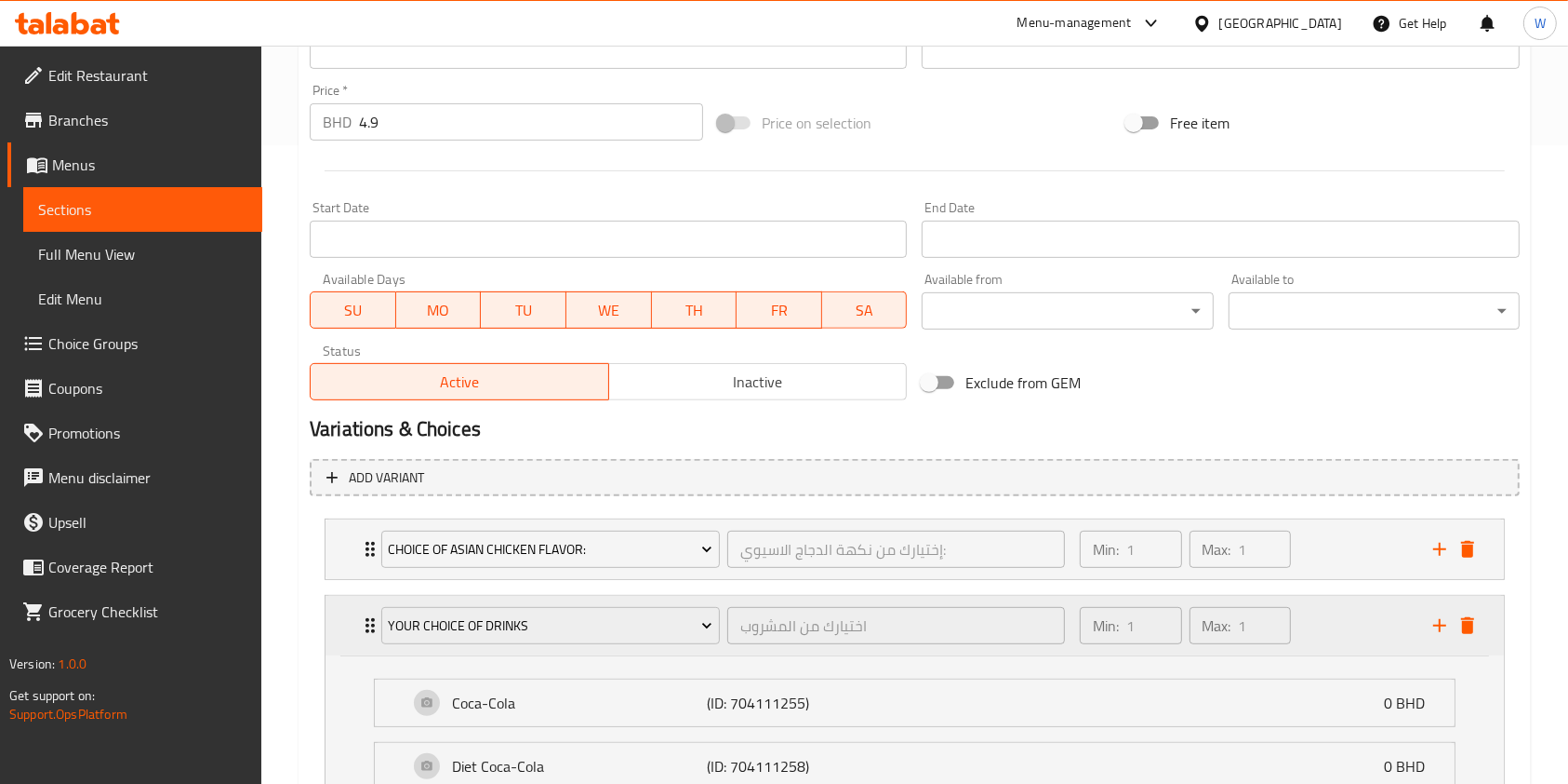
scroll to position [1118, 0]
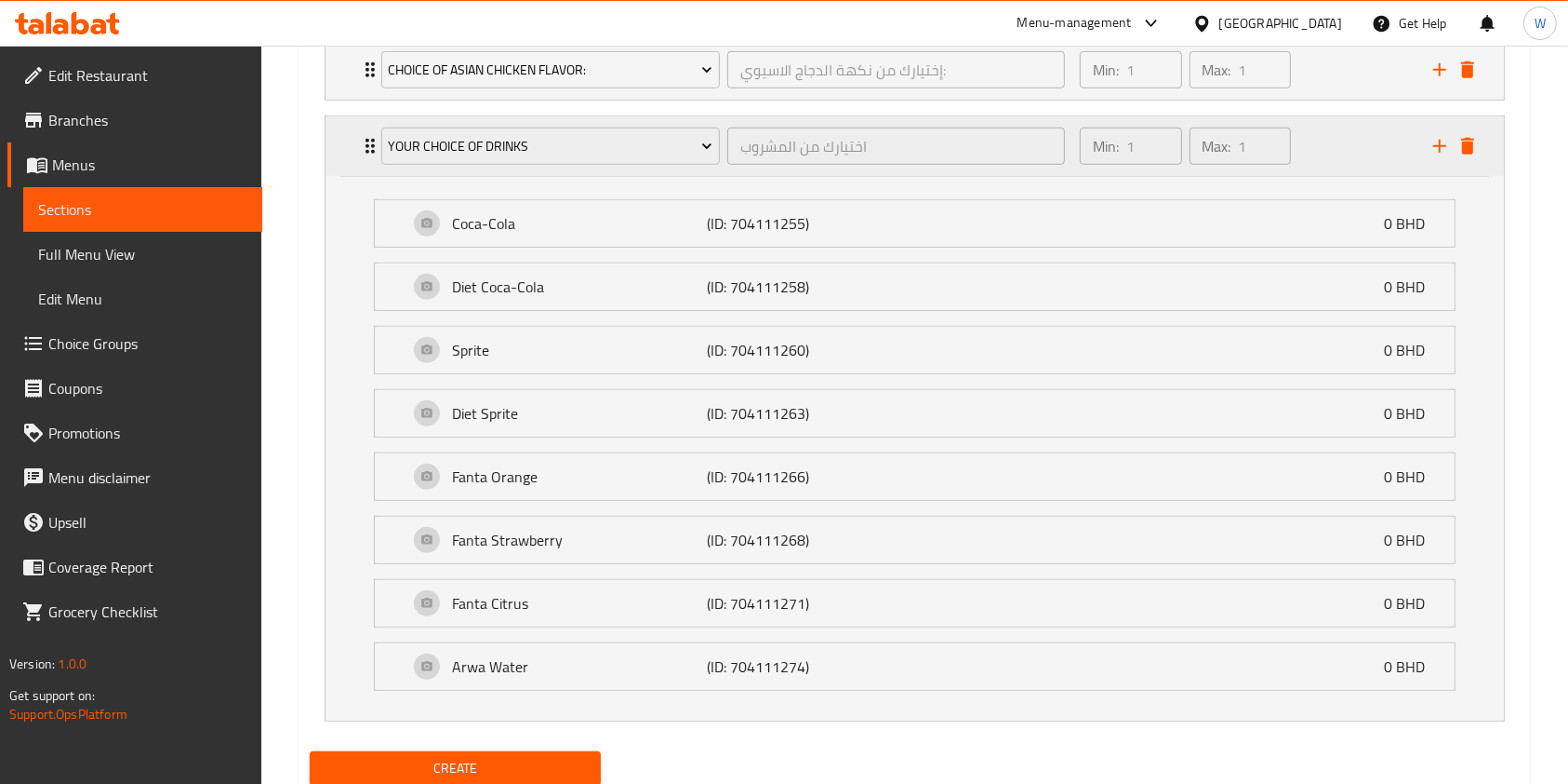
click at [372, 160] on div "Your Choice Of Drinks اختيارك من المشروب ​" at bounding box center [723, 146] width 706 height 59
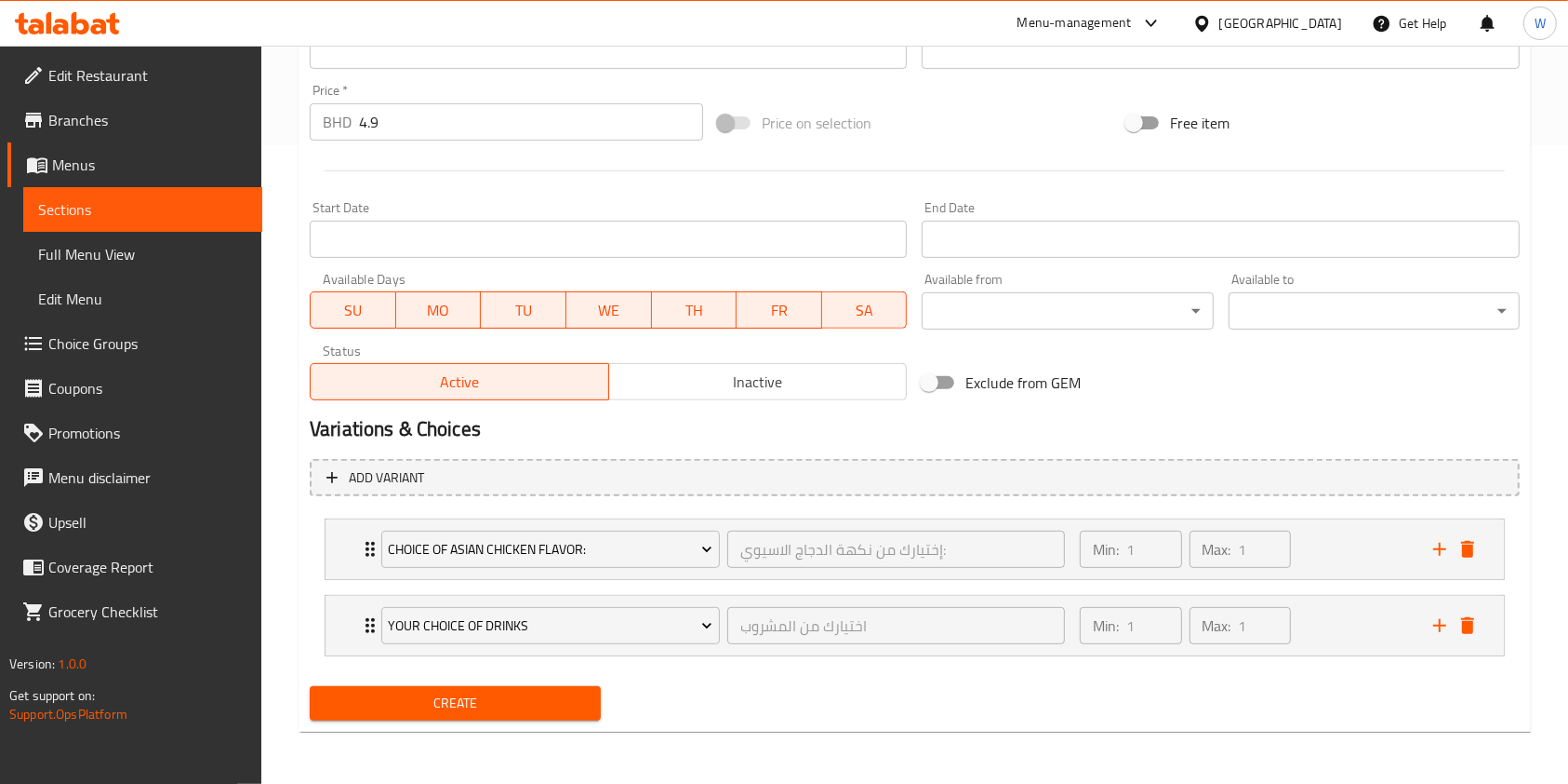
scroll to position [639, 0]
click at [1466, 634] on icon "delete" at bounding box center [1467, 625] width 23 height 23
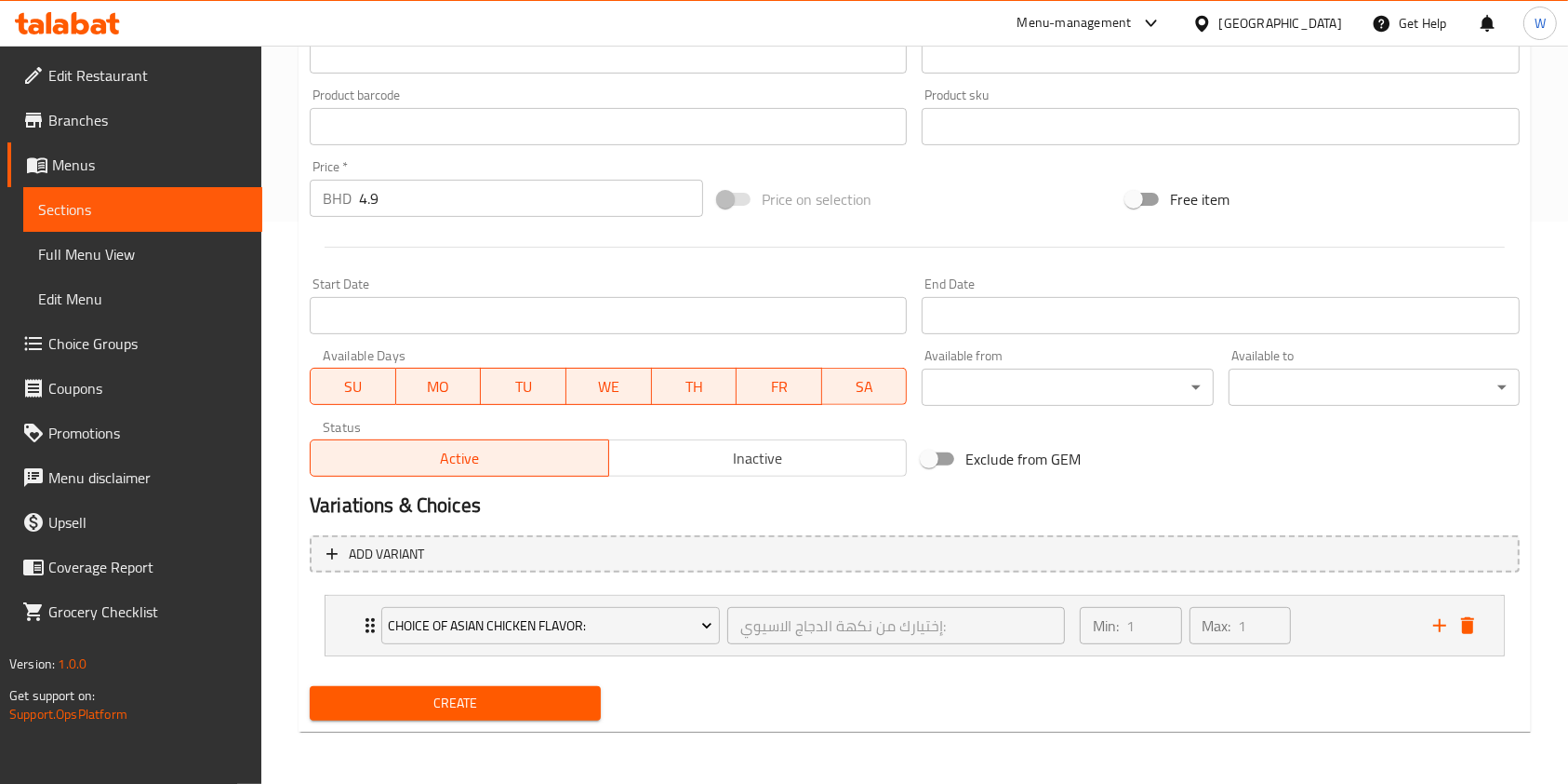
click at [472, 709] on span "Create" at bounding box center [454, 703] width 261 height 24
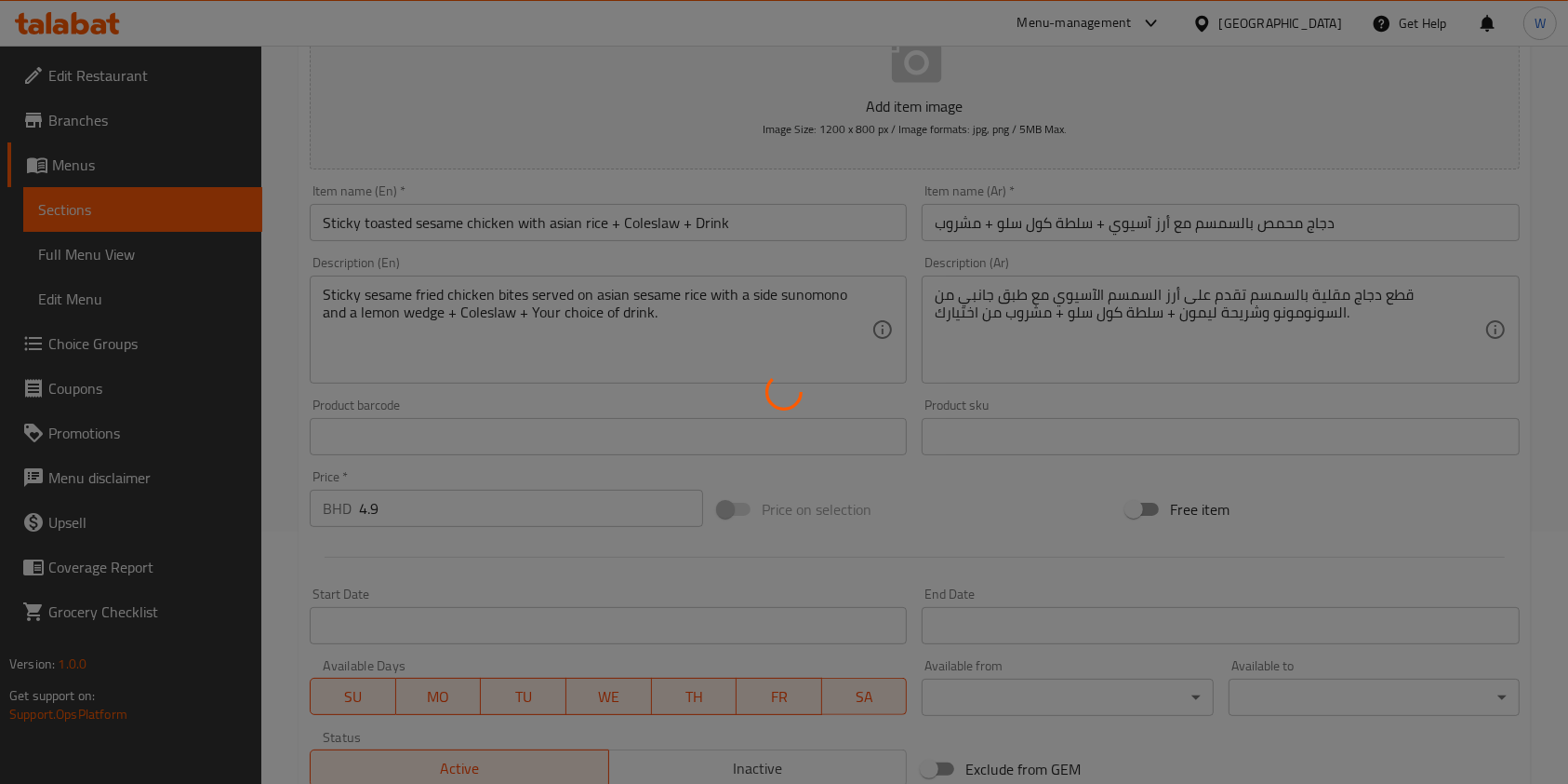
scroll to position [0, 0]
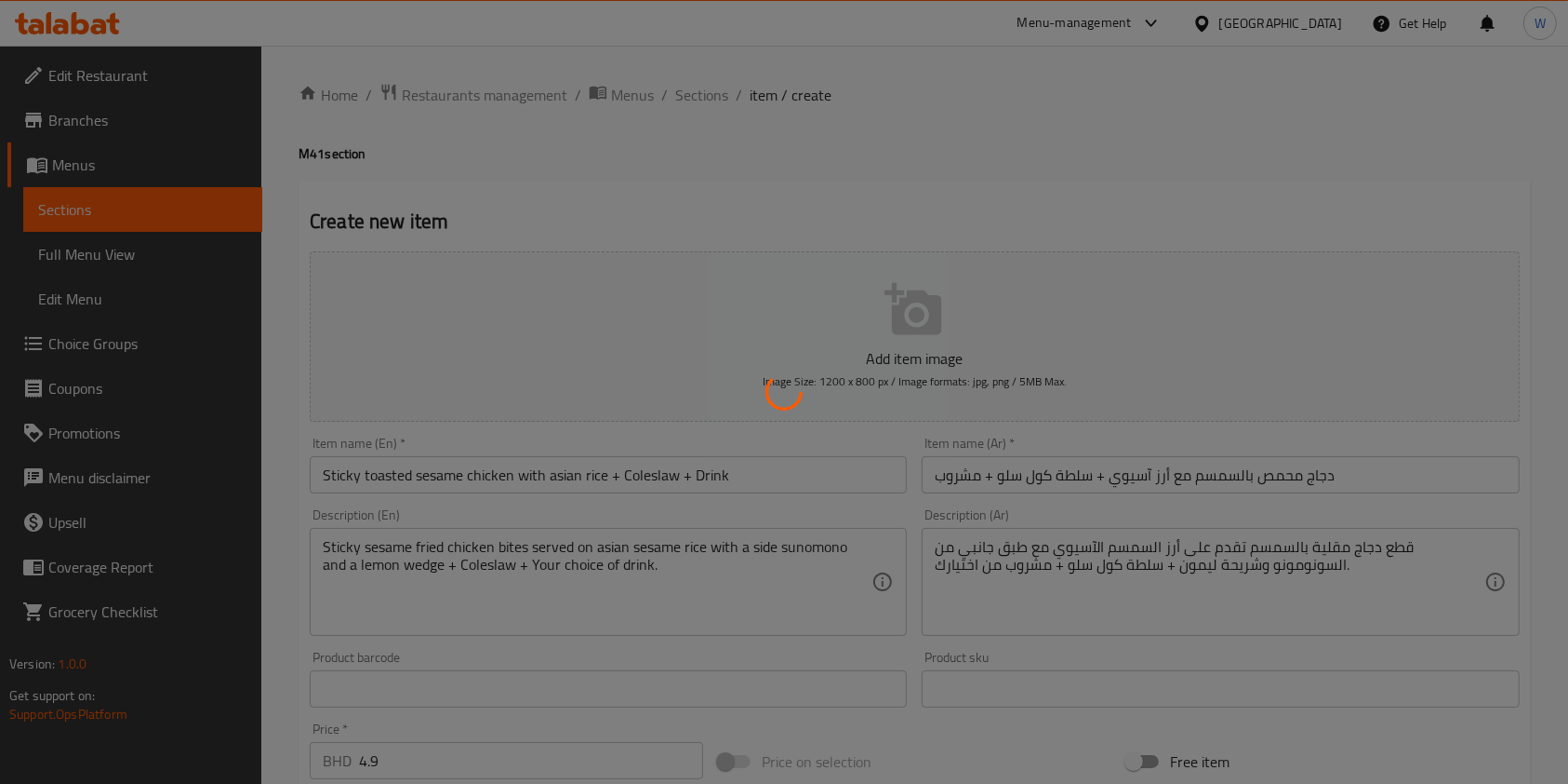
type input "0"
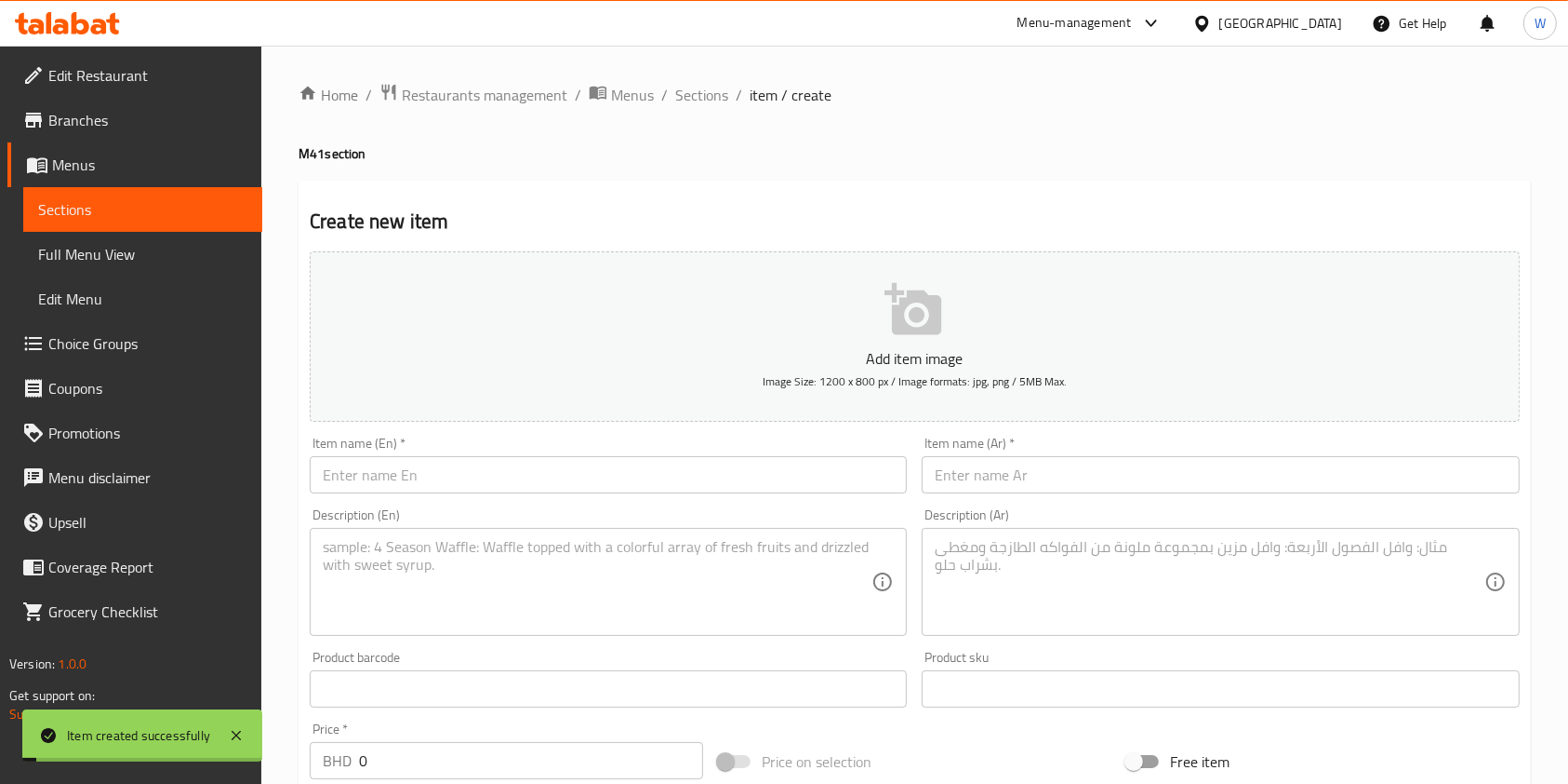
click at [701, 77] on div "Home / Restaurants management / Menus / Sections / item / create M41 section Cr…" at bounding box center [915, 695] width 1307 height 1301
click at [701, 89] on span "Sections" at bounding box center [702, 95] width 53 height 23
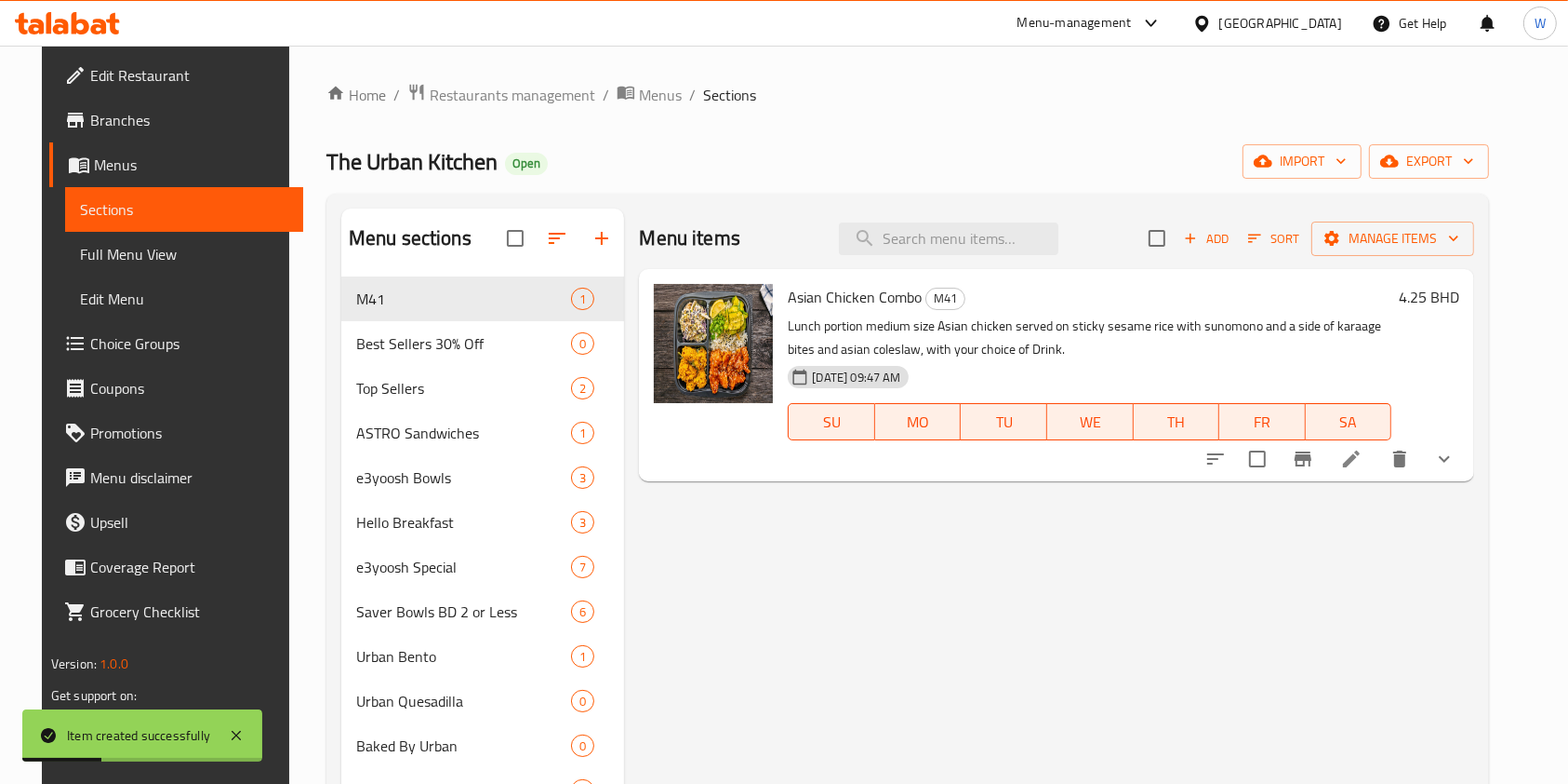
click at [1378, 467] on li at bounding box center [1351, 459] width 52 height 34
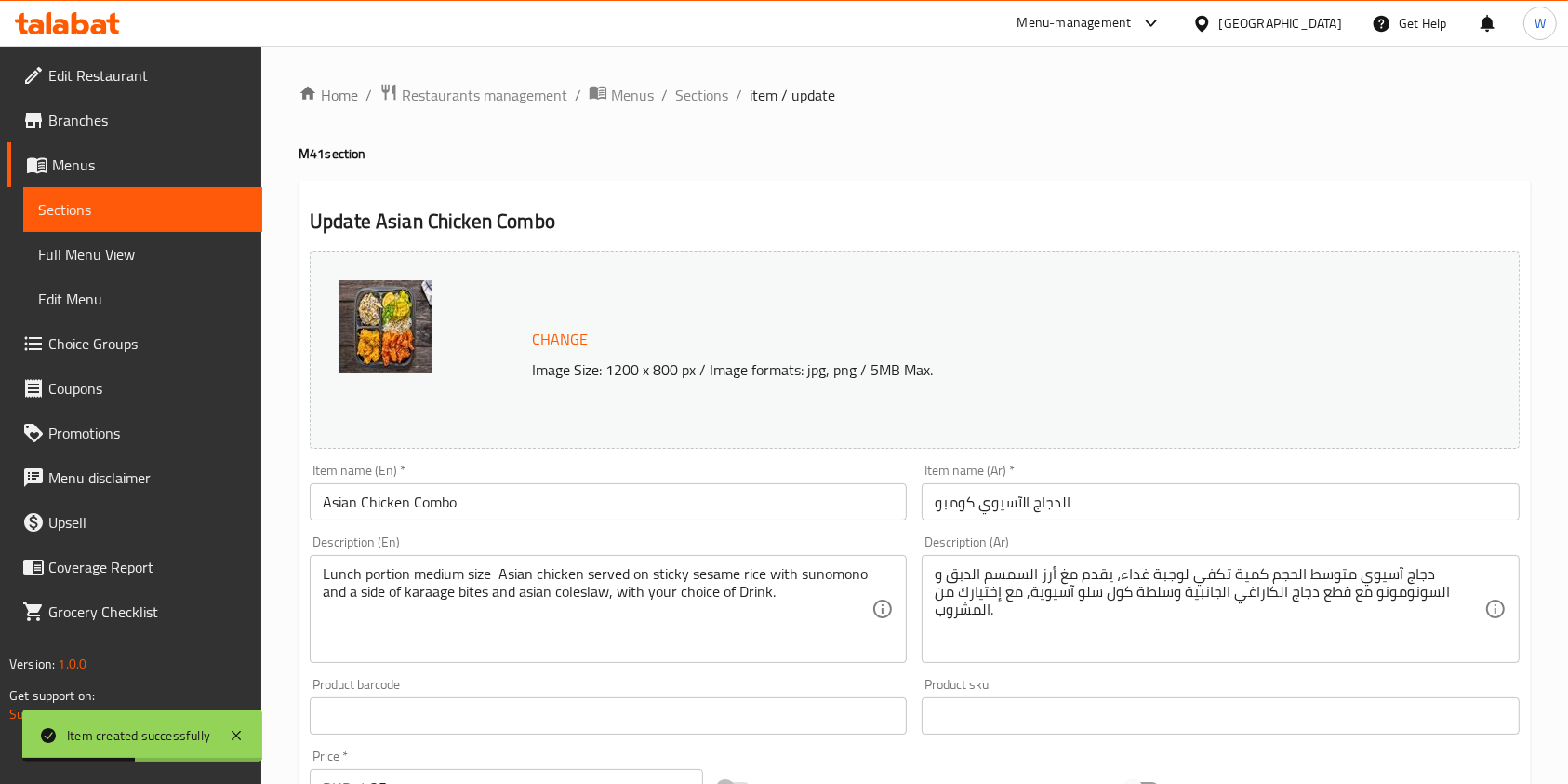
scroll to position [787, 0]
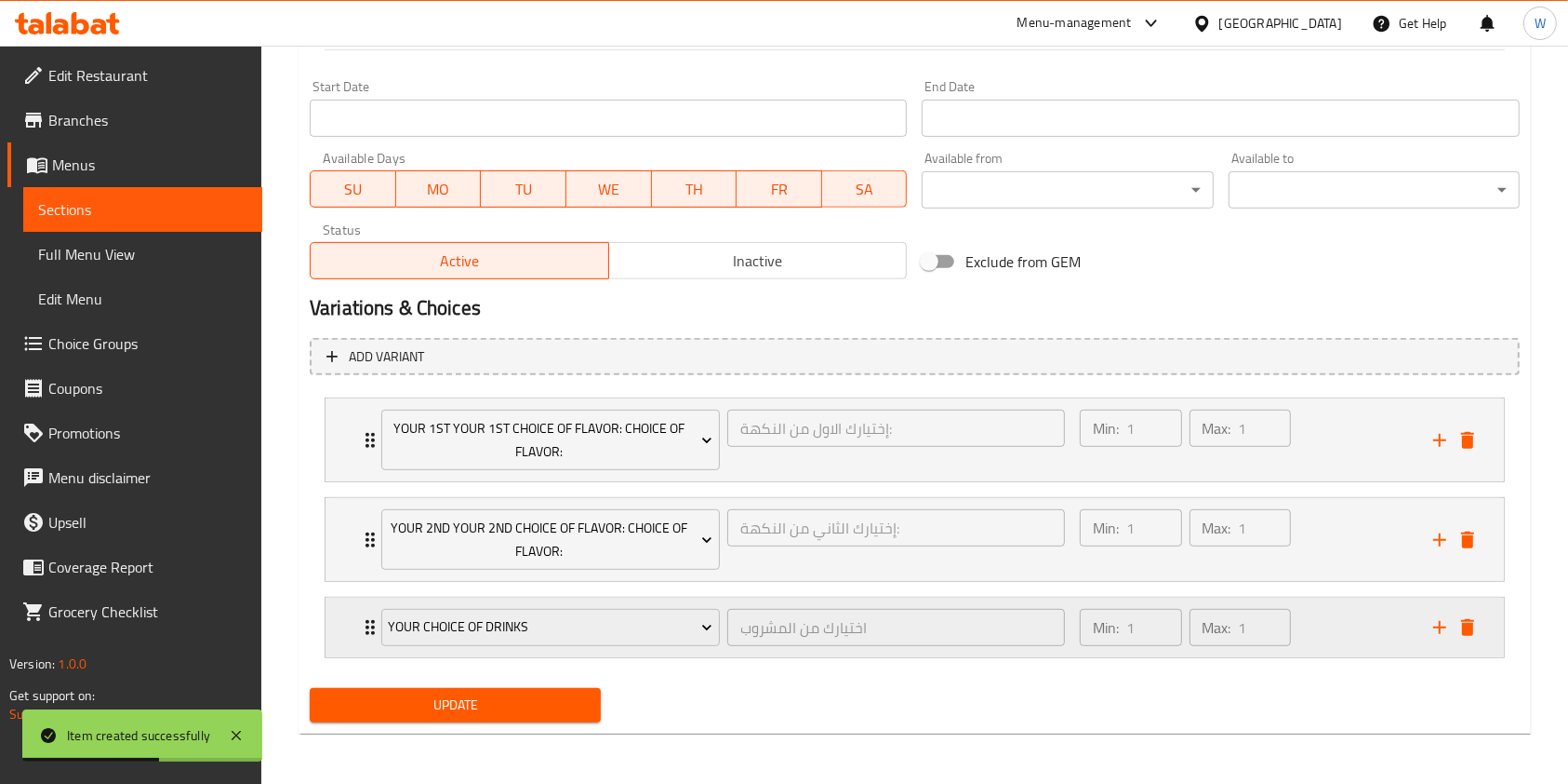
click at [369, 628] on icon "Expand" at bounding box center [370, 627] width 23 height 23
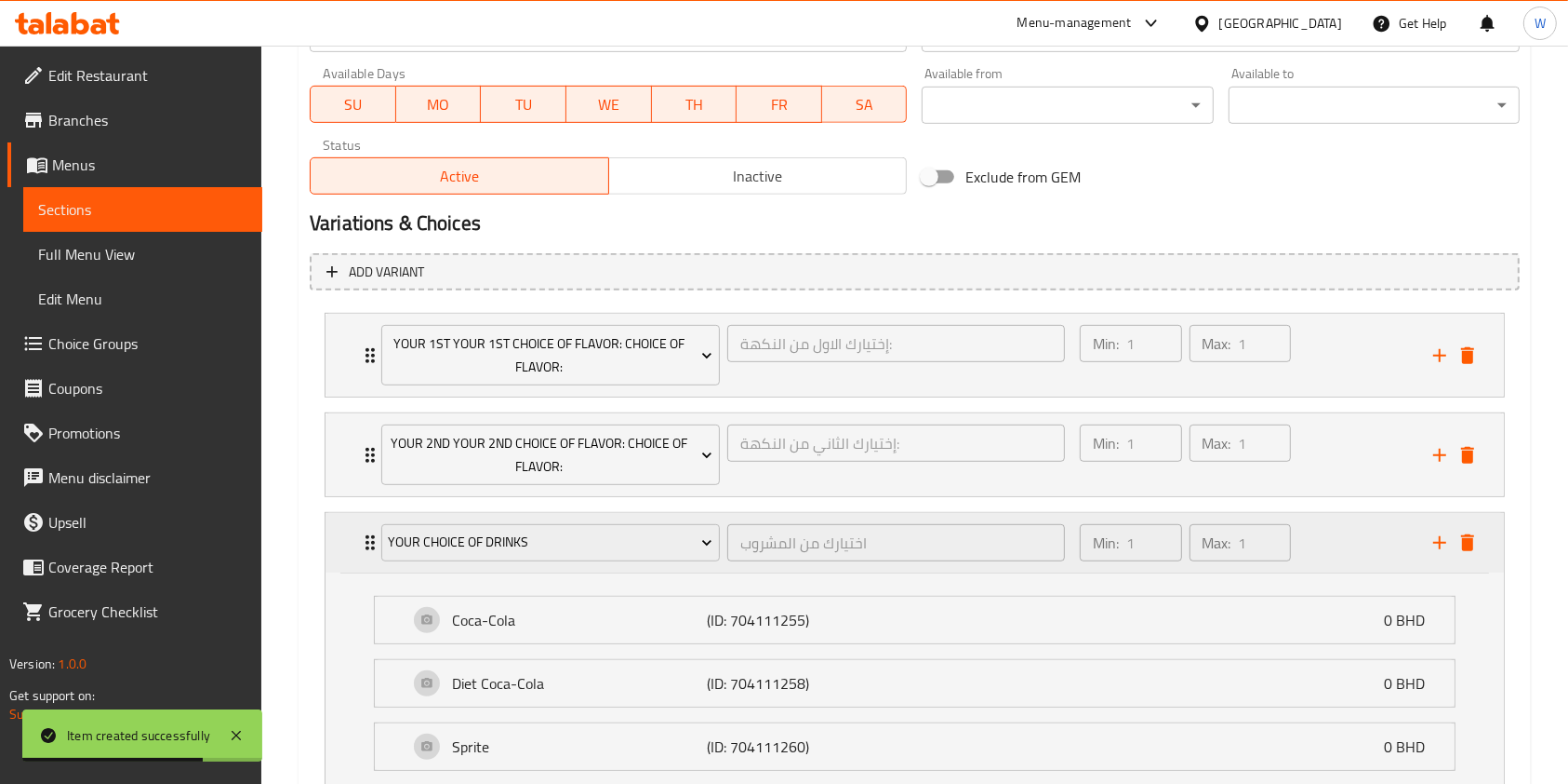
scroll to position [833, 0]
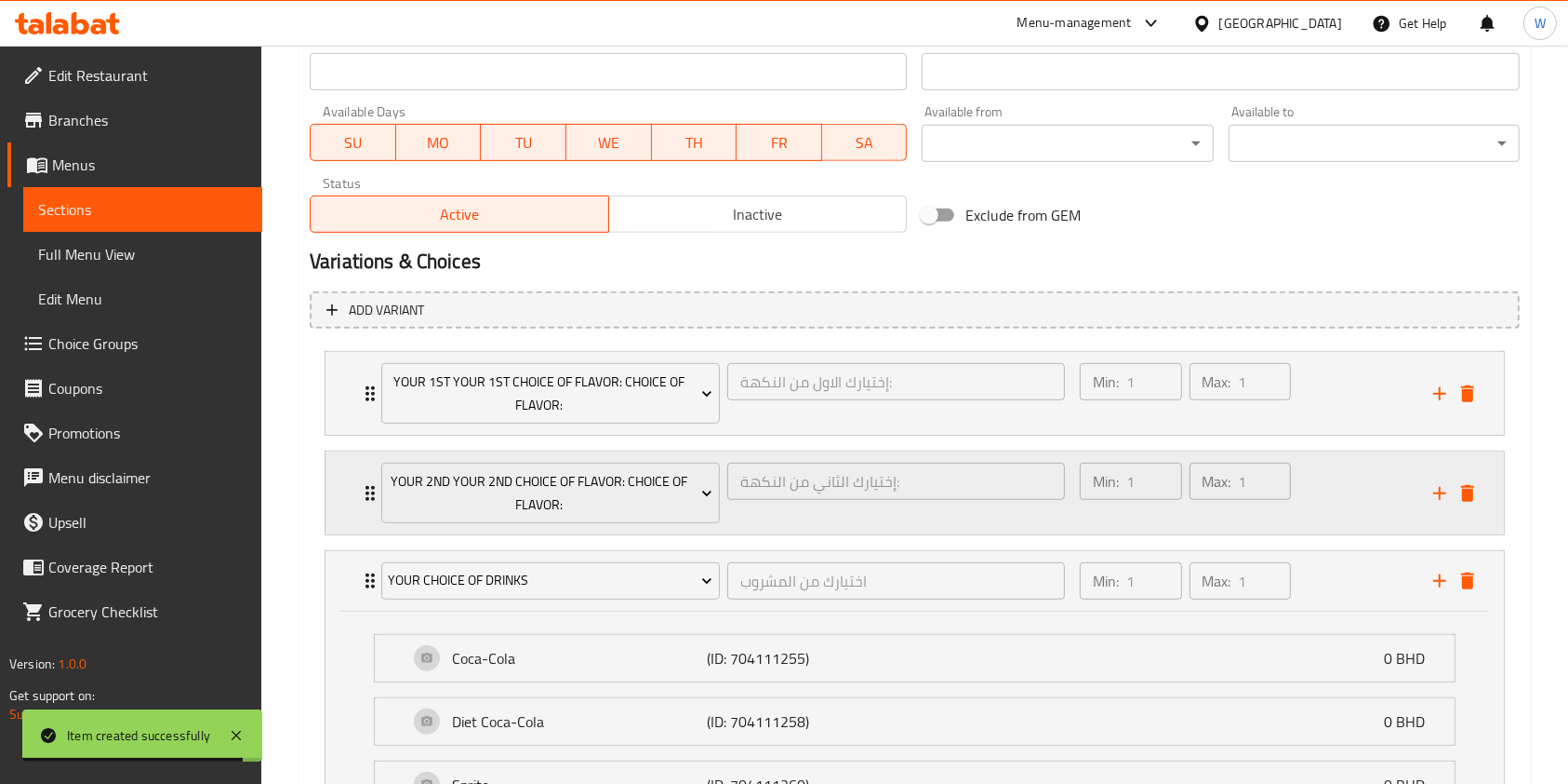
click at [368, 501] on icon "Expand" at bounding box center [370, 493] width 23 height 23
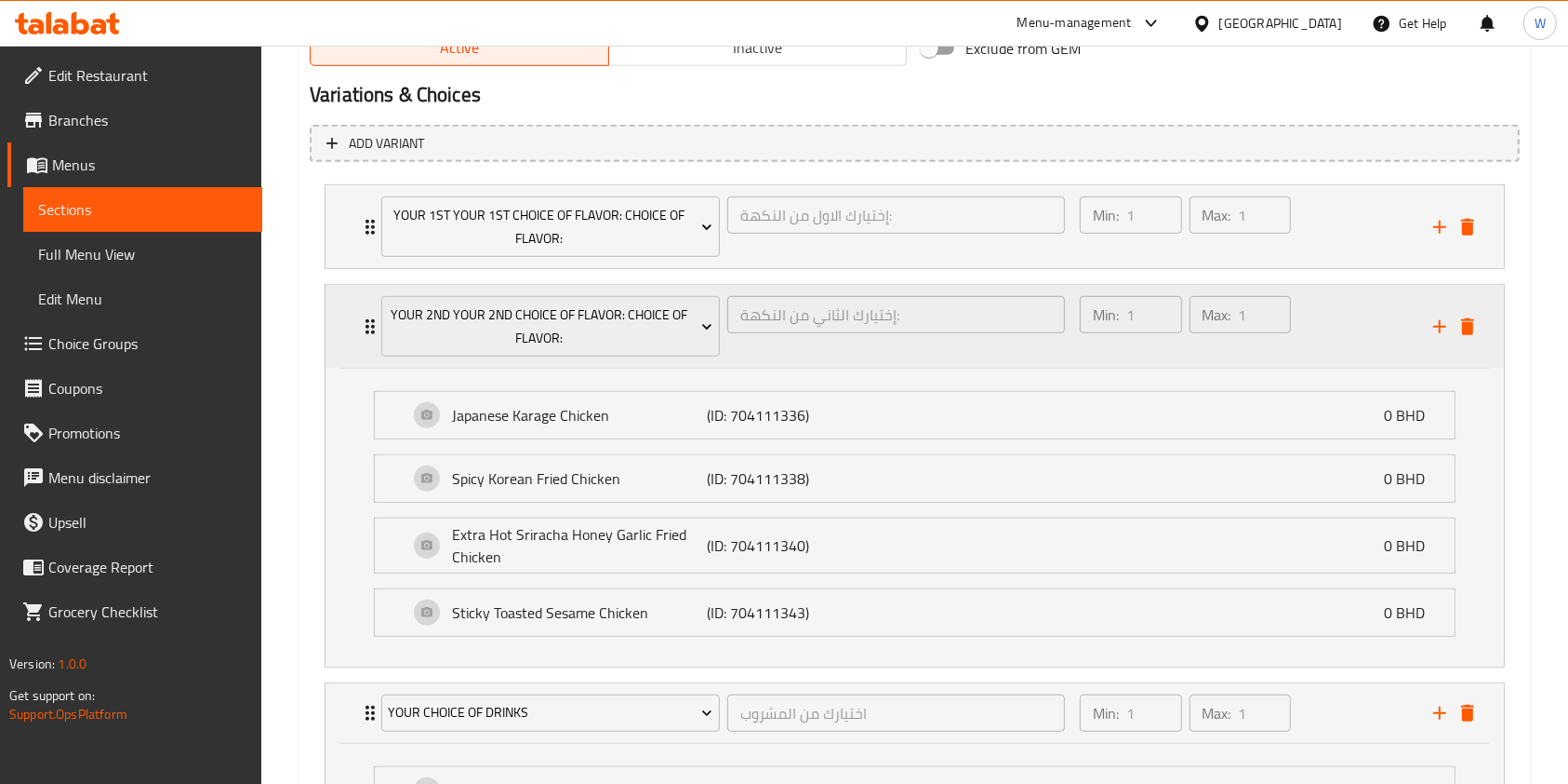
scroll to position [957, 0]
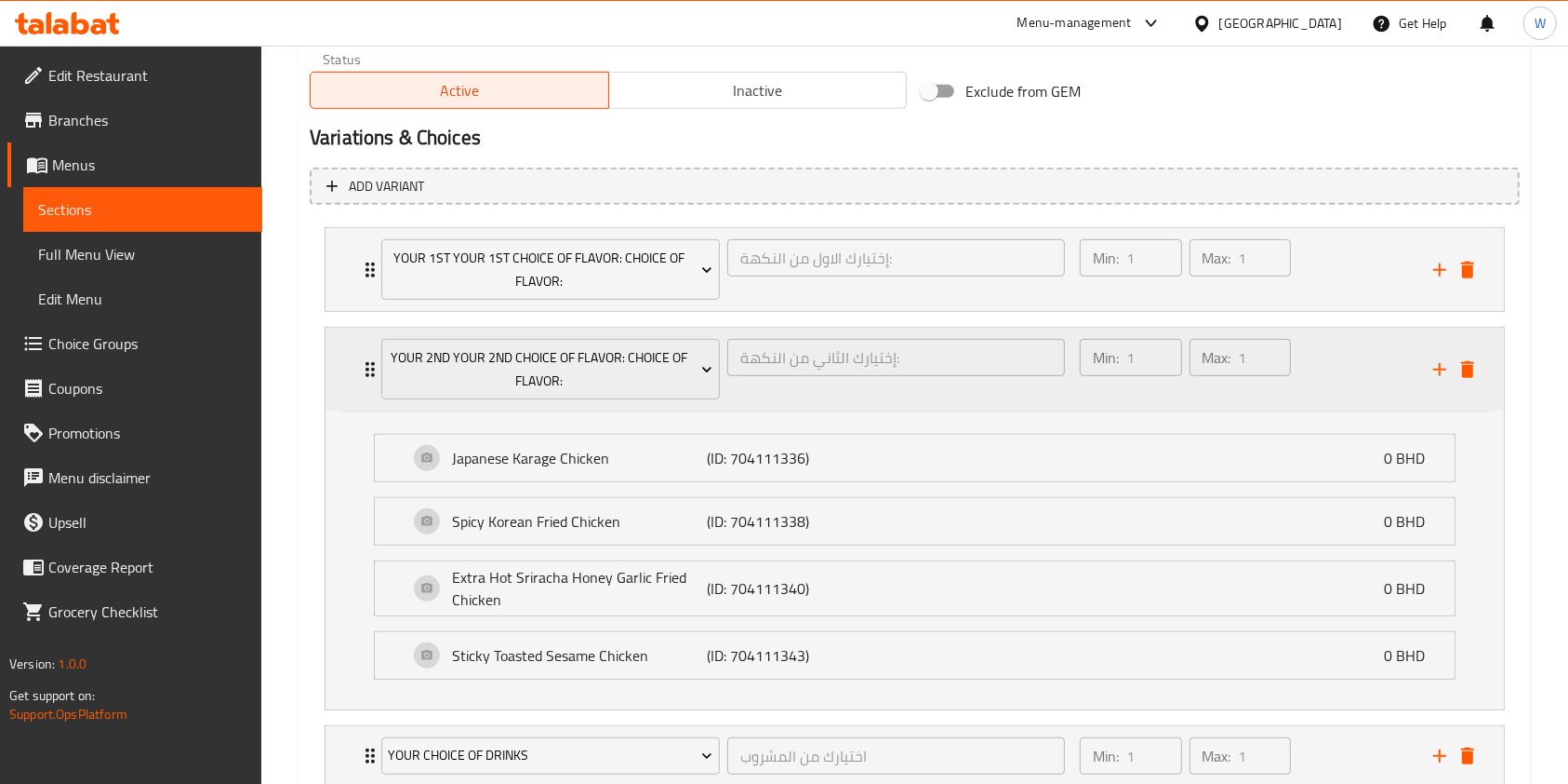
click at [368, 379] on div "Your 2nd Your 2nd Choice Of Flavor: Choice Of Flavor: إختيارك الثاني من النكهة:…" at bounding box center [920, 369] width 1123 height 83
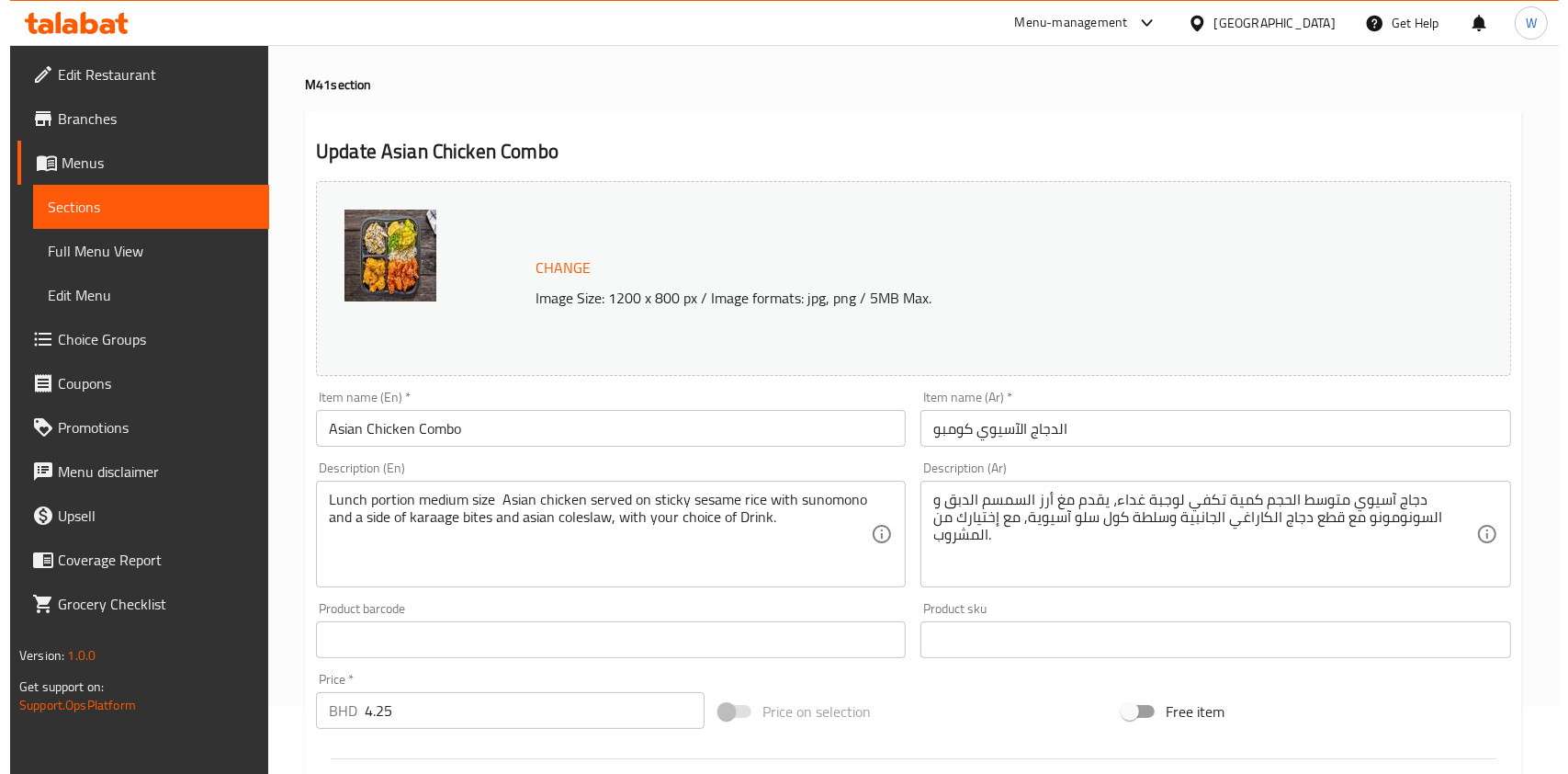
scroll to position [0, 0]
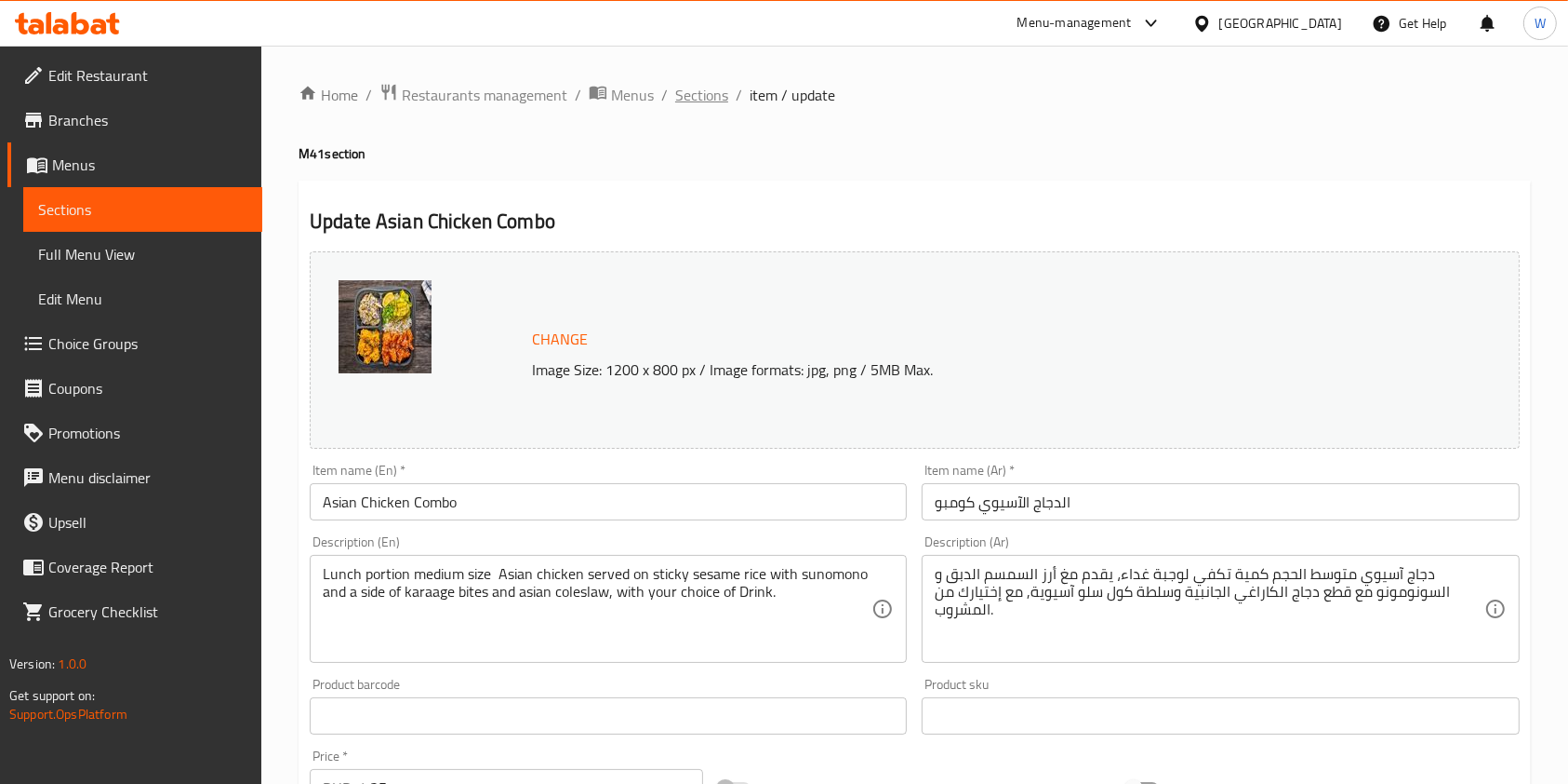
click at [712, 97] on span "Sections" at bounding box center [702, 95] width 53 height 23
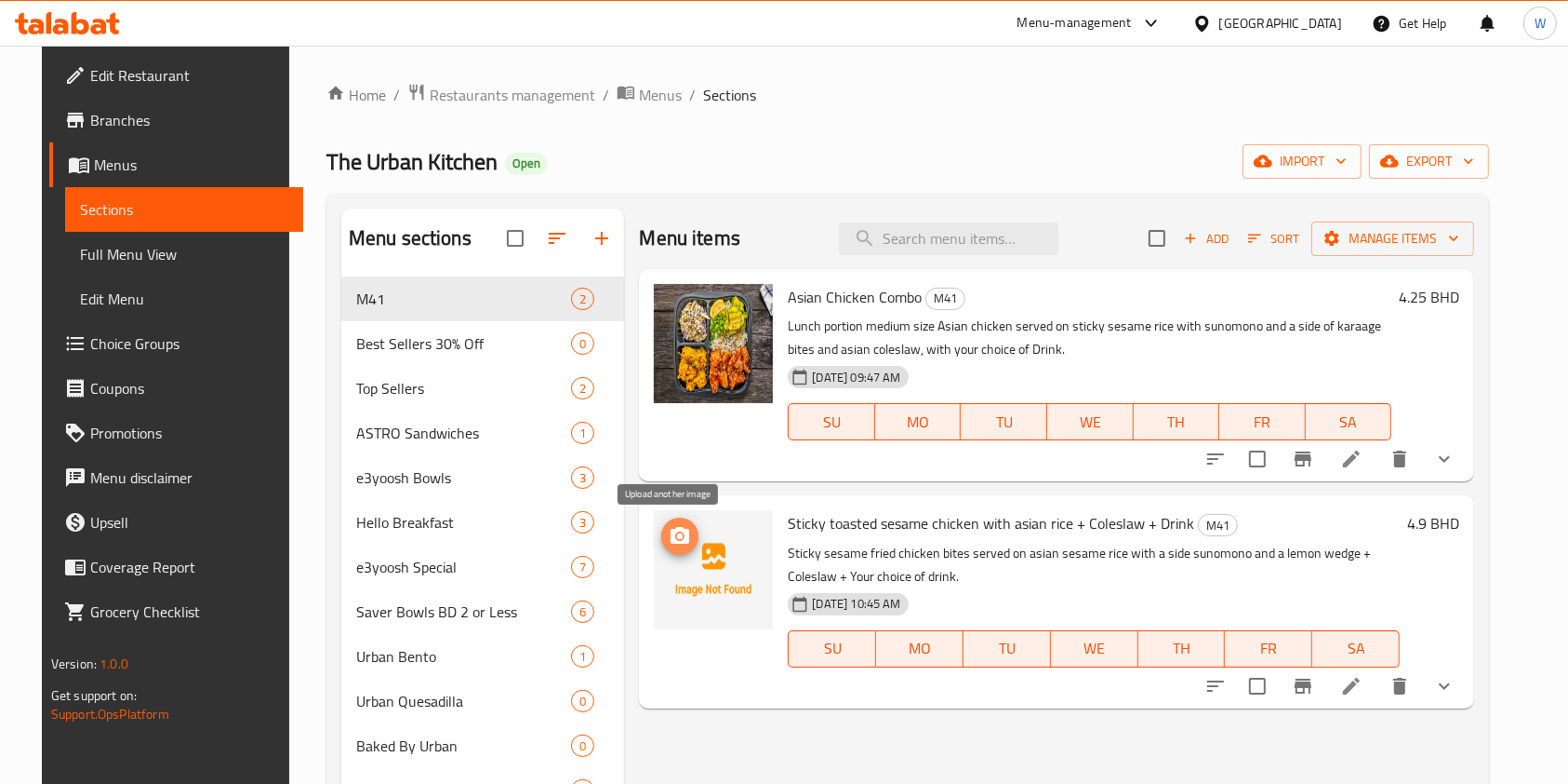
click at [671, 532] on icon "upload picture" at bounding box center [680, 535] width 19 height 17
click at [1363, 693] on icon at bounding box center [1351, 685] width 23 height 23
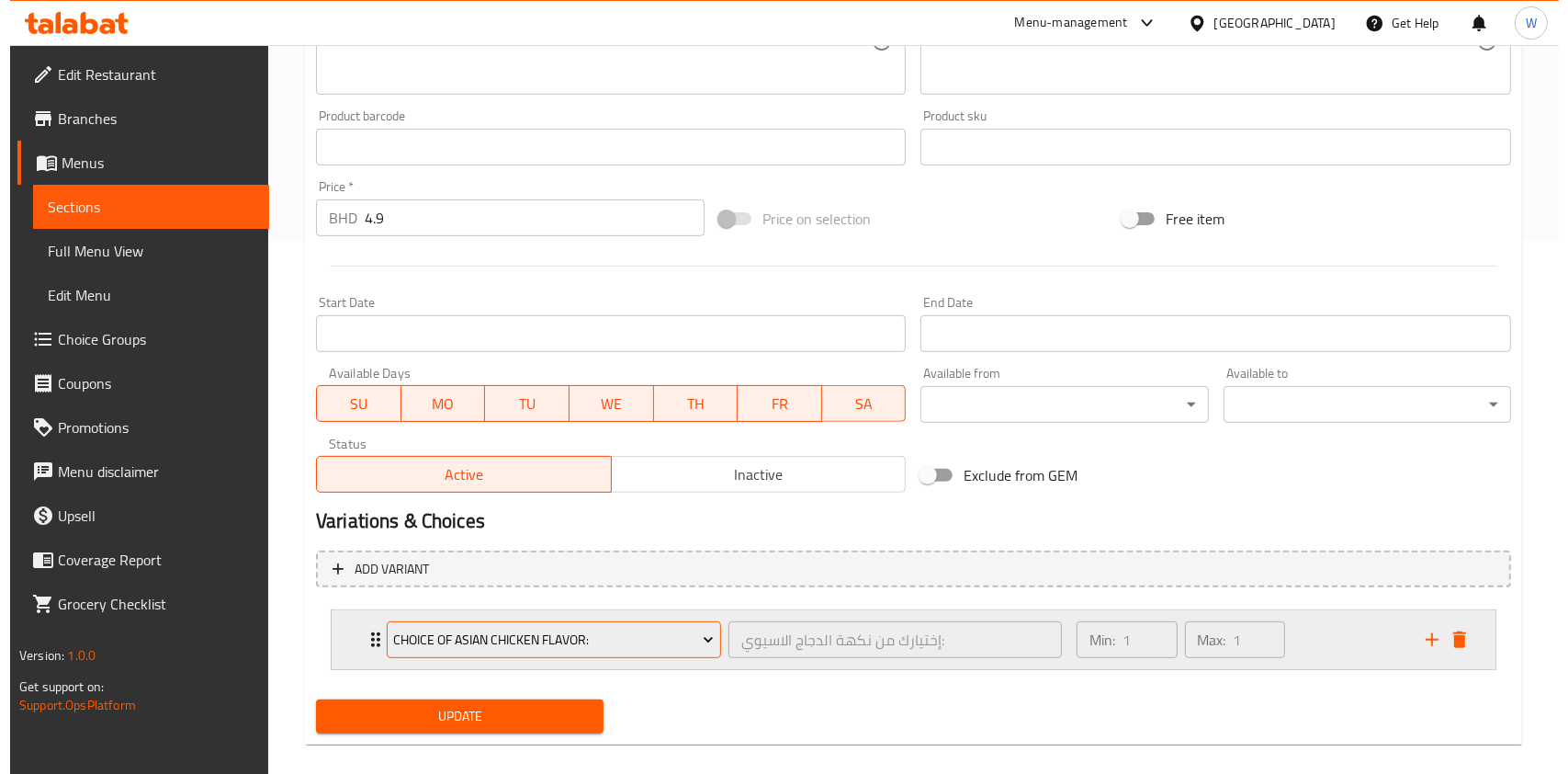
scroll to position [555, 0]
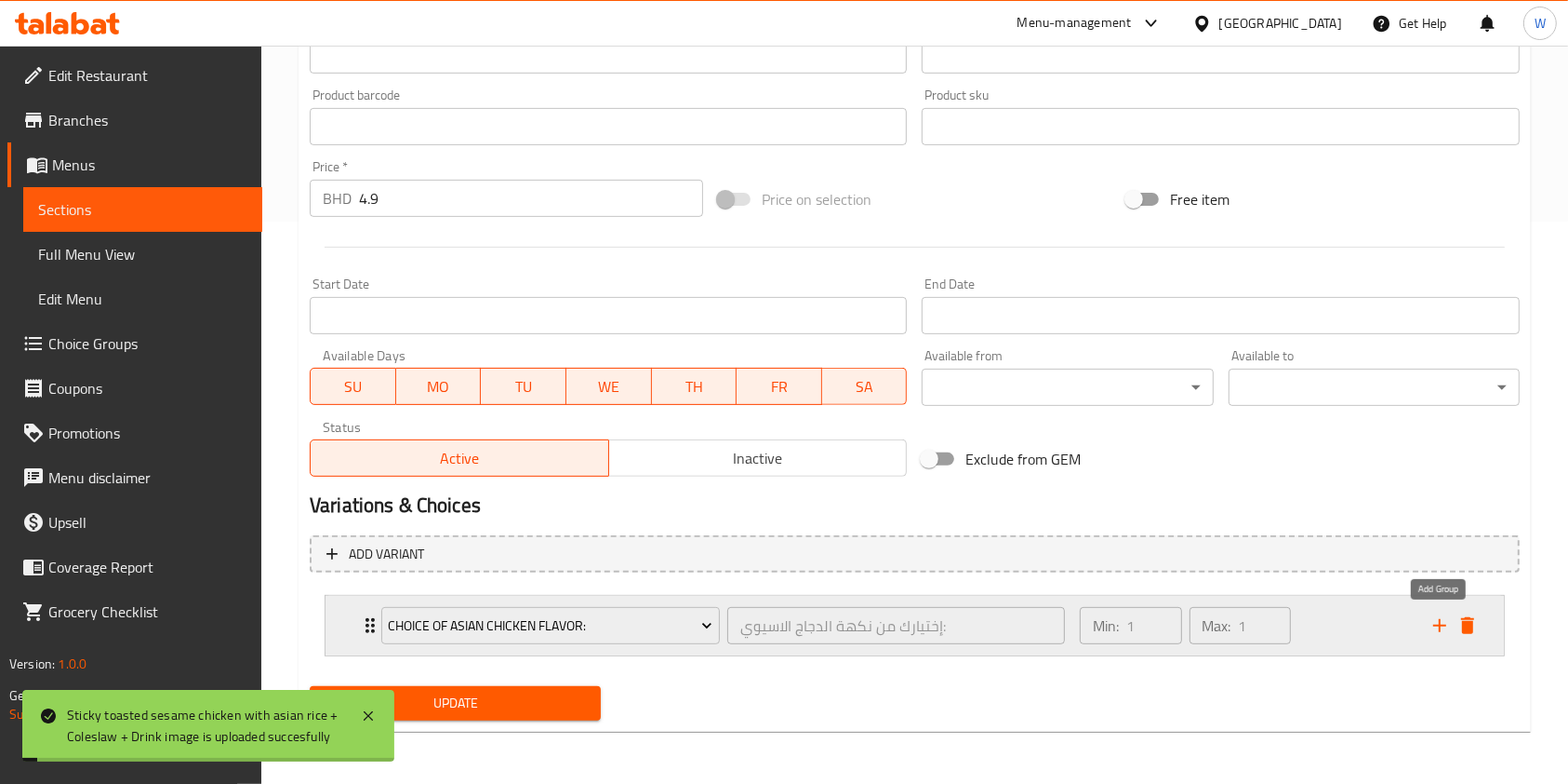
click at [1436, 632] on icon "add" at bounding box center [1440, 625] width 23 height 23
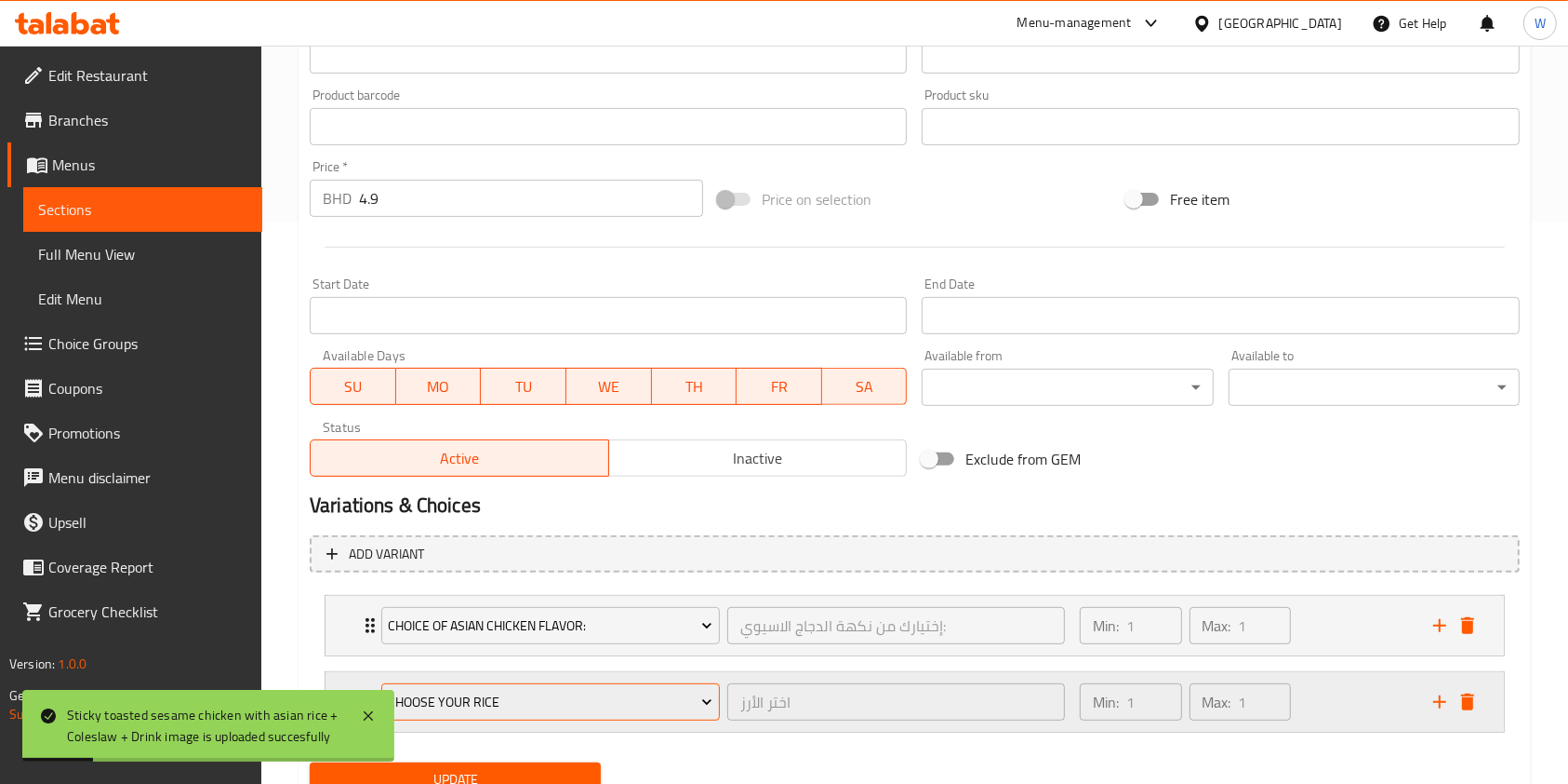
click at [534, 690] on span "Choose your rice" at bounding box center [550, 702] width 324 height 24
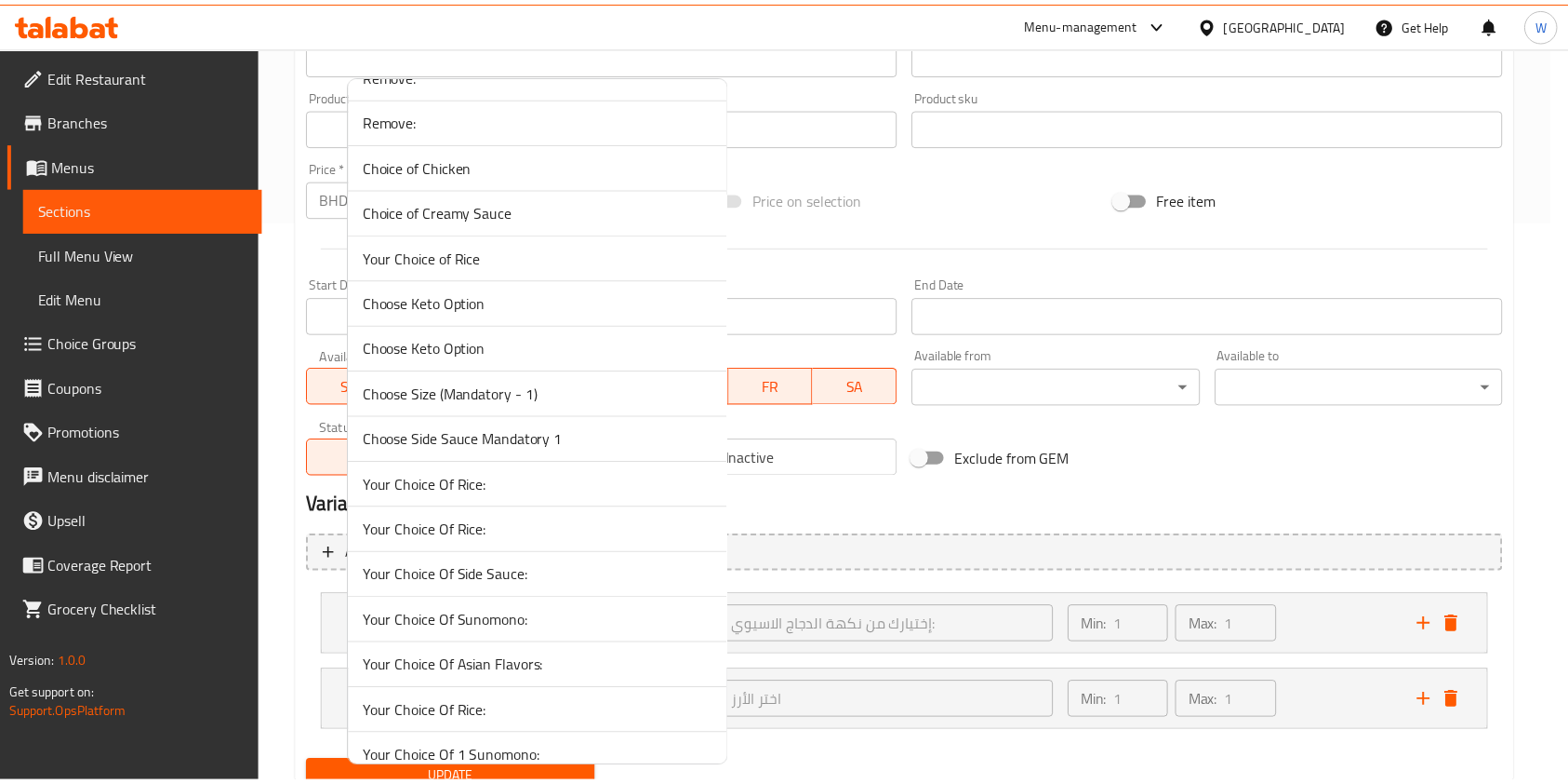
scroll to position [633, 0]
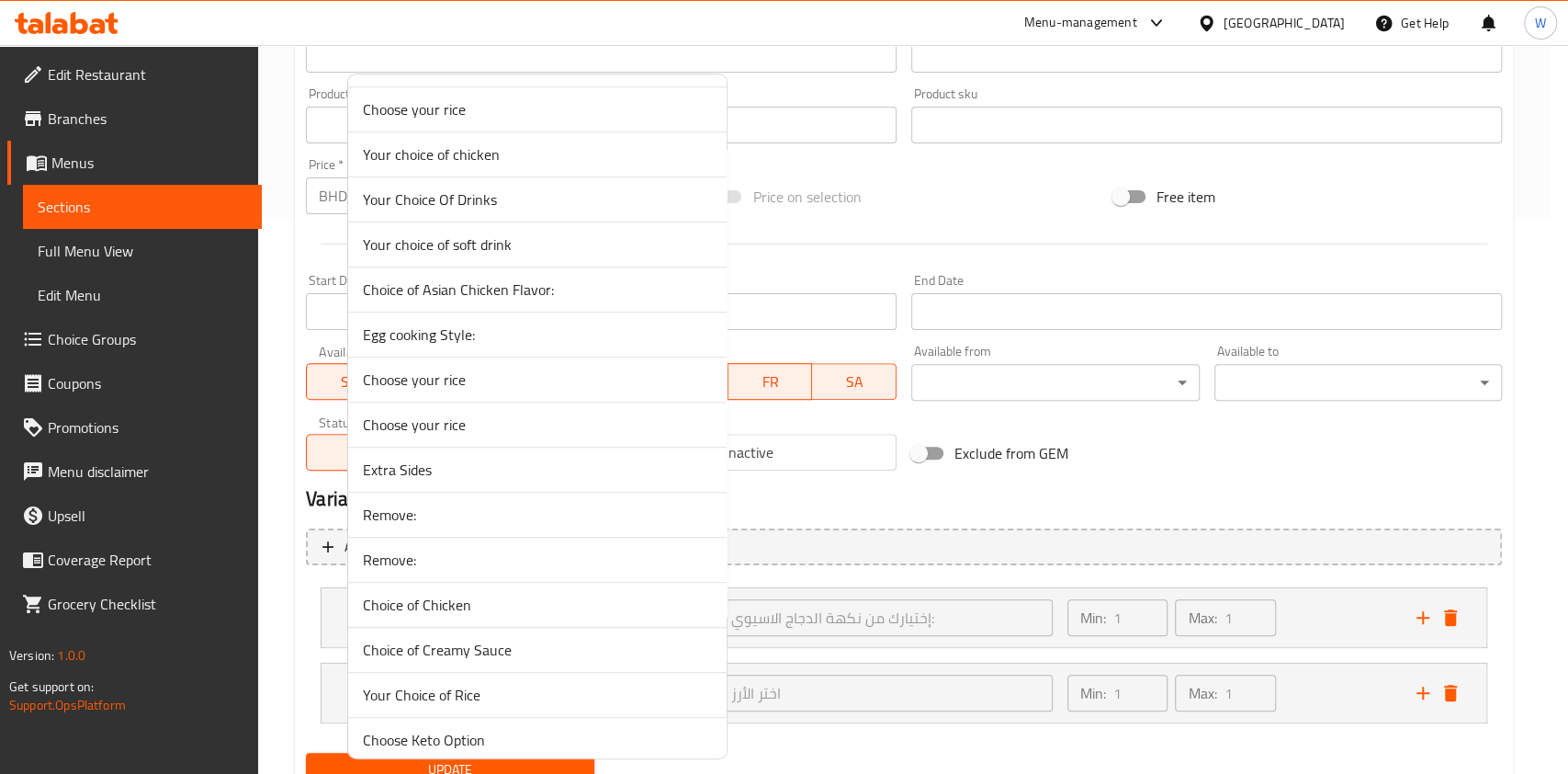
click at [500, 239] on span "Your choice of soft drink" at bounding box center [537, 244] width 349 height 22
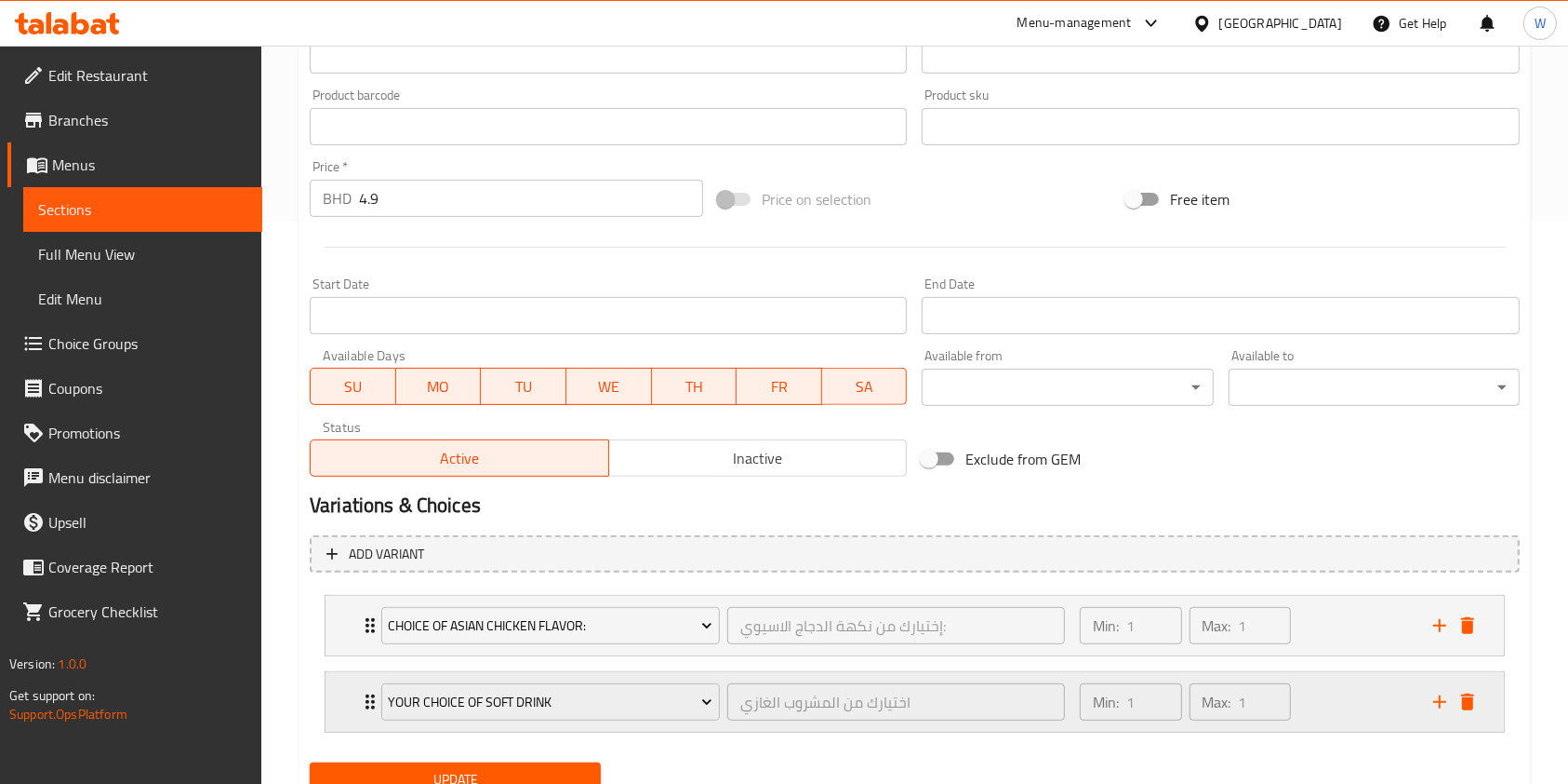
click at [360, 703] on icon "Expand" at bounding box center [370, 701] width 23 height 23
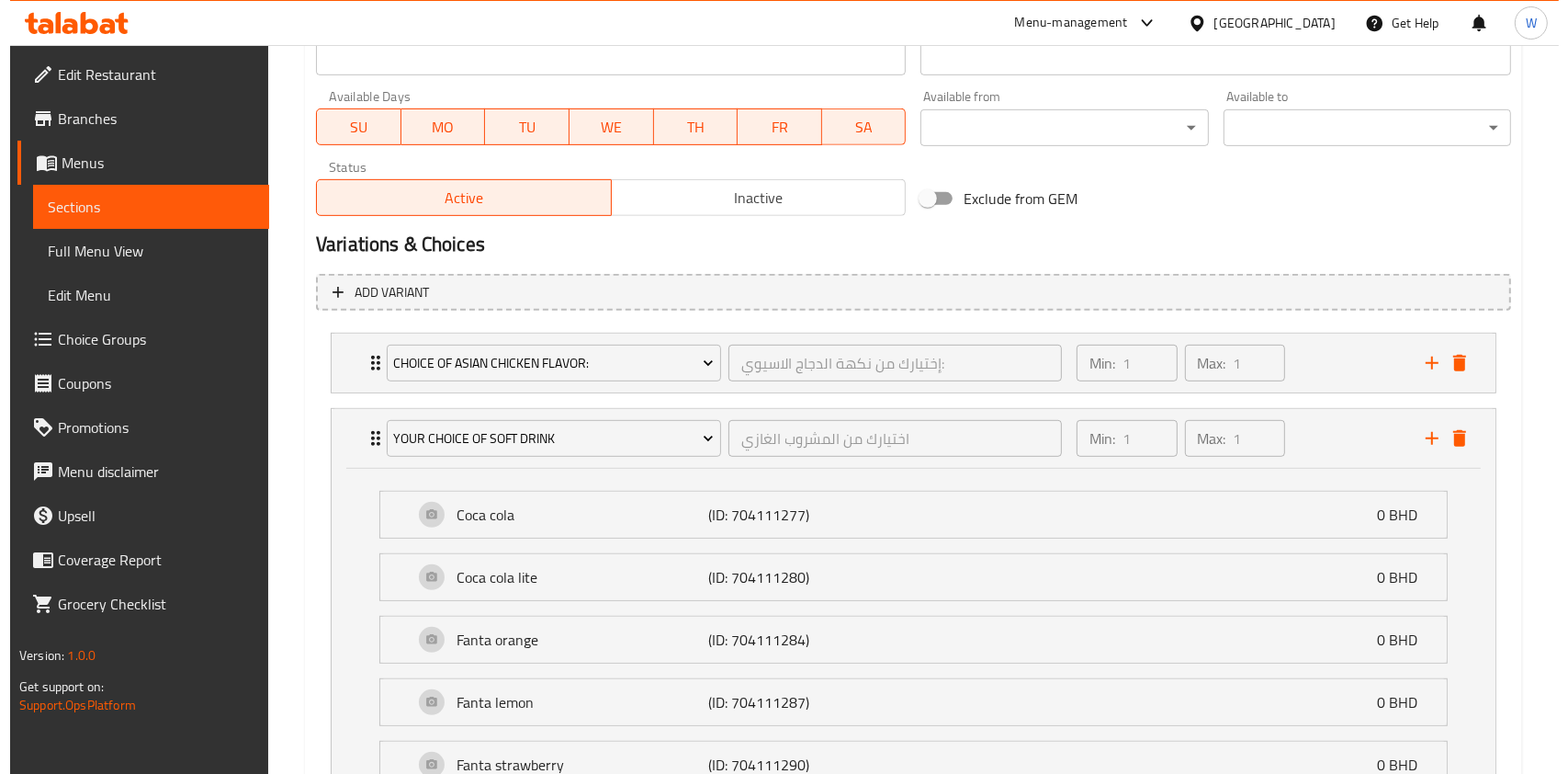
scroll to position [1104, 0]
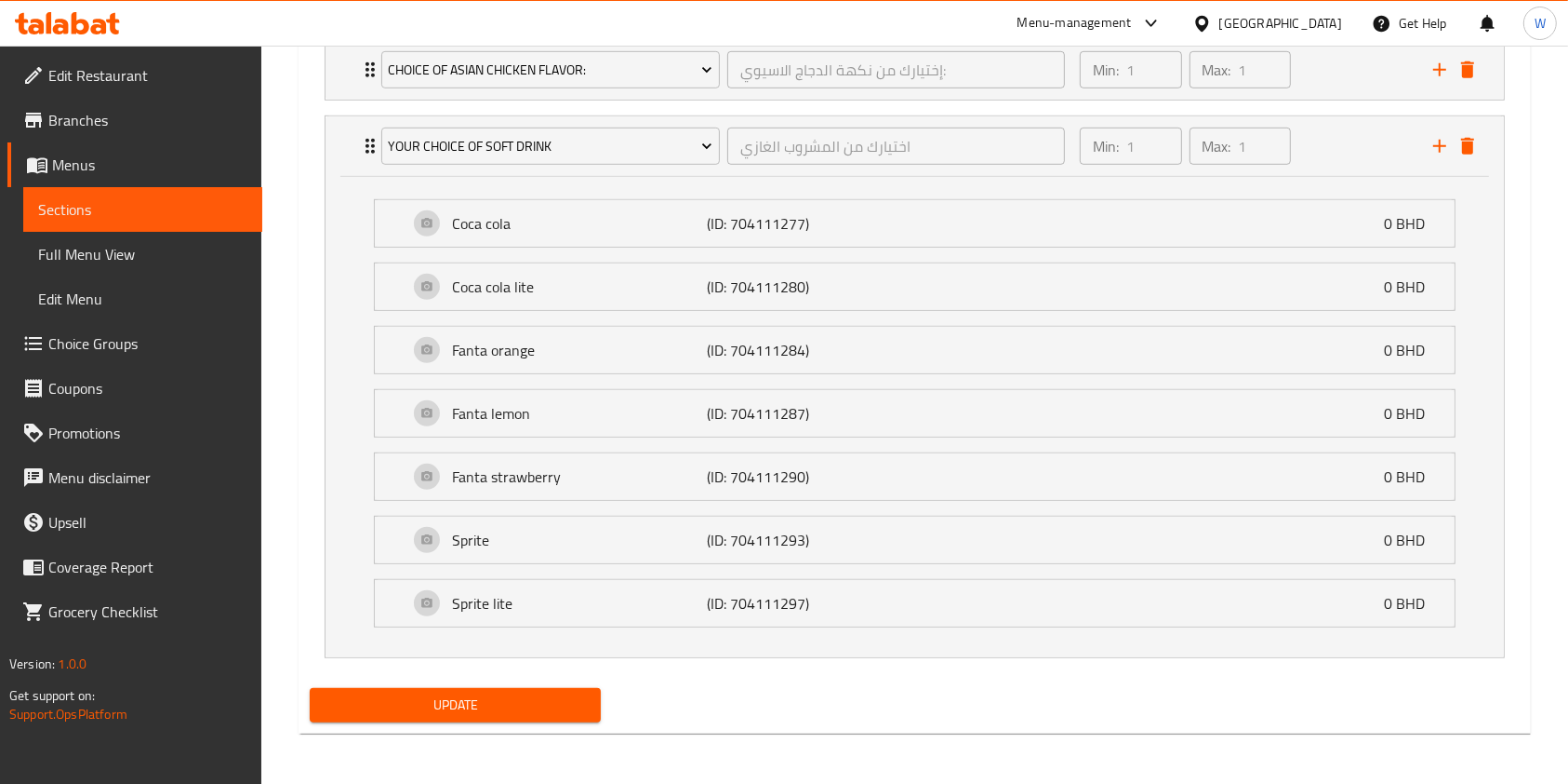
click at [572, 704] on span "Update" at bounding box center [454, 705] width 261 height 24
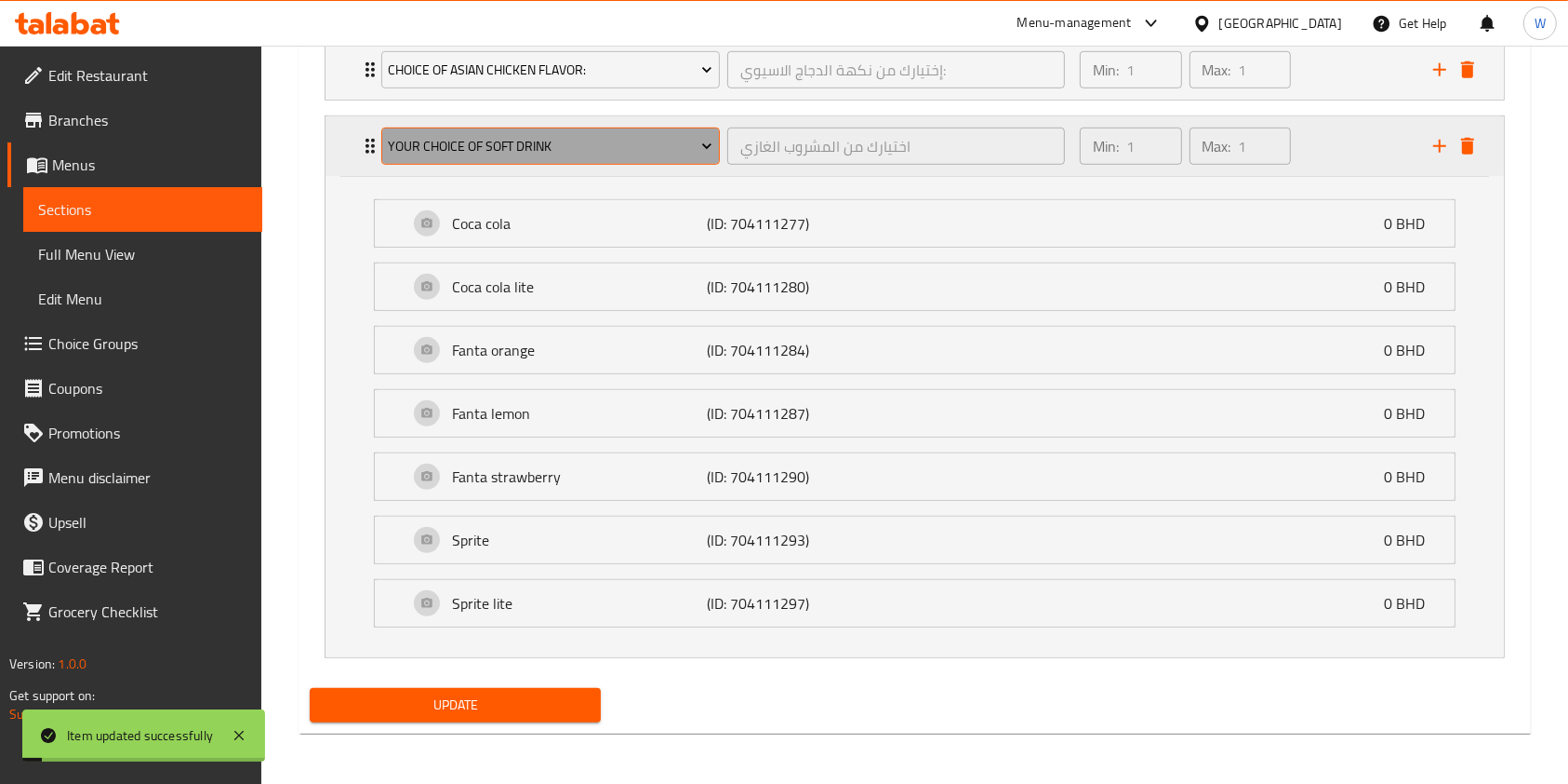
click at [530, 154] on span "Your choice of soft drink" at bounding box center [550, 147] width 324 height 24
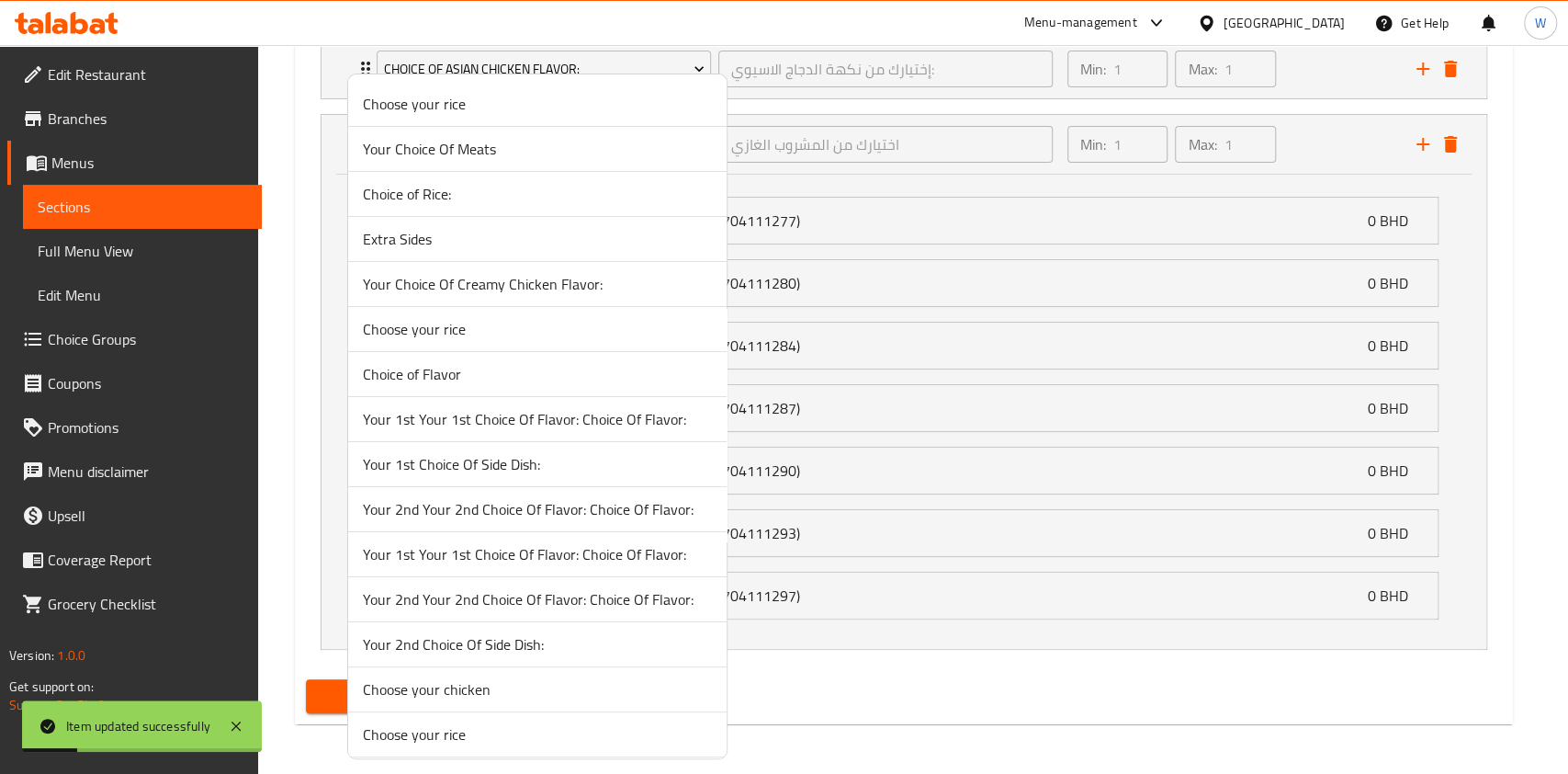
scroll to position [406, 0]
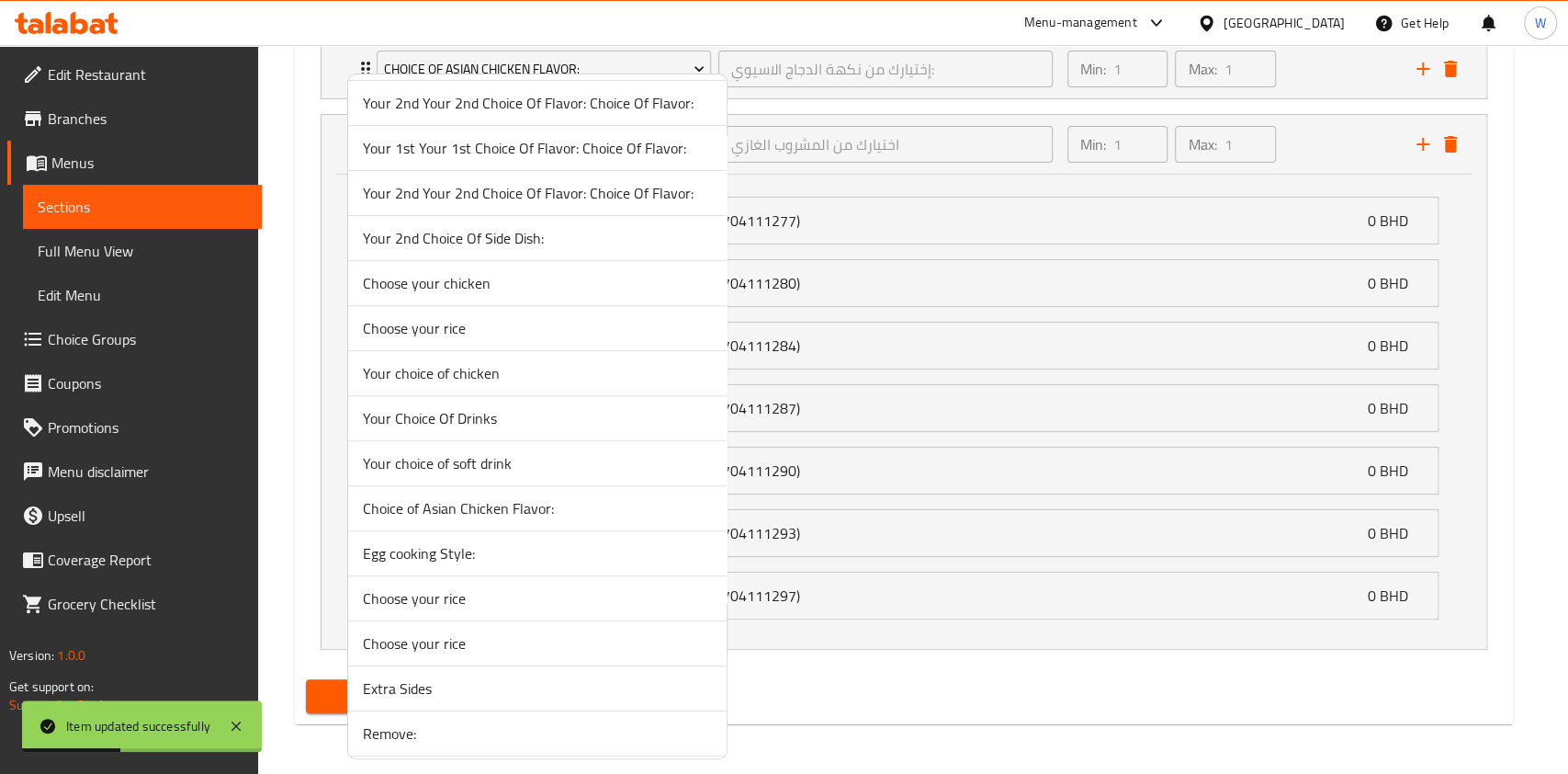
click at [434, 414] on span "Your Choice Of Drinks" at bounding box center [537, 418] width 349 height 22
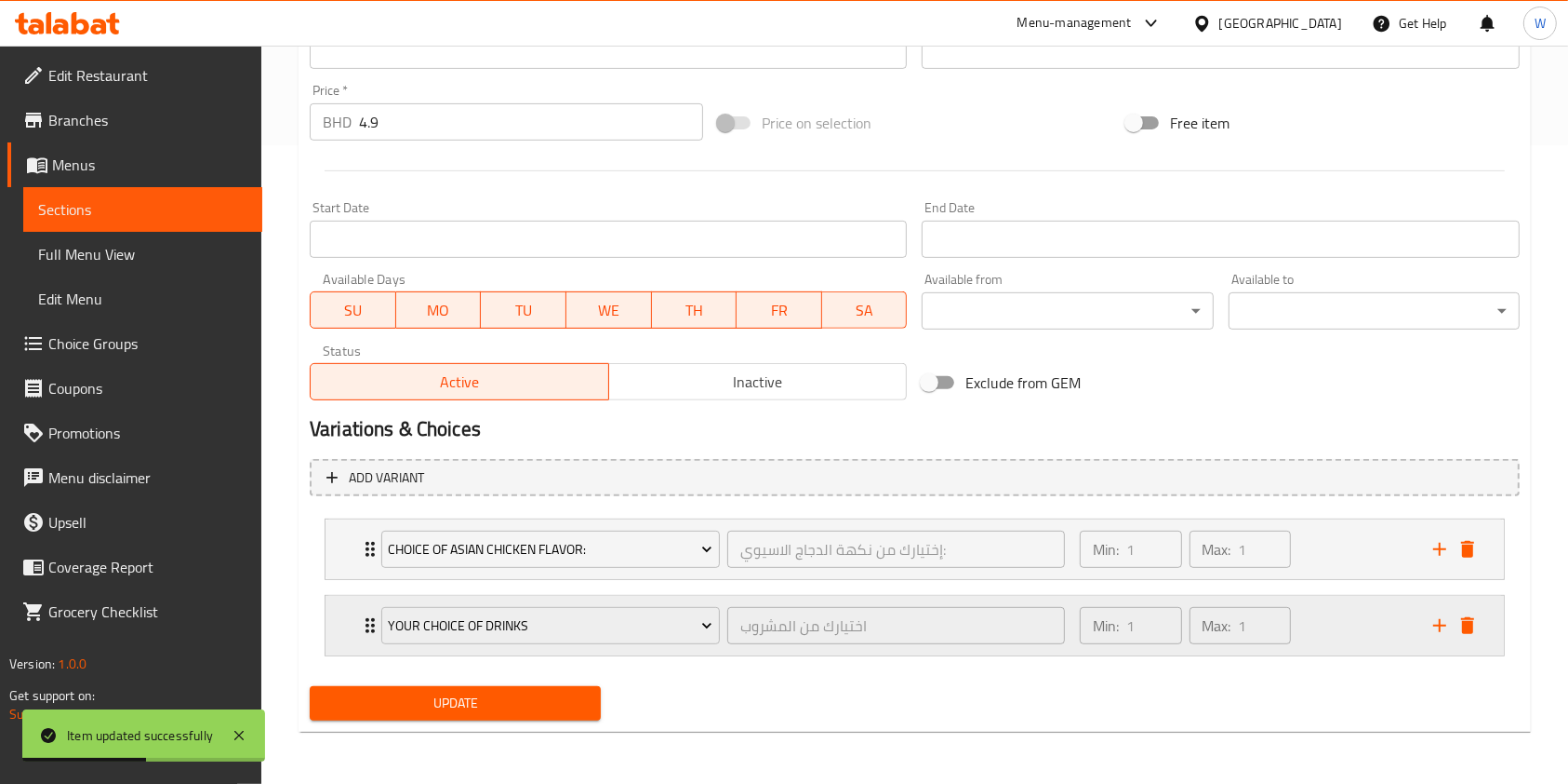
click at [356, 579] on div "Your Choice Of Drinks اختيارك من المشروب ​ Min: 1 ​ Max: 1 ​" at bounding box center [915, 549] width 1179 height 59
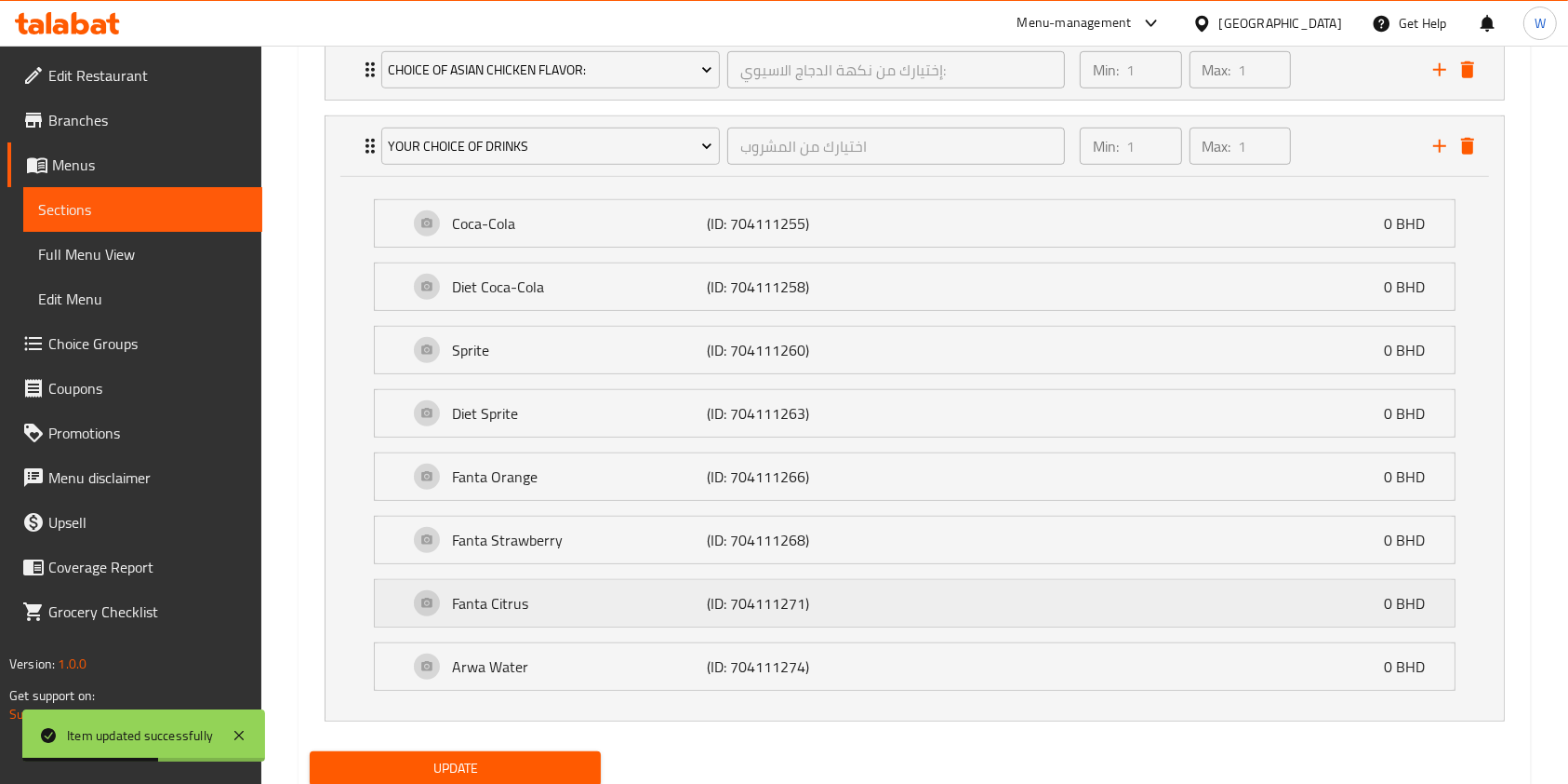
scroll to position [1181, 0]
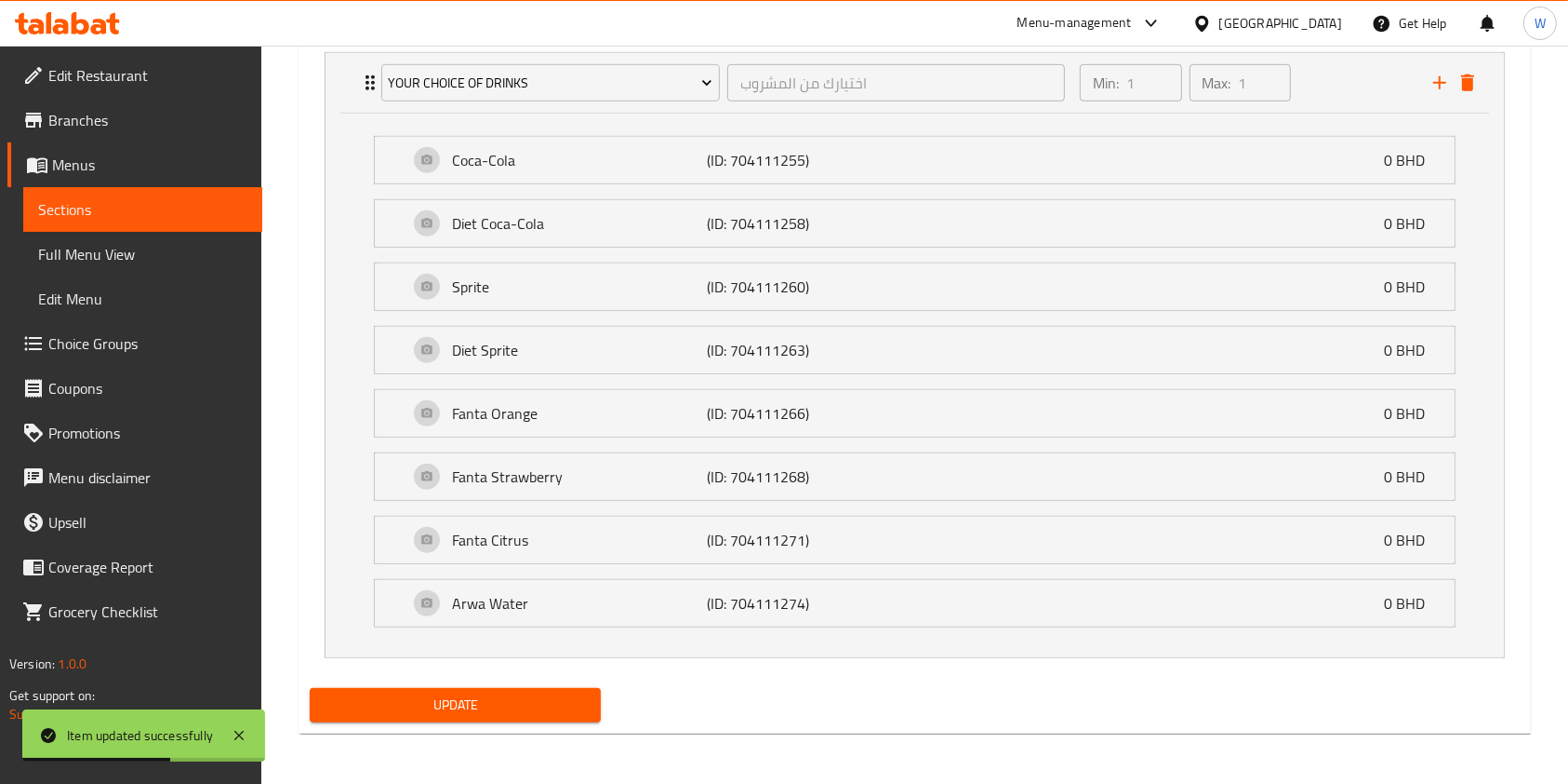
click at [483, 695] on span "Update" at bounding box center [454, 705] width 261 height 24
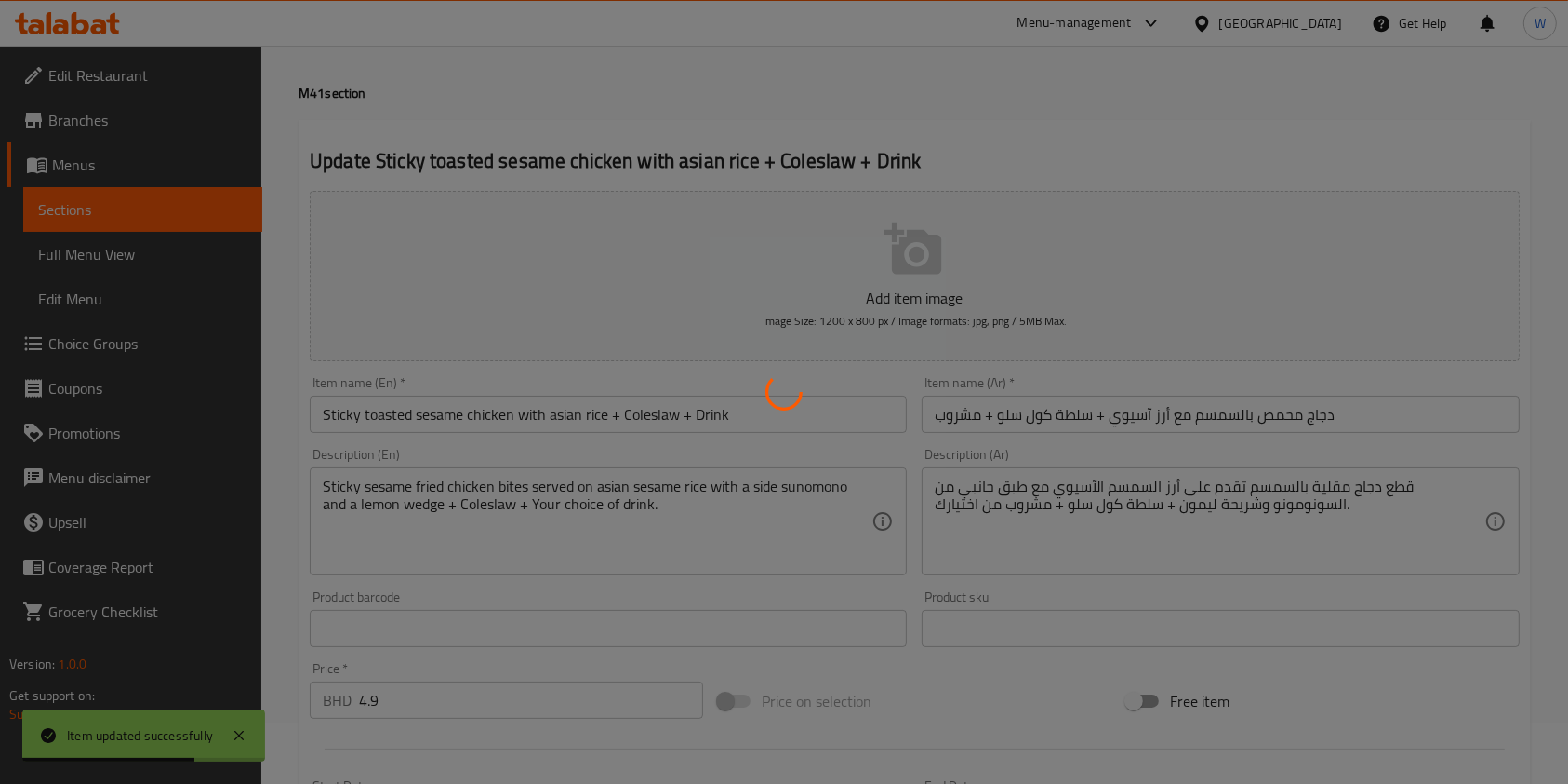
scroll to position [0, 0]
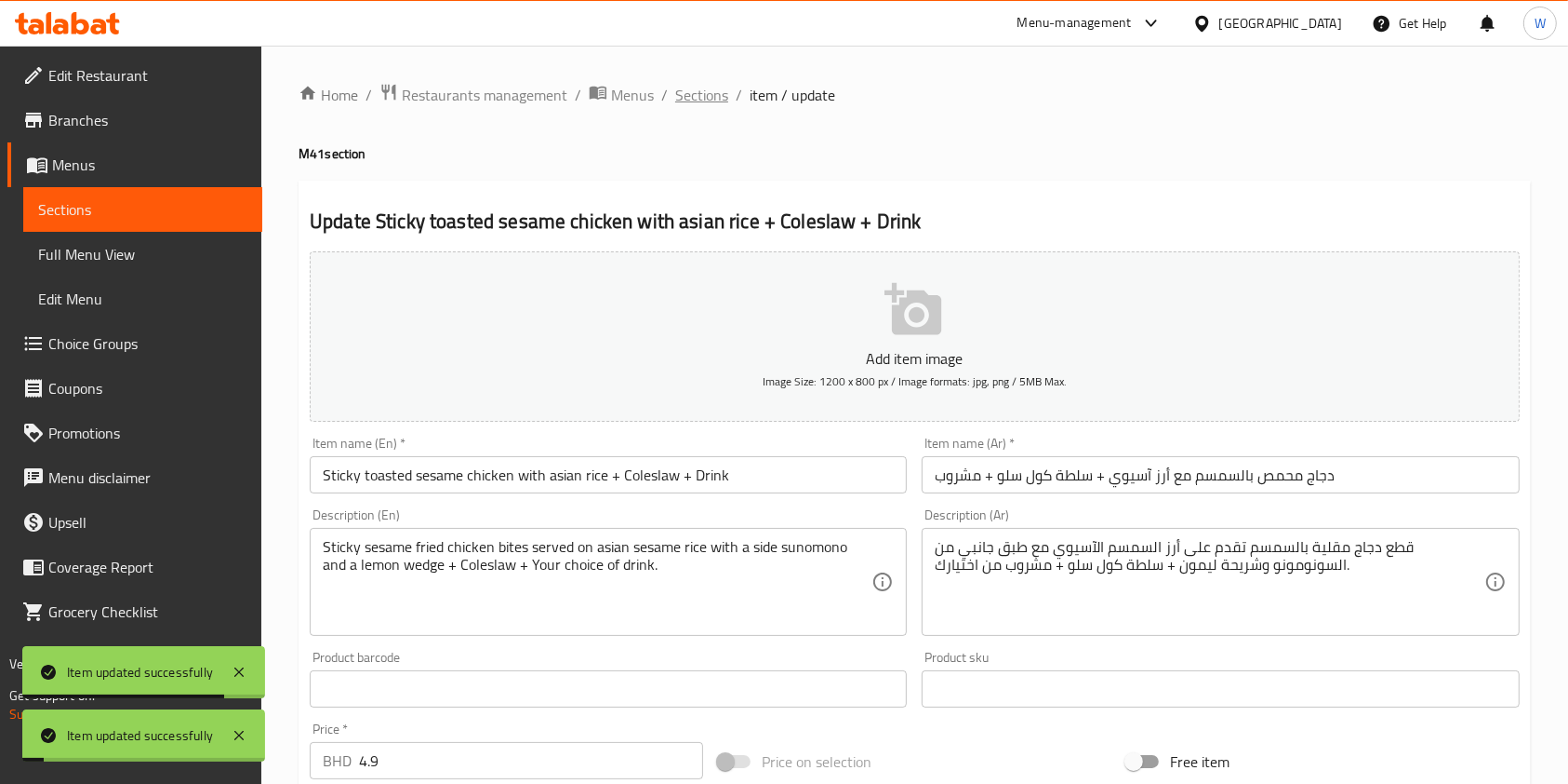
click at [705, 106] on span "Sections" at bounding box center [702, 95] width 53 height 23
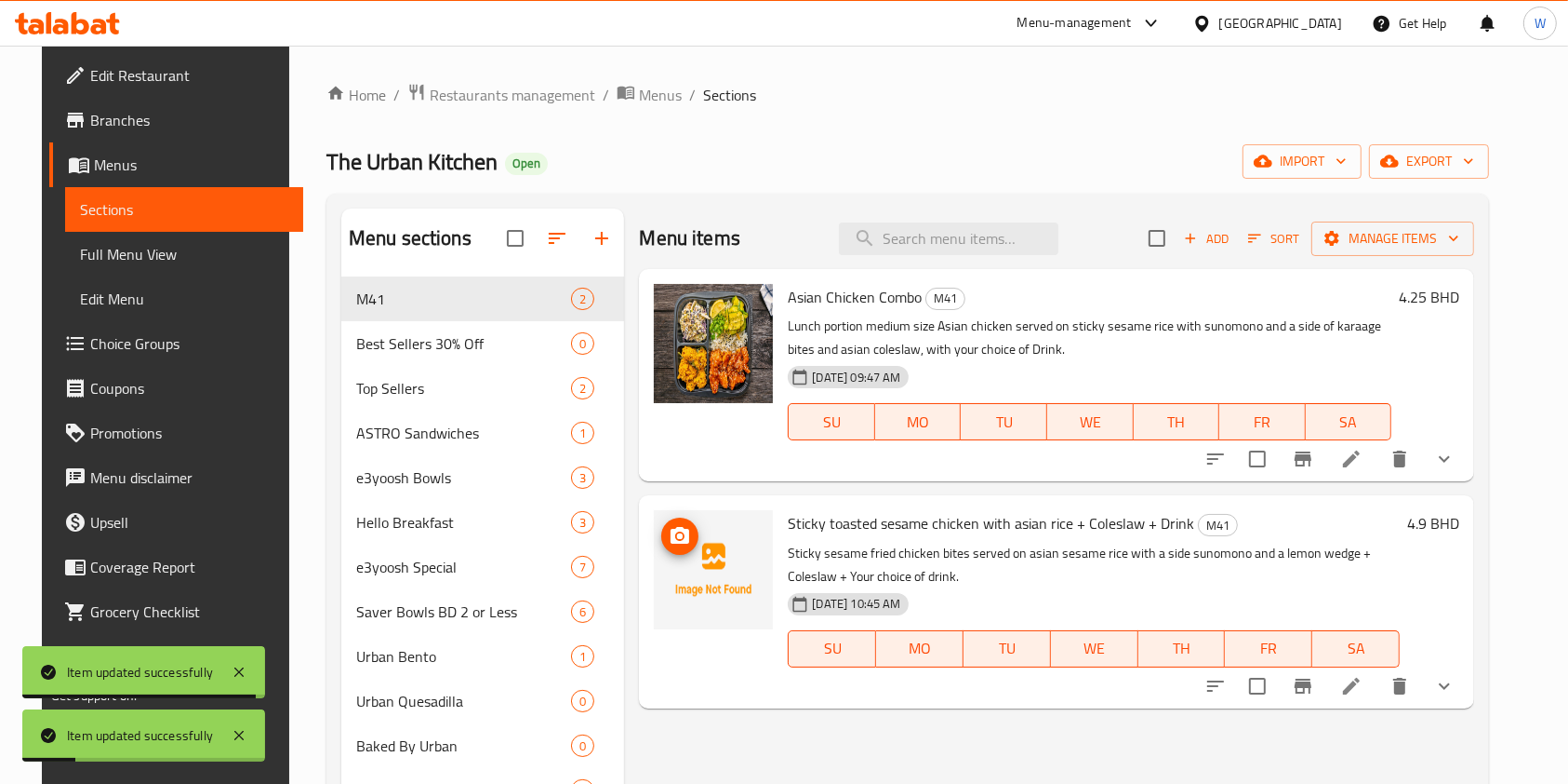
click at [672, 549] on button "upload picture" at bounding box center [680, 536] width 37 height 37
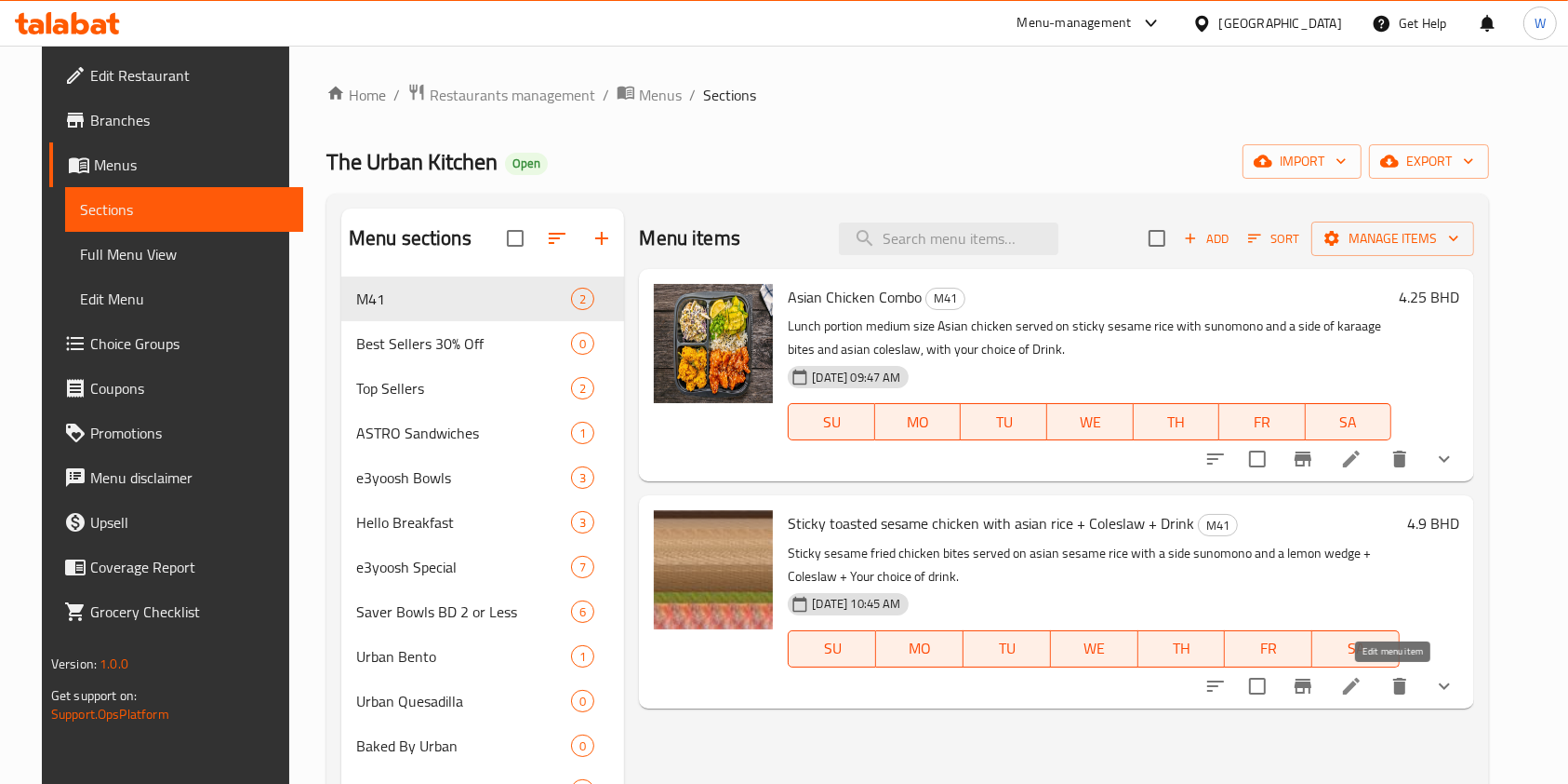
click at [1363, 678] on icon at bounding box center [1351, 685] width 23 height 23
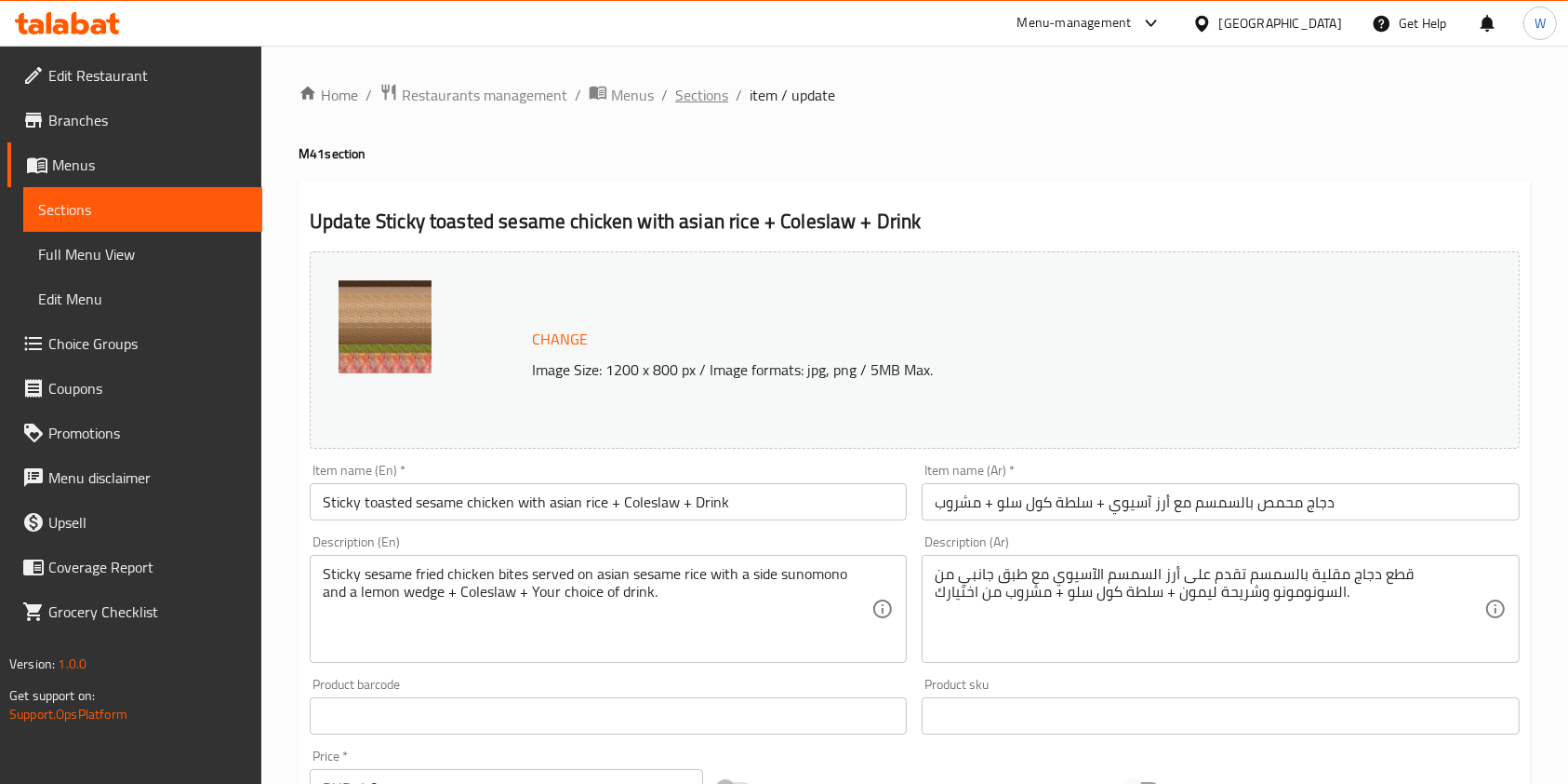
click at [721, 98] on span "Sections" at bounding box center [702, 95] width 53 height 23
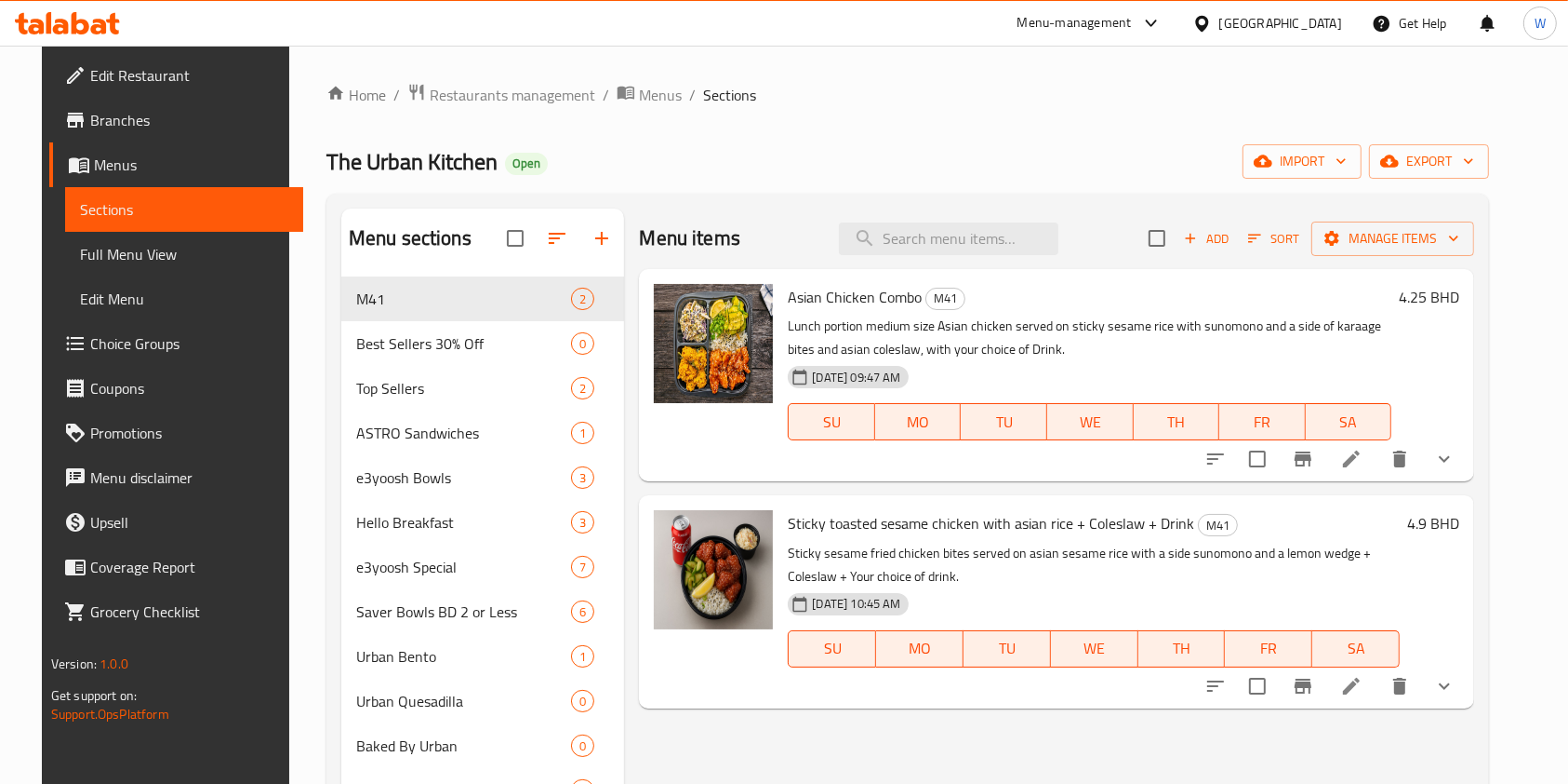
click at [91, 126] on span "Branches" at bounding box center [190, 119] width 199 height 23
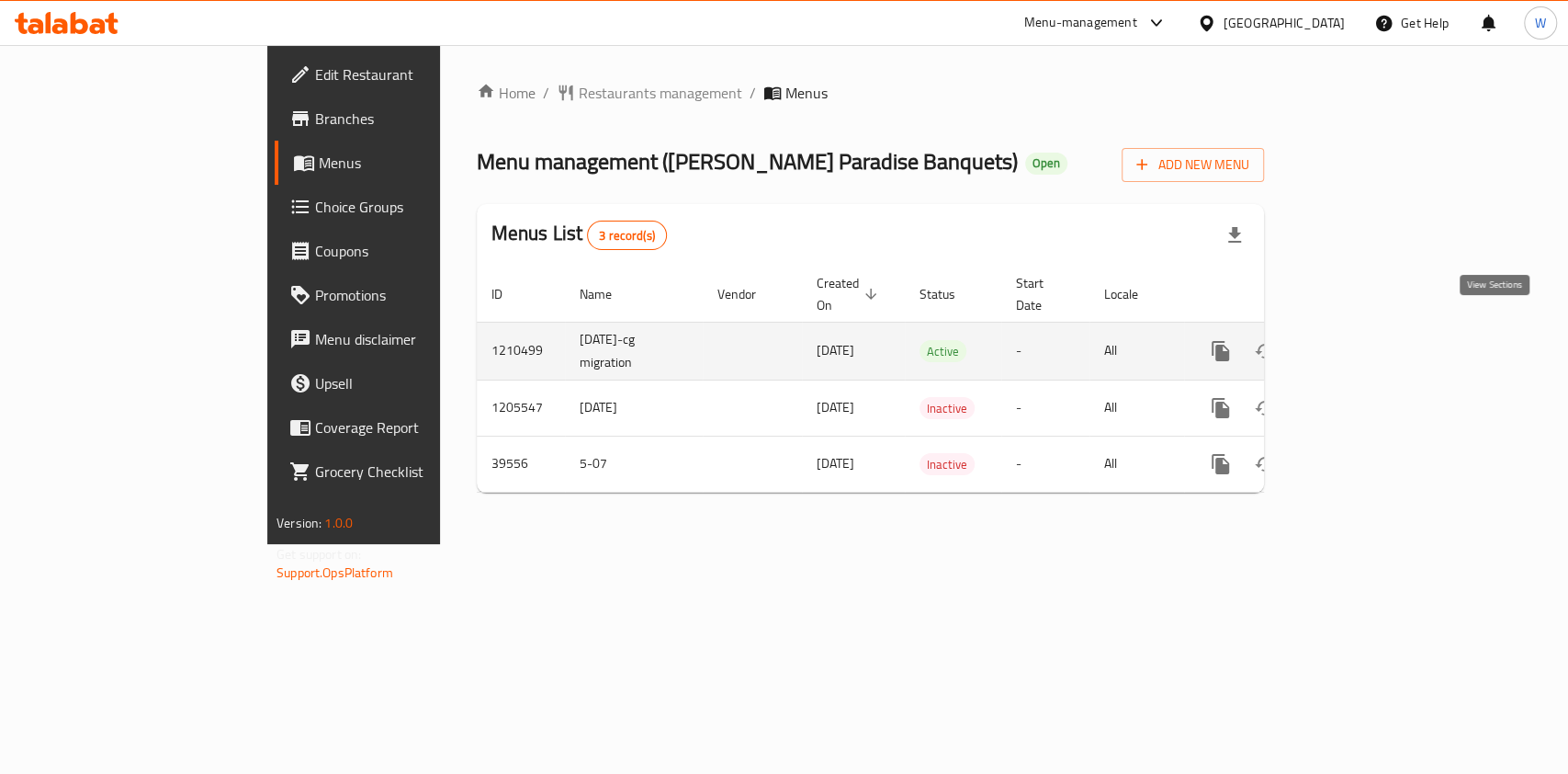
click at [1362, 343] on icon "enhanced table" at bounding box center [1353, 350] width 17 height 17
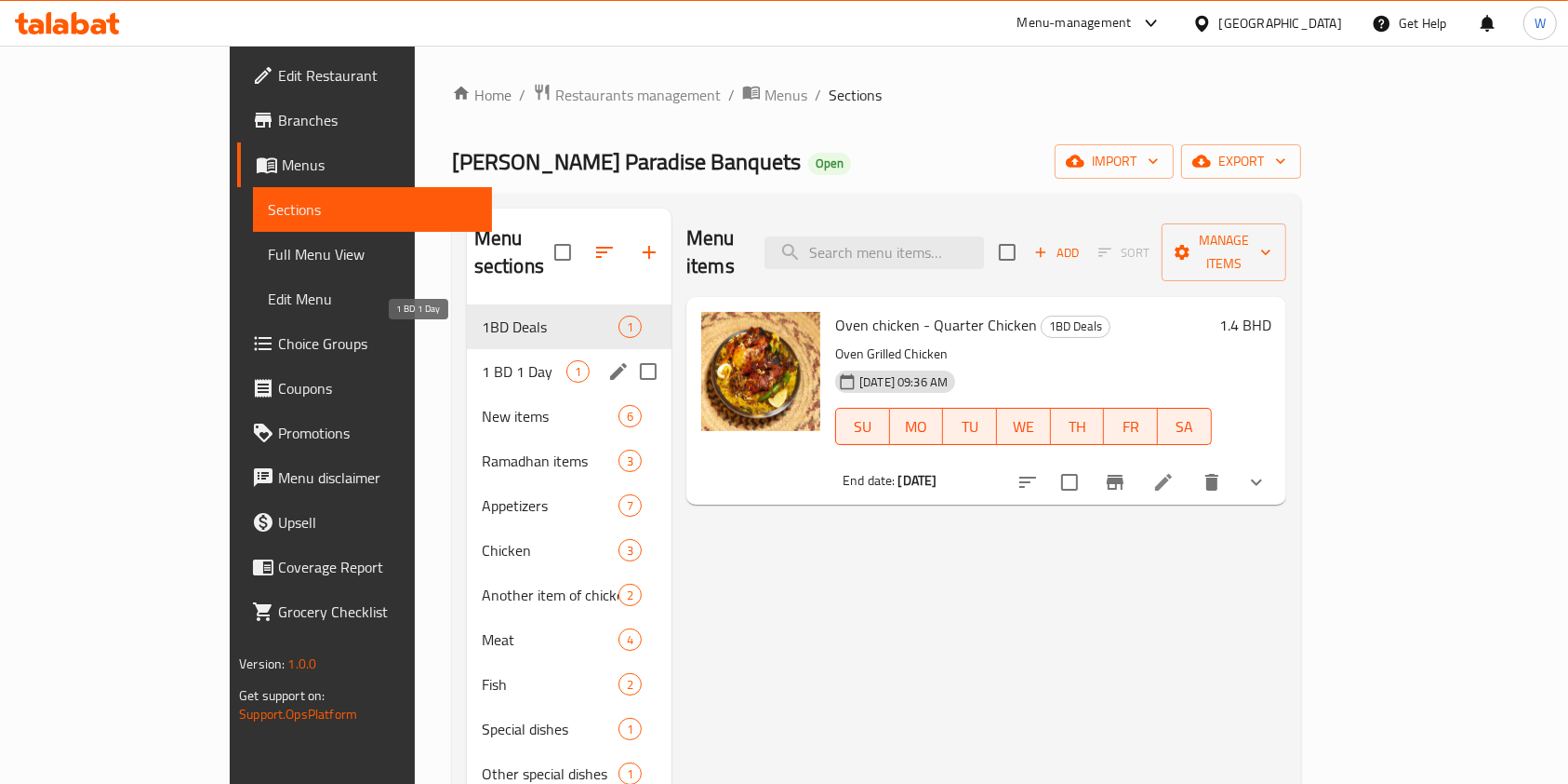
click at [482, 360] on span "1 BD 1 Day" at bounding box center [524, 371] width 85 height 23
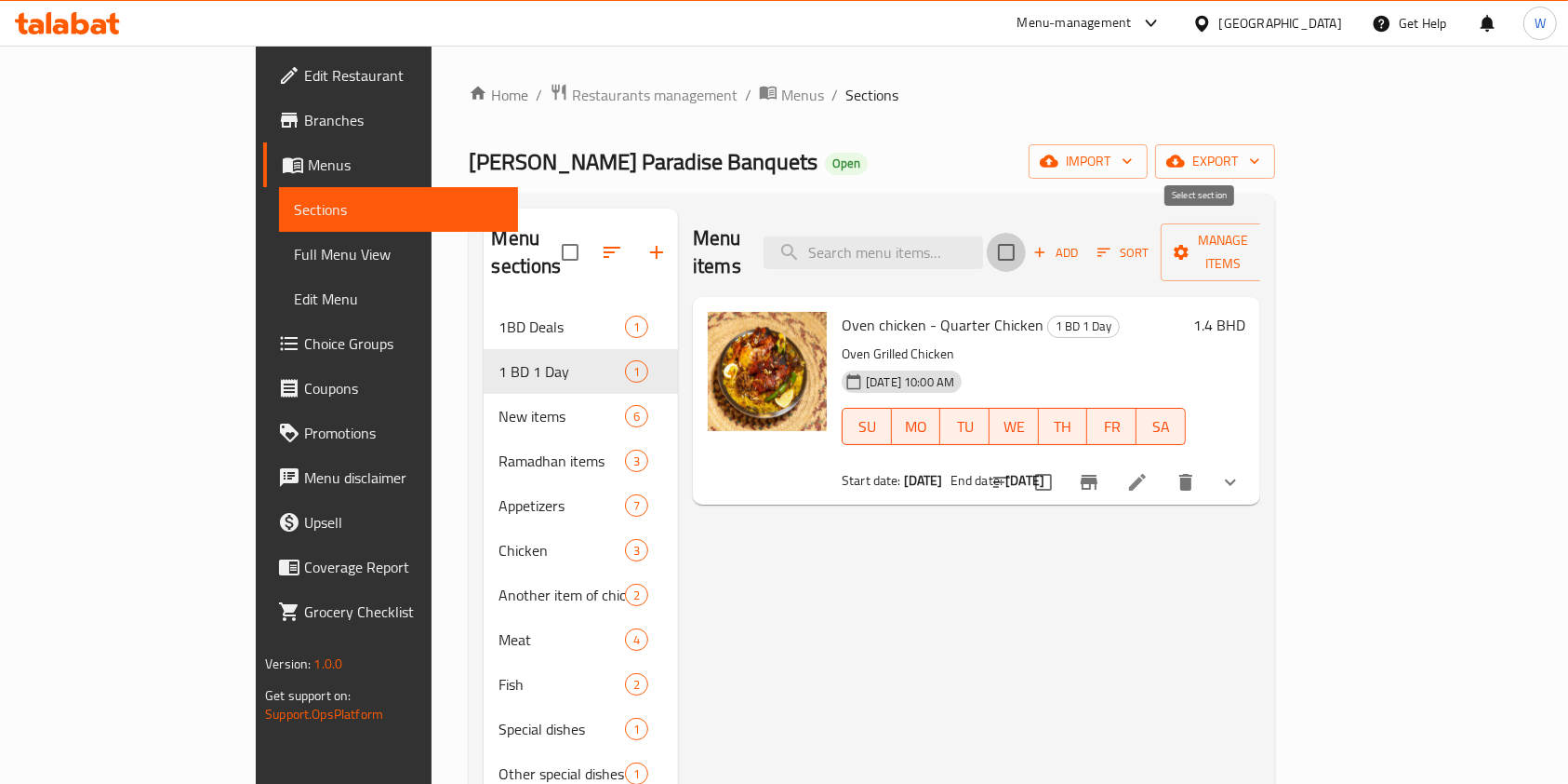
click at [1026, 242] on input "checkbox" at bounding box center [1006, 252] width 39 height 39
checkbox input "true"
click at [1270, 241] on span "Manage items" at bounding box center [1223, 251] width 95 height 46
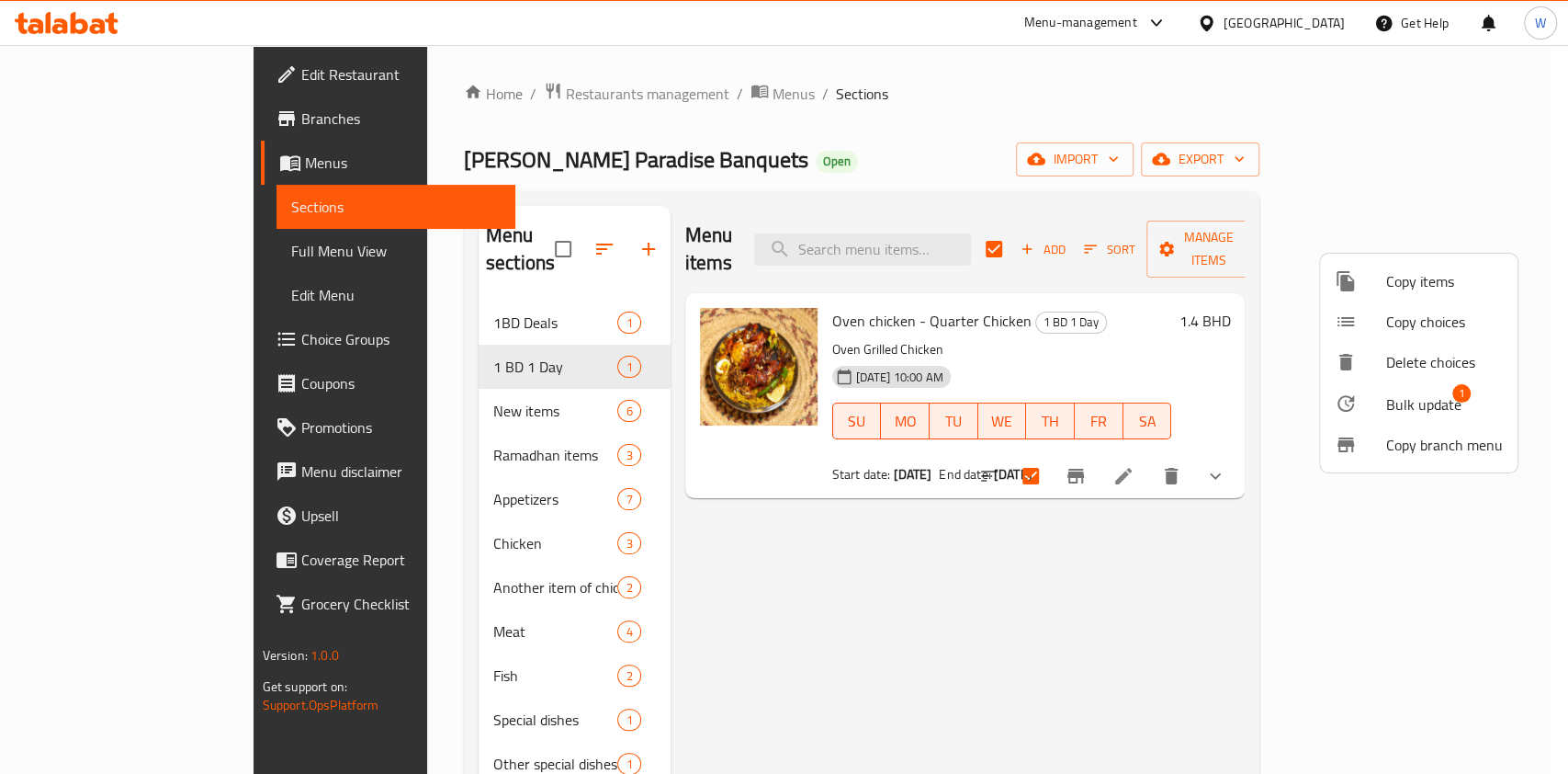
click at [1427, 401] on span "Bulk update" at bounding box center [1423, 404] width 75 height 22
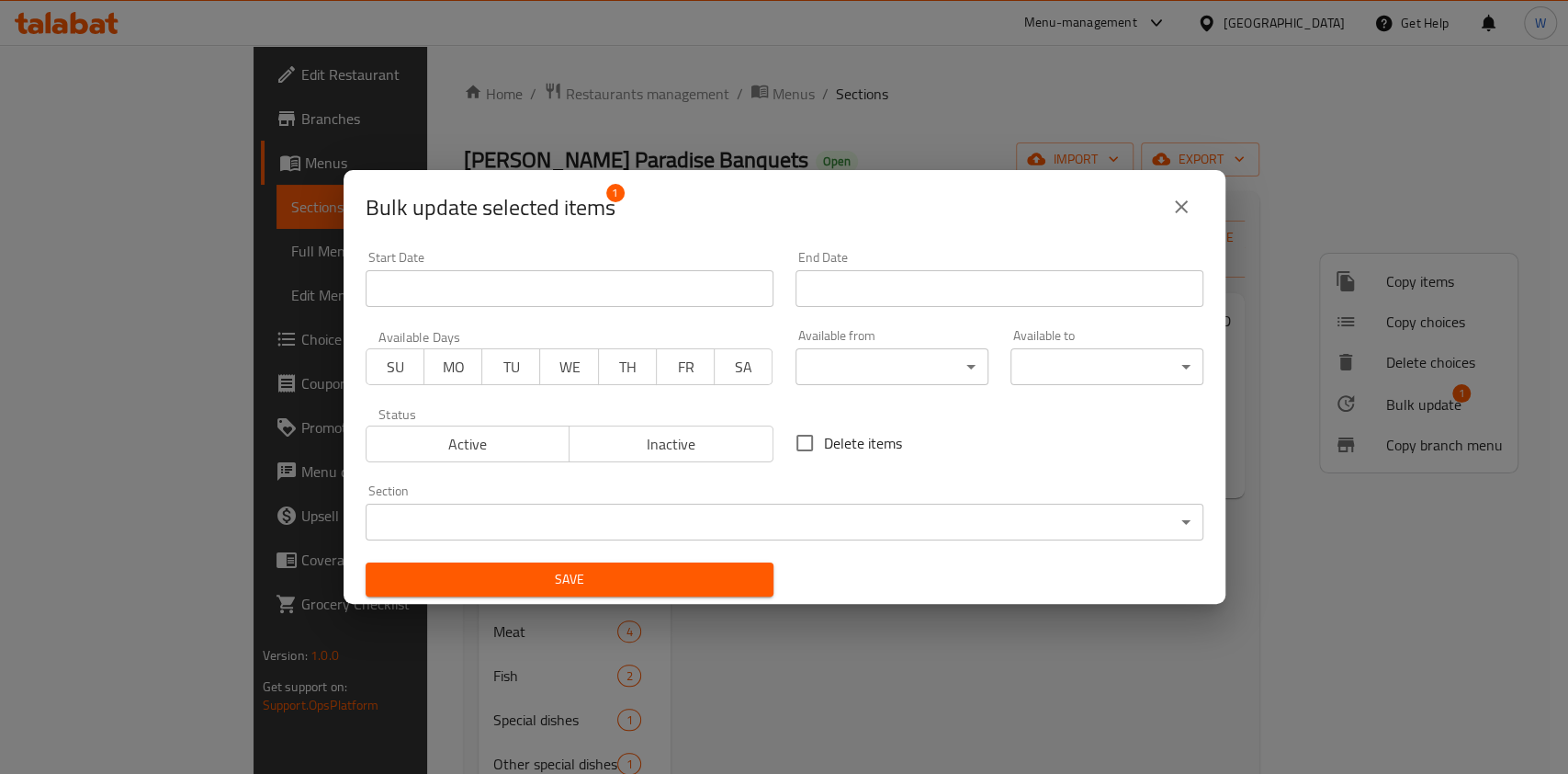
click at [867, 287] on input "Start Date" at bounding box center [999, 289] width 408 height 37
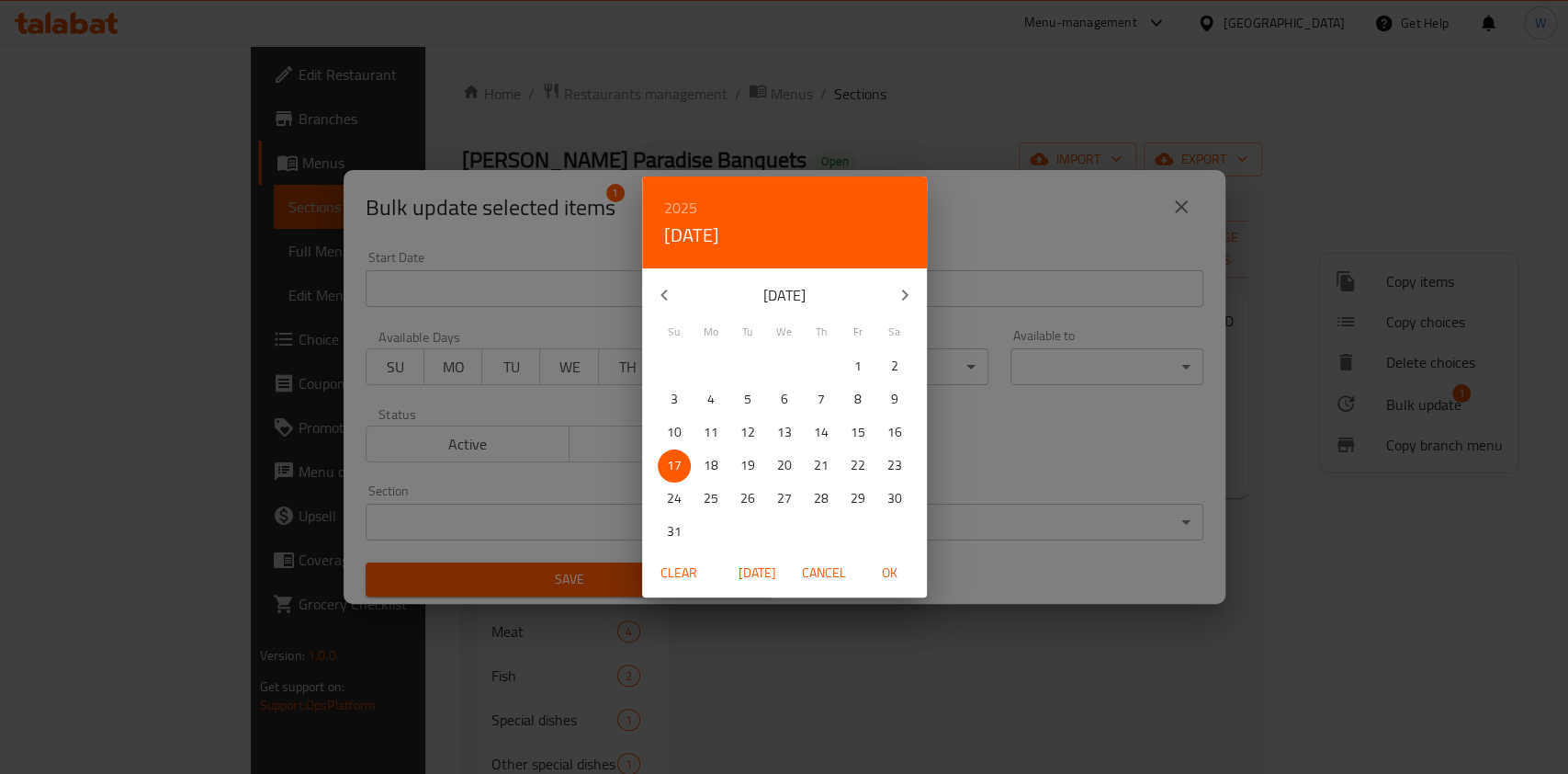
click at [710, 470] on p "18" at bounding box center [711, 465] width 15 height 23
click at [887, 578] on span "OK" at bounding box center [890, 573] width 44 height 23
type input "[DATE]"
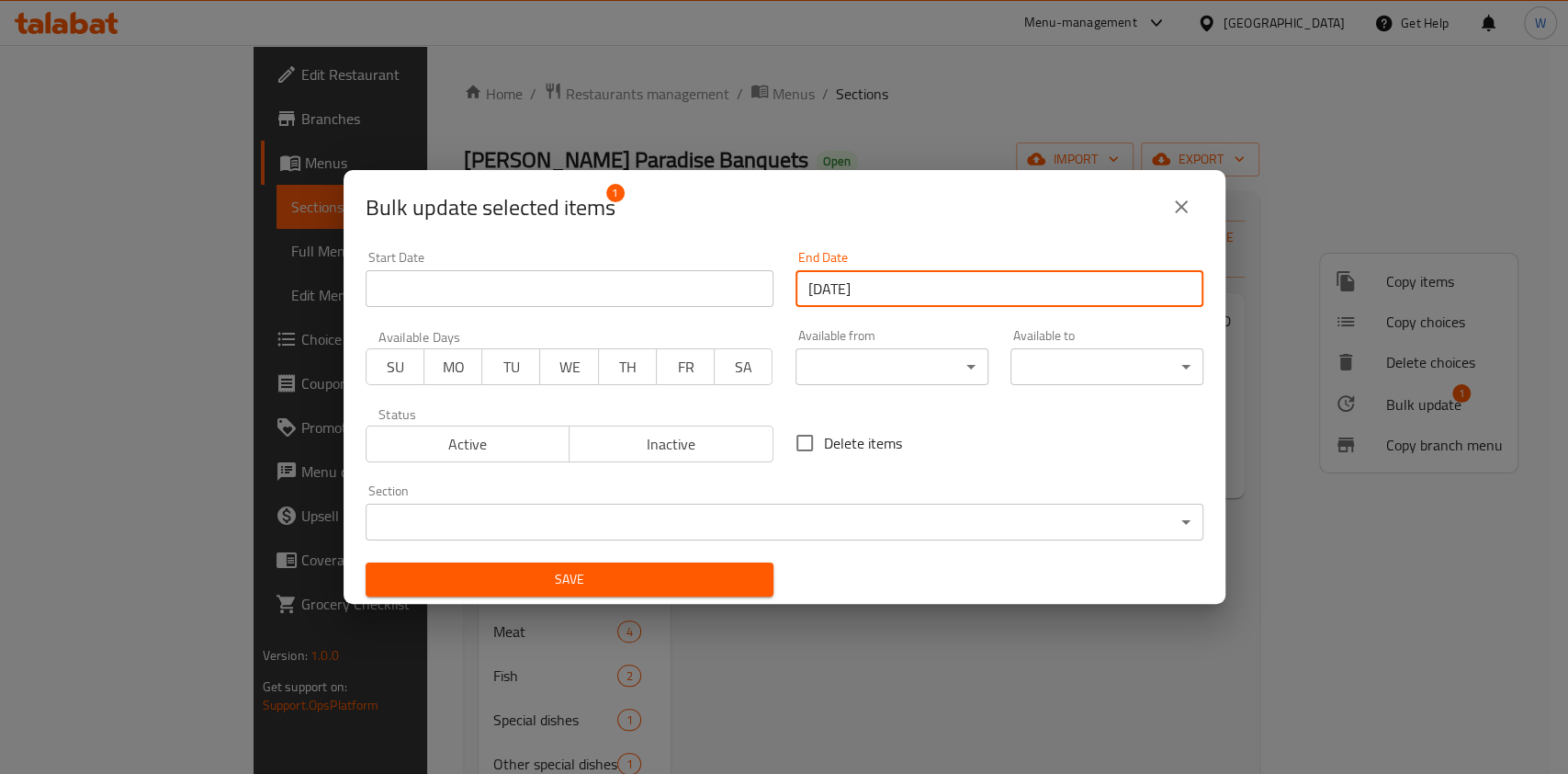
click at [409, 376] on span "SU" at bounding box center [395, 366] width 43 height 26
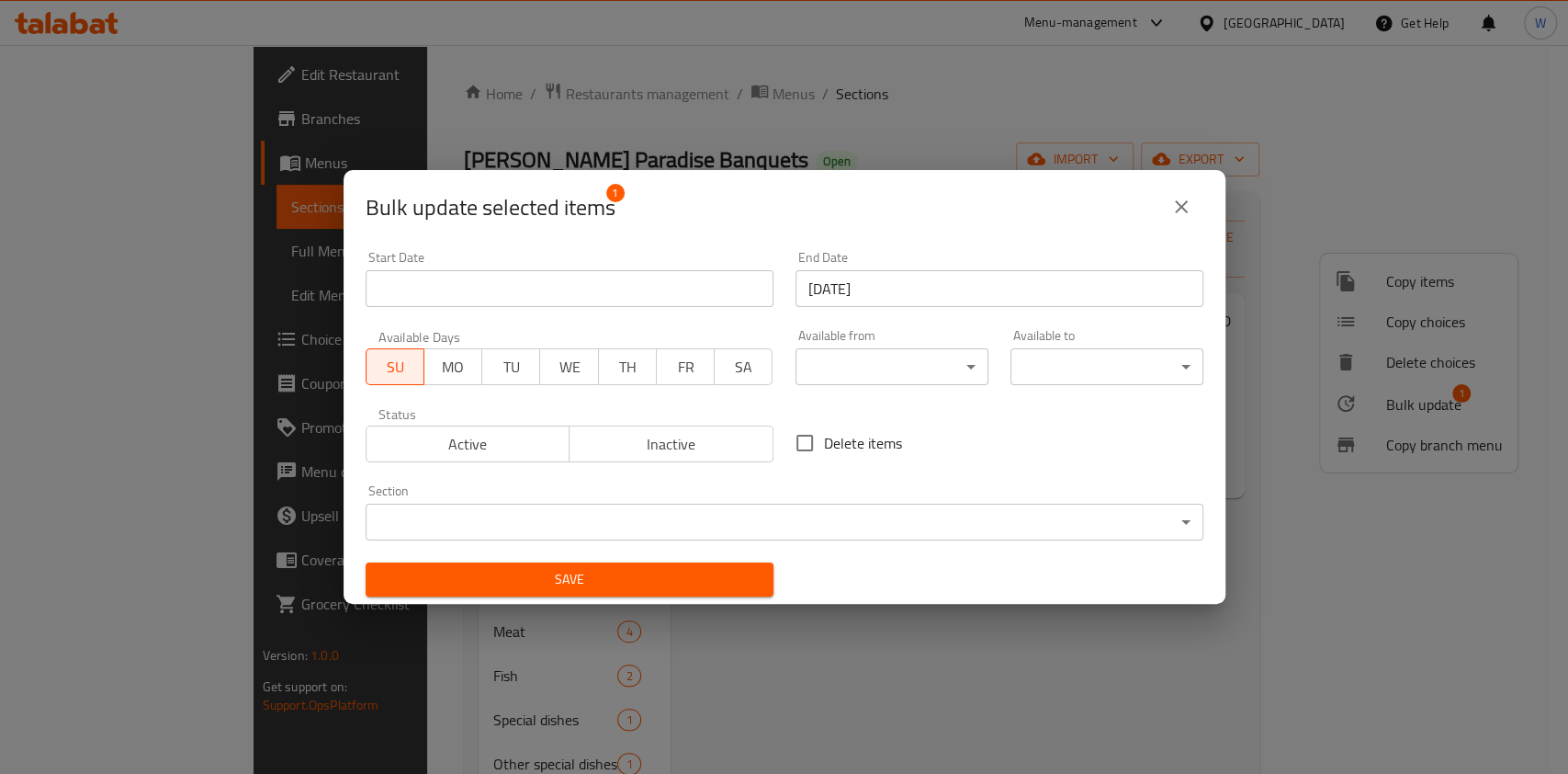
click at [449, 370] on span "MO" at bounding box center [454, 366] width 43 height 26
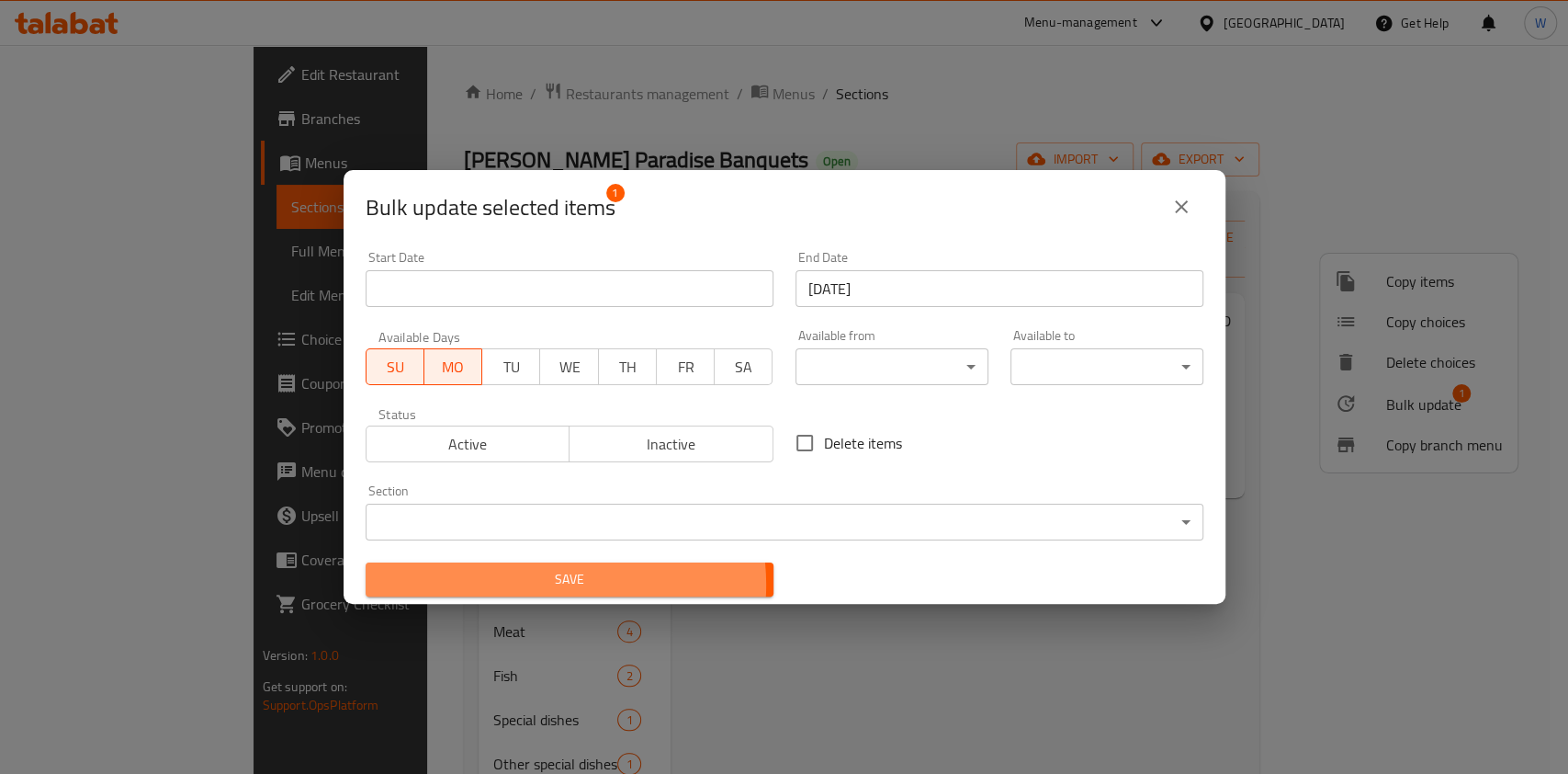
click at [544, 584] on span "Save" at bounding box center [569, 579] width 379 height 23
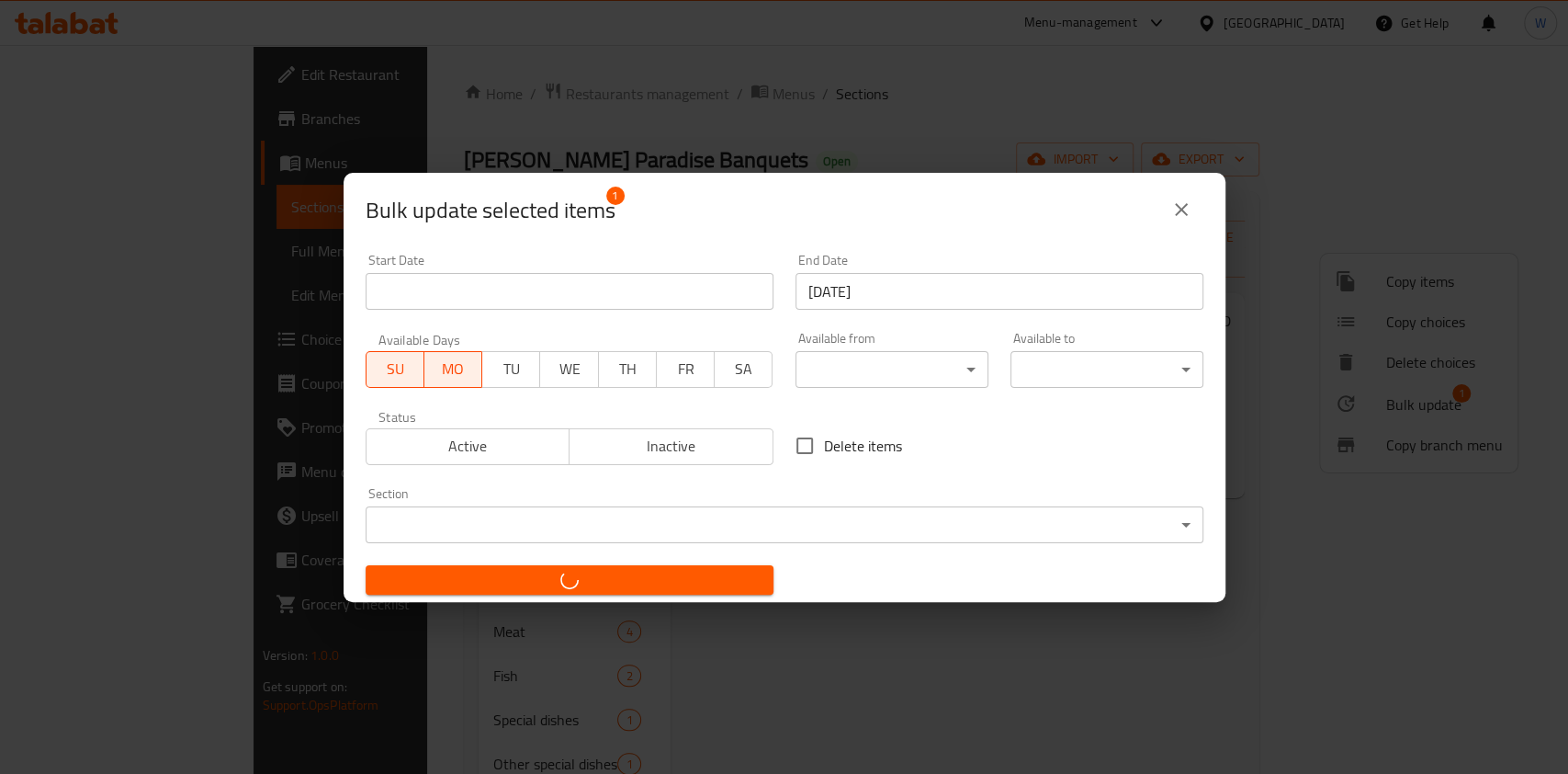
checkbox input "false"
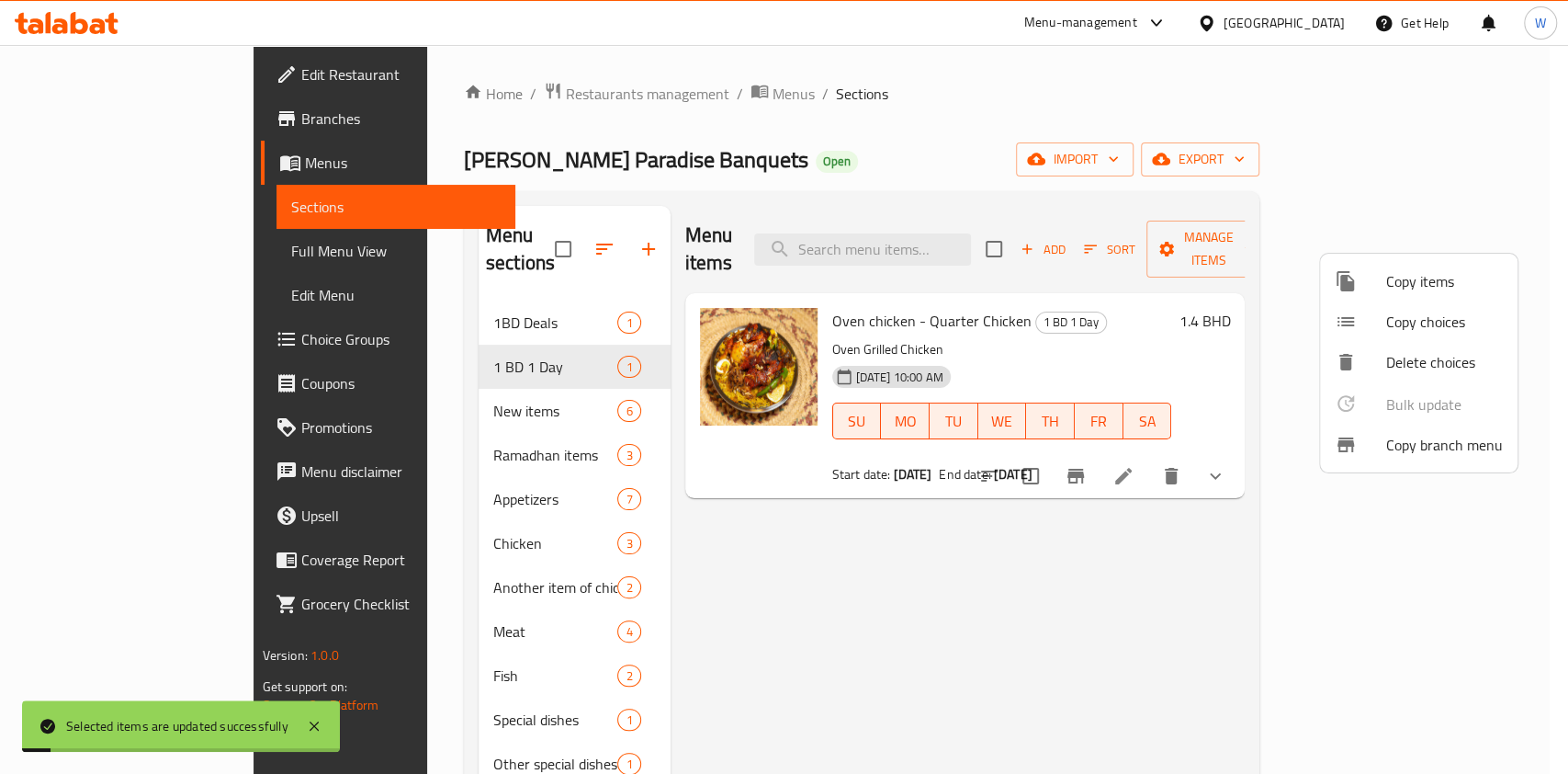
click at [1015, 586] on div at bounding box center [784, 387] width 1568 height 774
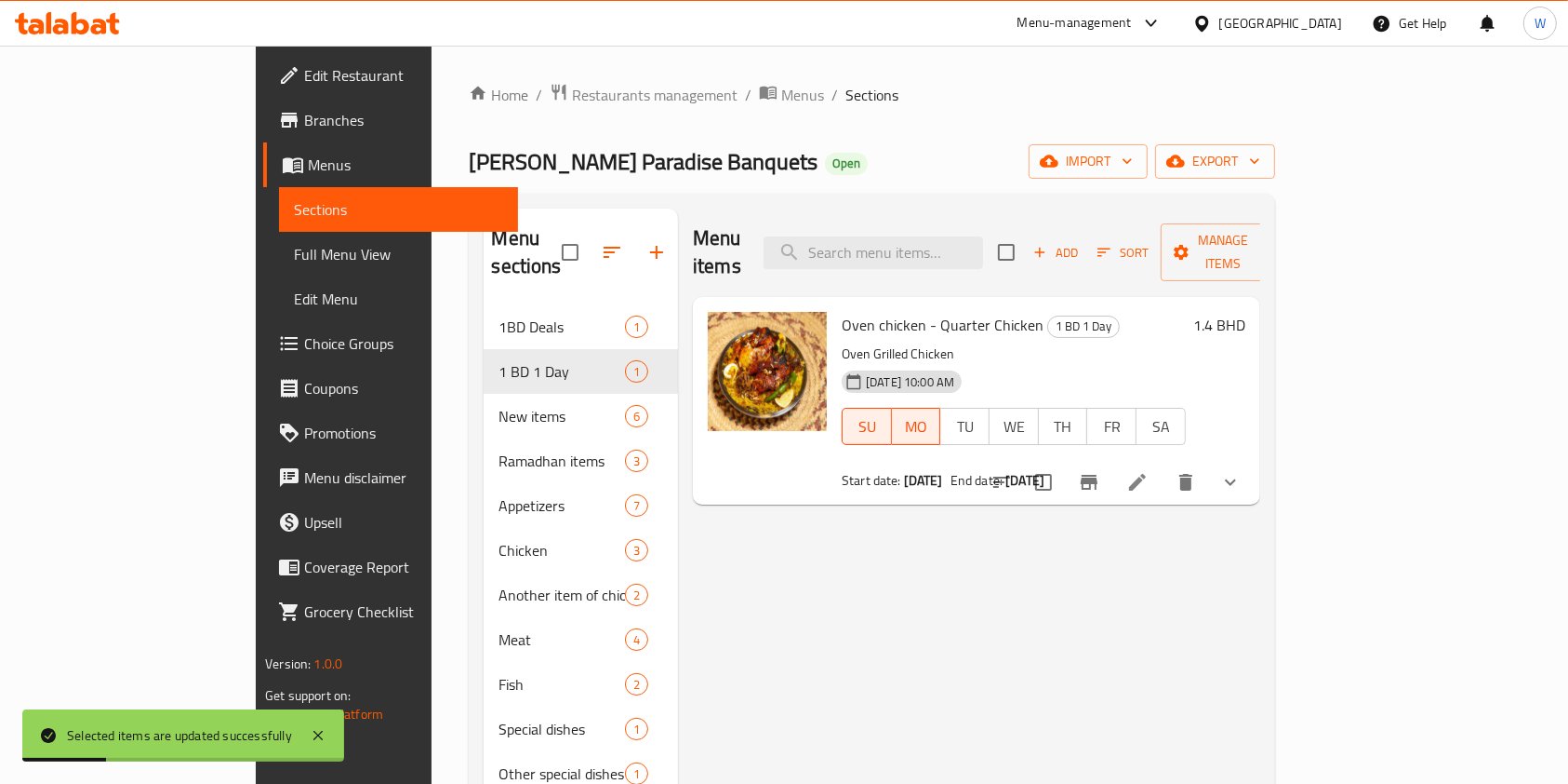
click at [1149, 471] on icon at bounding box center [1137, 482] width 23 height 23
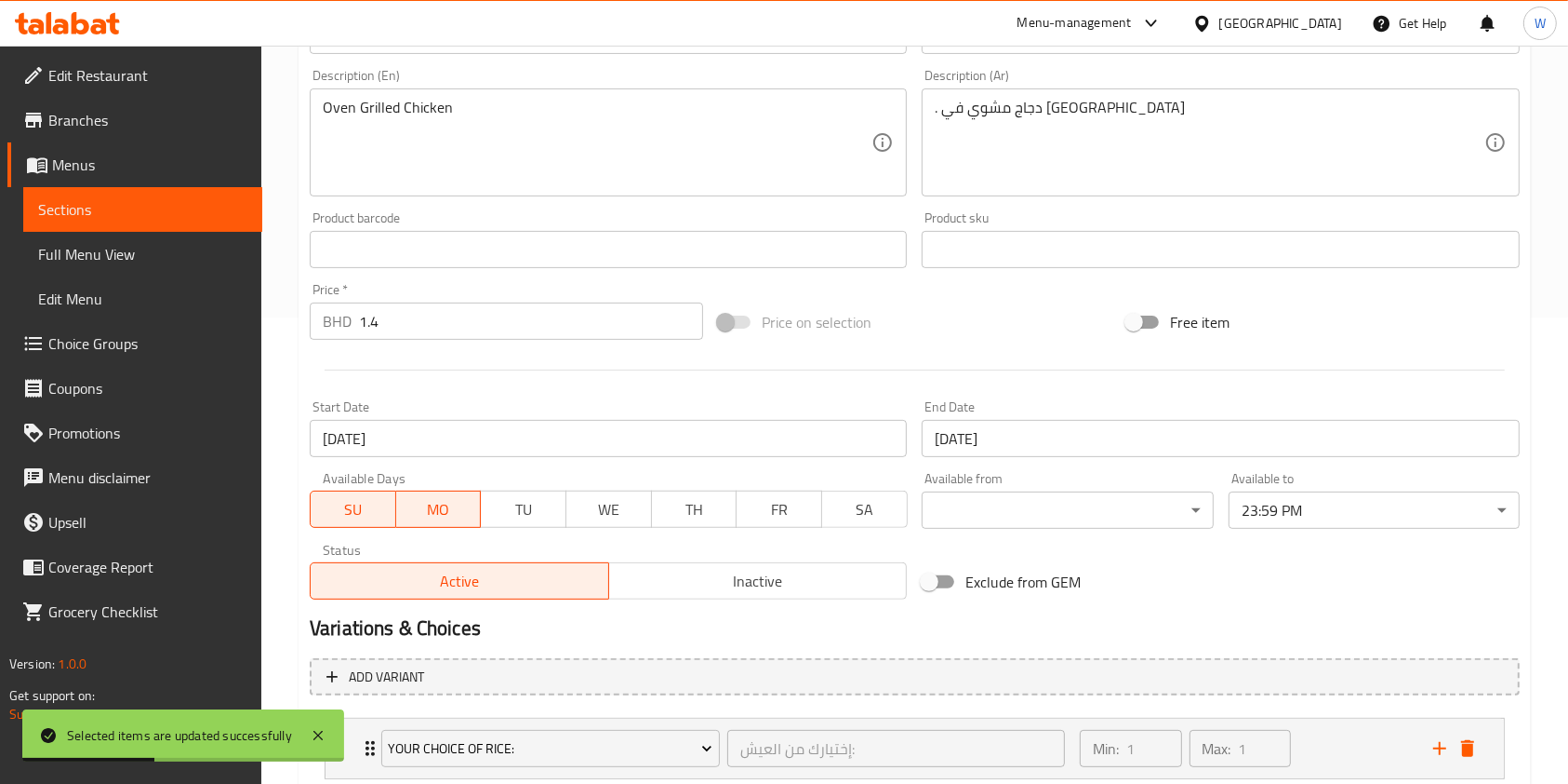
scroll to position [589, 0]
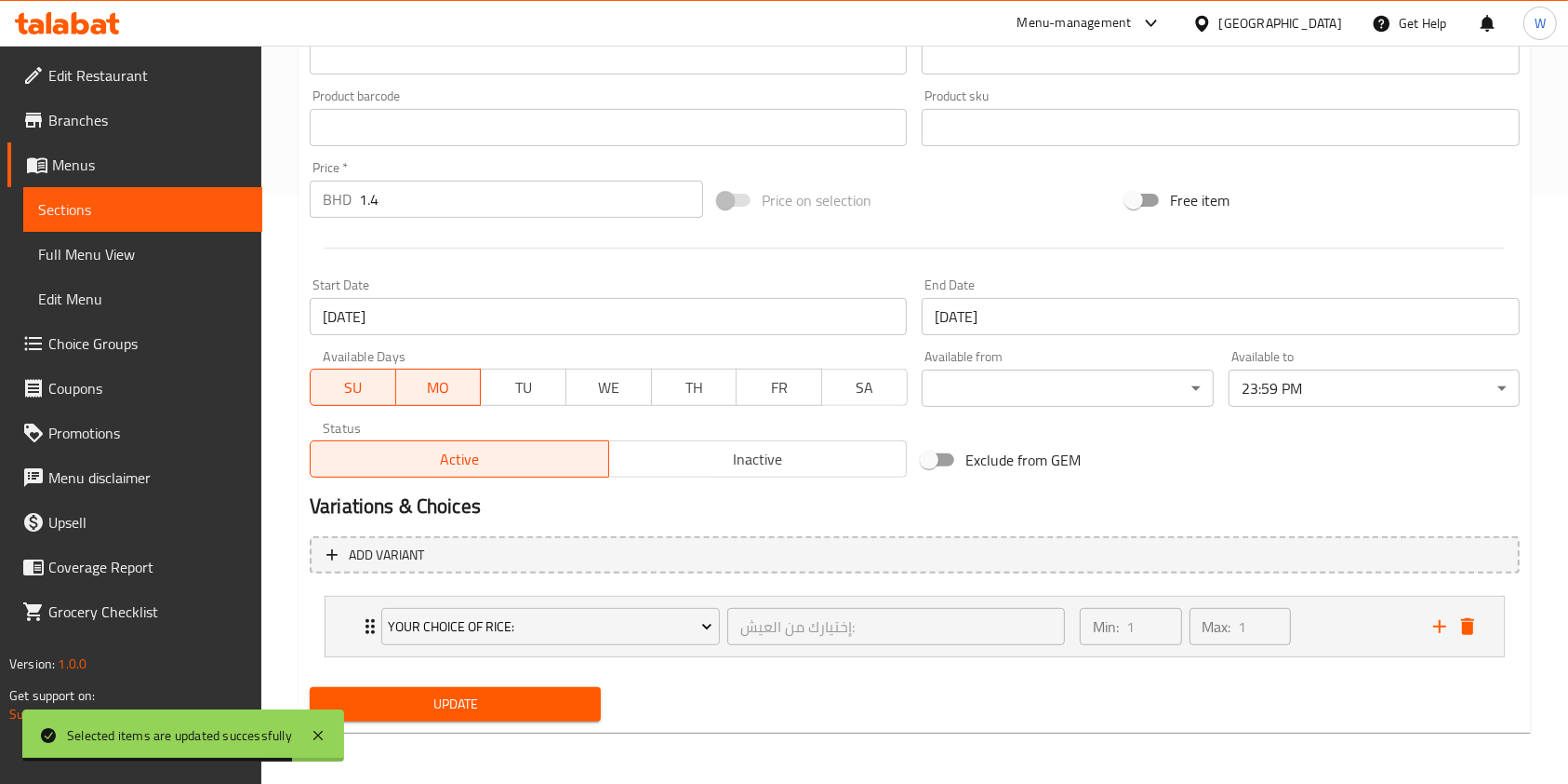
click at [405, 304] on input "[DATE]" at bounding box center [608, 317] width 597 height 37
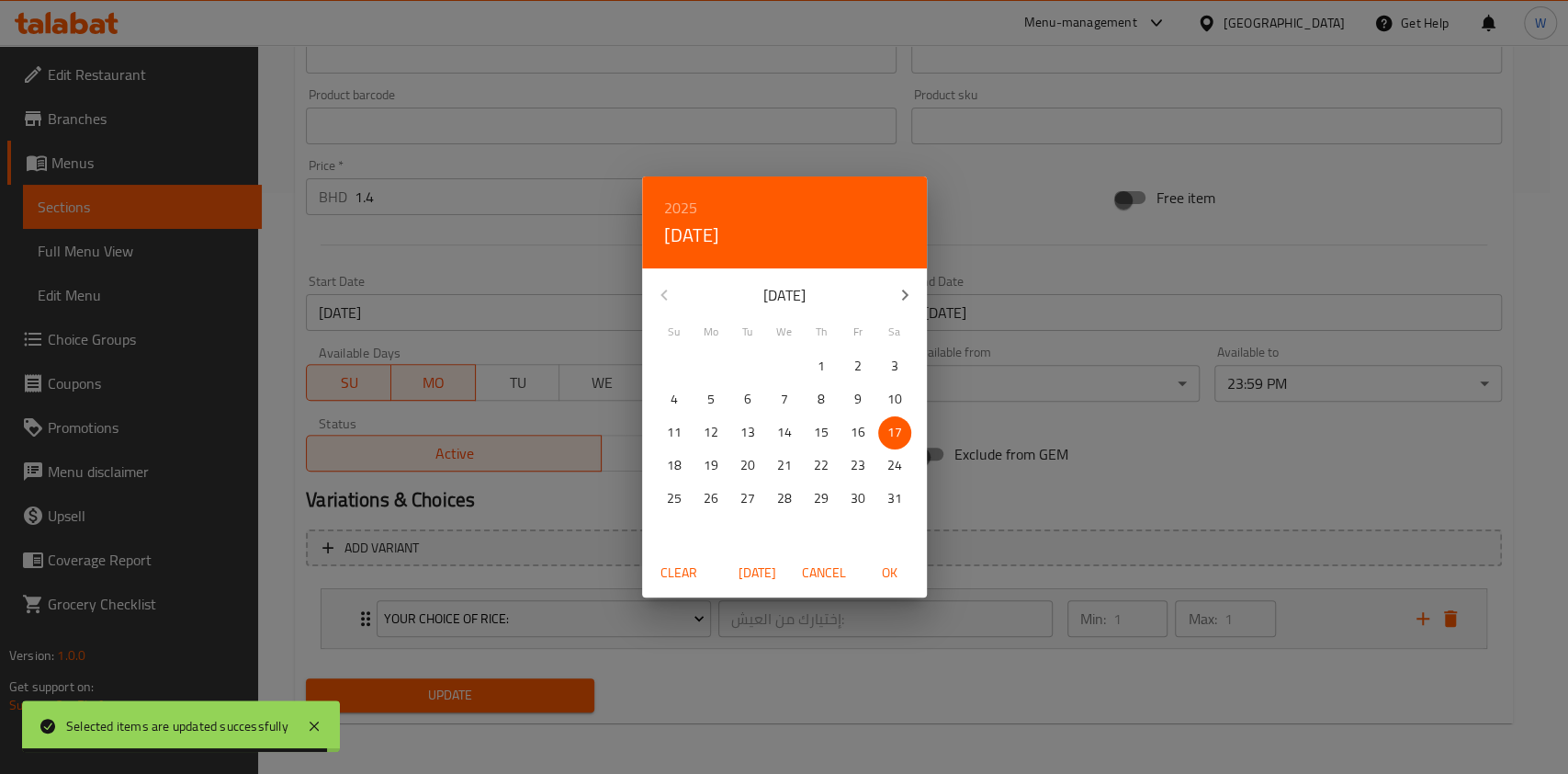
click at [672, 577] on span "Clear" at bounding box center [678, 573] width 44 height 23
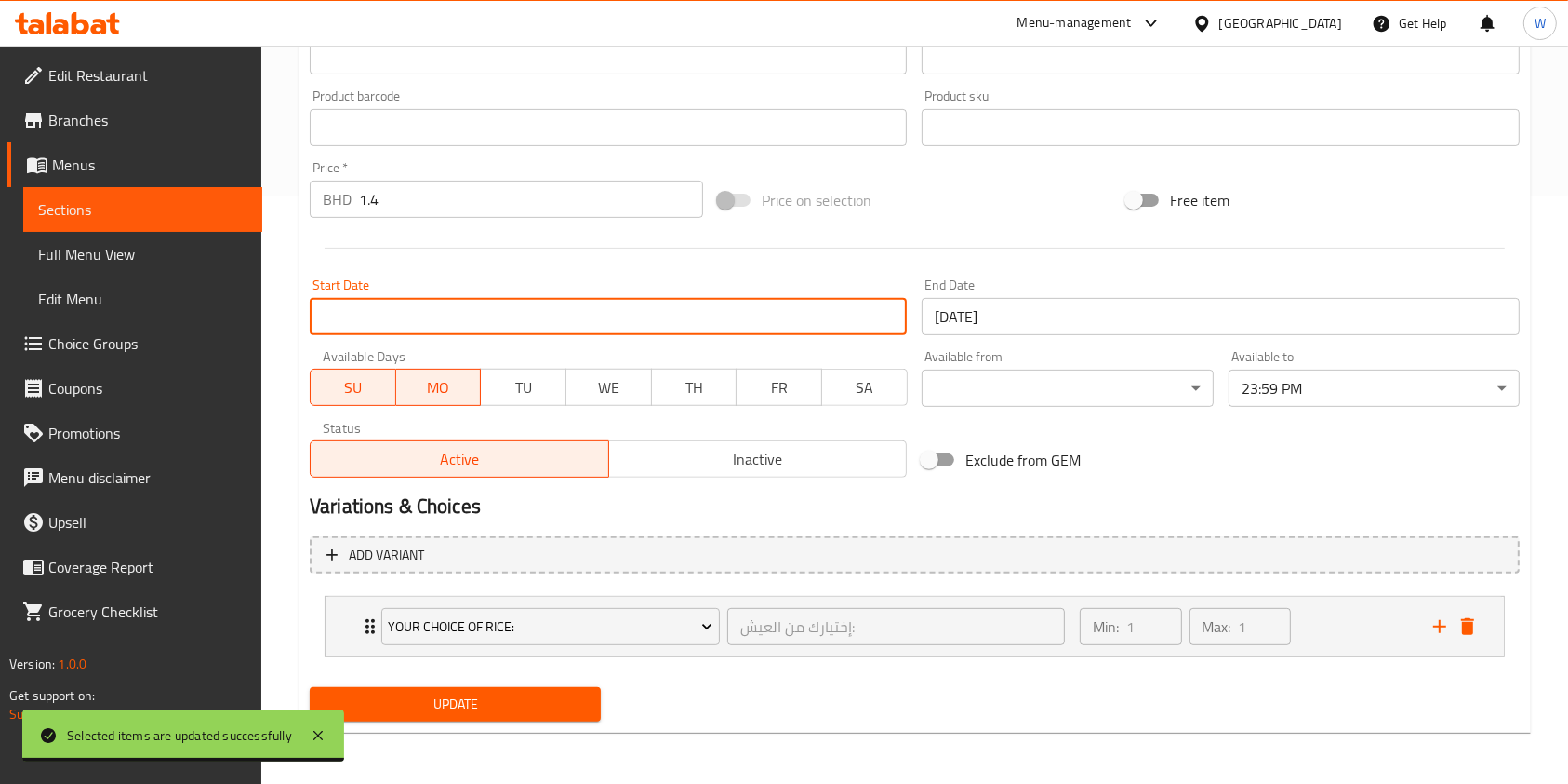
click at [513, 709] on span "Update" at bounding box center [454, 704] width 261 height 24
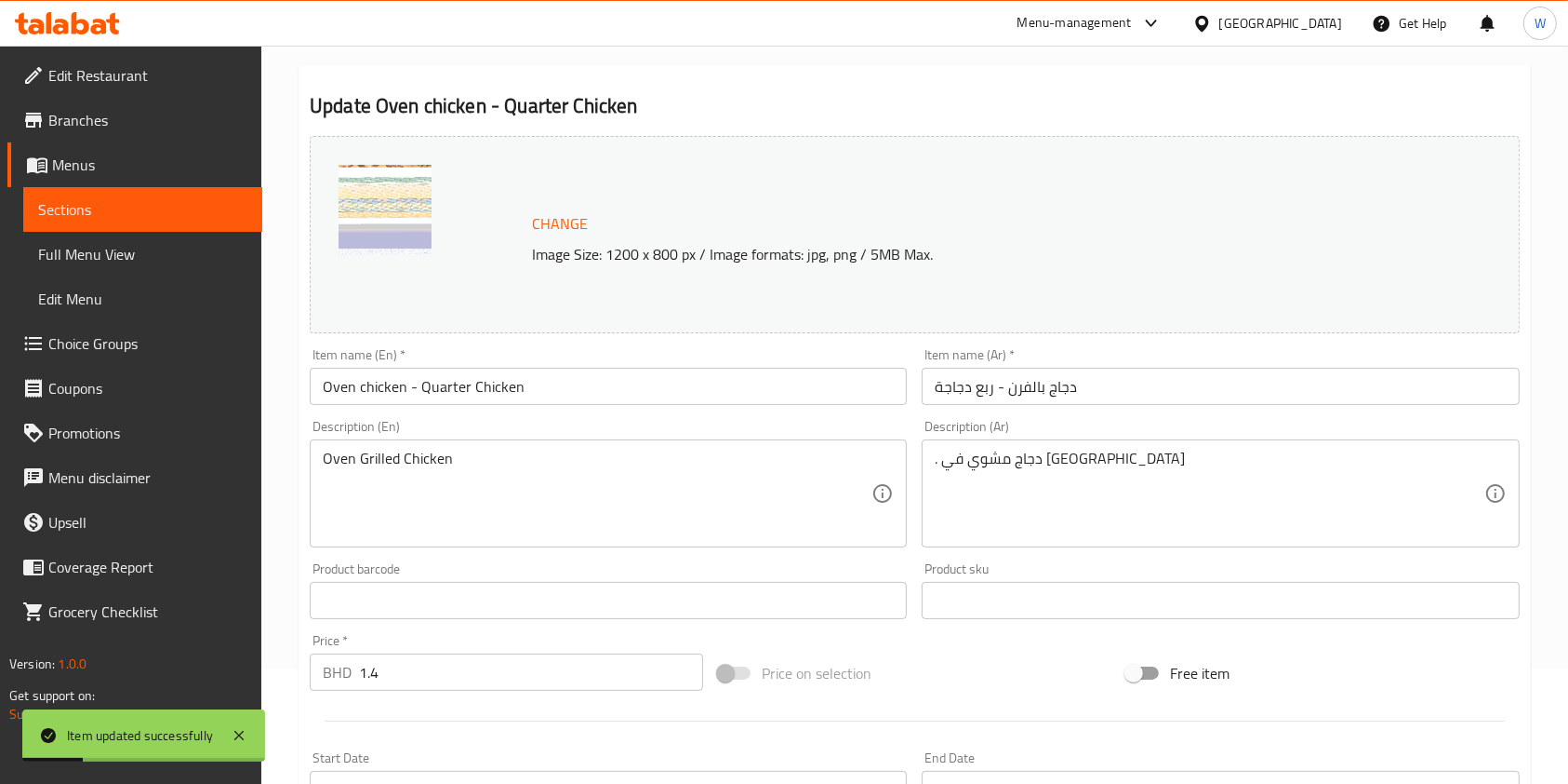
scroll to position [0, 0]
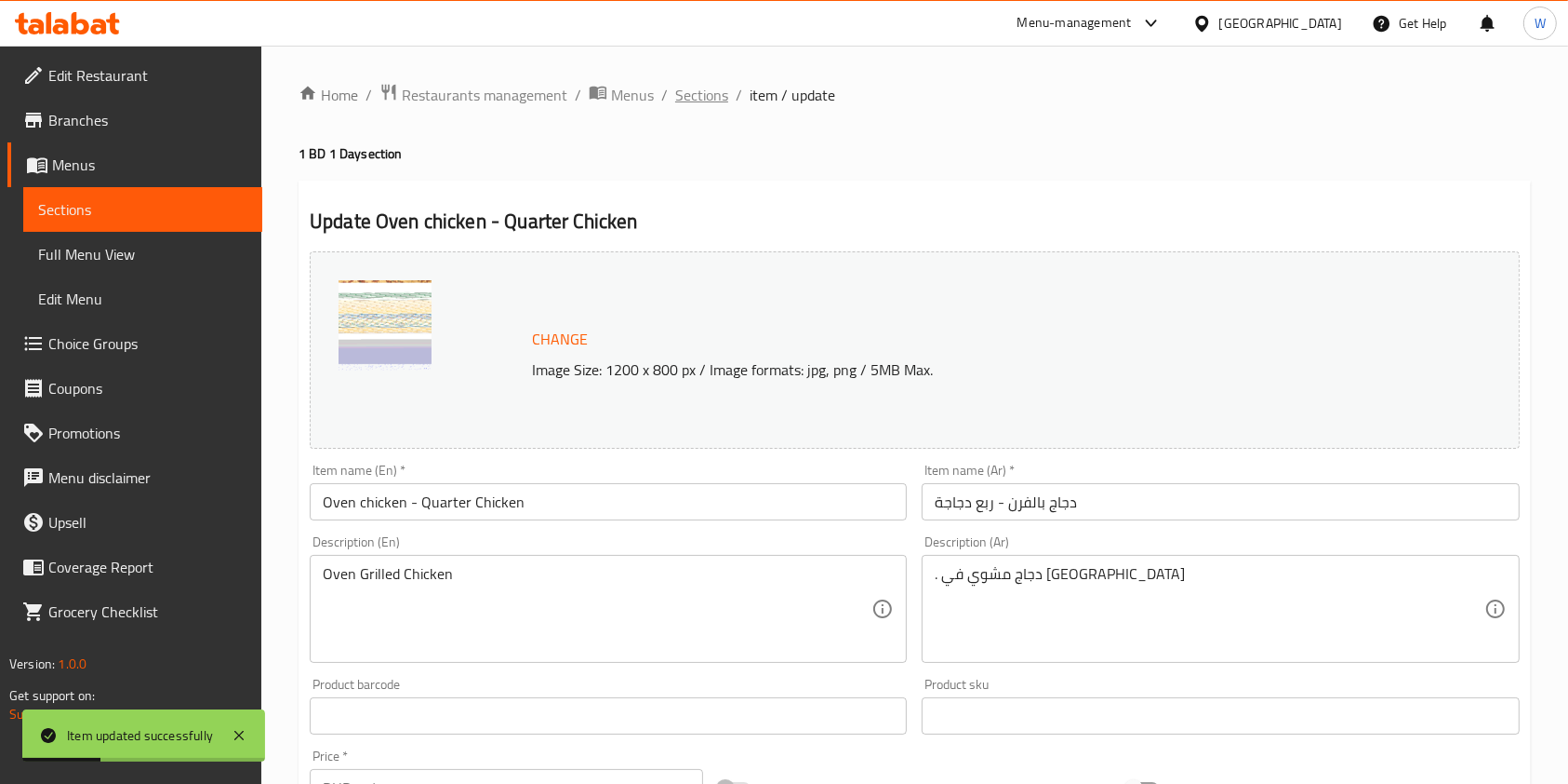
click at [697, 84] on span "Sections" at bounding box center [702, 95] width 53 height 23
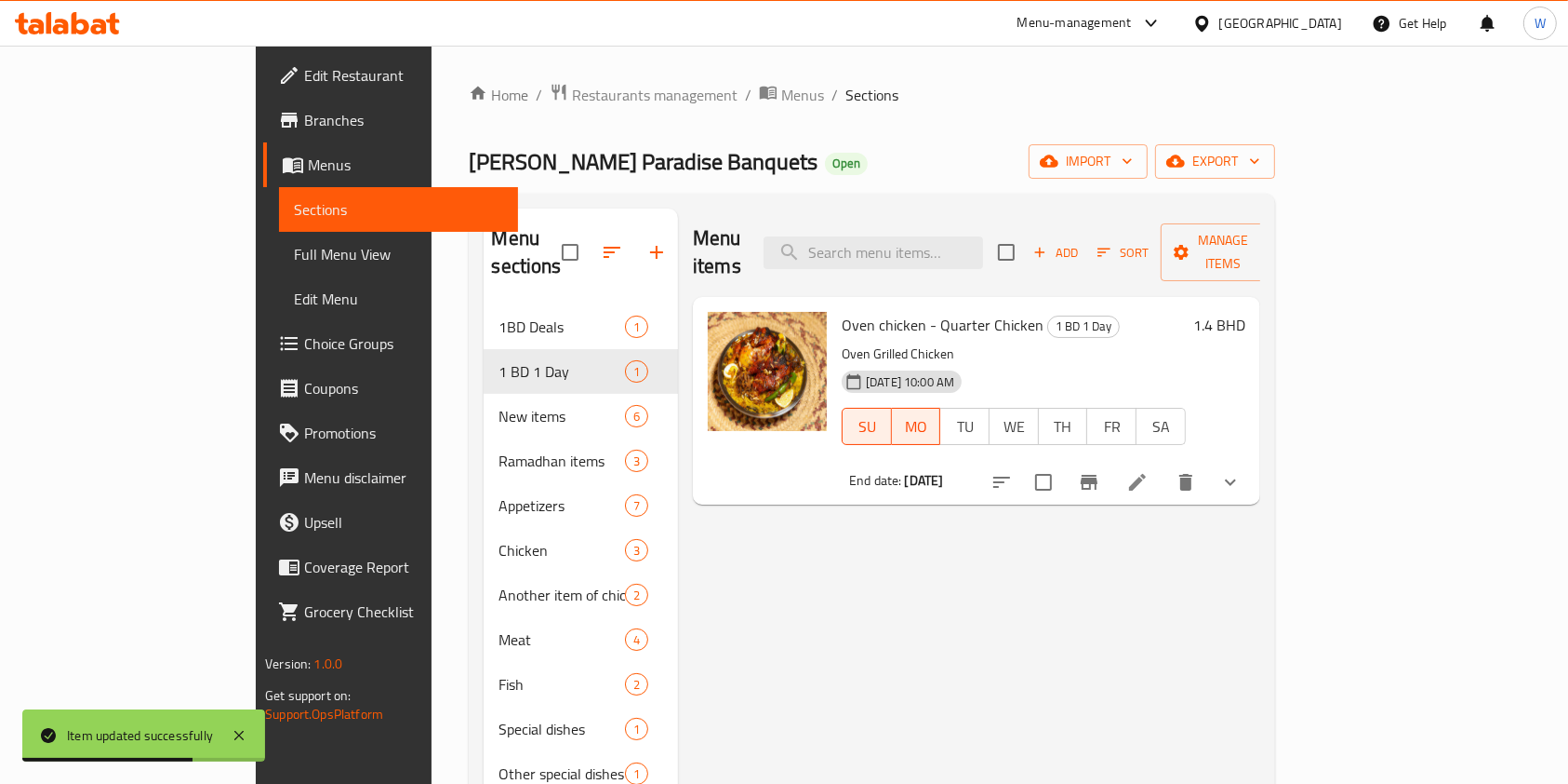
click at [920, 572] on div "Menu items Add Sort Manage items Oven chicken - Quarter Chicken 1 BD 1 Day Oven…" at bounding box center [969, 600] width 582 height 784
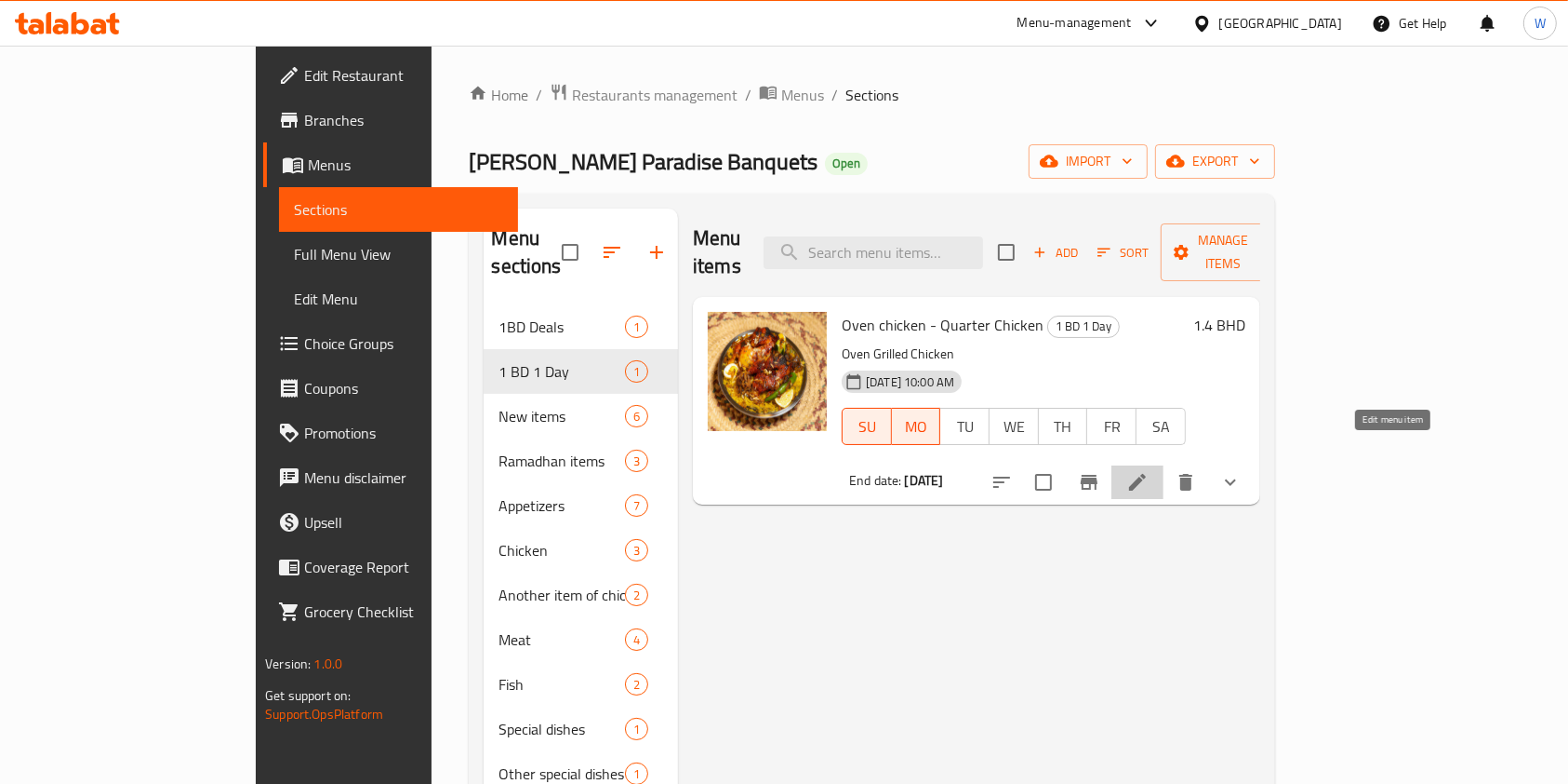
click at [1146, 473] on icon at bounding box center [1137, 481] width 17 height 17
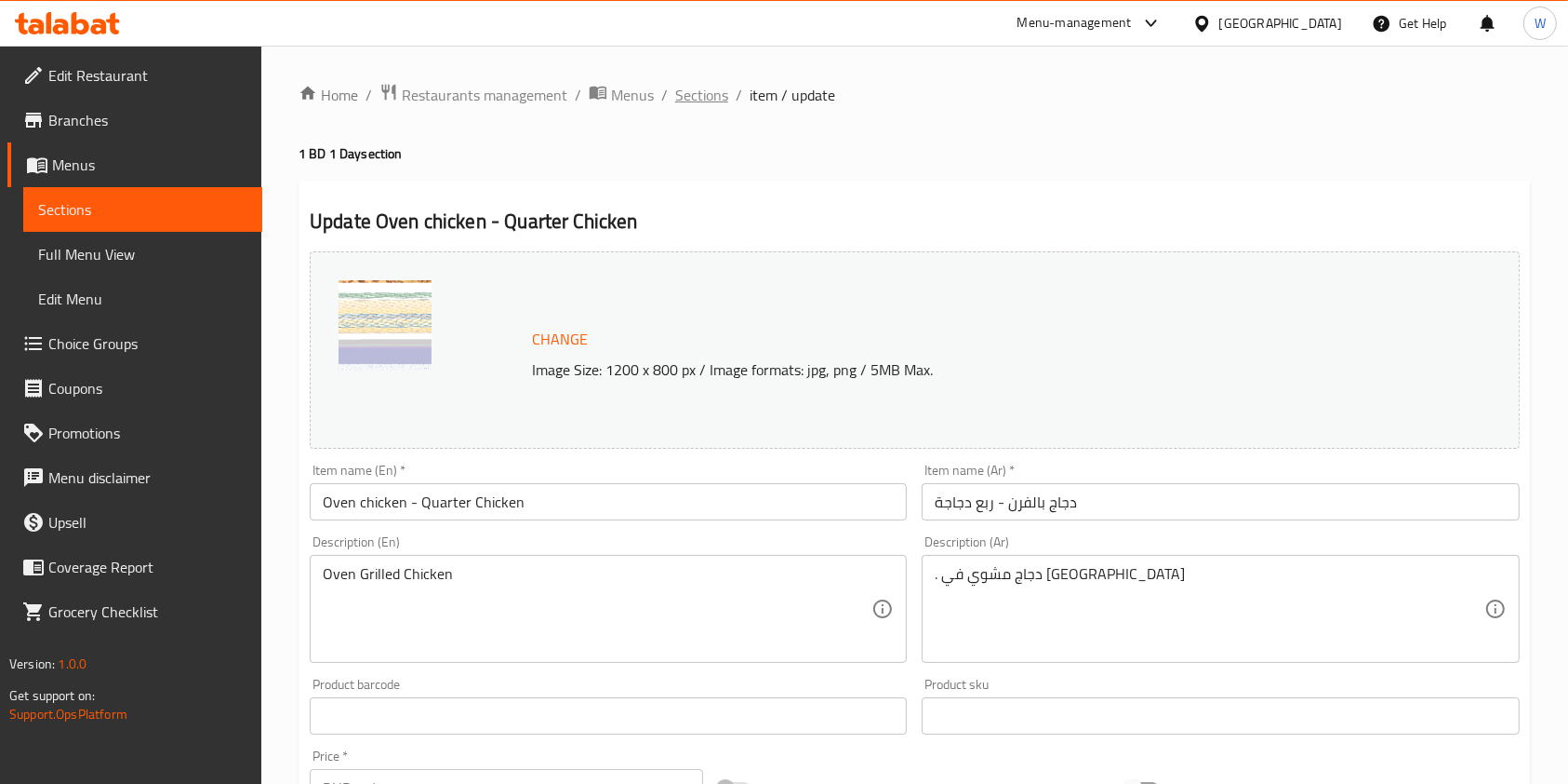
click at [715, 101] on span "Sections" at bounding box center [702, 95] width 53 height 23
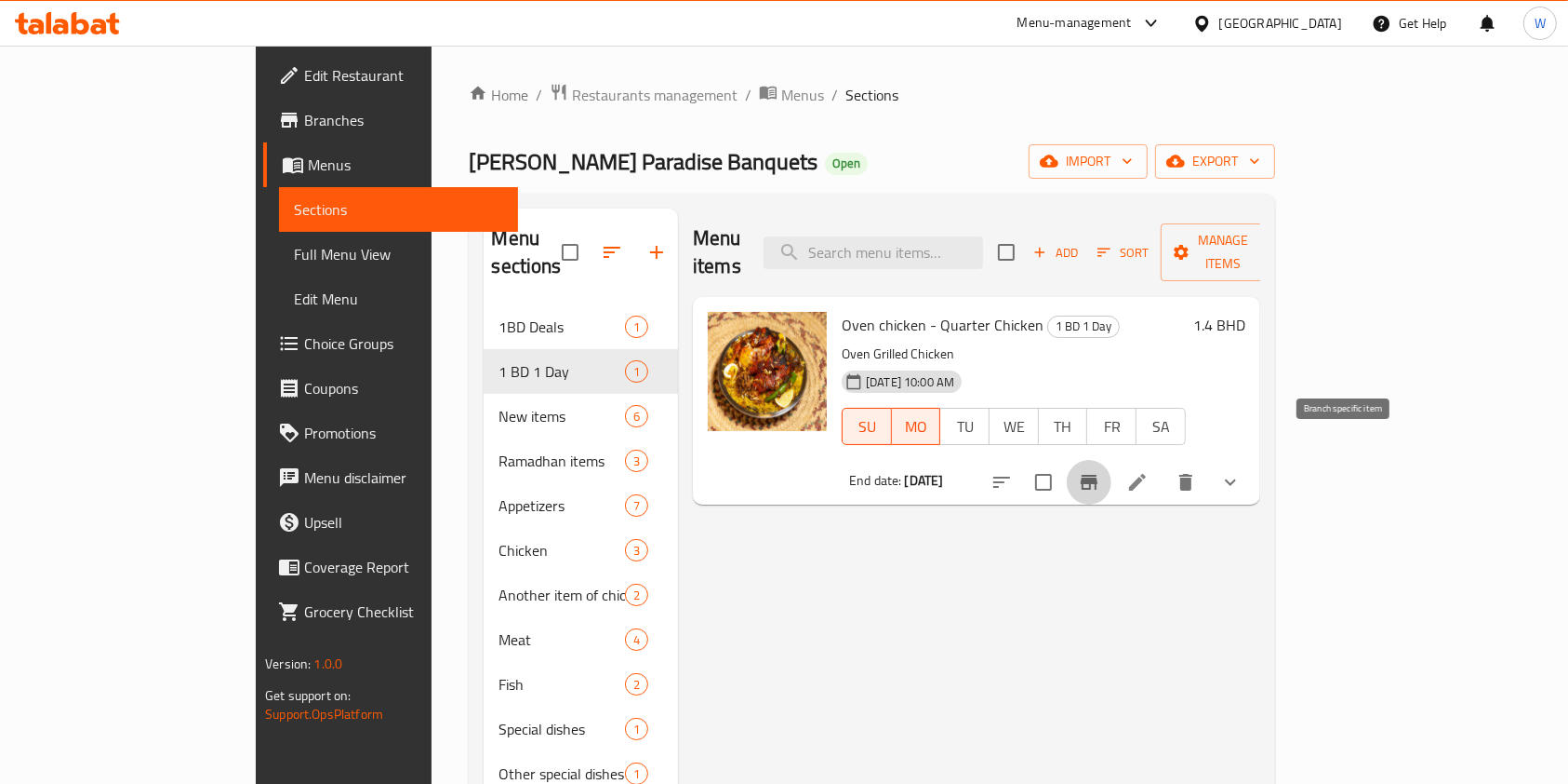
click at [1112, 461] on button "Branch-specific-item" at bounding box center [1089, 481] width 44 height 44
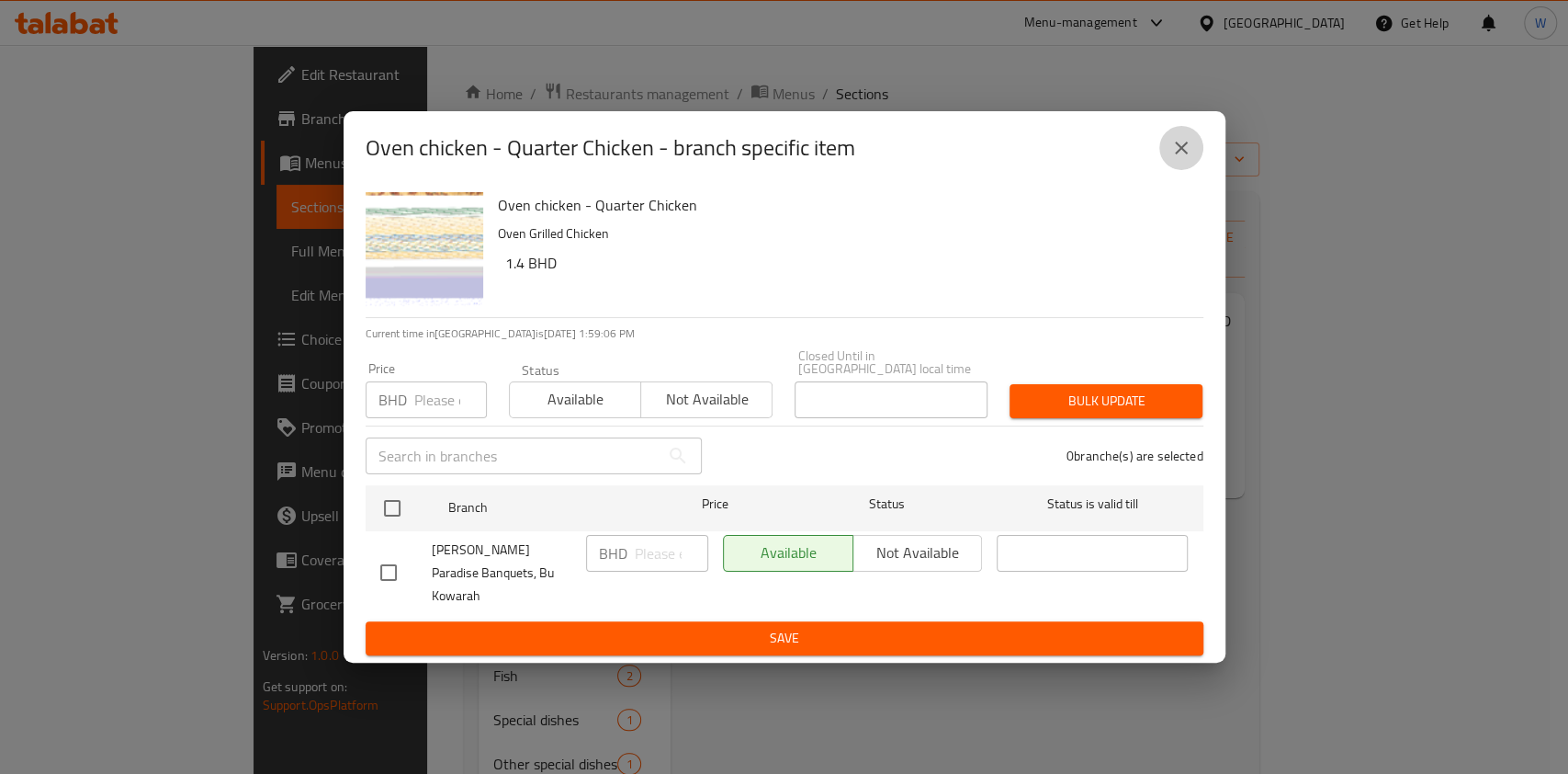
click at [1184, 159] on icon "close" at bounding box center [1182, 148] width 22 height 22
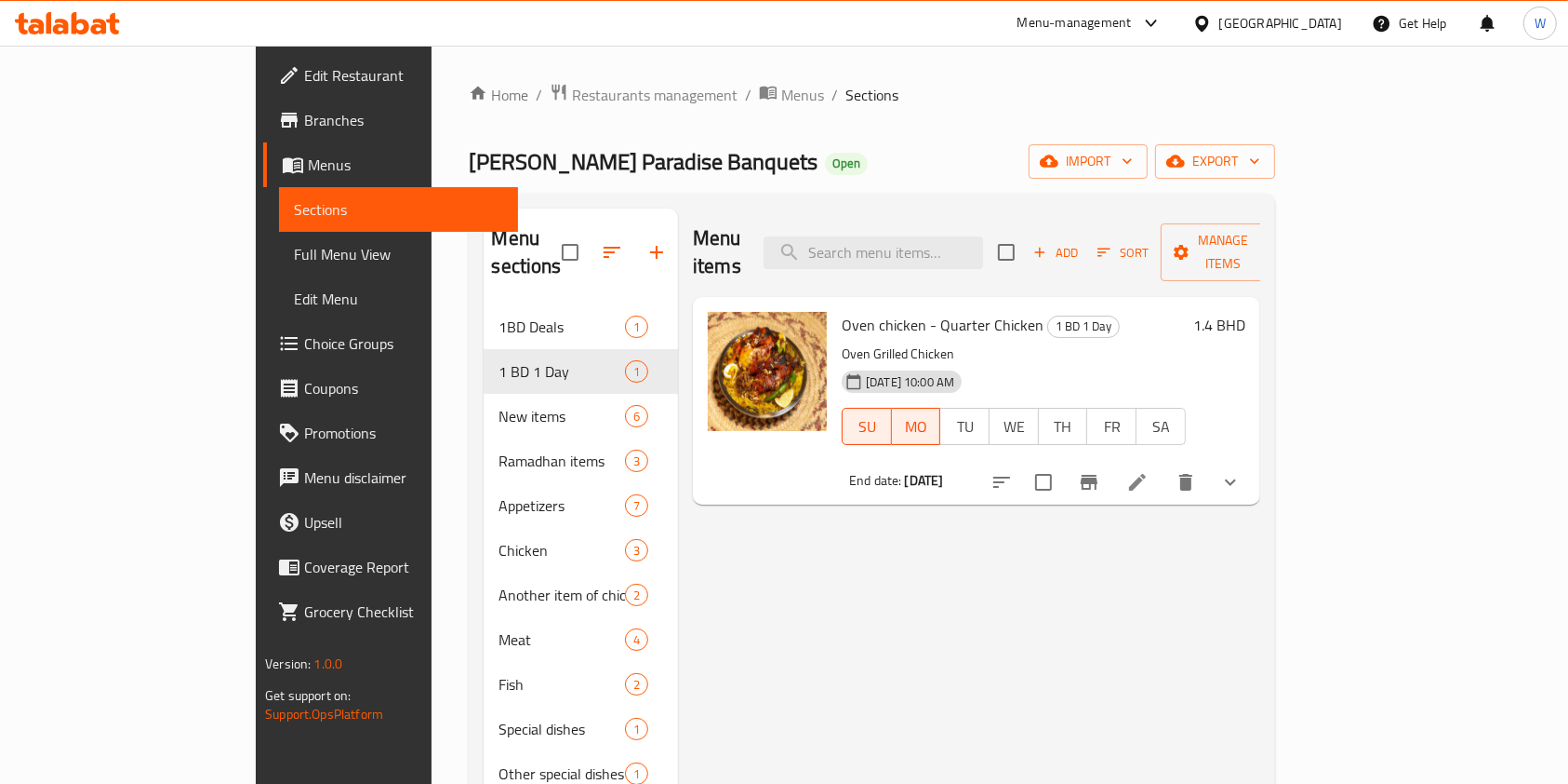
click at [1149, 471] on icon at bounding box center [1137, 482] width 23 height 23
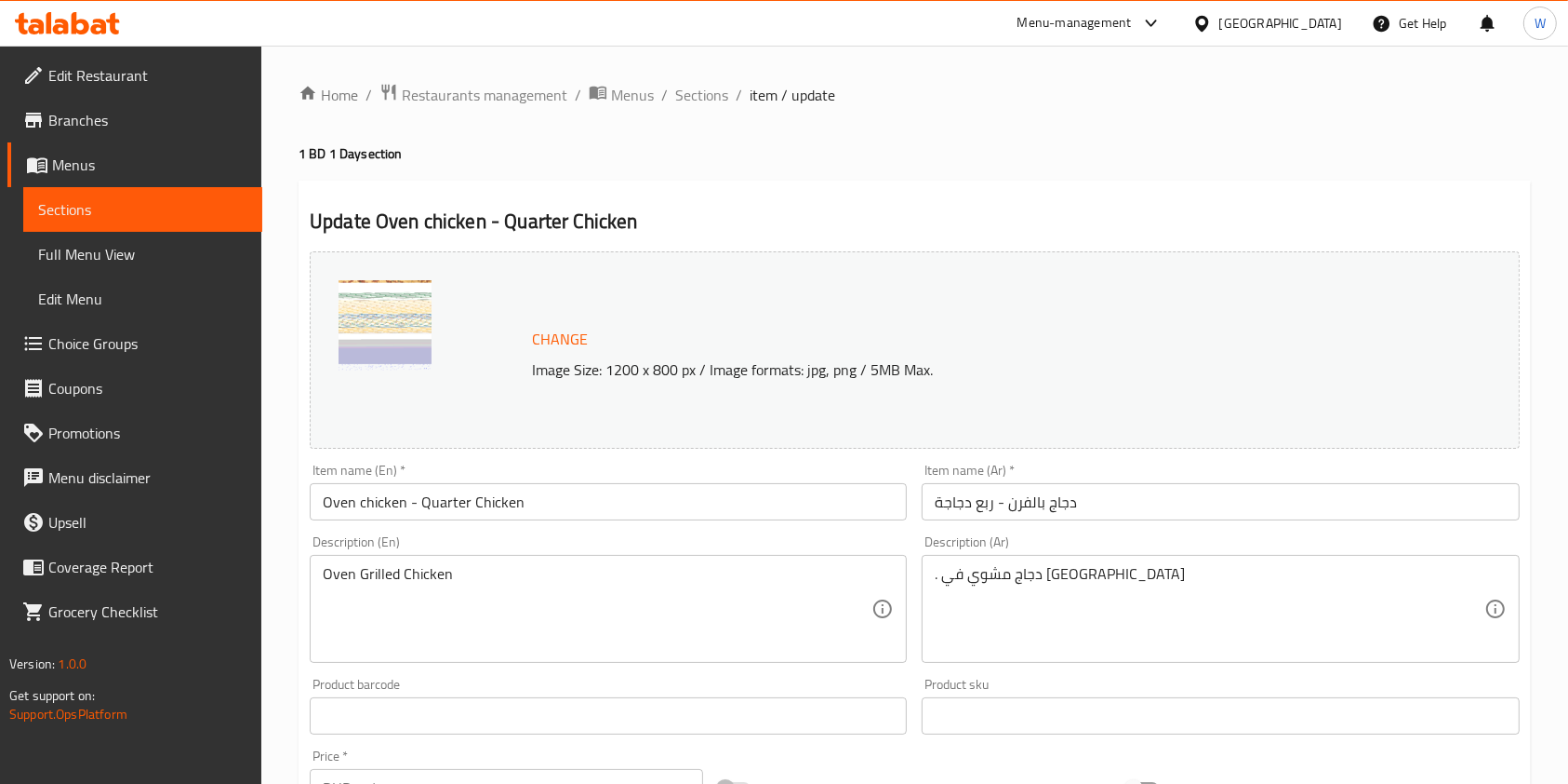
click at [72, 119] on span "Branches" at bounding box center [148, 119] width 199 height 23
